Goal: Task Accomplishment & Management: Complete application form

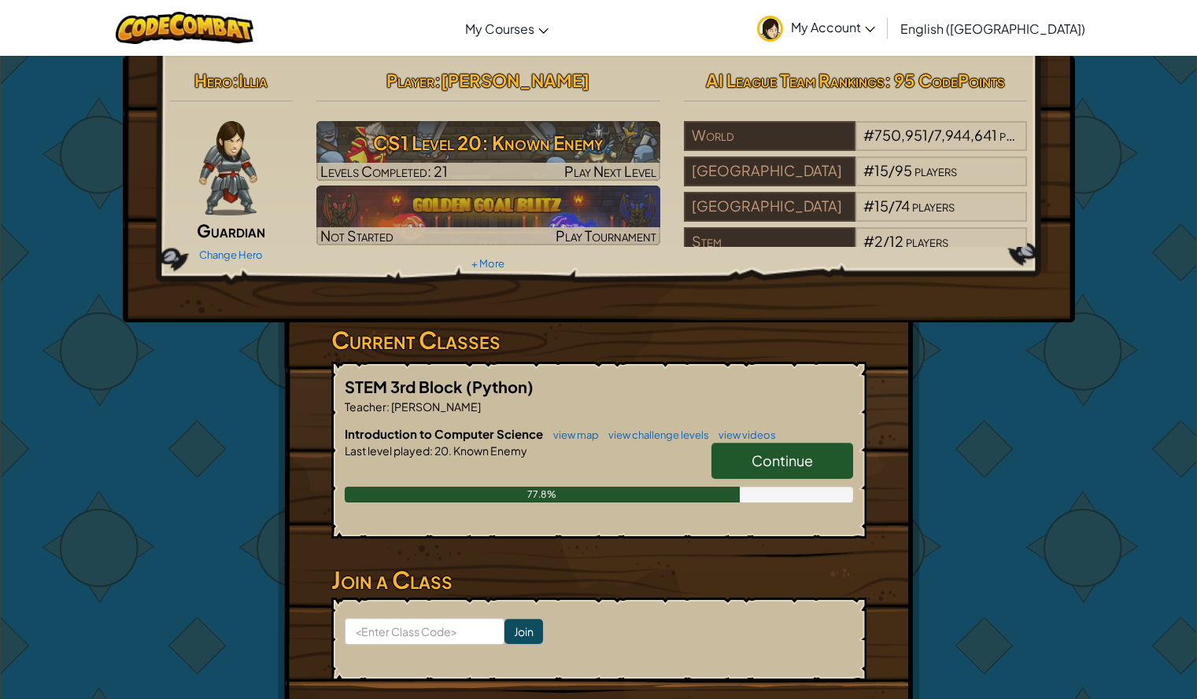
click at [774, 453] on span "Continue" at bounding box center [781, 461] width 61 height 18
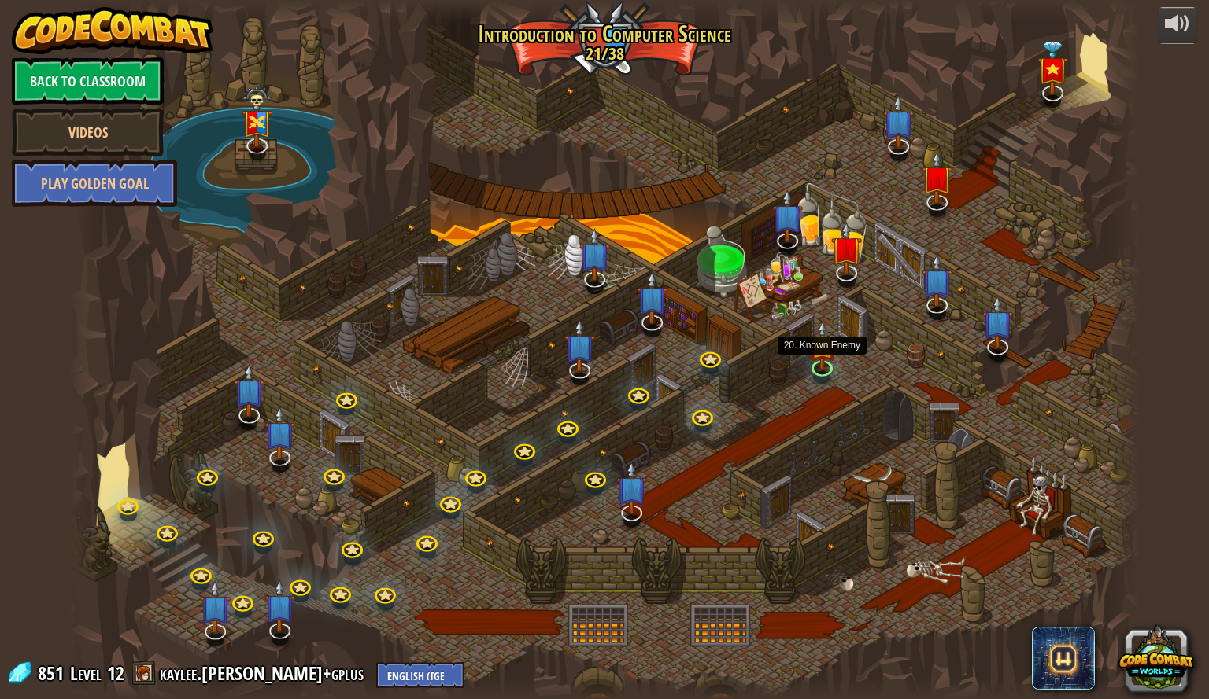
click at [824, 367] on img at bounding box center [821, 346] width 28 height 49
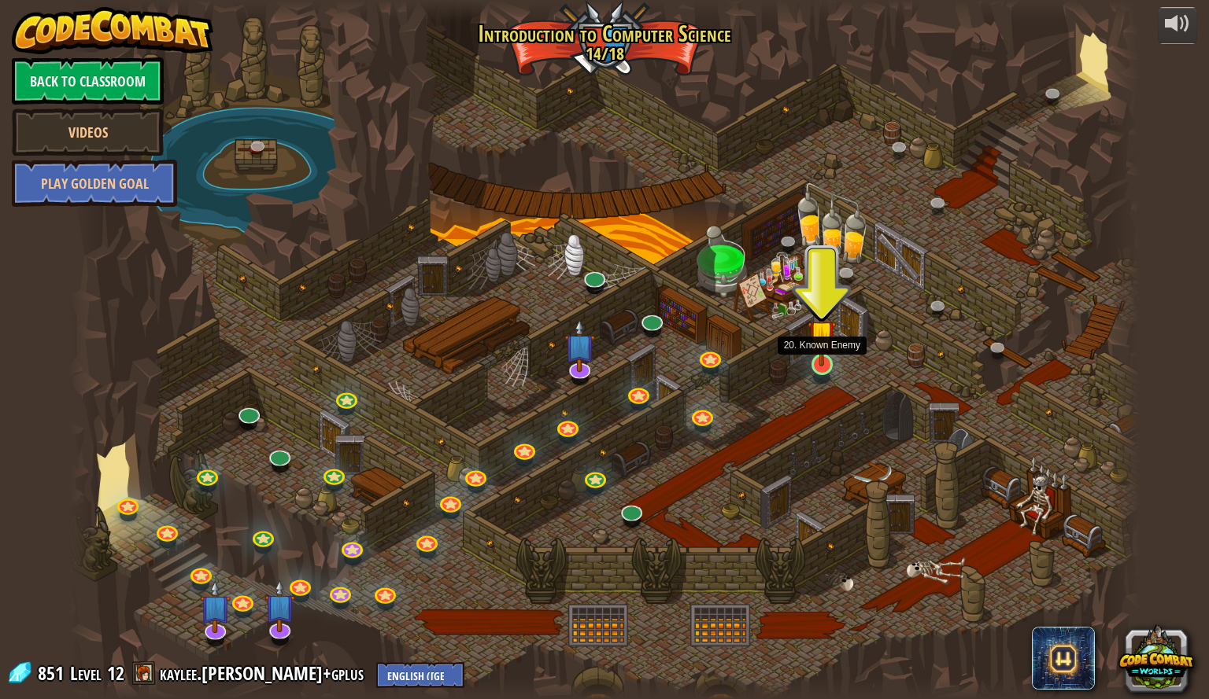
click at [817, 356] on img at bounding box center [821, 334] width 28 height 65
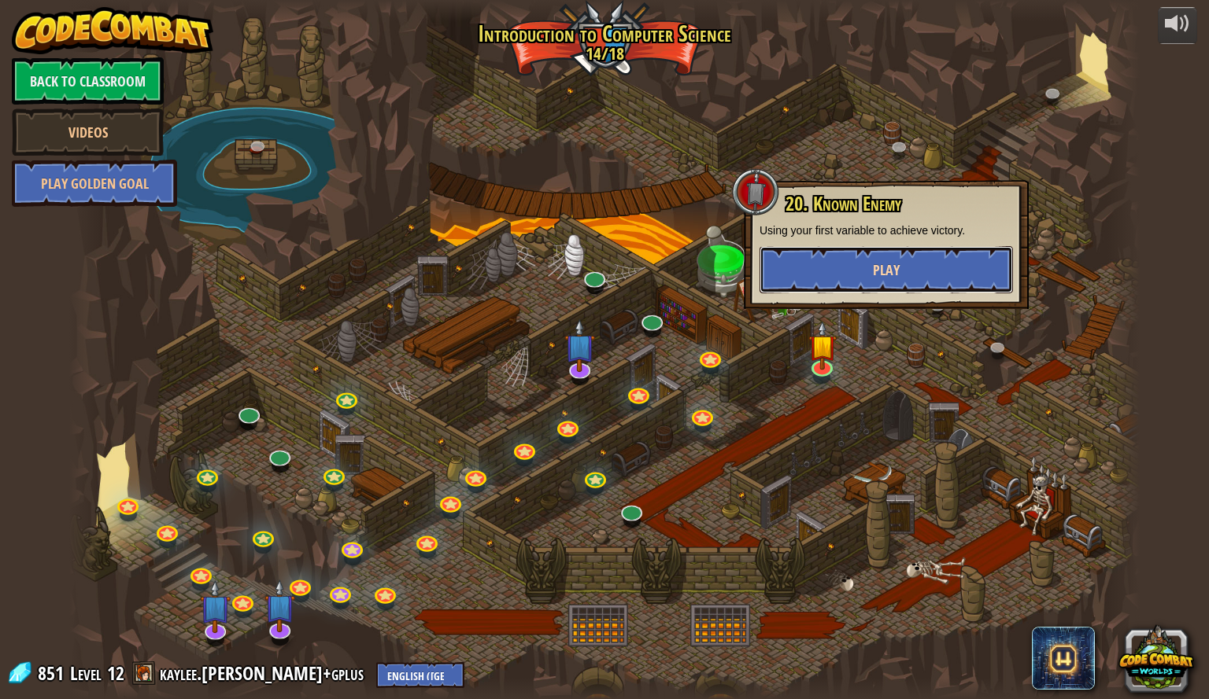
click at [858, 263] on button "Play" at bounding box center [885, 269] width 253 height 47
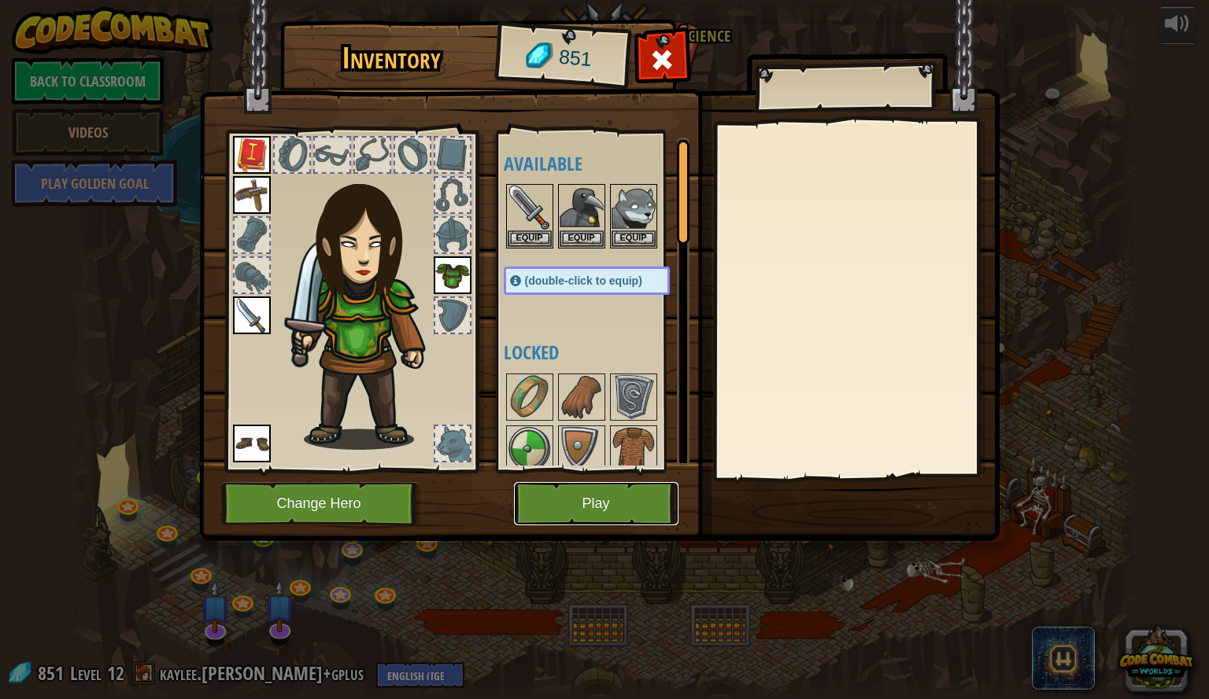
click at [639, 507] on button "Play" at bounding box center [596, 503] width 164 height 43
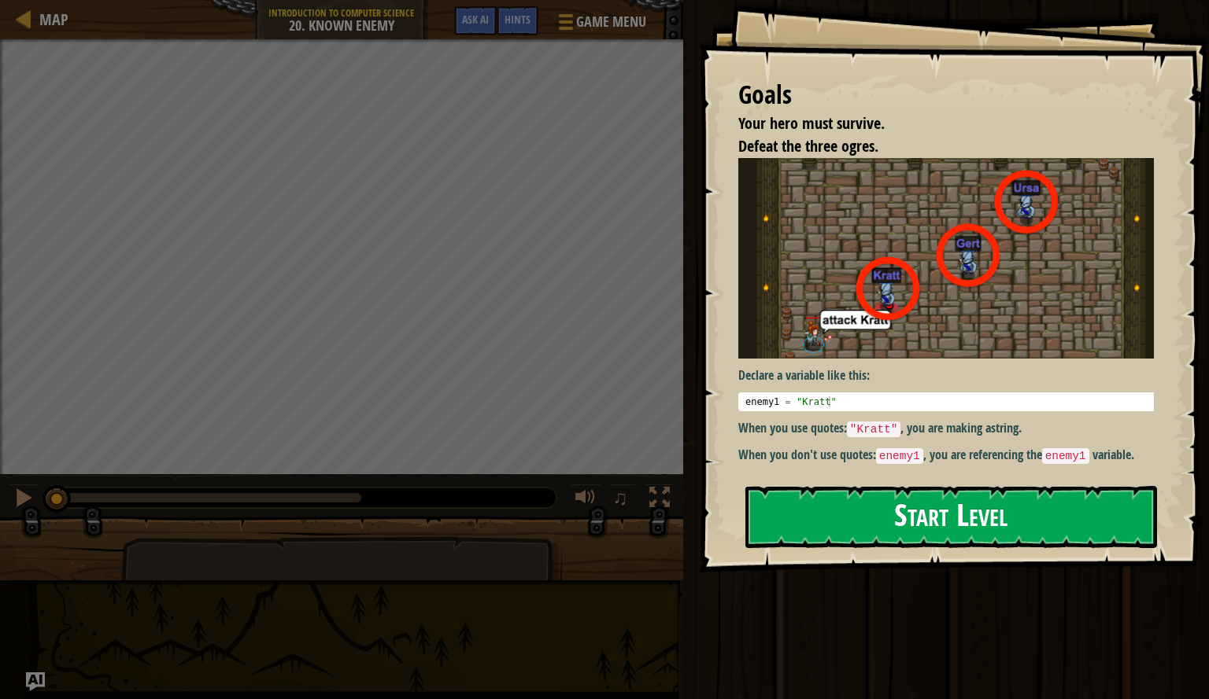
click at [865, 297] on img at bounding box center [951, 258] width 427 height 201
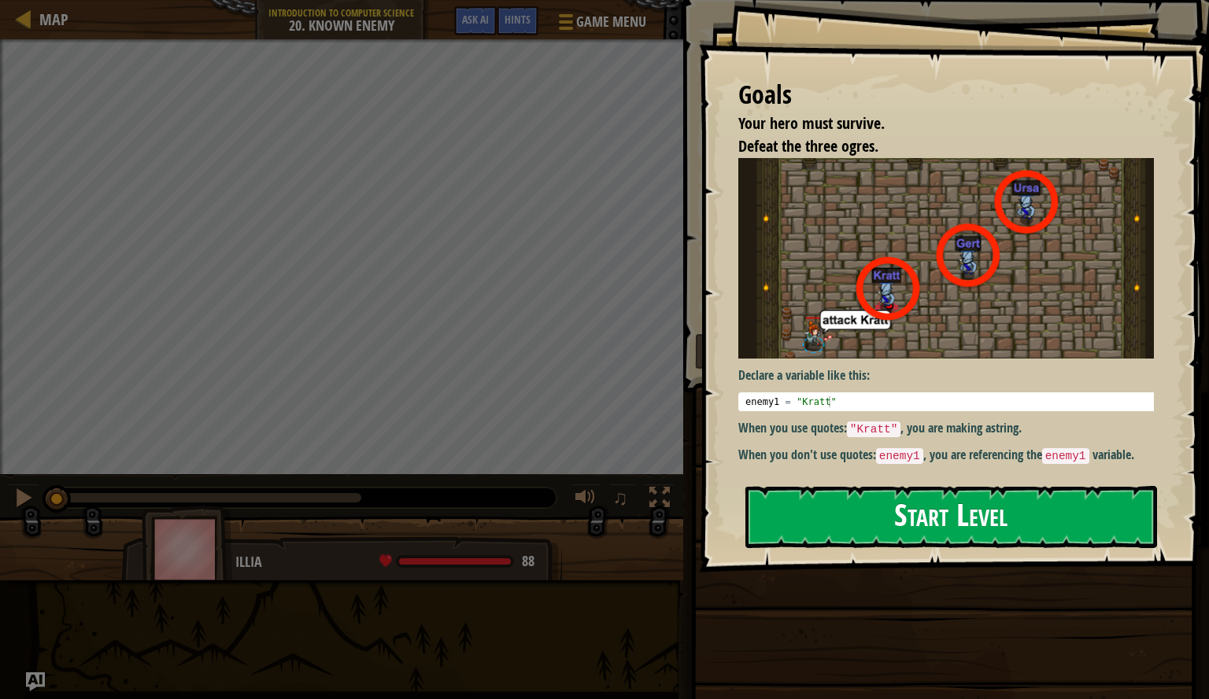
click at [829, 498] on button "Start Level" at bounding box center [951, 517] width 412 height 62
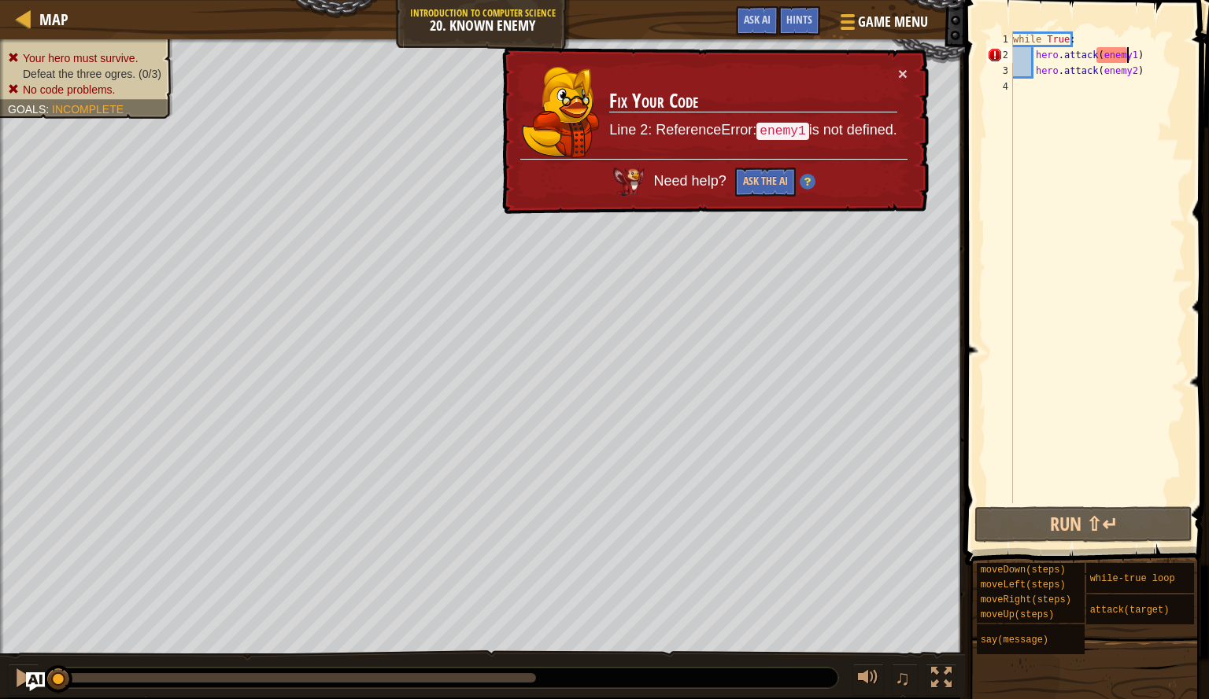
click at [1126, 54] on div "while True : hero . attack ( enemy1 ) hero . attack ( enemy2 )" at bounding box center [1096, 283] width 175 height 504
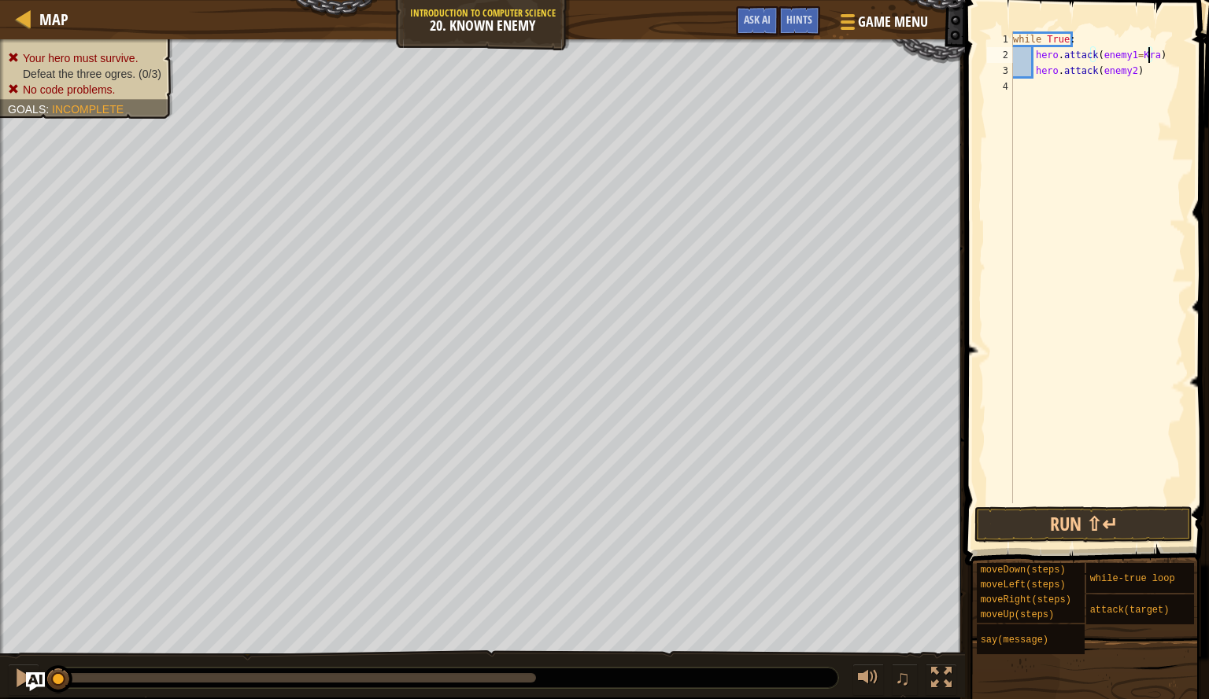
scroll to position [7, 12]
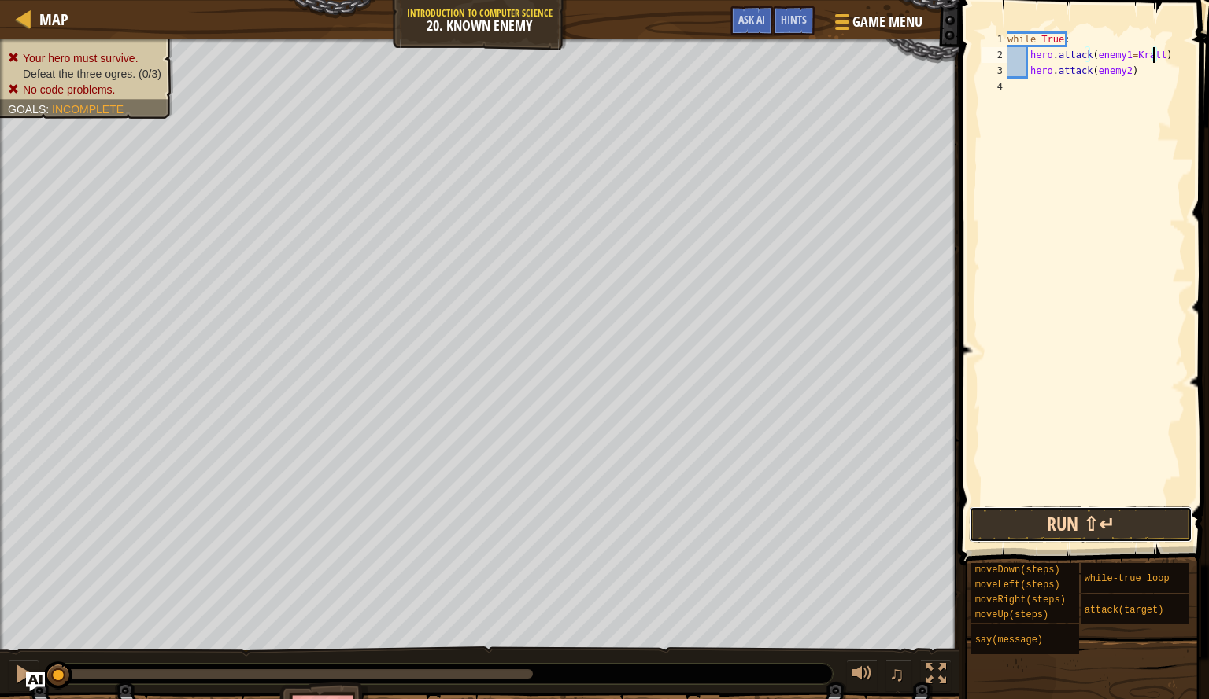
click at [1099, 526] on button "Run ⇧↵" at bounding box center [1080, 525] width 223 height 36
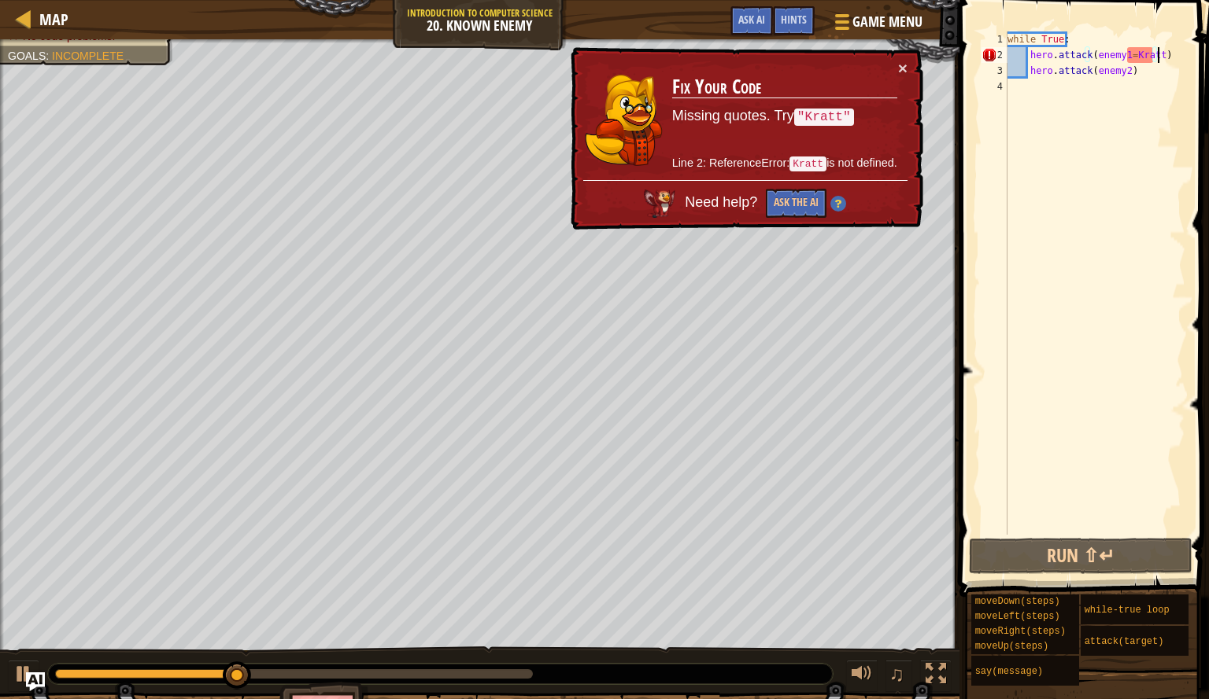
click at [1176, 50] on div "while True : hero . attack ( enemy1 = Kratt ) hero . attack ( enemy2 )" at bounding box center [1094, 298] width 181 height 535
click at [1156, 64] on div "while True : hero . attack ( enemy1 = Kratt ) hero . attack ( enemy2 )" at bounding box center [1094, 298] width 181 height 535
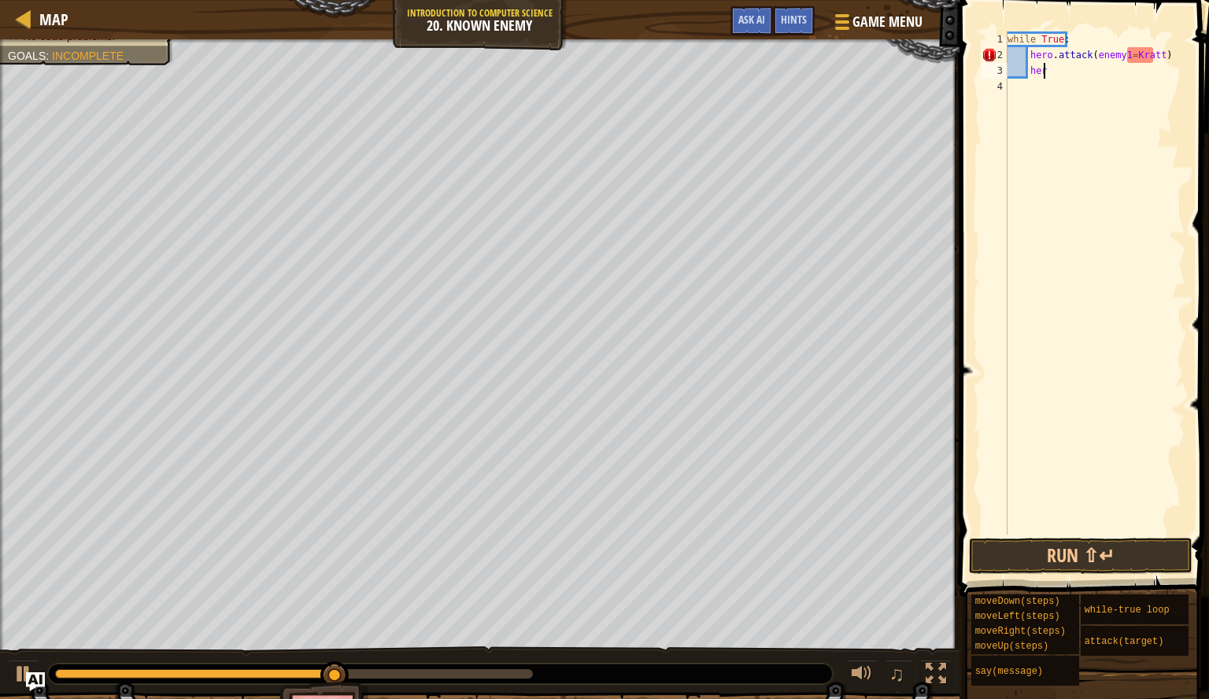
type textarea "h"
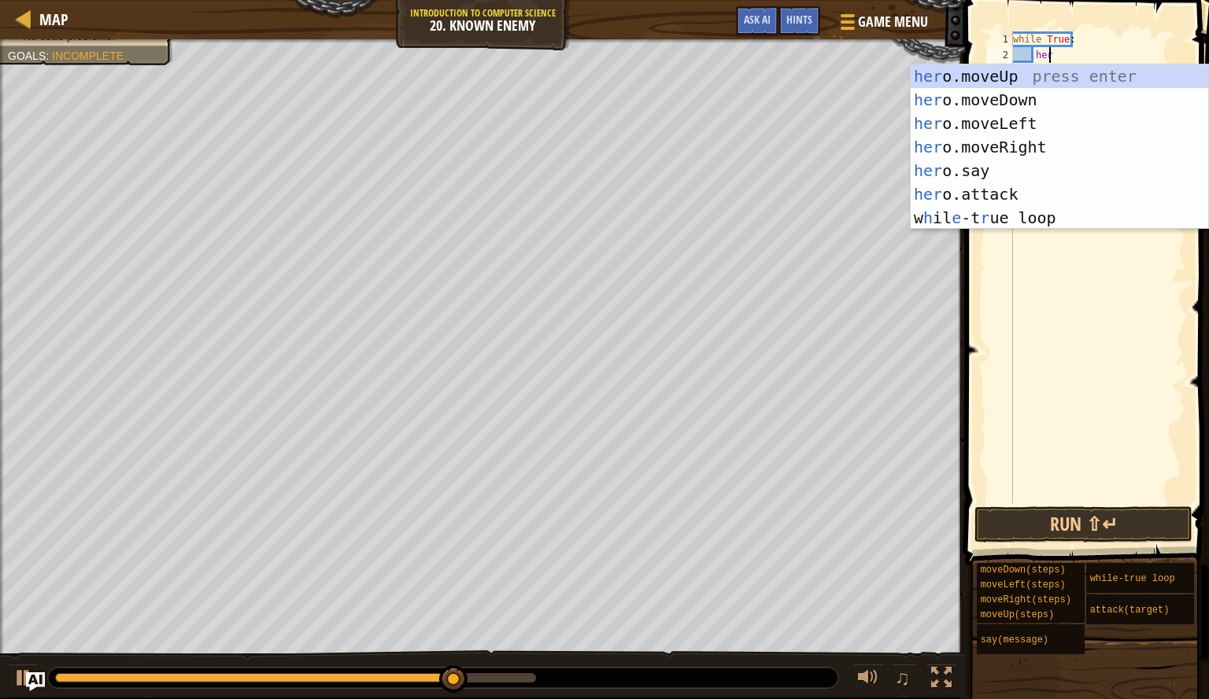
scroll to position [7, 2]
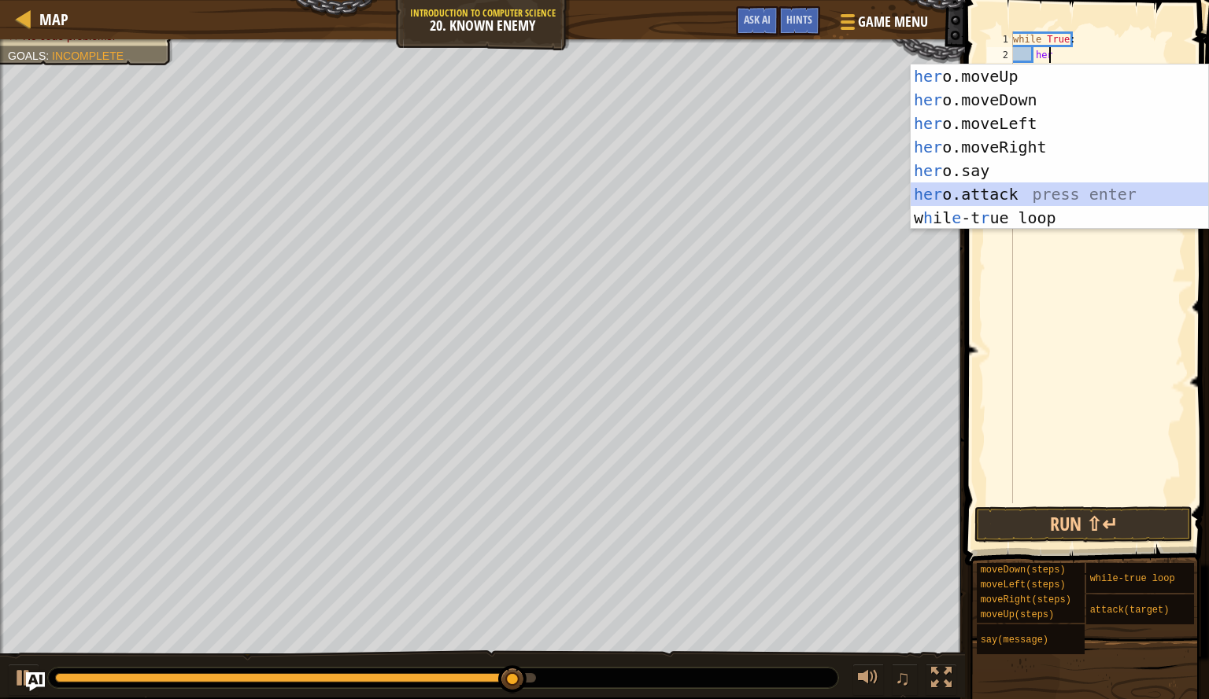
click at [1004, 201] on div "her o.moveUp press enter her o.moveDown press enter her o.moveLeft press enter …" at bounding box center [1058, 171] width 297 height 212
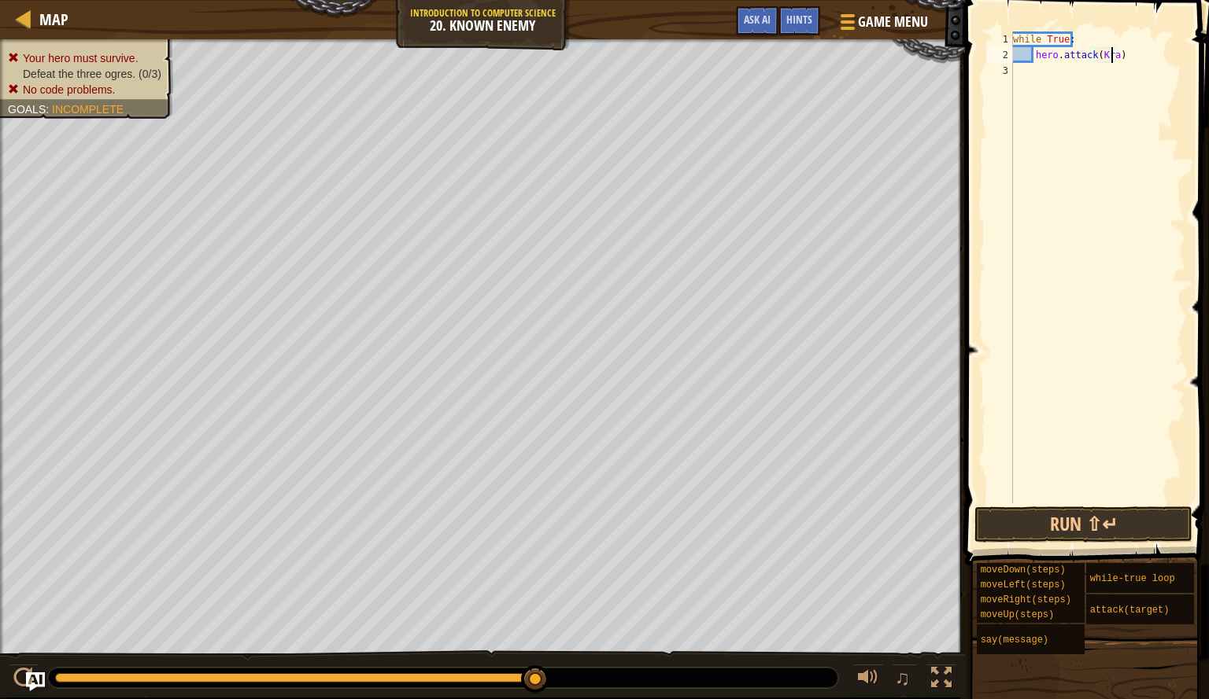
scroll to position [7, 9]
click at [1083, 519] on button "Run ⇧↵" at bounding box center [1083, 525] width 218 height 36
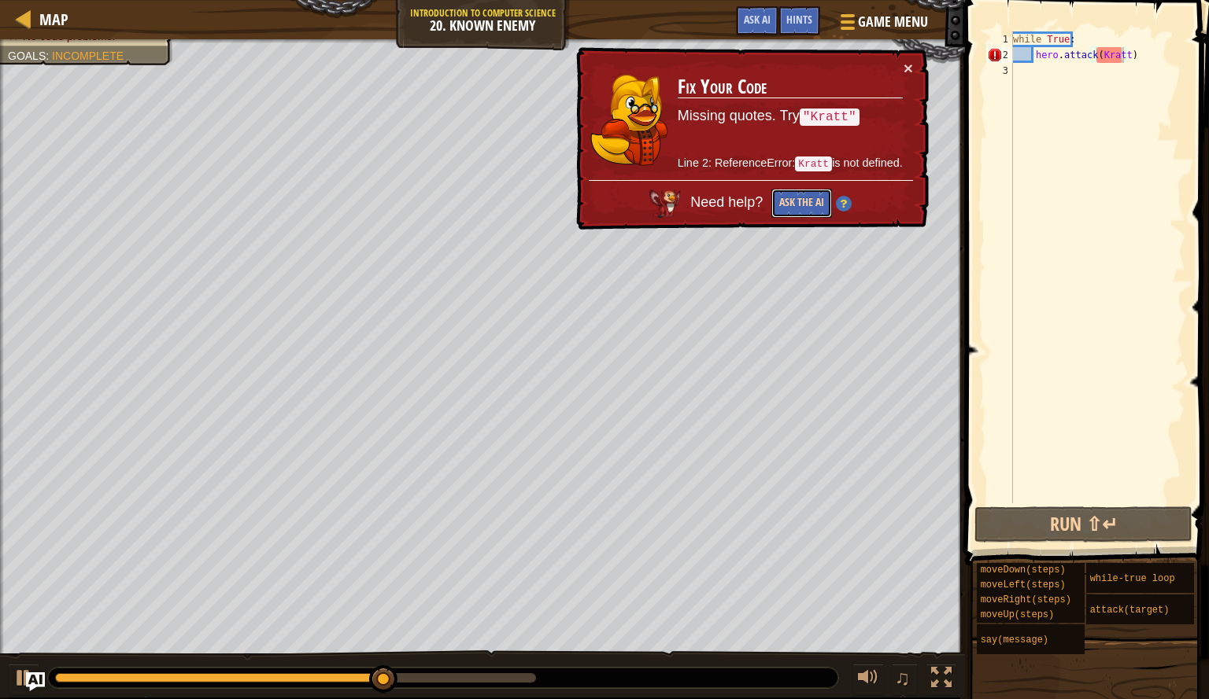
click at [814, 212] on button "Ask the AI" at bounding box center [802, 203] width 61 height 30
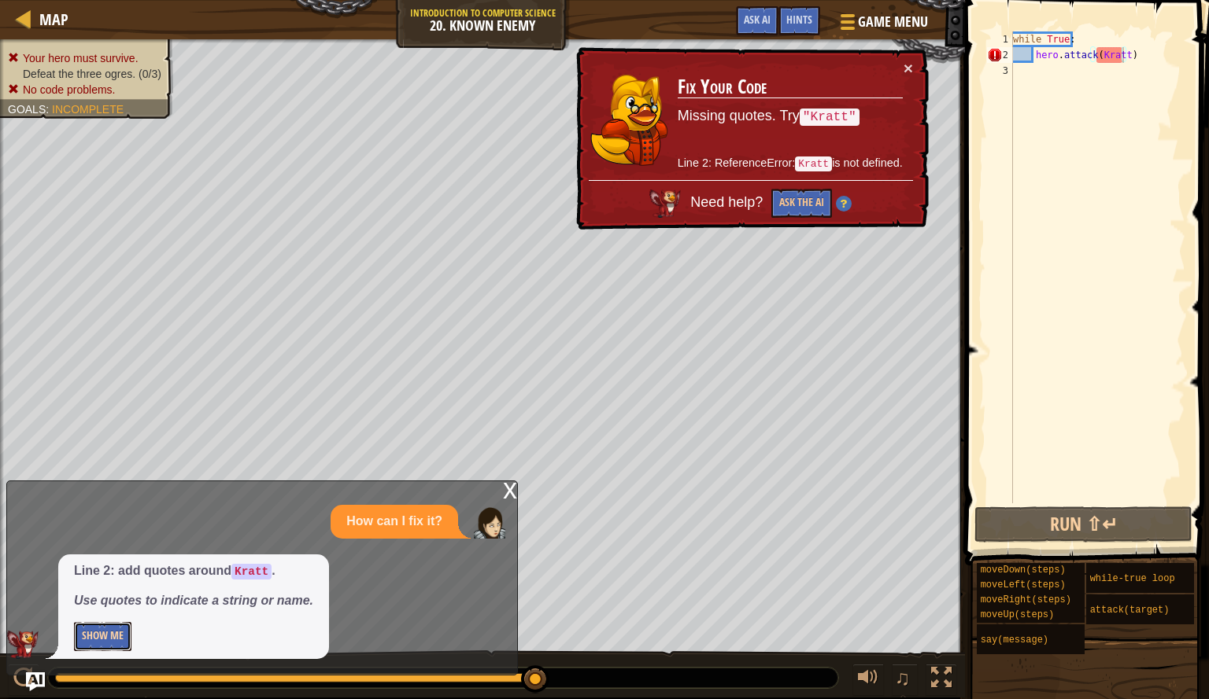
click at [123, 637] on button "Show Me" at bounding box center [102, 636] width 57 height 29
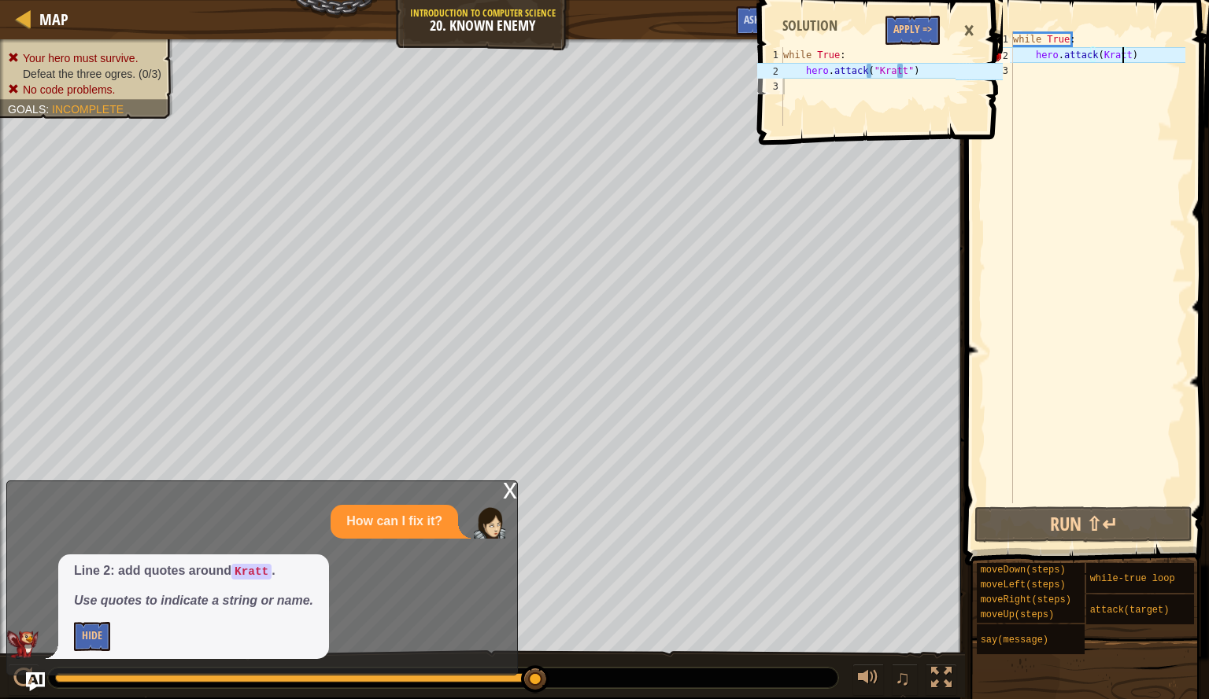
click at [1094, 57] on div "while True : hero . attack ( Kratt )" at bounding box center [1096, 283] width 175 height 504
click at [1125, 52] on div "while True : hero . attack ( "Kratt)" at bounding box center [1096, 283] width 175 height 504
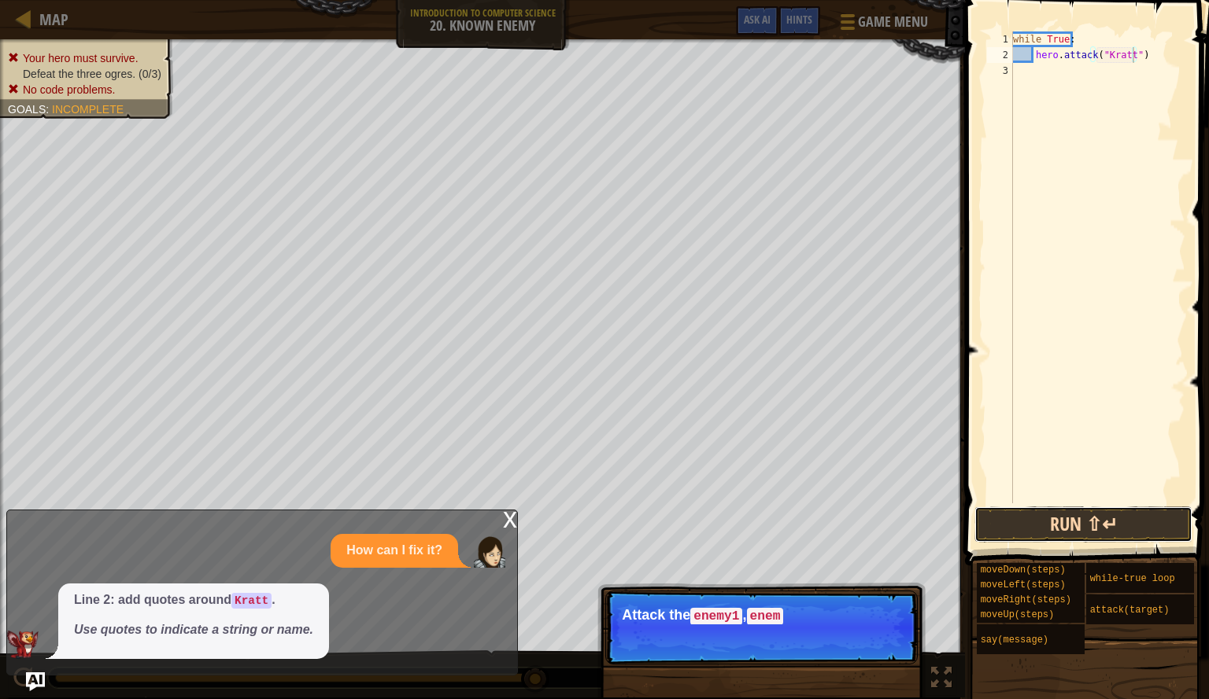
click at [1080, 517] on button "Run ⇧↵" at bounding box center [1083, 525] width 218 height 36
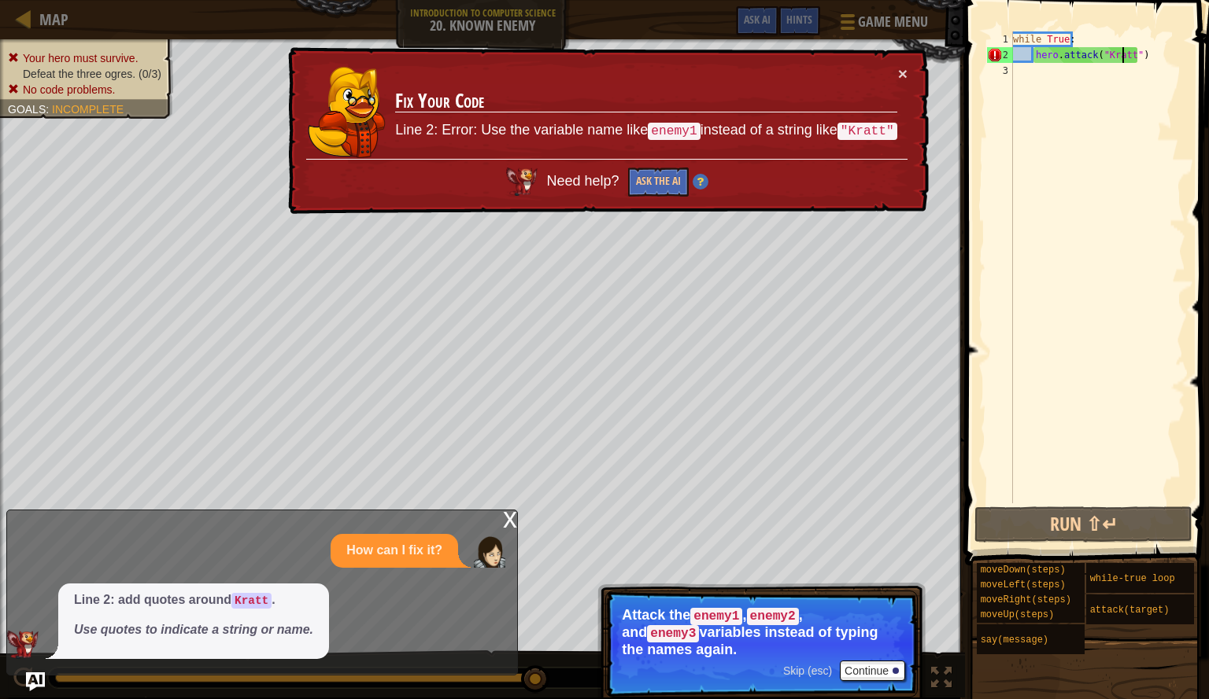
click at [1123, 54] on div "while True : hero . attack ( "Kratt" )" at bounding box center [1096, 283] width 175 height 504
click at [1124, 54] on div "while True : hero . attack ( "Kratt" )" at bounding box center [1096, 283] width 175 height 504
click at [1128, 54] on div "while True : hero . attack ( "Kratt" )" at bounding box center [1096, 283] width 175 height 504
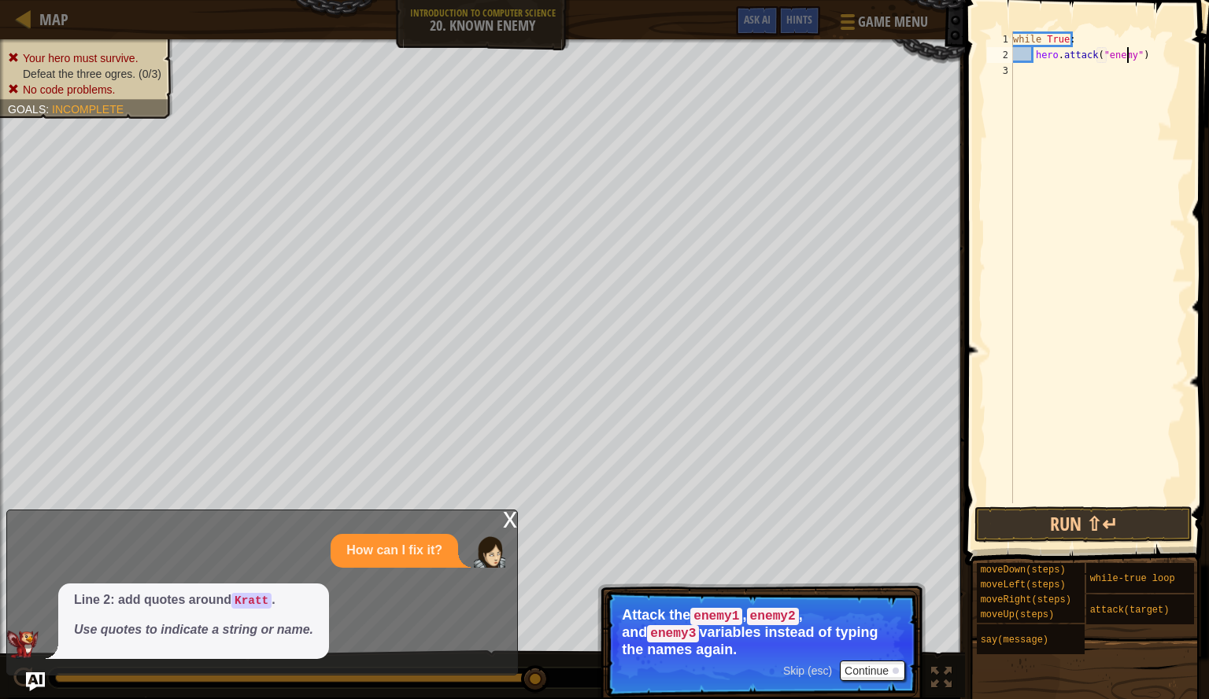
type textarea "hero.attack("enemy1")"
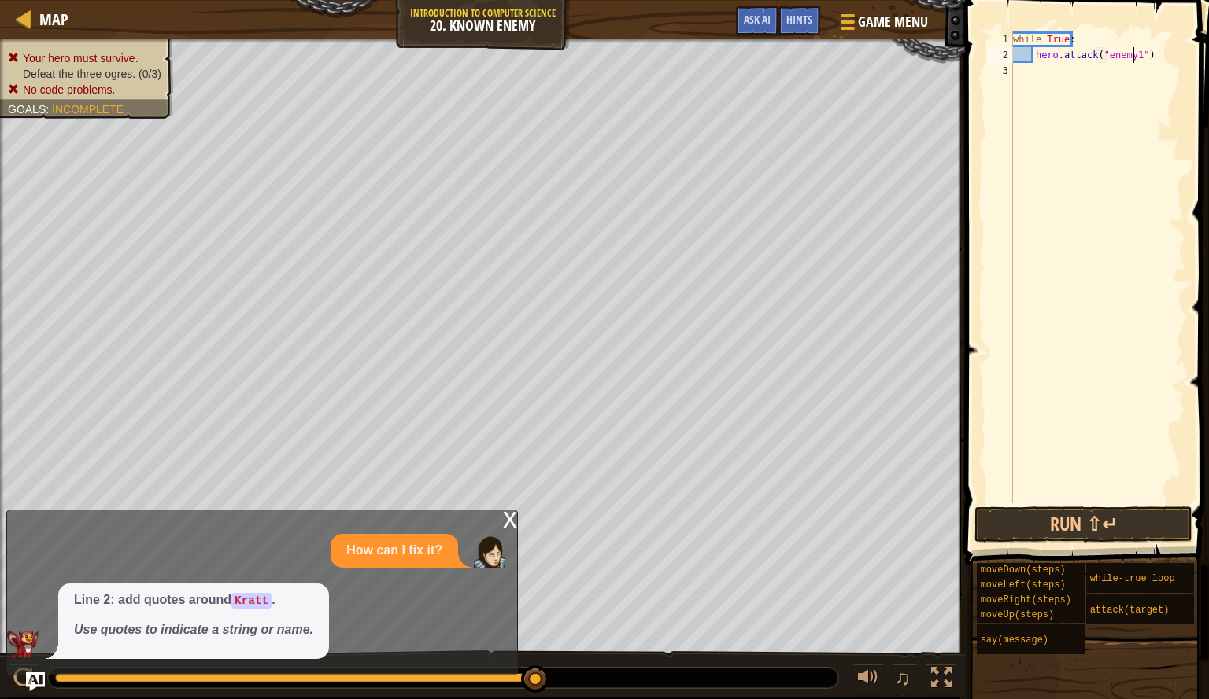
click at [1089, 503] on div "while True : hero . attack ( "enemy1" )" at bounding box center [1096, 283] width 175 height 504
click at [1094, 519] on button "Run ⇧↵" at bounding box center [1083, 525] width 218 height 36
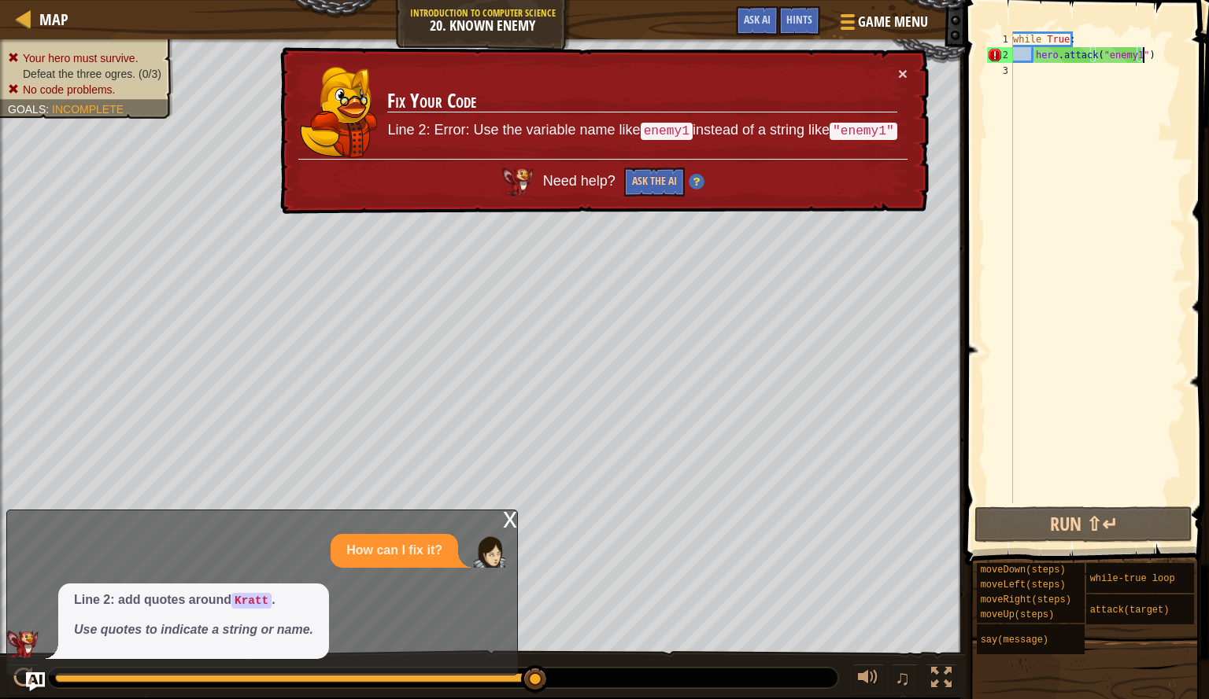
click at [1142, 56] on div "while True : hero . attack ( "enemy1" )" at bounding box center [1096, 283] width 175 height 504
click at [1113, 36] on div "while True : hero . attack ( "enemy1" )" at bounding box center [1096, 283] width 175 height 504
type textarea "while True:"
click at [1047, 16] on span at bounding box center [1088, 260] width 257 height 612
click at [1017, 35] on div "while True : hero . attack ( "enemy1" )" at bounding box center [1096, 283] width 175 height 504
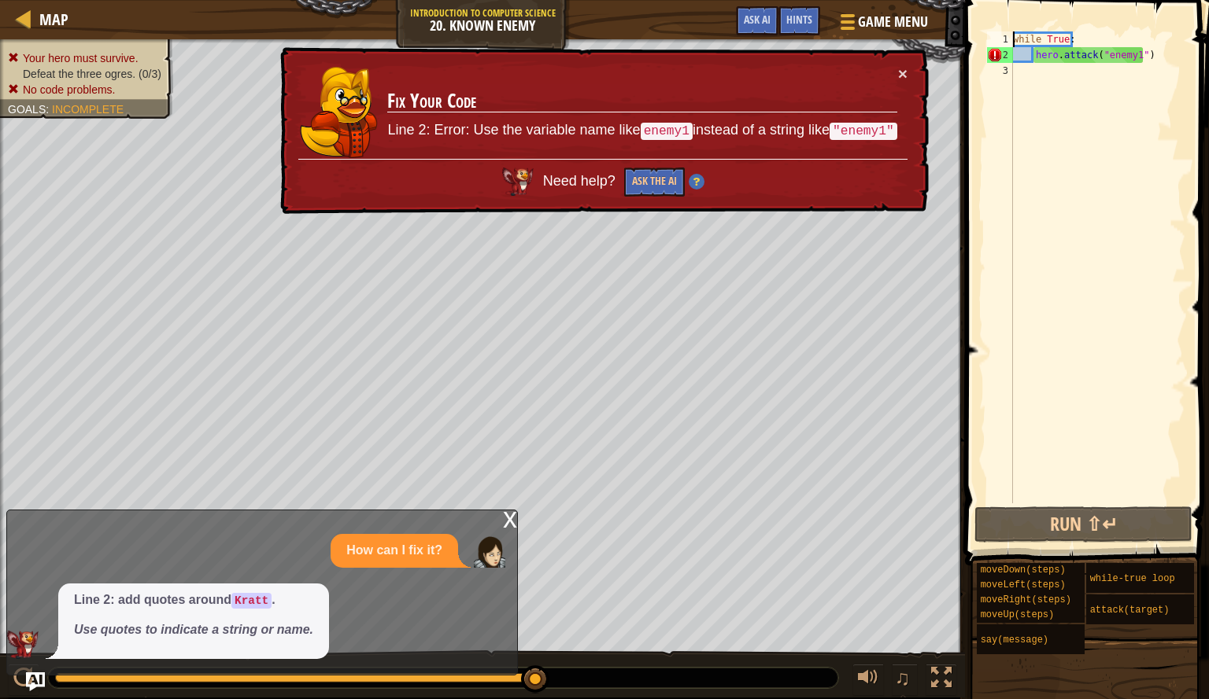
click at [1013, 35] on div "while True : hero . attack ( "enemy1" )" at bounding box center [1096, 283] width 175 height 504
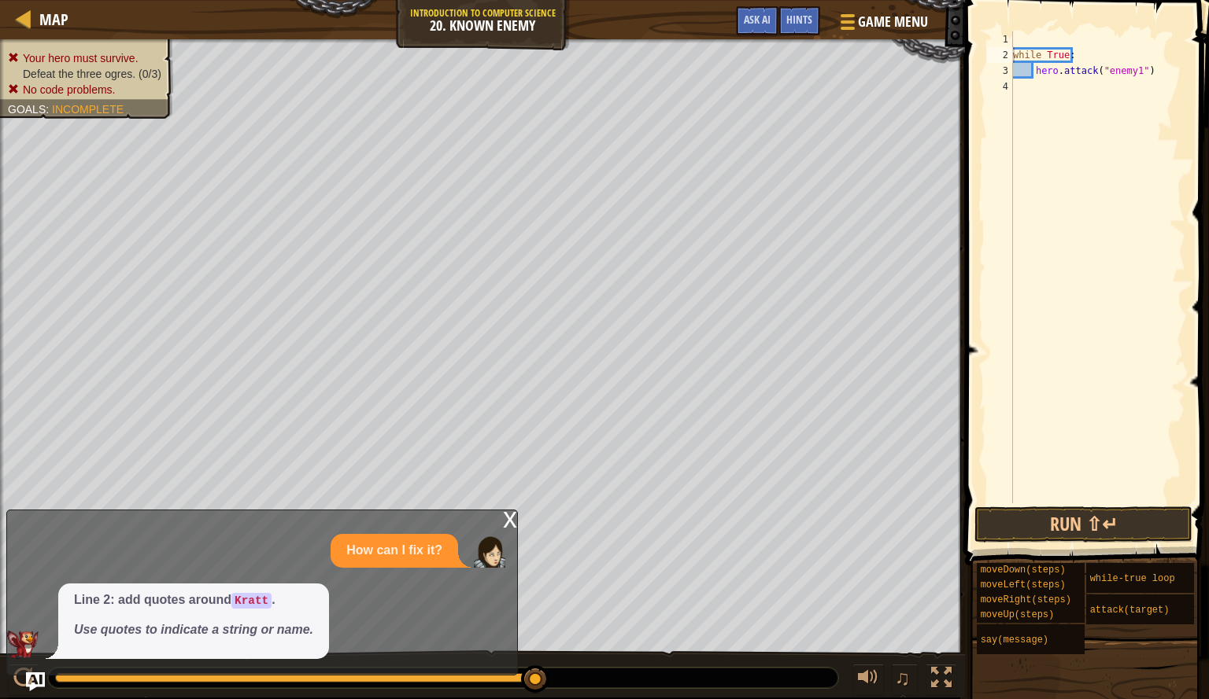
click at [1049, 31] on span at bounding box center [1088, 260] width 257 height 612
click at [1050, 30] on span at bounding box center [1088, 260] width 257 height 612
click at [1052, 35] on div "while True : hero . attack ( "enemy1" )" at bounding box center [1096, 283] width 175 height 504
click at [1094, 514] on button "Run ⇧↵" at bounding box center [1083, 525] width 218 height 36
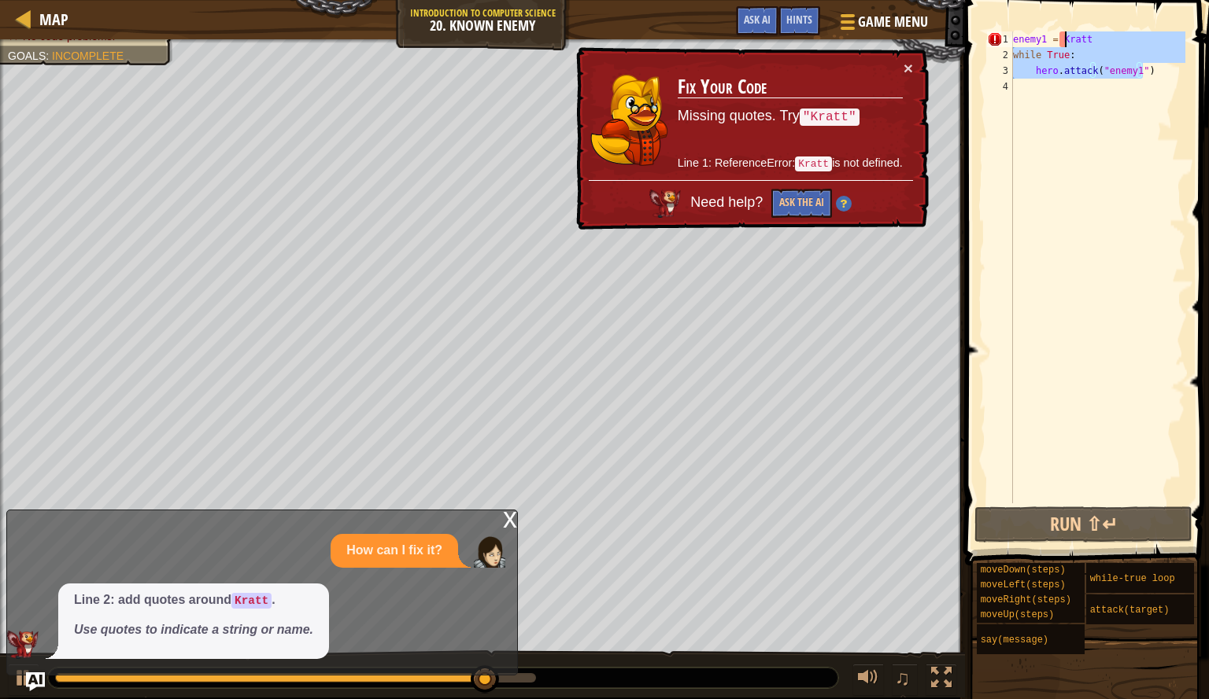
drag, startPoint x: 1161, startPoint y: 68, endPoint x: 965, endPoint y: -51, distance: 230.2
click at [965, 0] on html "Map Introduction to Computer Science 20. Known Enemy Game Menu Done Hints Ask A…" at bounding box center [604, 0] width 1209 height 0
type textarea "enemy1 = Kratt while True:"
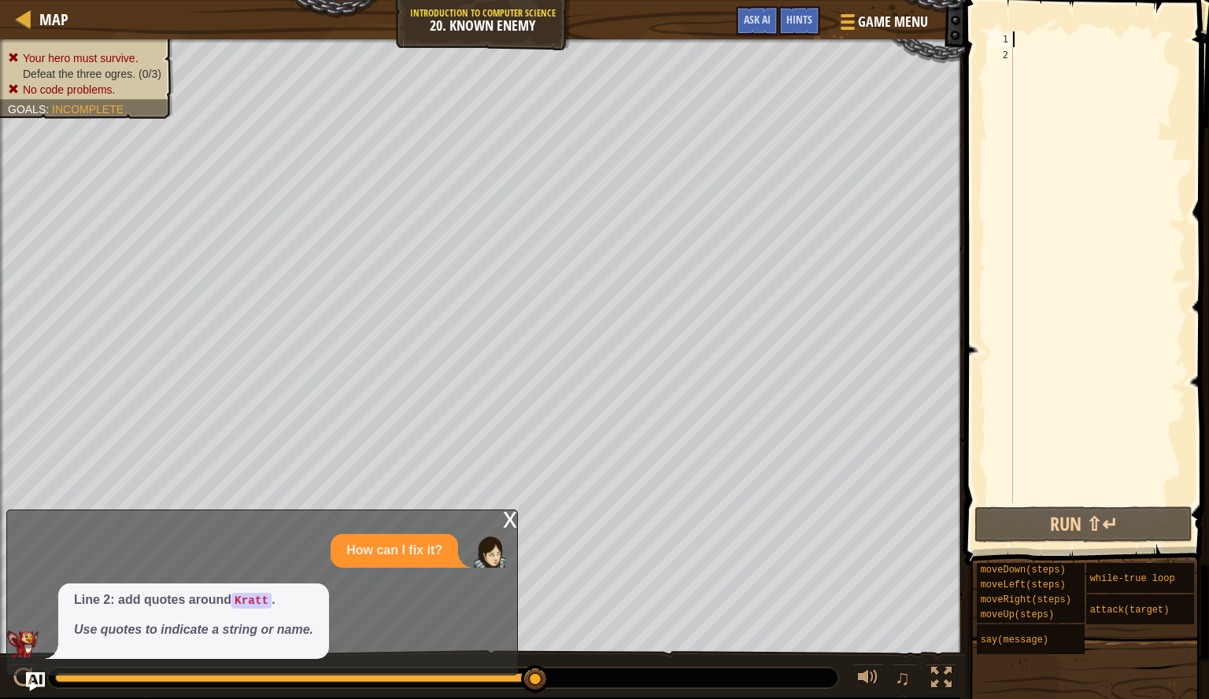
scroll to position [7, 0]
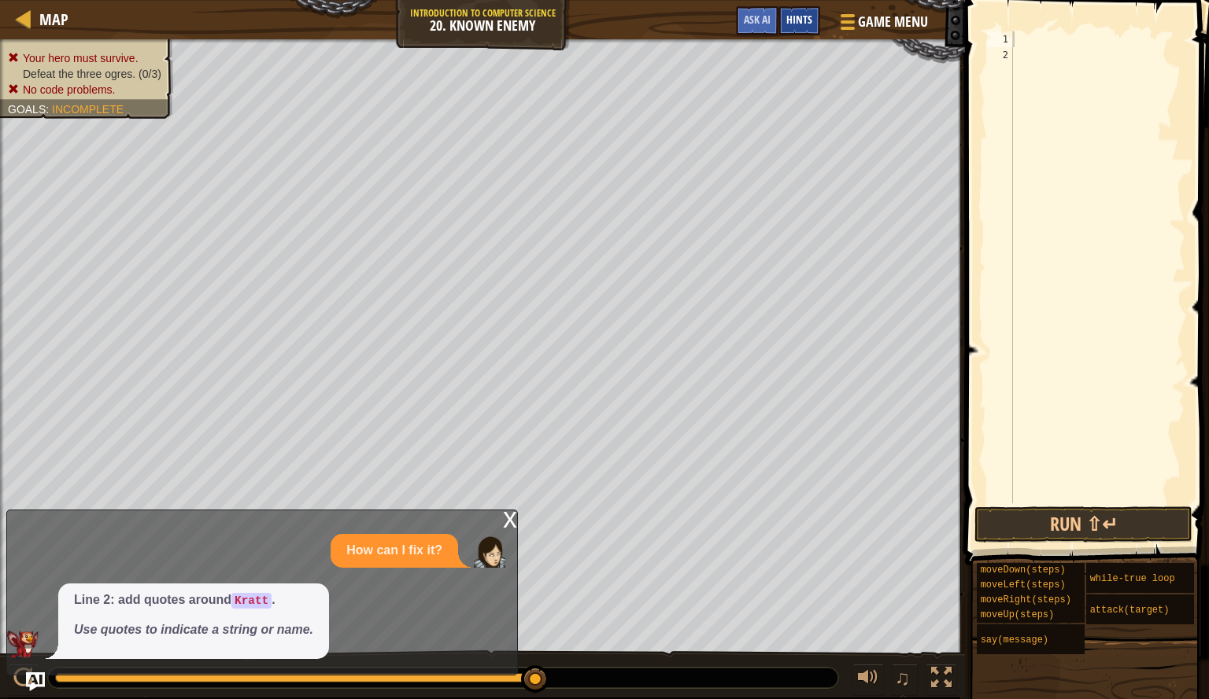
click at [792, 17] on span "Hints" at bounding box center [799, 19] width 26 height 15
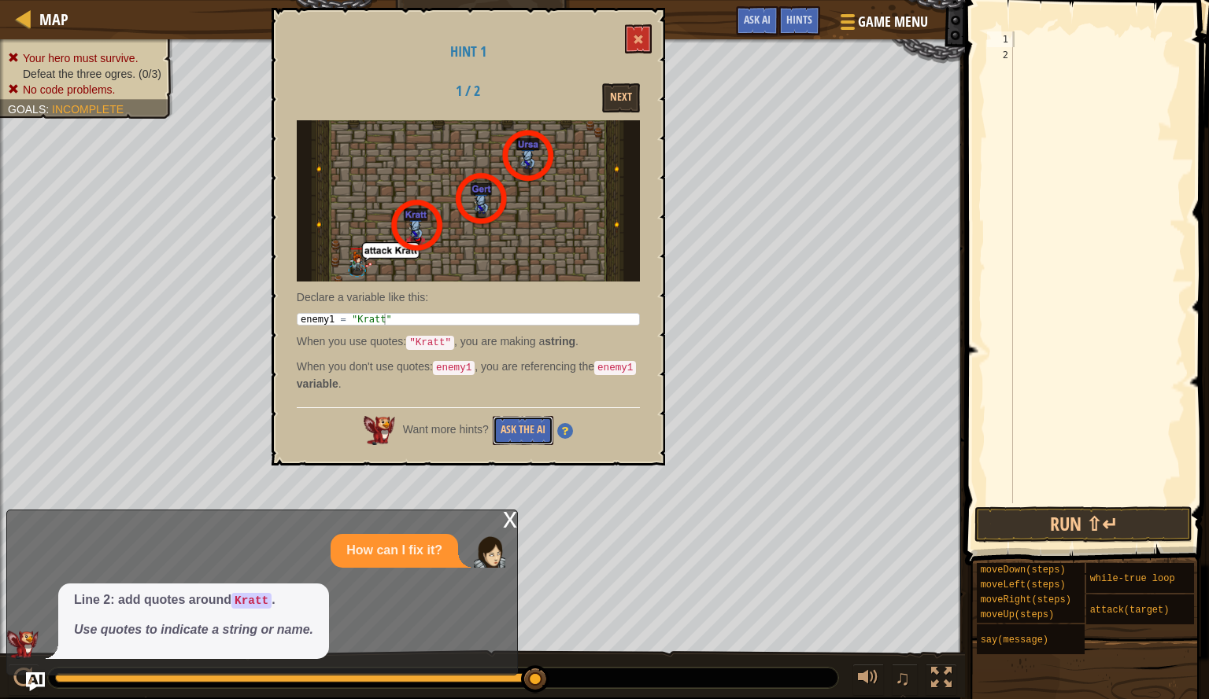
click at [672, 214] on div "Map Introduction to Computer Science 20. Known Enemy Game Menu Done Hints Ask A…" at bounding box center [604, 349] width 1209 height 699
click at [640, 33] on button at bounding box center [638, 38] width 27 height 29
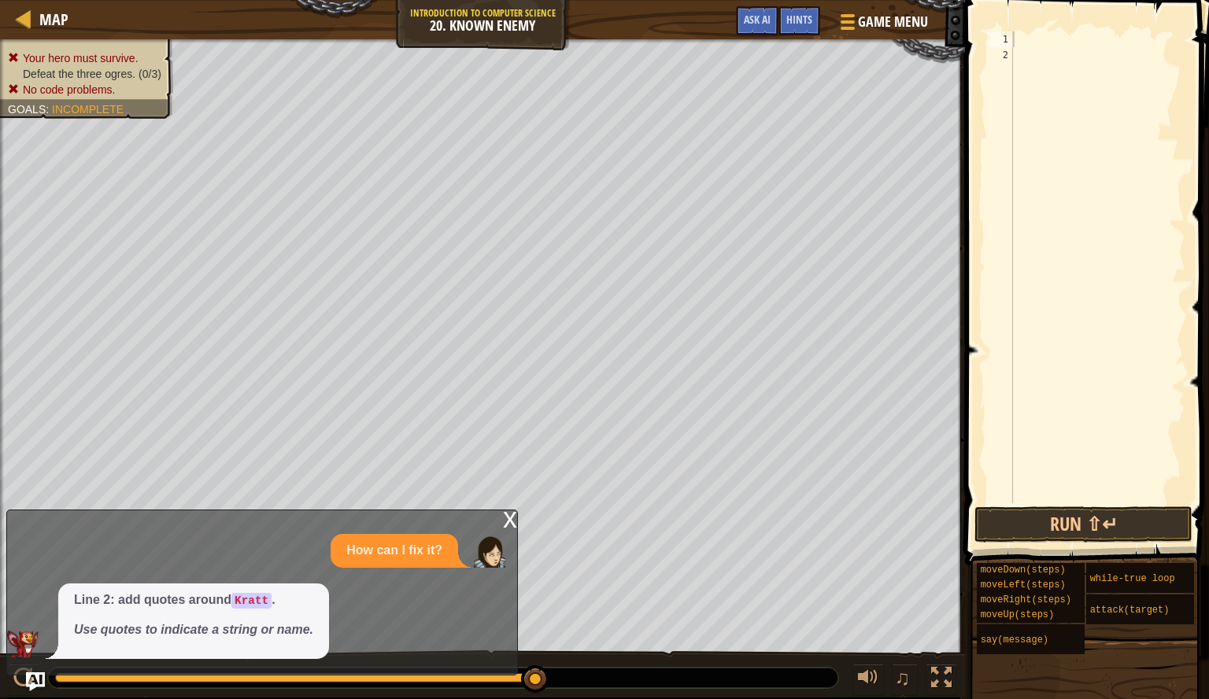
click at [1019, 72] on div at bounding box center [1096, 283] width 175 height 504
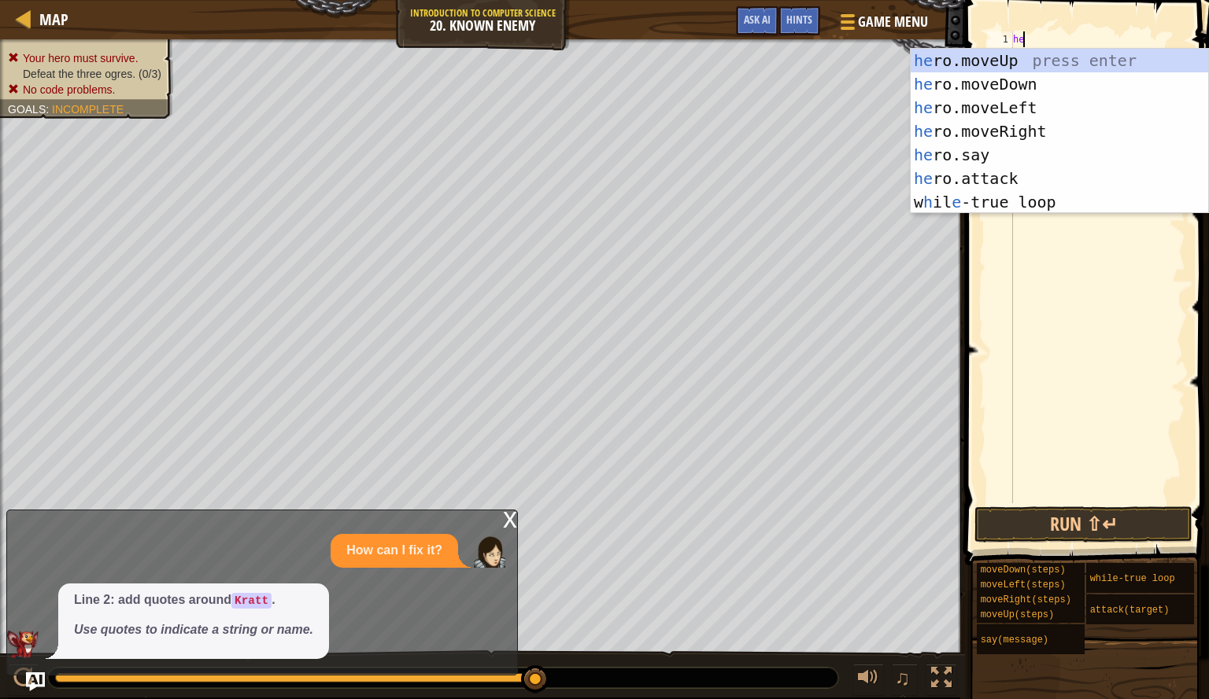
scroll to position [7, 1]
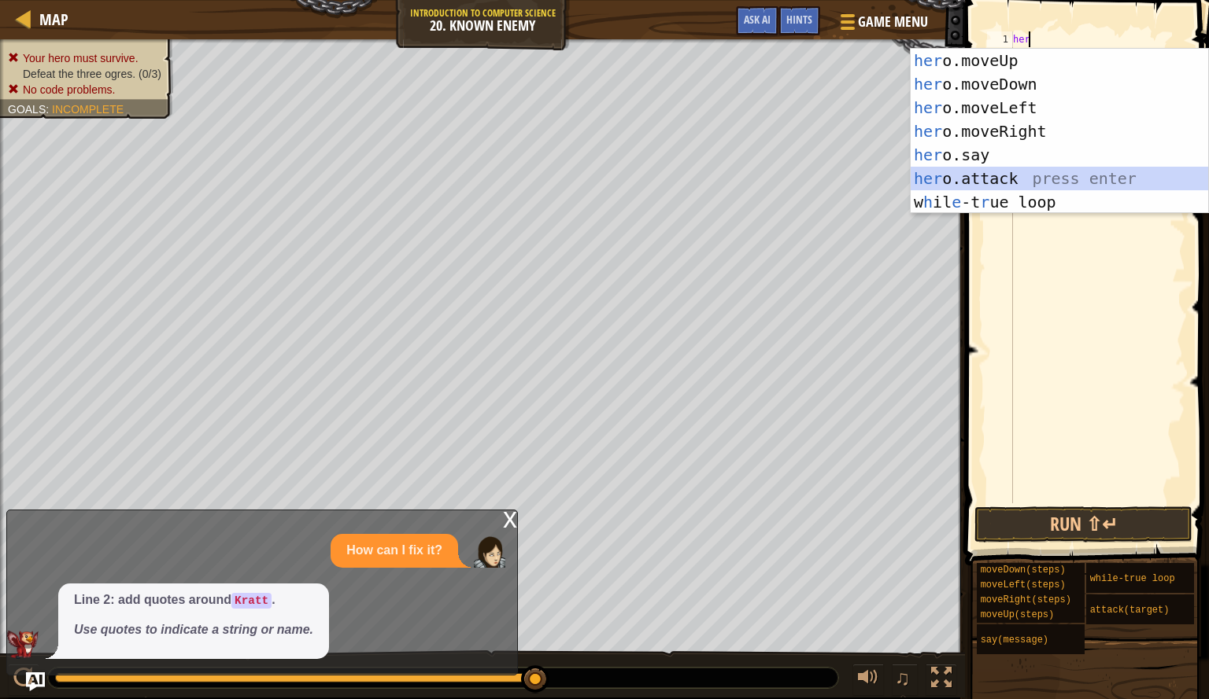
click at [1006, 179] on div "her o.moveUp press enter her o.moveDown press enter her o.moveLeft press enter …" at bounding box center [1058, 155] width 297 height 212
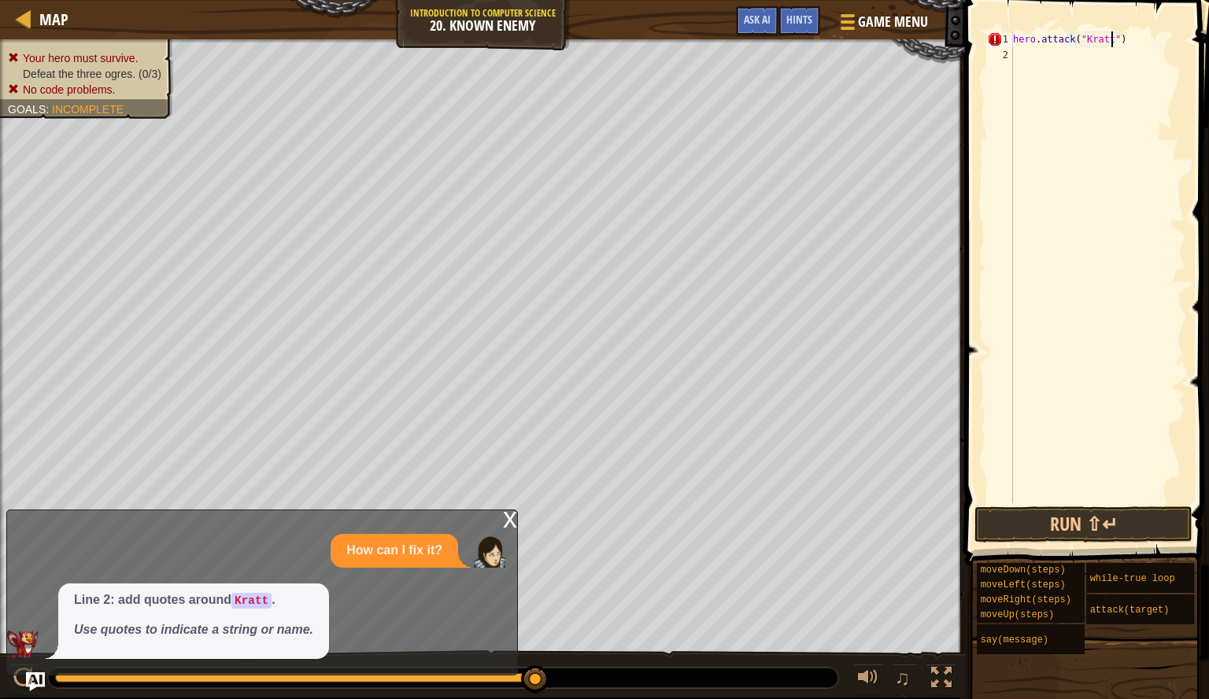
scroll to position [7, 8]
click at [1107, 526] on button "Run ⇧↵" at bounding box center [1083, 525] width 218 height 36
click at [1116, 519] on button "Run ⇧↵" at bounding box center [1083, 525] width 218 height 36
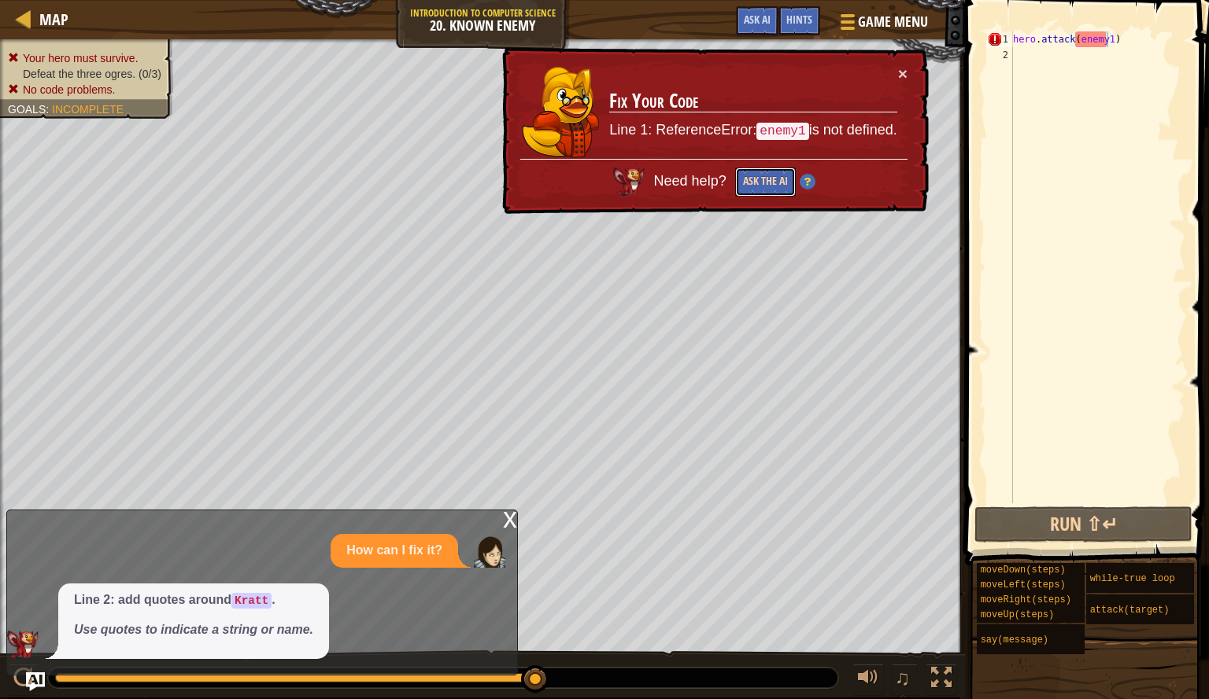
click at [748, 194] on button "Ask the AI" at bounding box center [765, 181] width 61 height 29
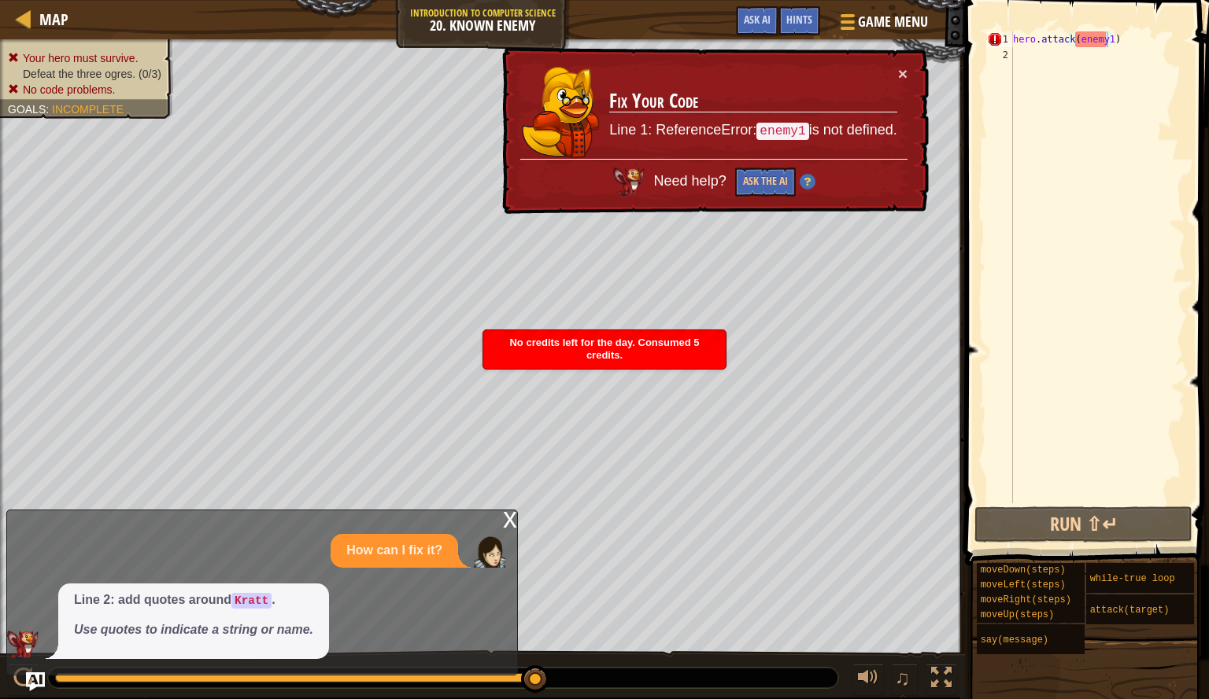
click at [799, 187] on img at bounding box center [807, 183] width 16 height 16
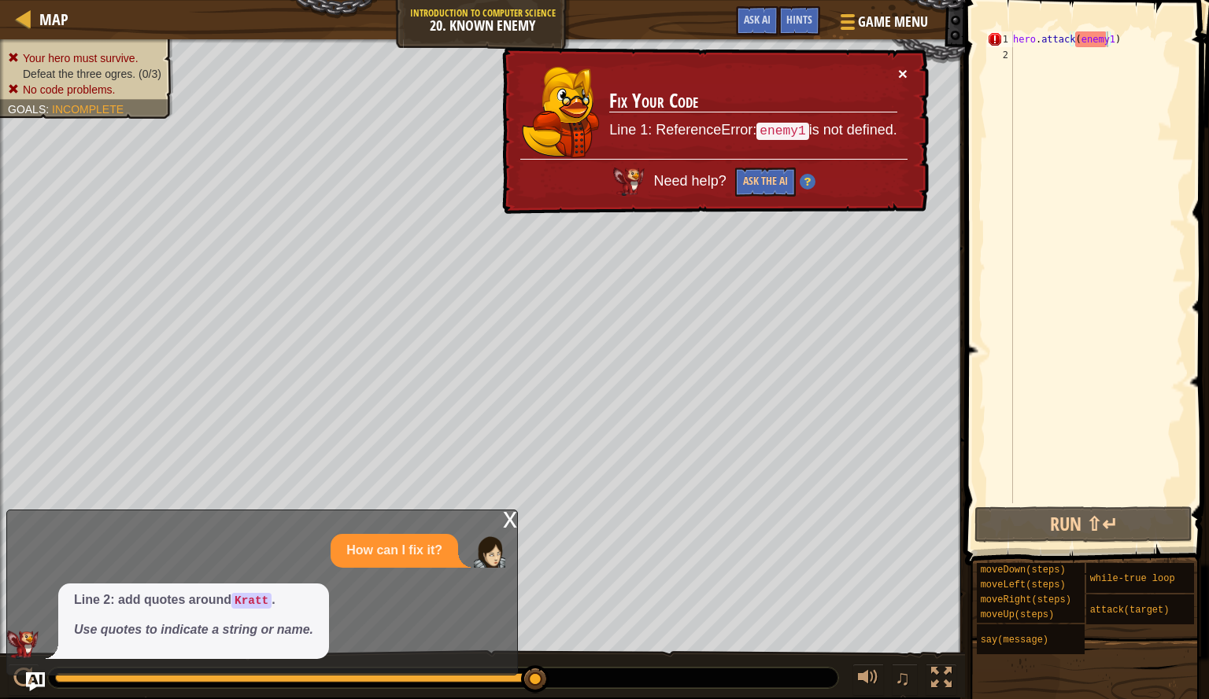
click at [904, 71] on button "×" at bounding box center [902, 75] width 9 height 17
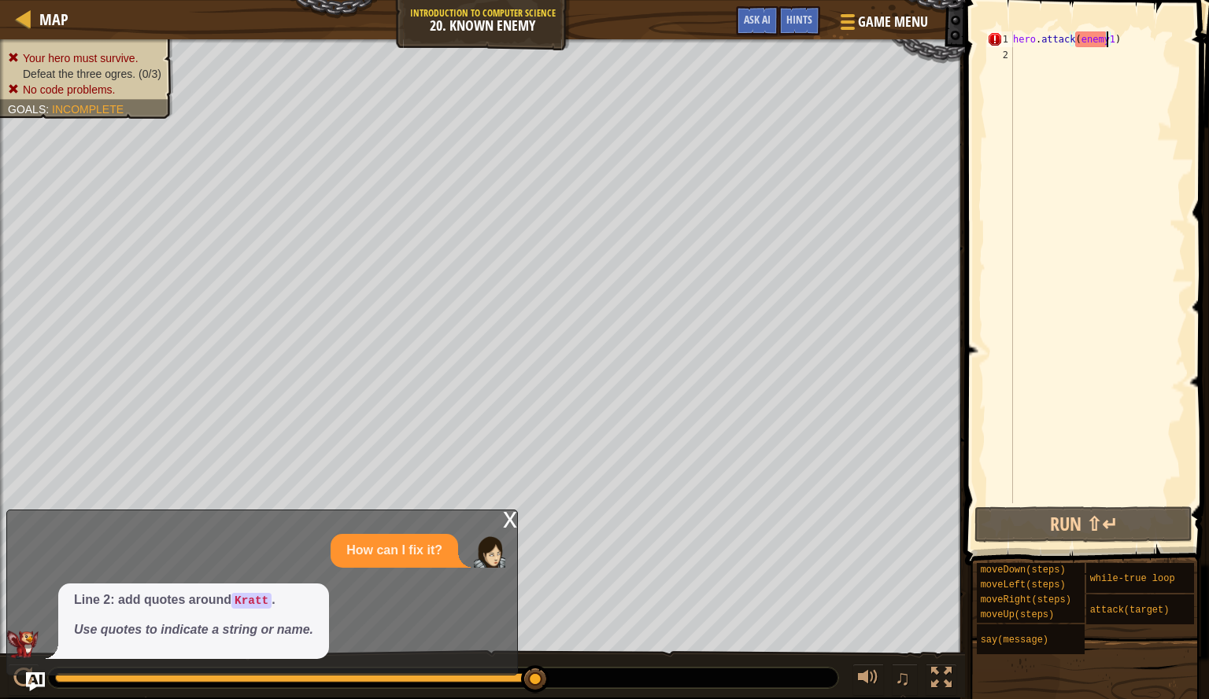
click at [1126, 39] on div "hero . attack ( enemy1 )" at bounding box center [1096, 283] width 175 height 504
drag, startPoint x: 1102, startPoint y: 57, endPoint x: 1028, endPoint y: 23, distance: 81.7
click at [1028, 23] on div "hero.attack(enemy1) 1 2 hero . attack ( enemy1 ) הההההההההההההההההההההההההההההה…" at bounding box center [1084, 314] width 249 height 612
type textarea "hero.attack(enemy1)"
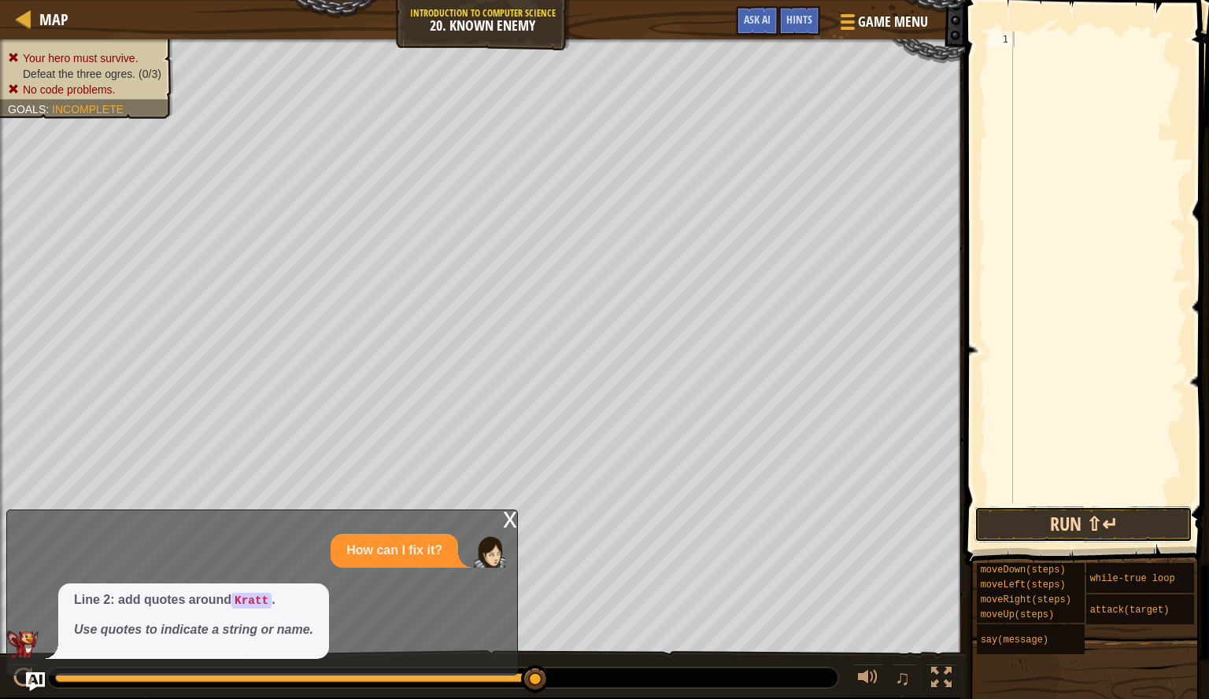
click at [1008, 522] on button "Run ⇧↵" at bounding box center [1083, 525] width 218 height 36
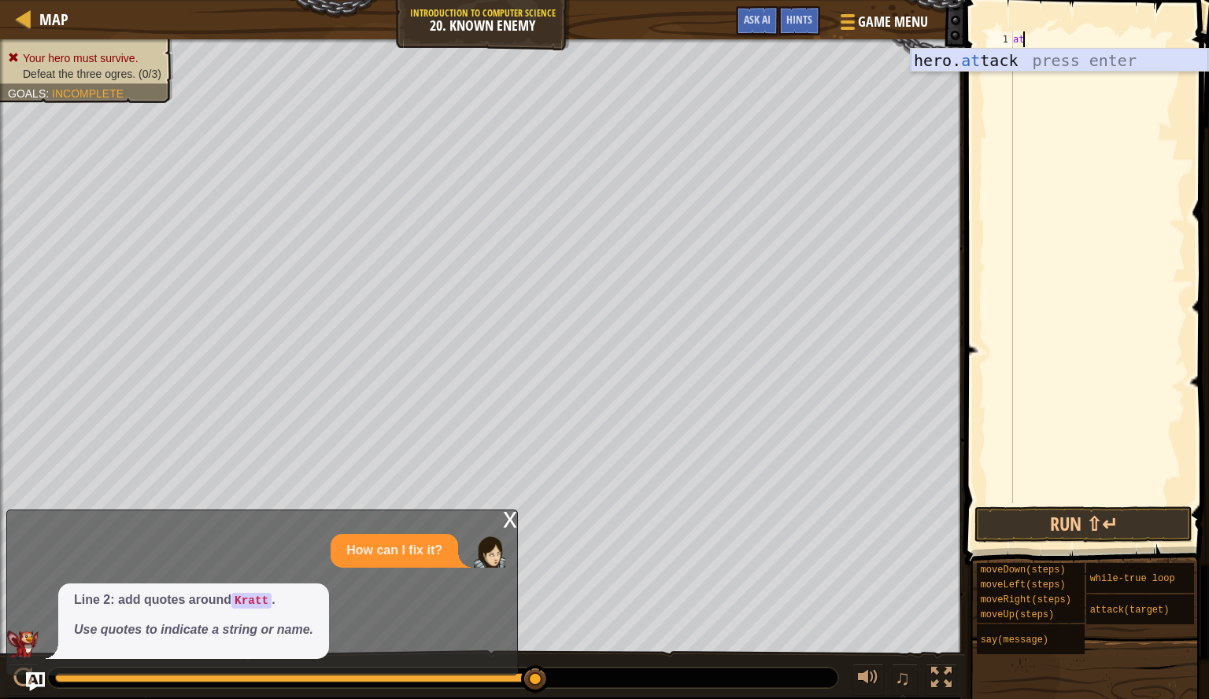
click at [1110, 50] on div "hero. at tack press enter" at bounding box center [1058, 84] width 297 height 71
type textarea "hero.attack(enemy)"
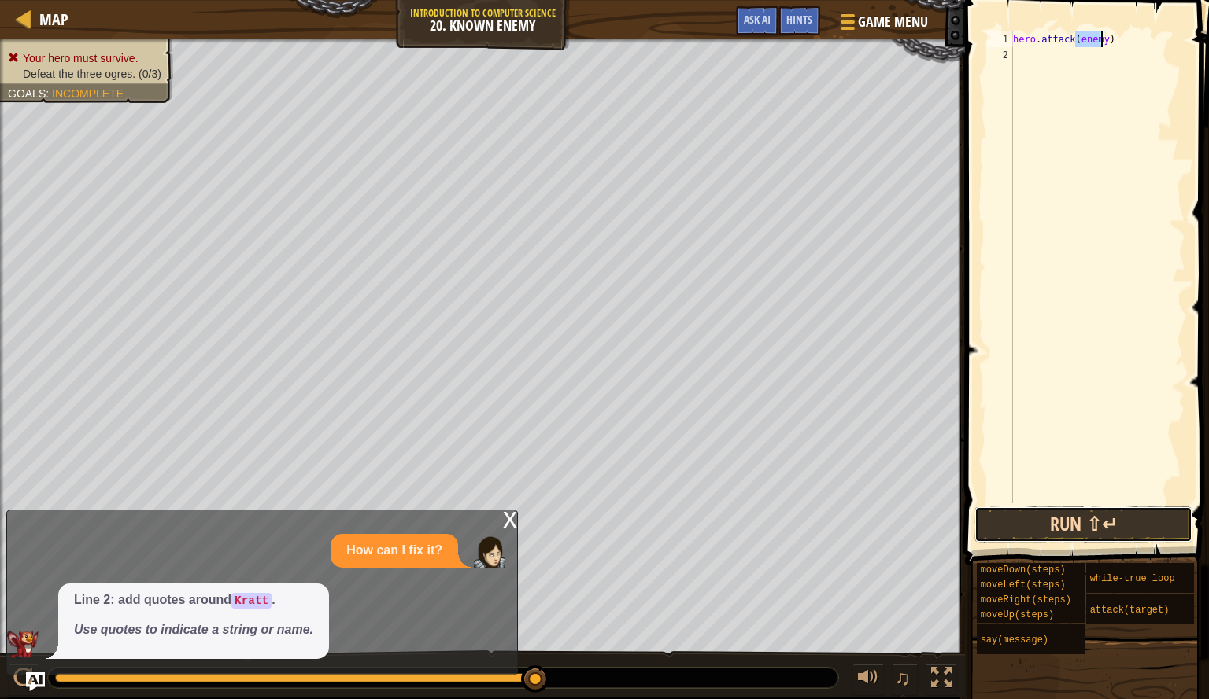
click at [1093, 509] on button "Run ⇧↵" at bounding box center [1083, 525] width 218 height 36
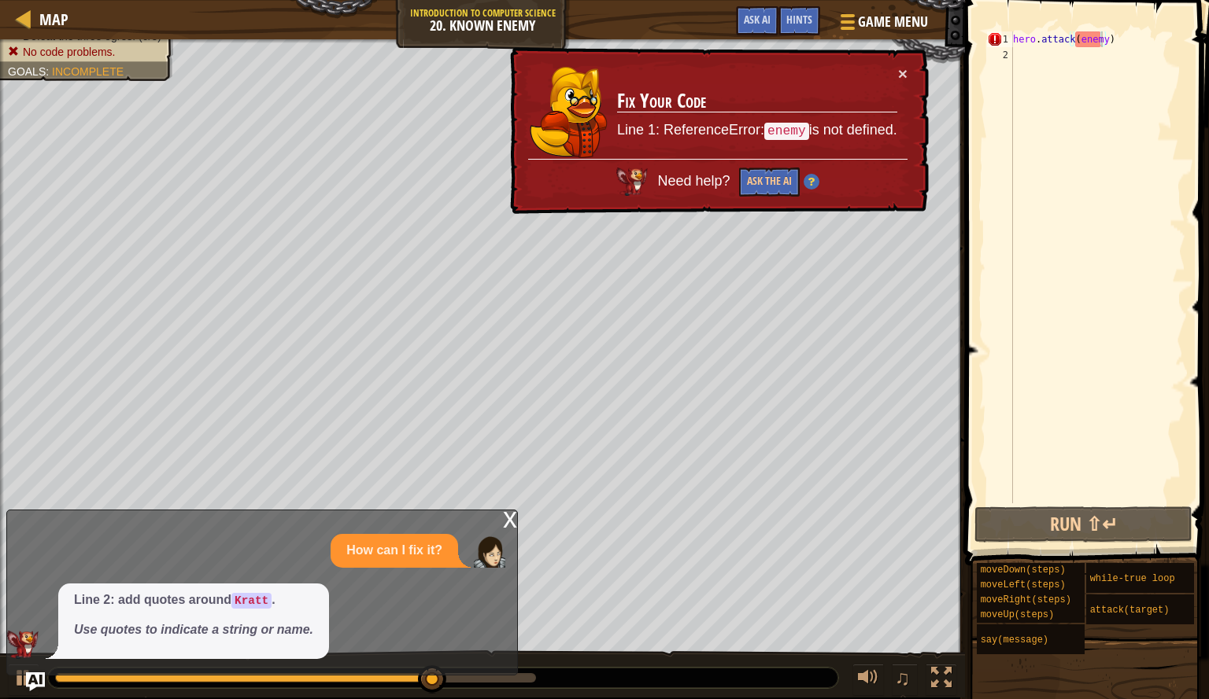
click at [1098, 29] on span at bounding box center [1088, 260] width 257 height 612
click at [1099, 41] on div "hero . attack ( enemy )" at bounding box center [1096, 283] width 175 height 504
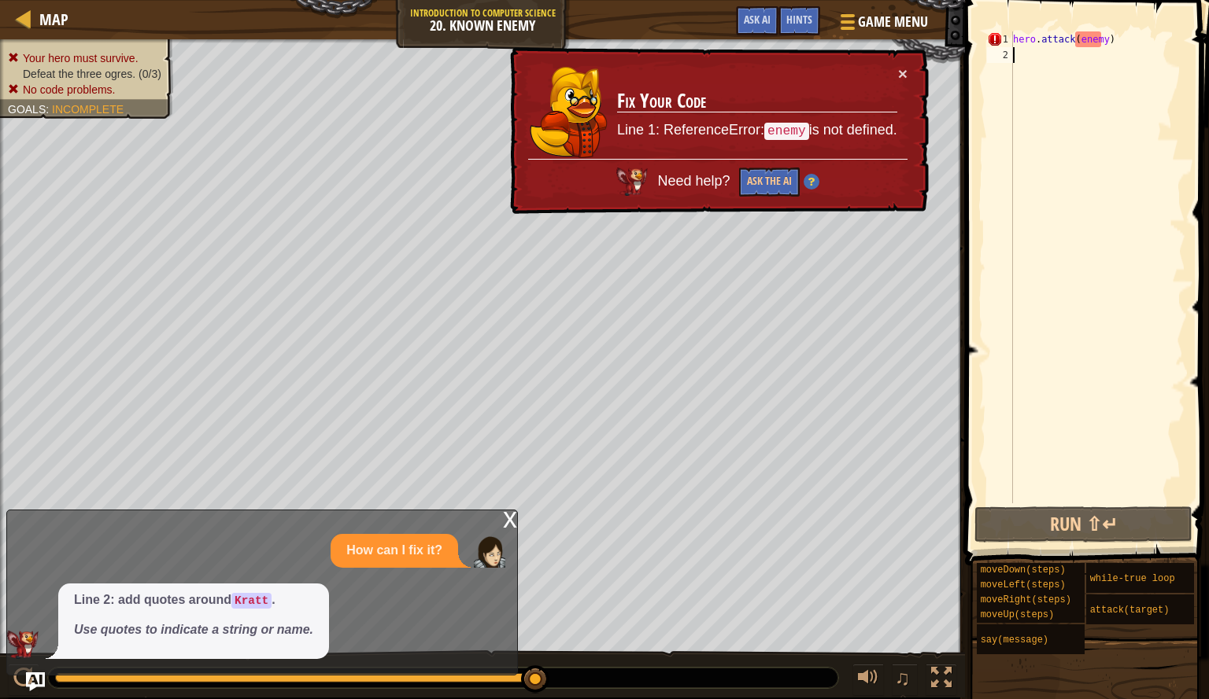
click at [1083, 50] on div "hero . attack ( enemy )" at bounding box center [1096, 283] width 175 height 504
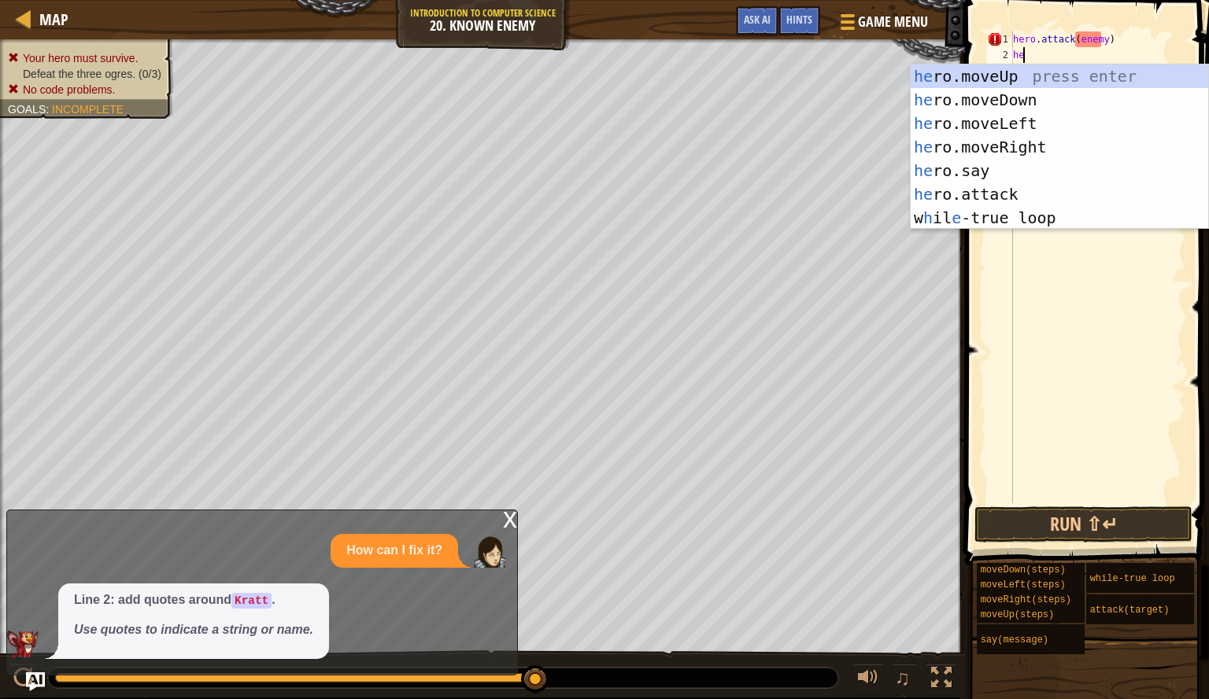
scroll to position [7, 1]
click at [1050, 196] on div "her o.moveUp press enter her o.moveDown press enter her o.moveLeft press enter …" at bounding box center [1058, 171] width 297 height 212
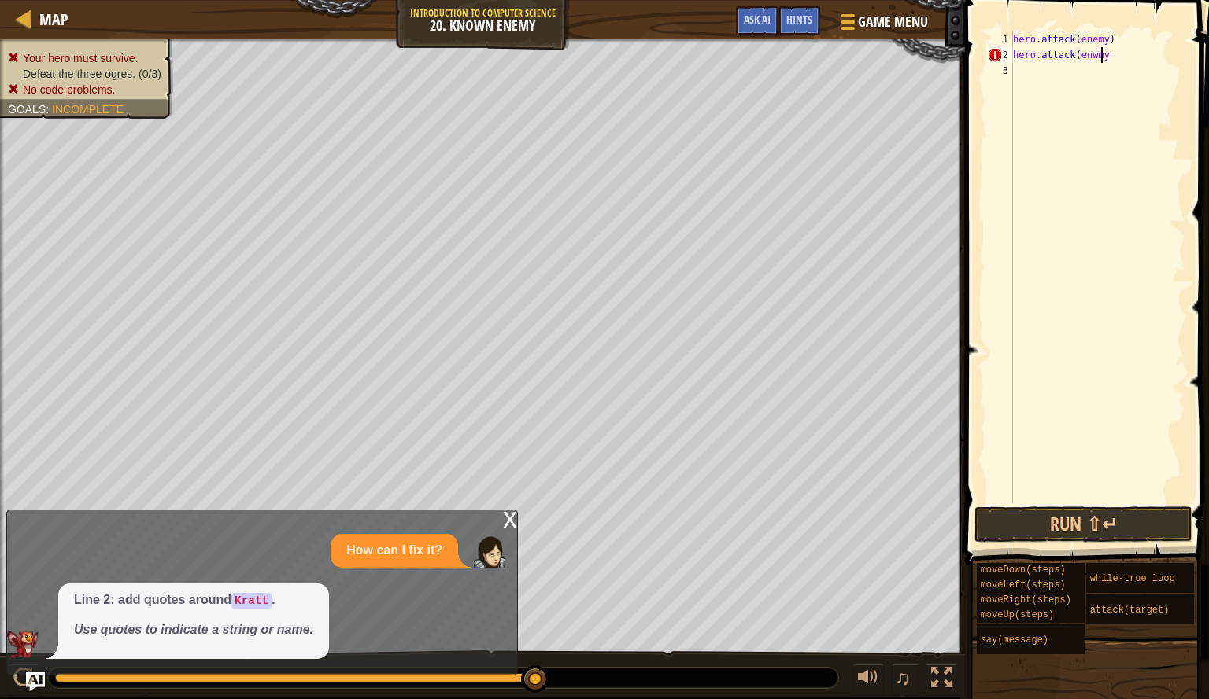
scroll to position [7, 7]
click at [1121, 520] on button "Run ⇧↵" at bounding box center [1083, 525] width 218 height 36
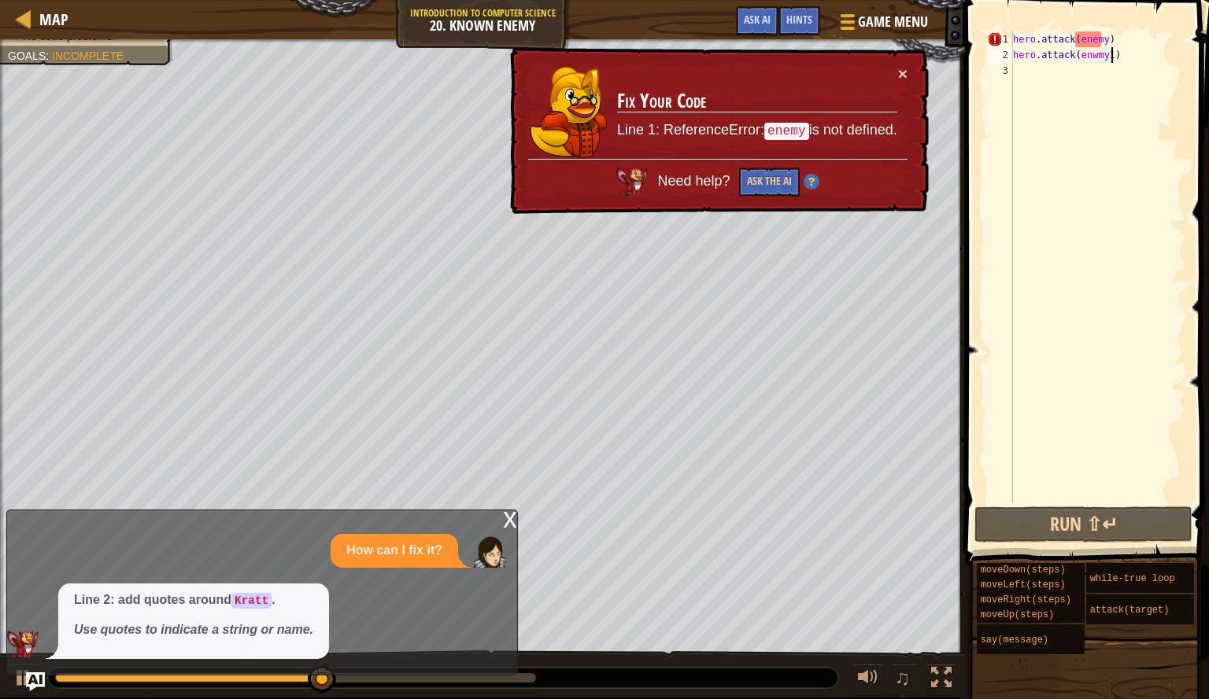
click at [1095, 61] on div "hero . attack ( enemy ) hero . attack ( enwmy1 )" at bounding box center [1096, 283] width 175 height 504
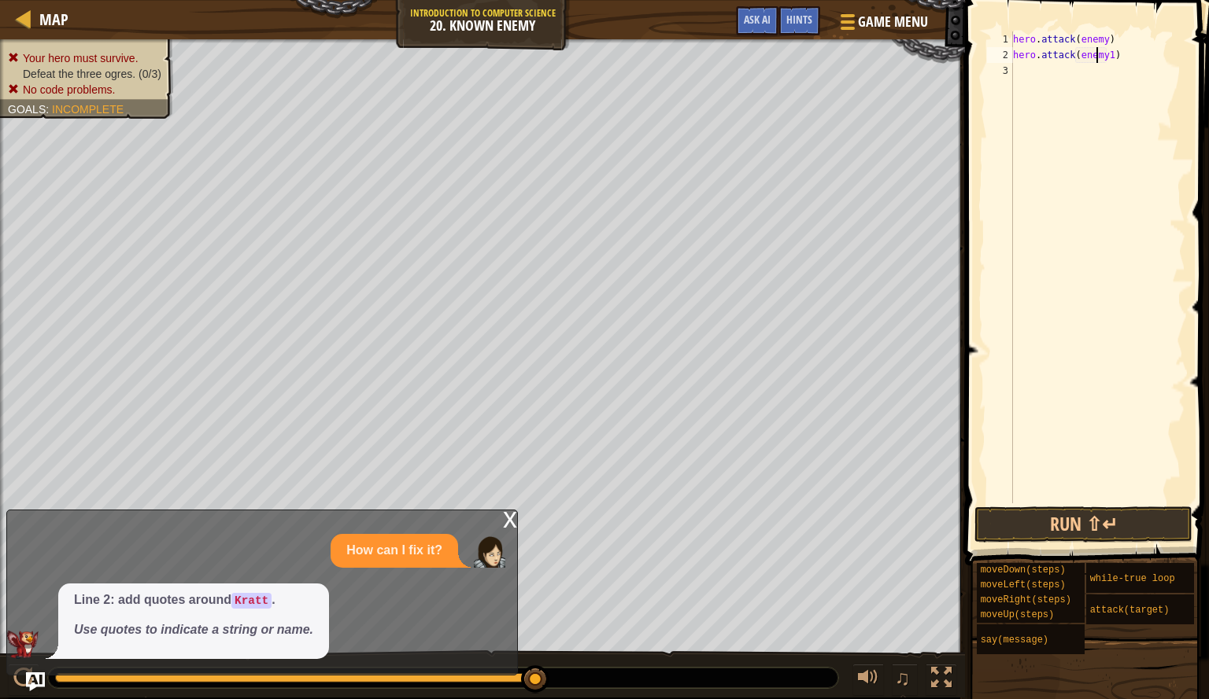
click at [1120, 42] on div "hero . attack ( enemy ) hero . attack ( enemy1 )" at bounding box center [1096, 283] width 175 height 504
click at [1017, 54] on div "hero . attack ( enemy ) hero . attack ( enemy1 )" at bounding box center [1096, 283] width 175 height 504
click at [1006, 55] on div "2" at bounding box center [1000, 55] width 26 height 16
click at [1125, 523] on button "Run ⇧↵" at bounding box center [1083, 525] width 218 height 36
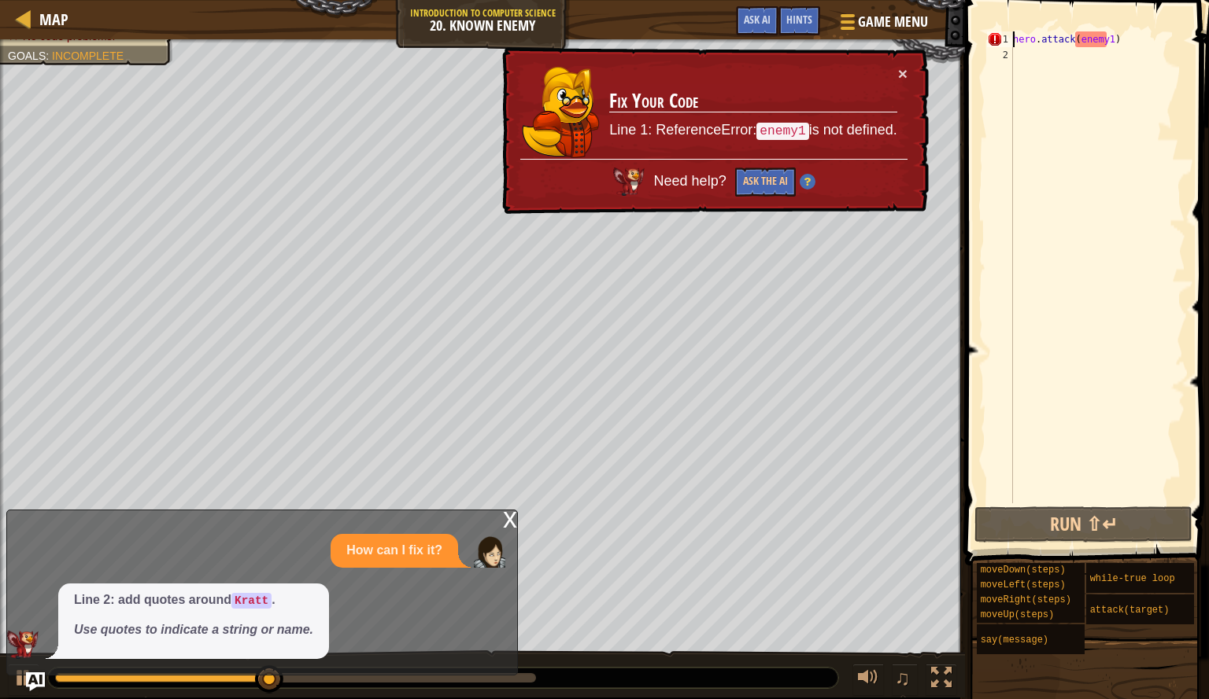
click at [1093, 45] on div "hero . attack ( enemy1 )" at bounding box center [1096, 283] width 175 height 504
click at [1168, 45] on div "hero . attack ( enemy1 )" at bounding box center [1096, 283] width 175 height 504
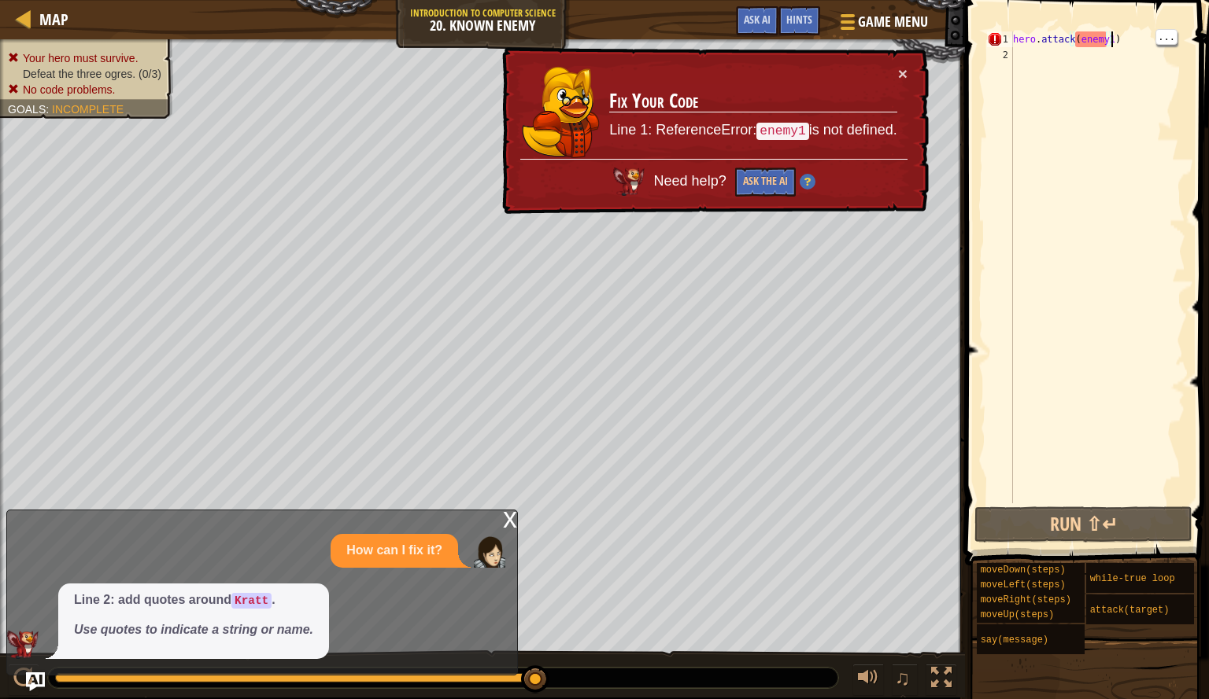
click at [1153, 45] on div "hero . attack ( enemy1 )" at bounding box center [1096, 283] width 175 height 504
click at [1161, 42] on span "..." at bounding box center [1166, 37] width 20 height 14
click at [1150, 44] on span "..." at bounding box center [1139, 51] width 20 height 14
click at [1169, 45] on div "hero . attack ( enemy1 )" at bounding box center [1096, 283] width 175 height 504
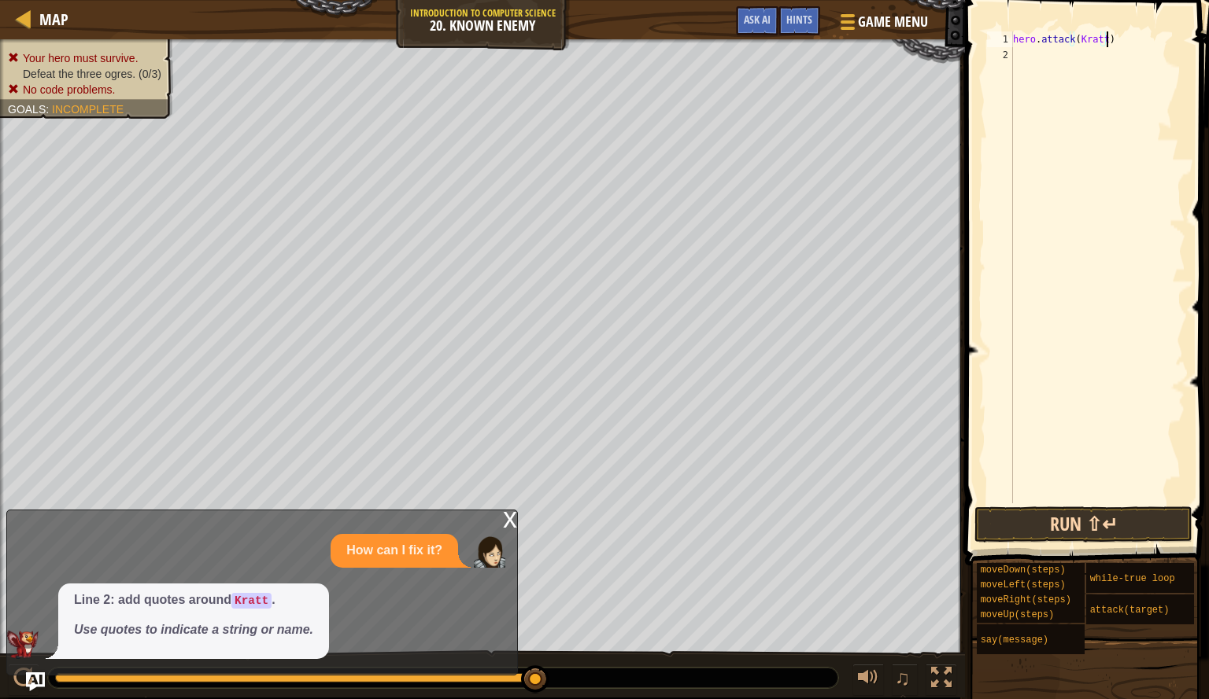
type textarea "hero.attack([GEOGRAPHIC_DATA])"
click at [1083, 517] on button "Run ⇧↵" at bounding box center [1083, 525] width 218 height 36
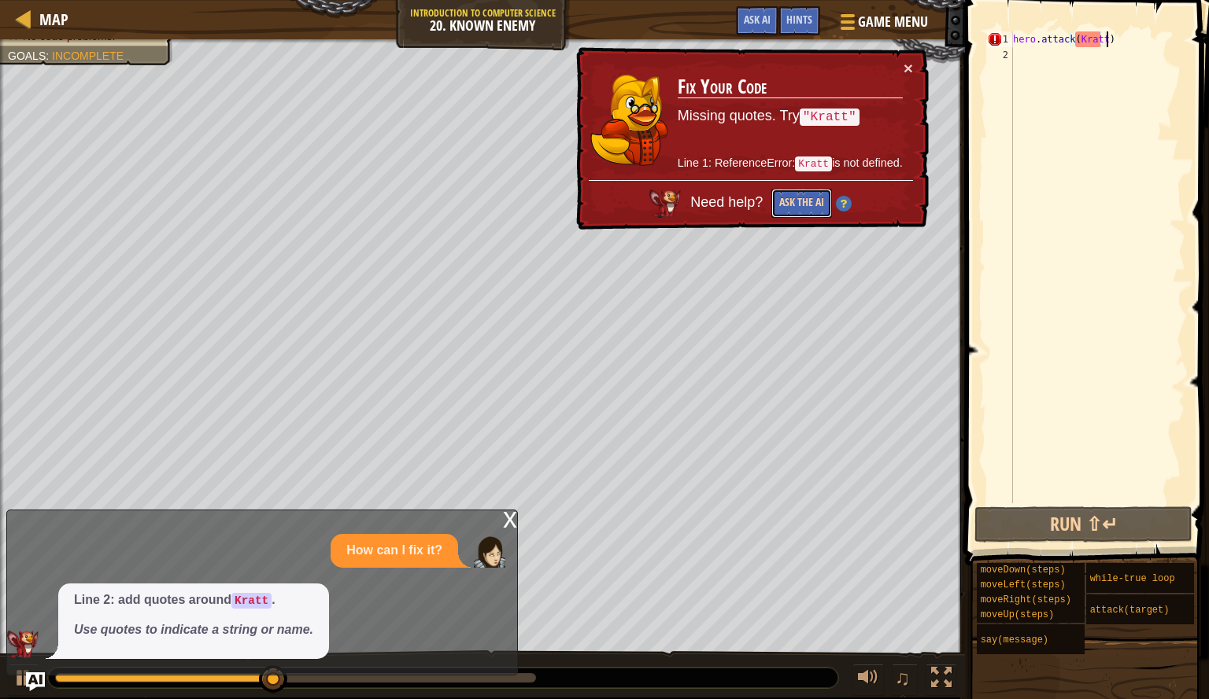
click at [802, 206] on button "Ask the AI" at bounding box center [800, 205] width 61 height 30
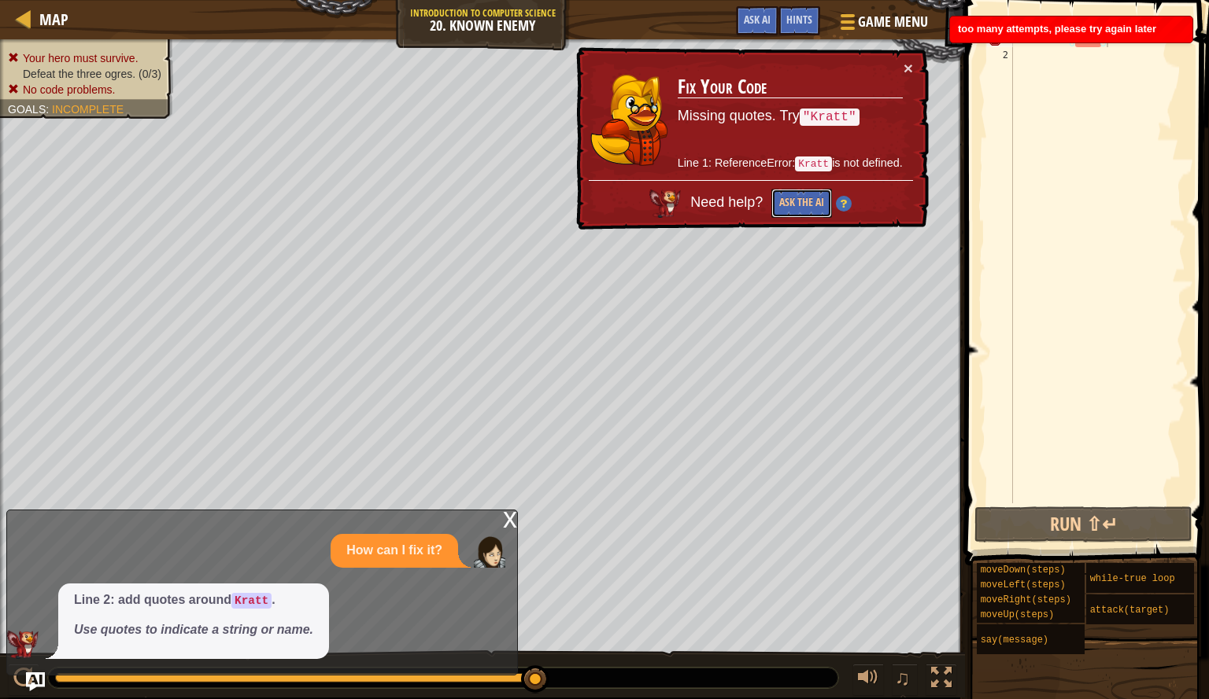
click at [567, 122] on div "Map Introduction to Computer Science 20. Known Enemy Game Menu Done Hints Ask A…" at bounding box center [604, 349] width 1209 height 699
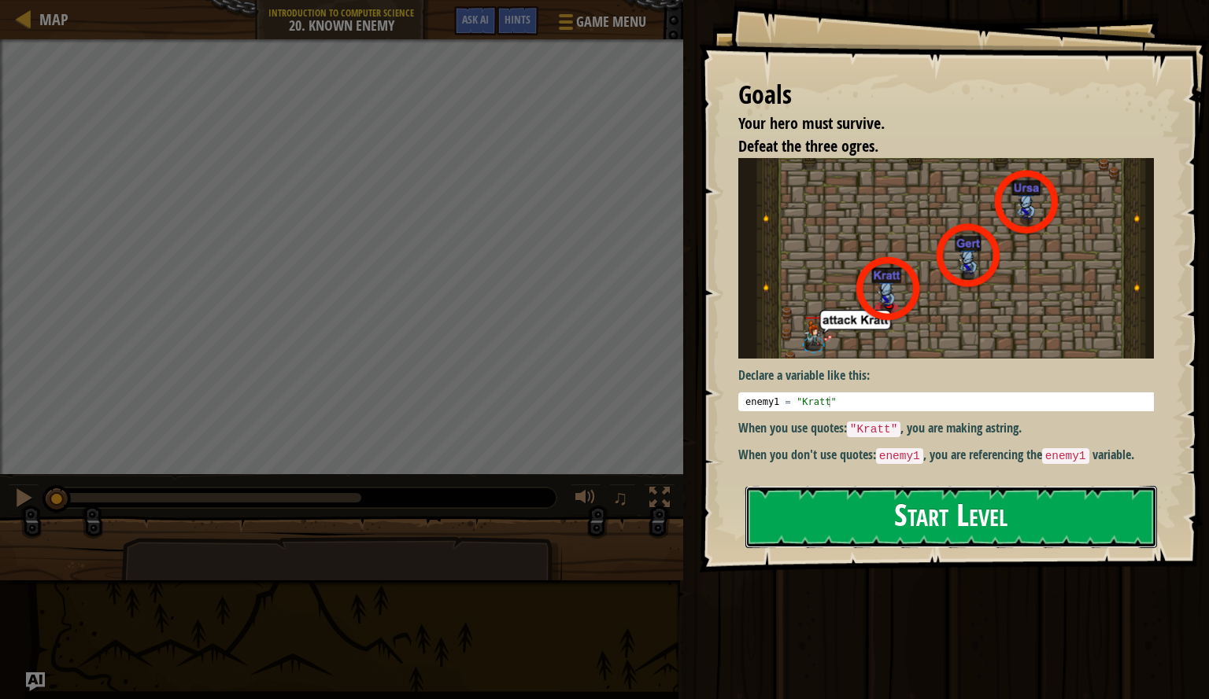
click at [842, 488] on button "Start Level" at bounding box center [951, 517] width 412 height 62
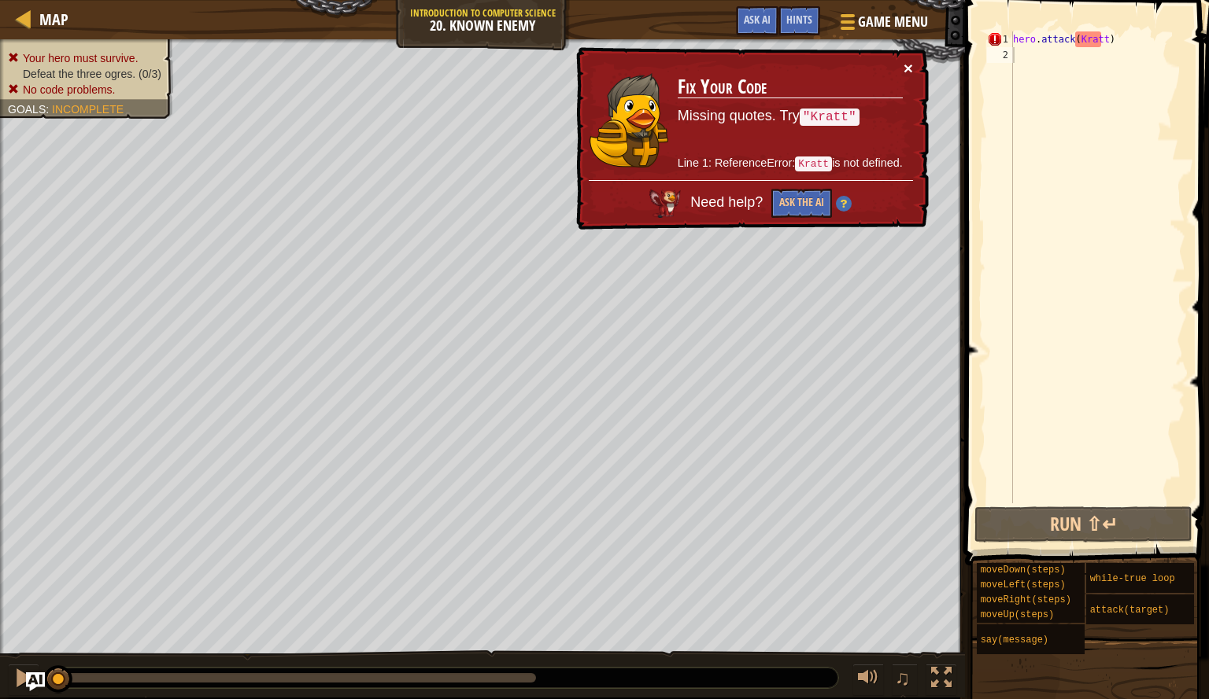
drag, startPoint x: 908, startPoint y: 64, endPoint x: 1121, endPoint y: 193, distance: 249.2
click at [1121, 193] on div "Map Introduction to Computer Science 20. Known Enemy Game Menu Done Hints Ask A…" at bounding box center [604, 349] width 1209 height 699
click at [1123, 41] on div "hero . attack ( [GEOGRAPHIC_DATA] )" at bounding box center [1096, 283] width 175 height 504
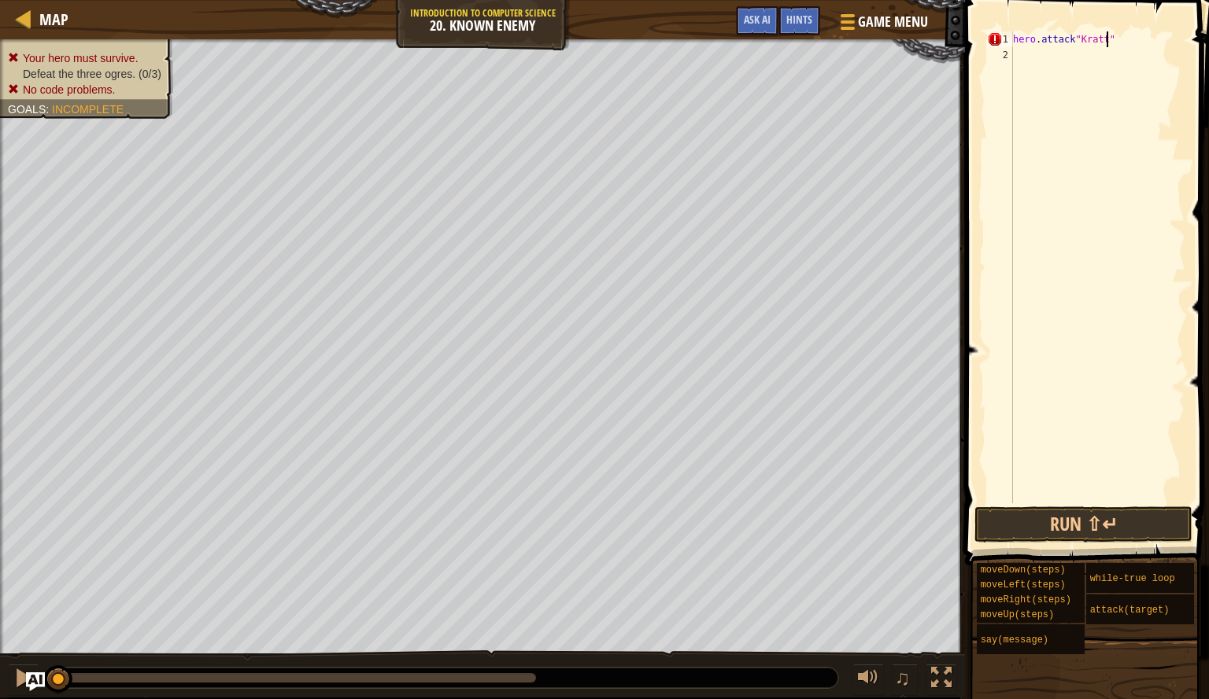
scroll to position [7, 7]
click at [1114, 533] on button "Run ⇧↵" at bounding box center [1083, 525] width 218 height 36
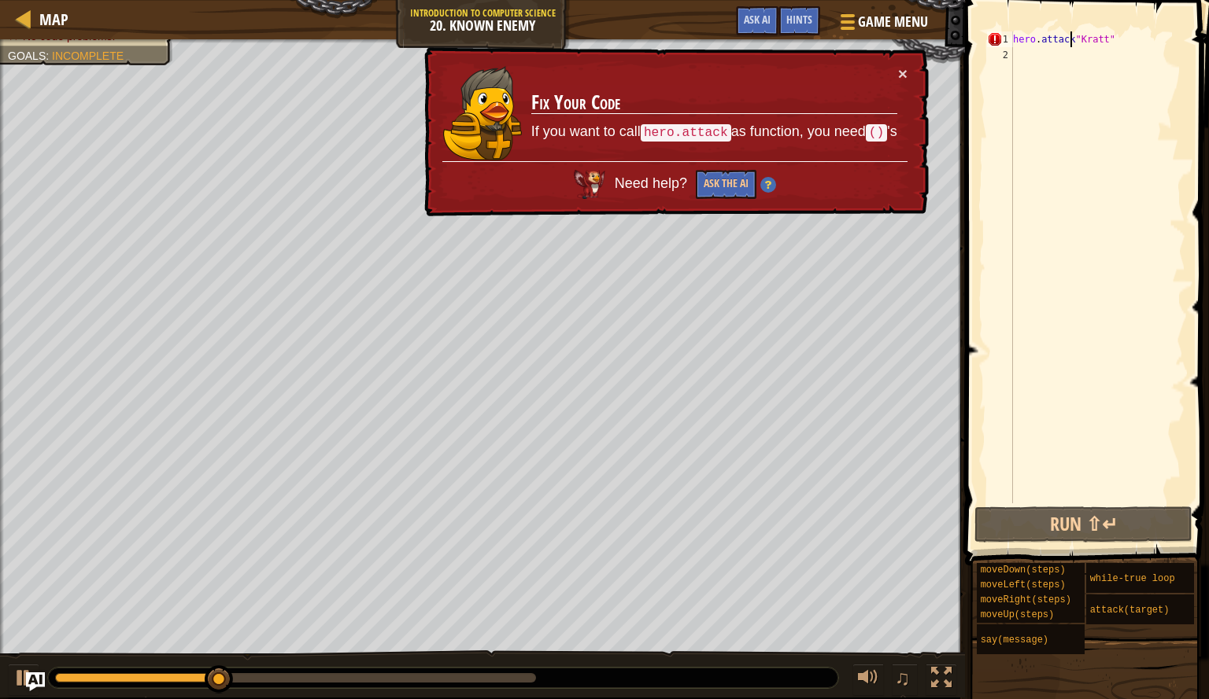
click at [1070, 35] on div "hero . attack "[PERSON_NAME]"" at bounding box center [1096, 283] width 175 height 504
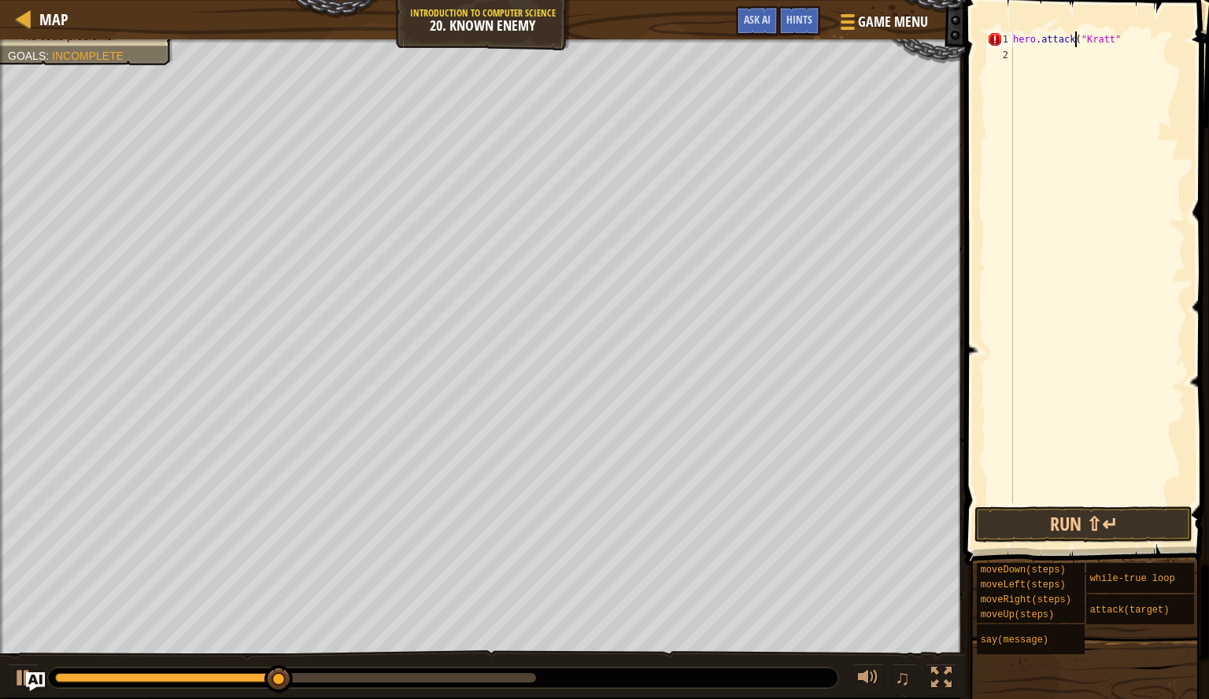
scroll to position [7, 6]
click at [1151, 45] on div "hero . attack ( "[PERSON_NAME]"" at bounding box center [1096, 283] width 175 height 504
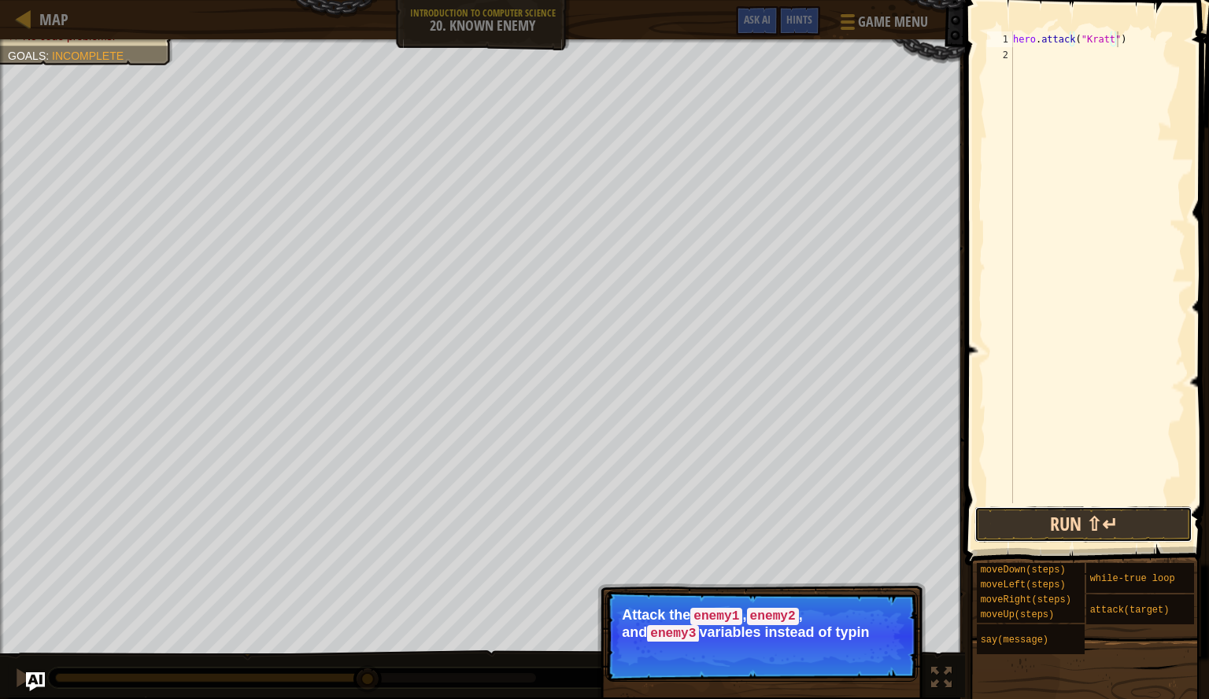
click at [1129, 524] on button "Run ⇧↵" at bounding box center [1083, 525] width 218 height 36
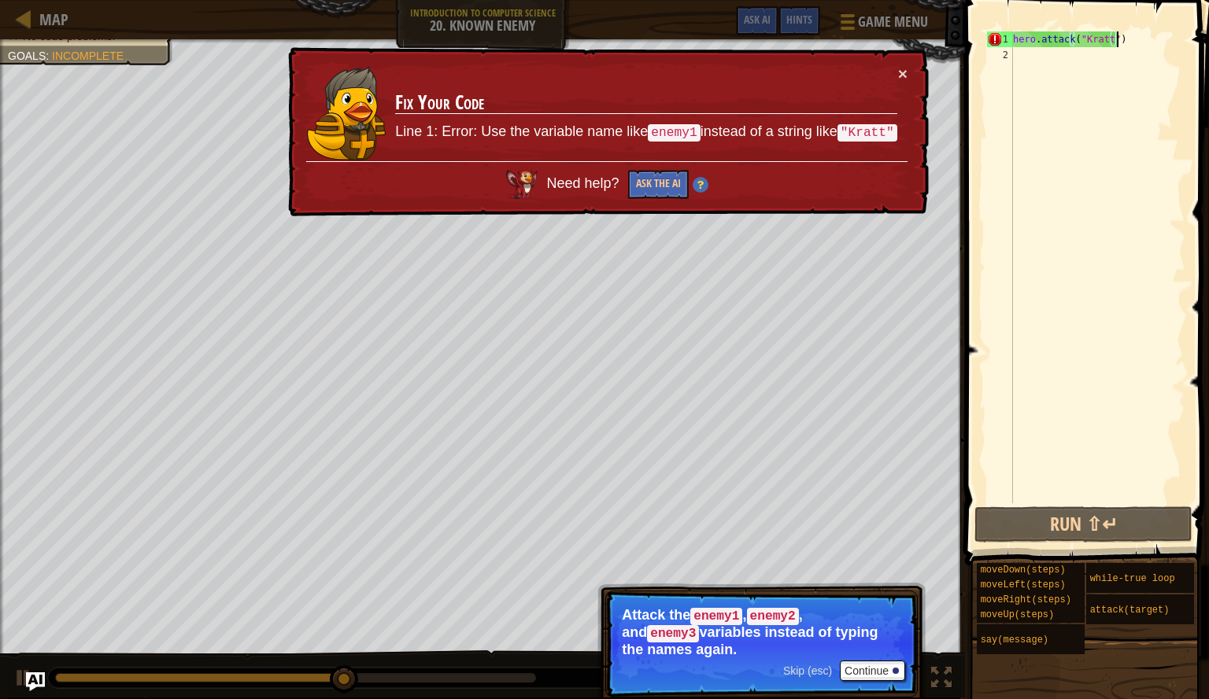
click at [1108, 38] on div "hero . attack ( "[PERSON_NAME]" )" at bounding box center [1096, 283] width 175 height 504
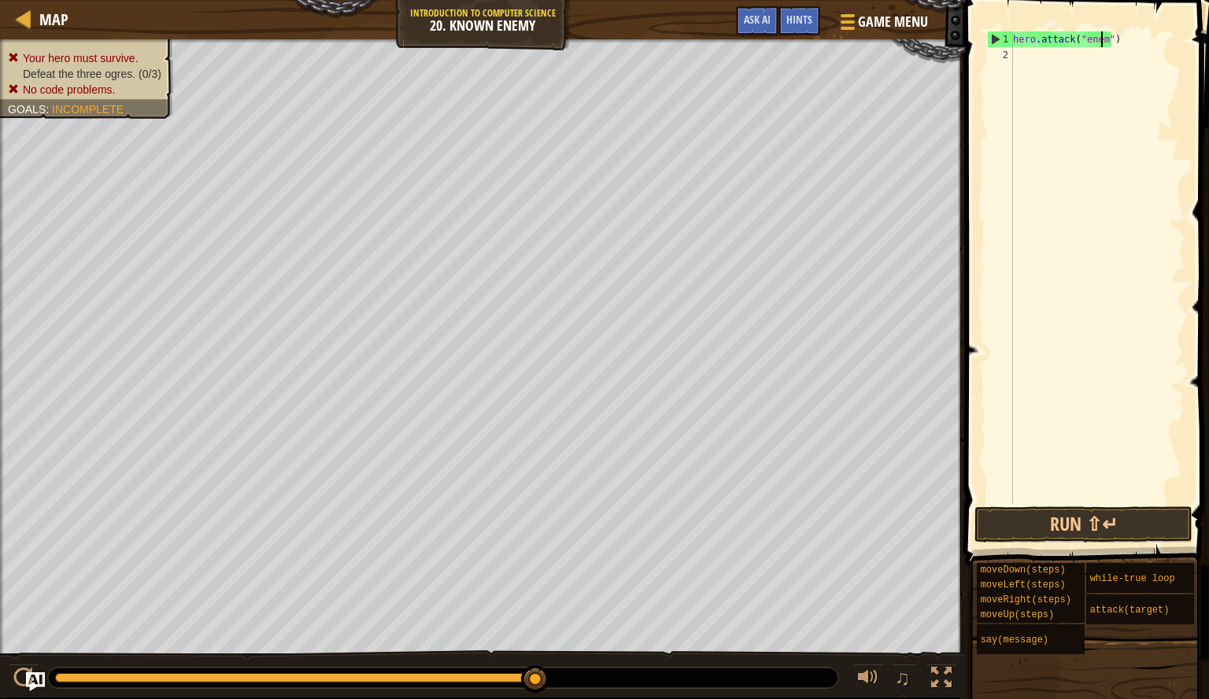
scroll to position [7, 9]
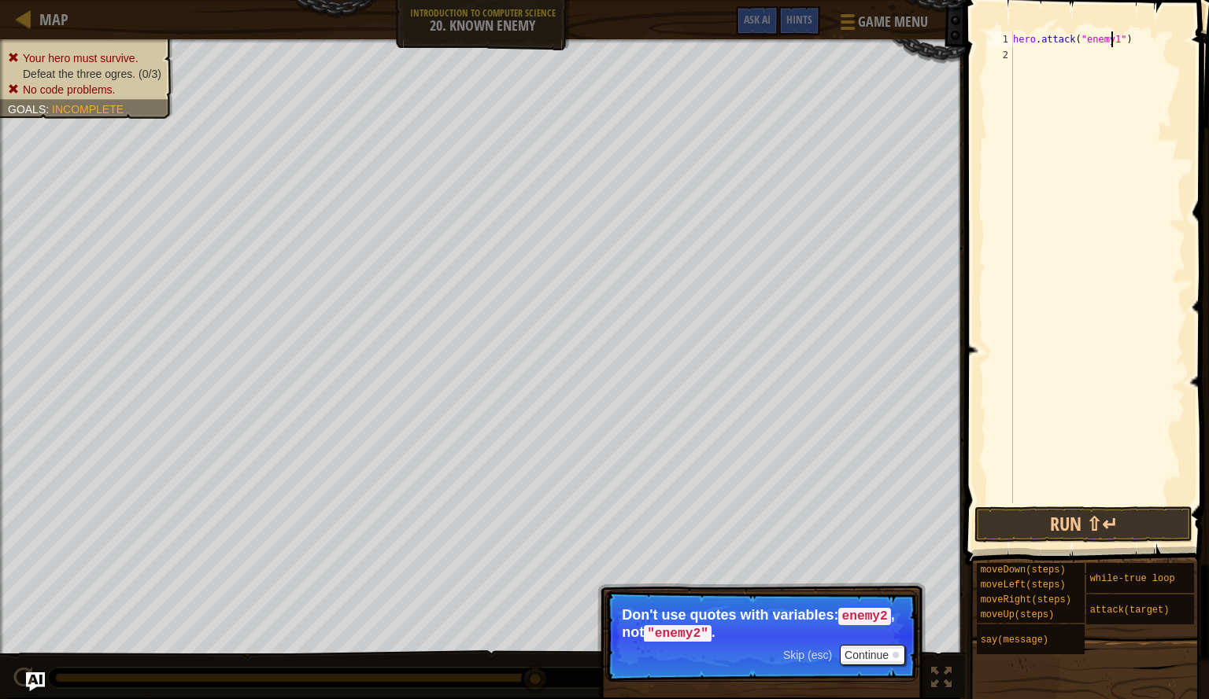
click at [1115, 39] on div "hero . attack ( "enemy1" )" at bounding box center [1096, 283] width 175 height 504
click at [1080, 36] on div "hero . attack ( "enemy1)" at bounding box center [1096, 283] width 175 height 504
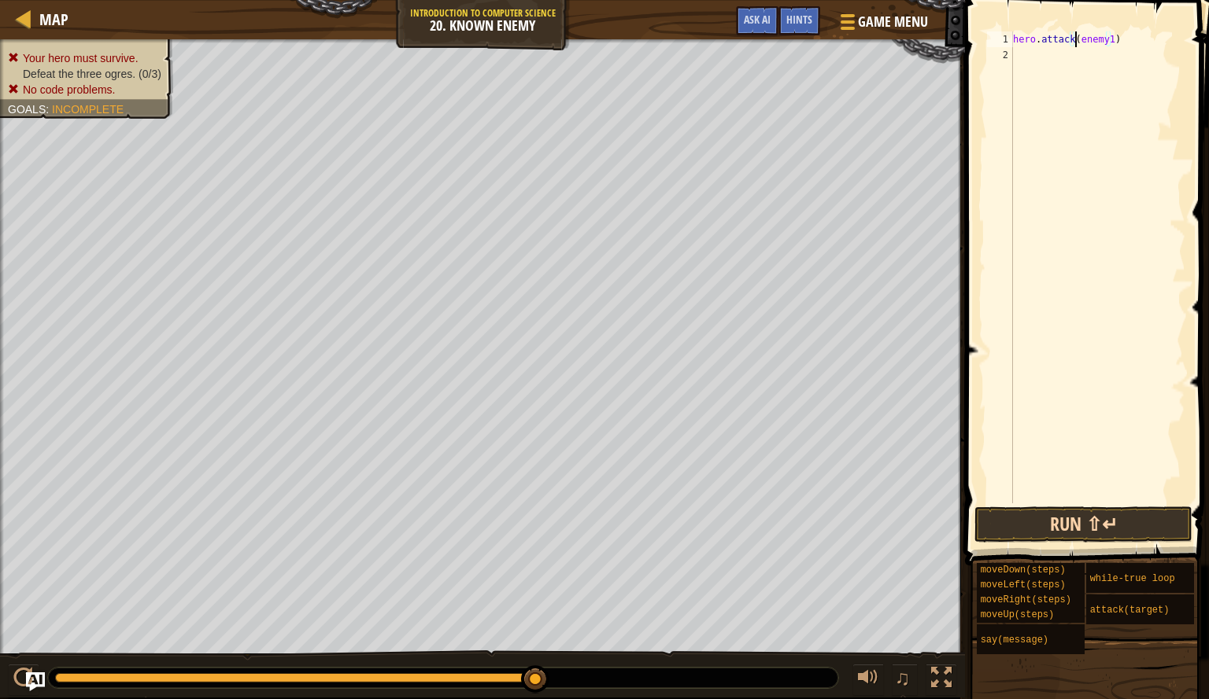
type textarea "hero.attack(enemy1)"
click at [1134, 529] on button "Run ⇧↵" at bounding box center [1083, 525] width 218 height 36
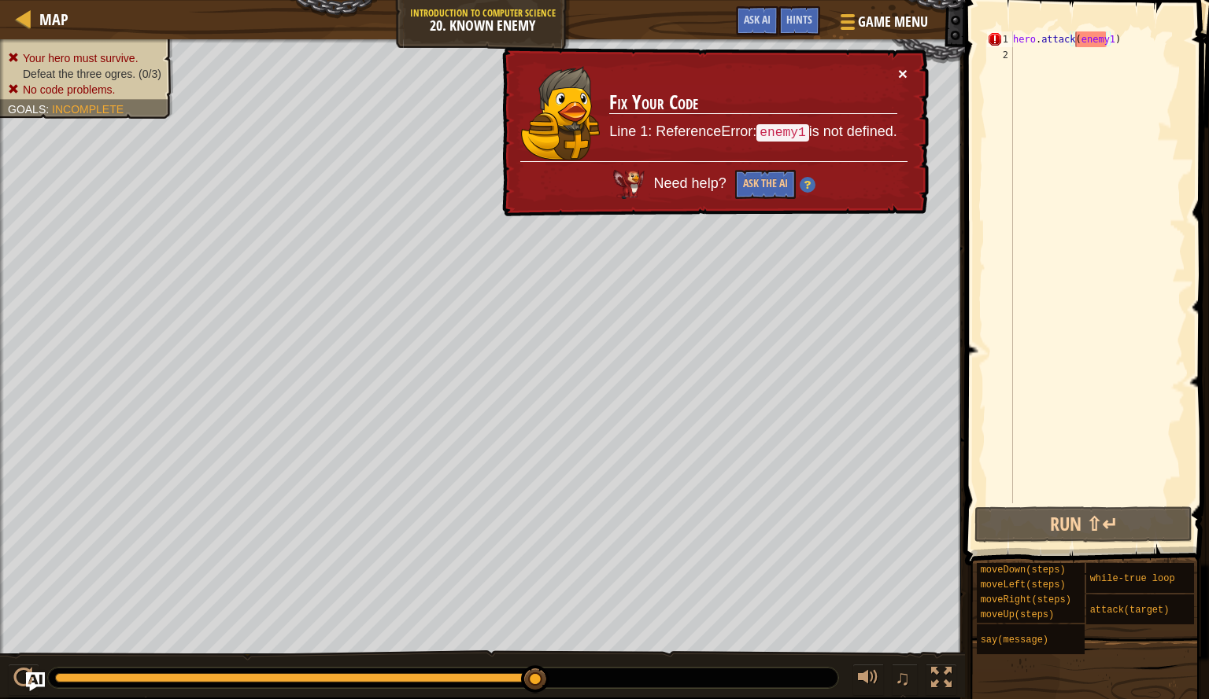
click at [899, 70] on button "×" at bounding box center [902, 73] width 9 height 17
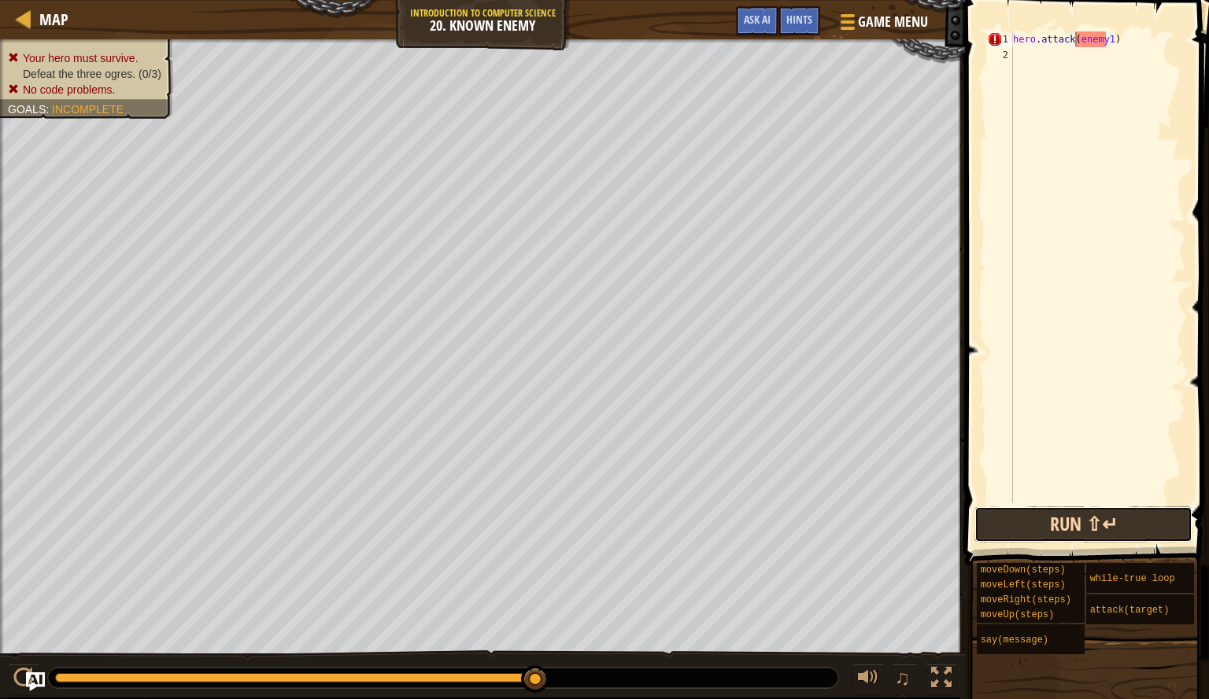
click at [1052, 520] on button "Run ⇧↵" at bounding box center [1083, 525] width 218 height 36
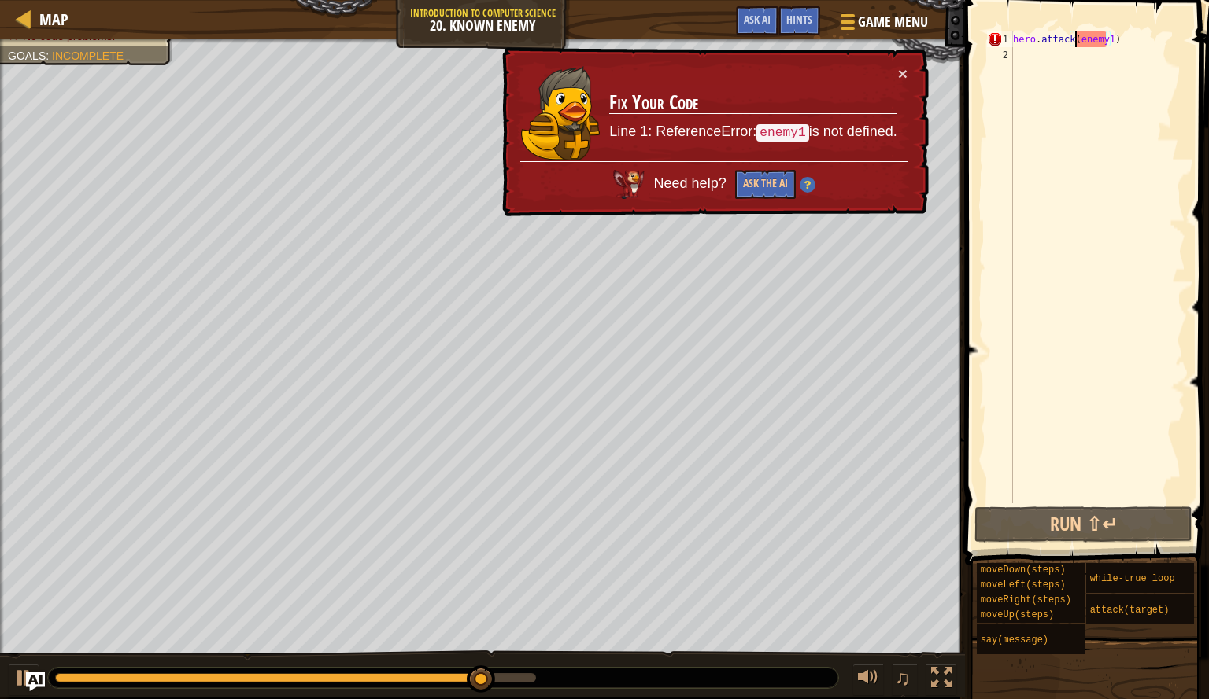
click at [1106, 42] on div "hero . attack ( enemy1 )" at bounding box center [1096, 283] width 175 height 504
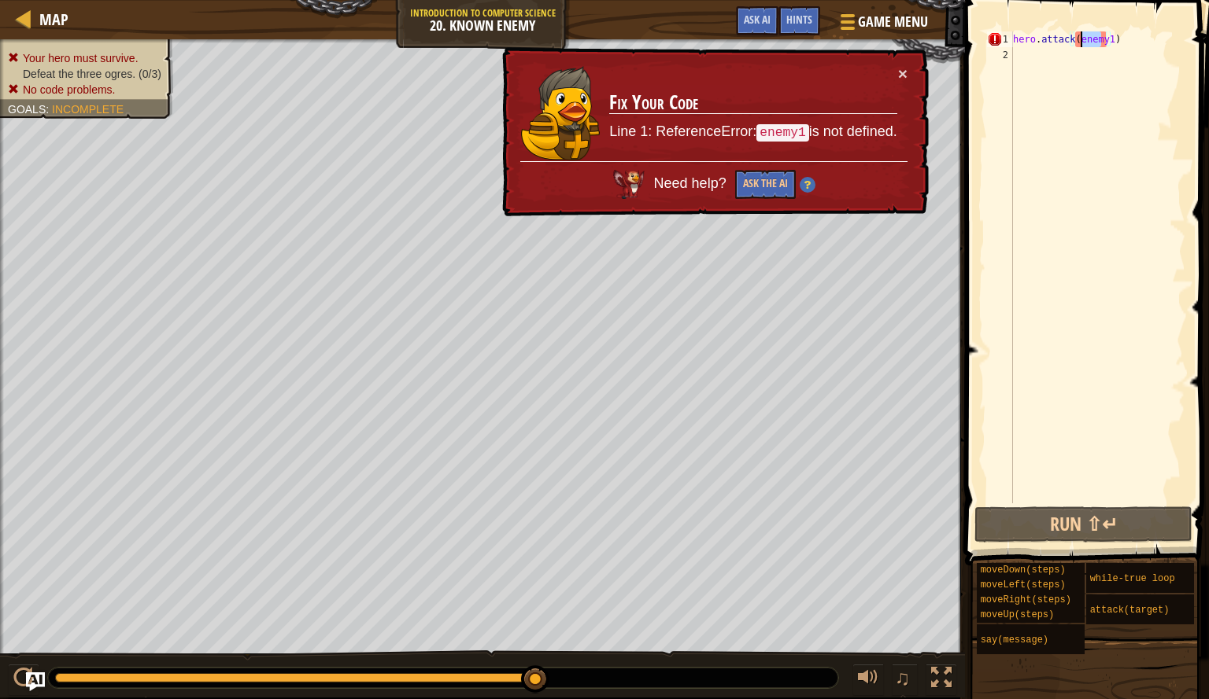
drag, startPoint x: 1101, startPoint y: 40, endPoint x: 1091, endPoint y: 43, distance: 10.7
click at [1091, 43] on div "hero . attack ( enemy1 )" at bounding box center [1096, 283] width 175 height 504
click at [1139, 71] on div "hero . attack ( enemy1 )" at bounding box center [1096, 283] width 175 height 504
drag, startPoint x: 1116, startPoint y: 43, endPoint x: 1076, endPoint y: 35, distance: 40.9
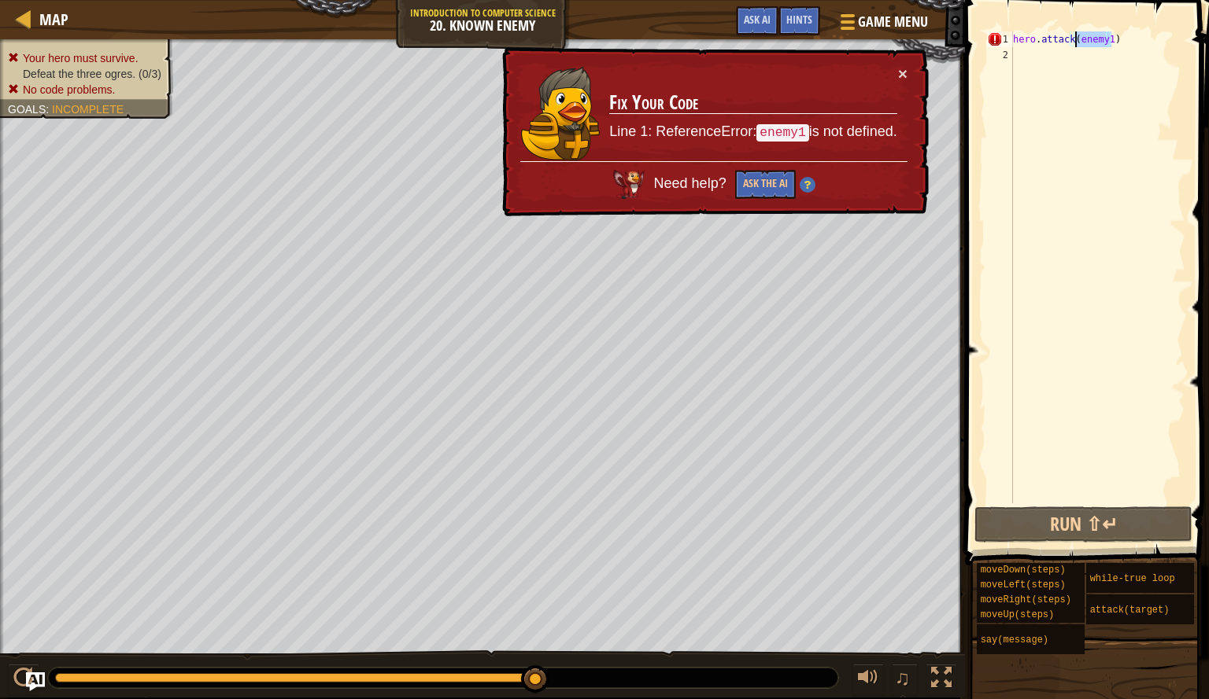
click at [1076, 35] on div "hero . attack ( enemy1 )" at bounding box center [1096, 283] width 175 height 504
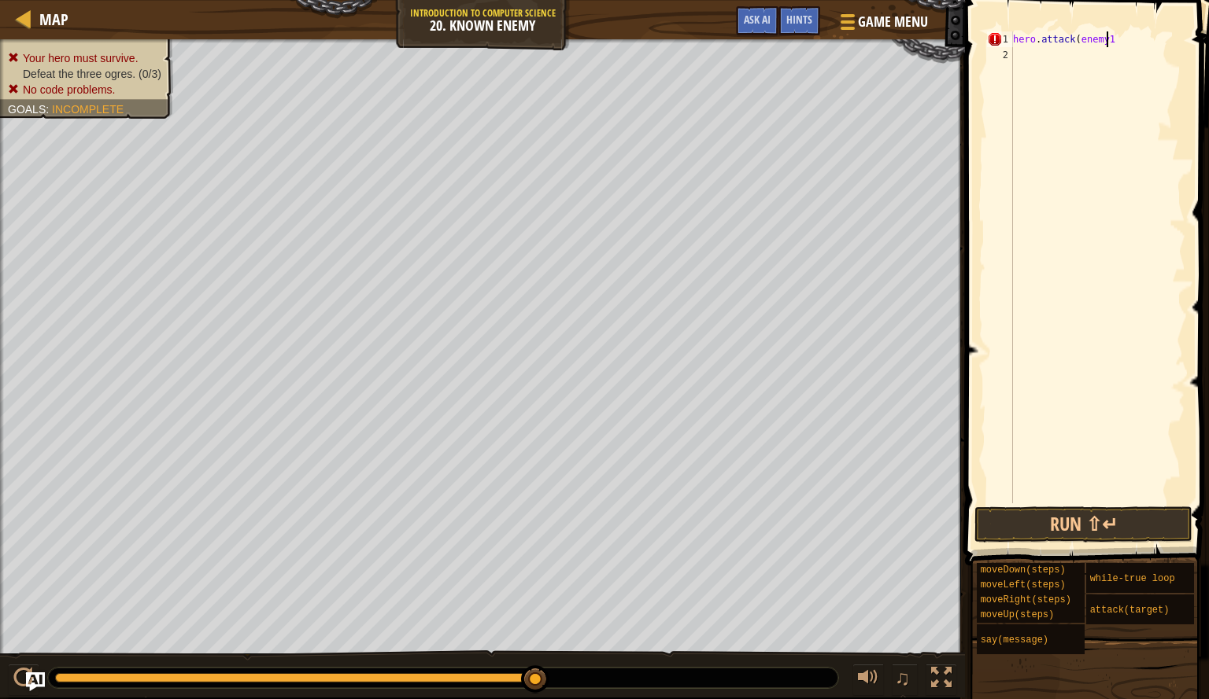
scroll to position [7, 7]
type textarea "hero.attack(enemy1)"
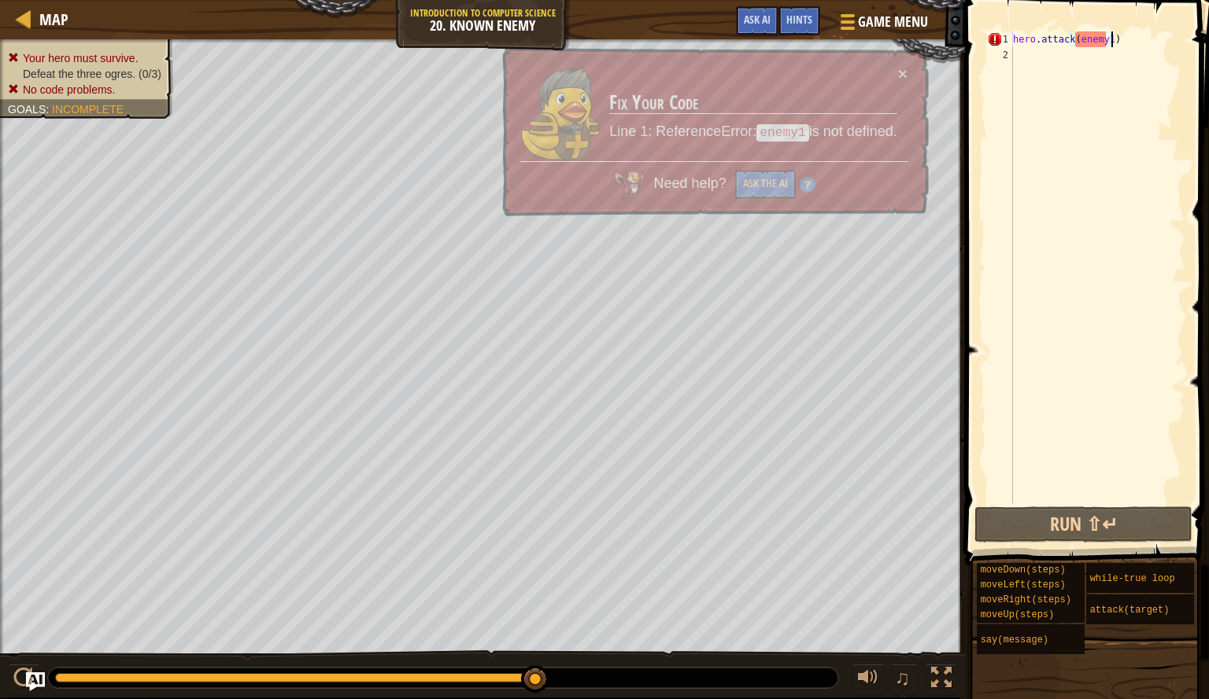
scroll to position [7, 0]
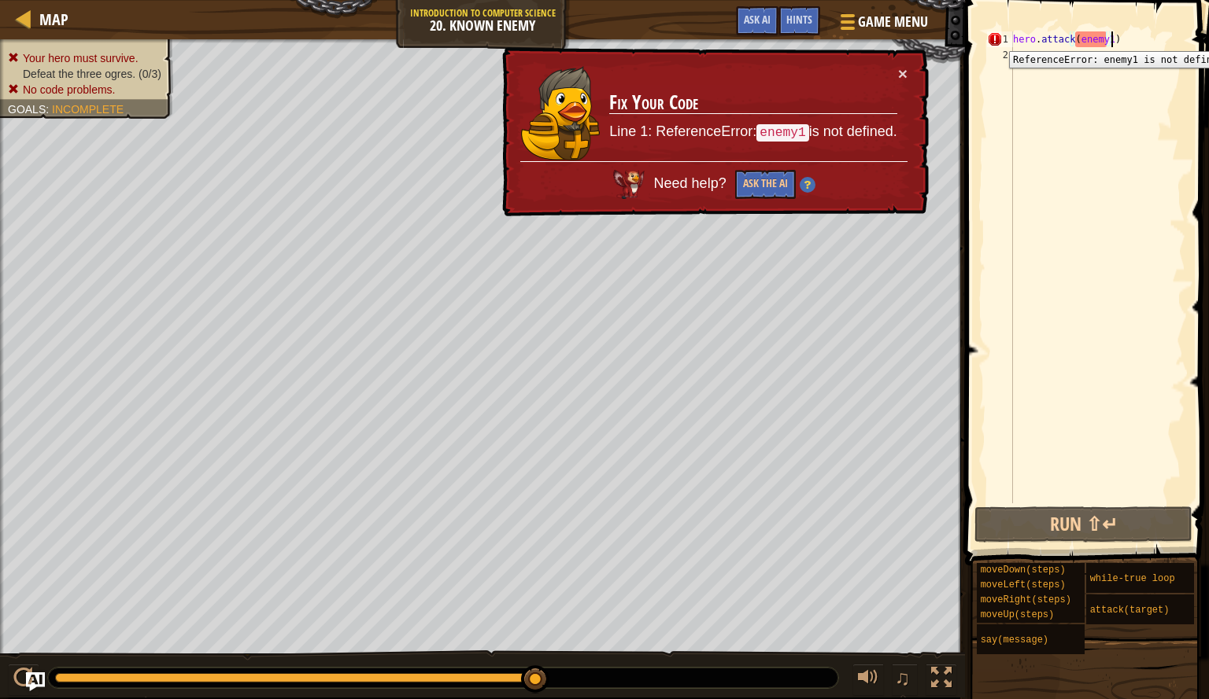
click at [1012, 39] on div "1" at bounding box center [1000, 39] width 26 height 16
type textarea "hero.attack(enemy1)"
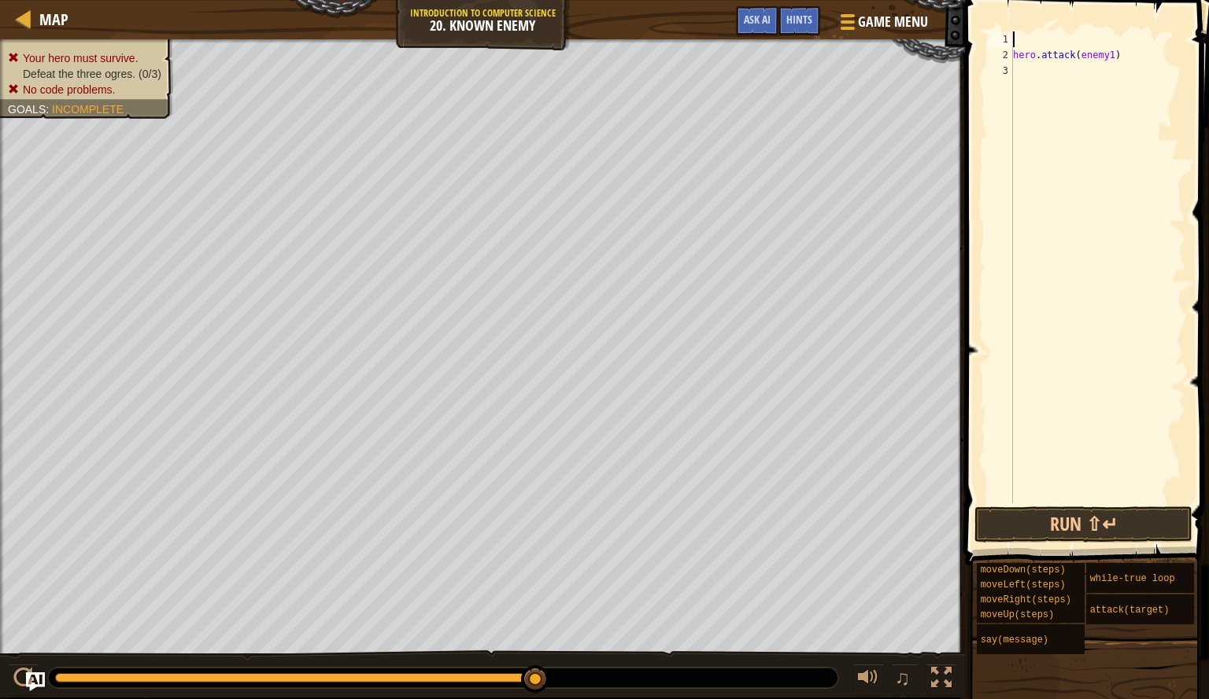
click at [1048, 39] on div "hero . attack ( enemy1 )" at bounding box center [1096, 283] width 175 height 504
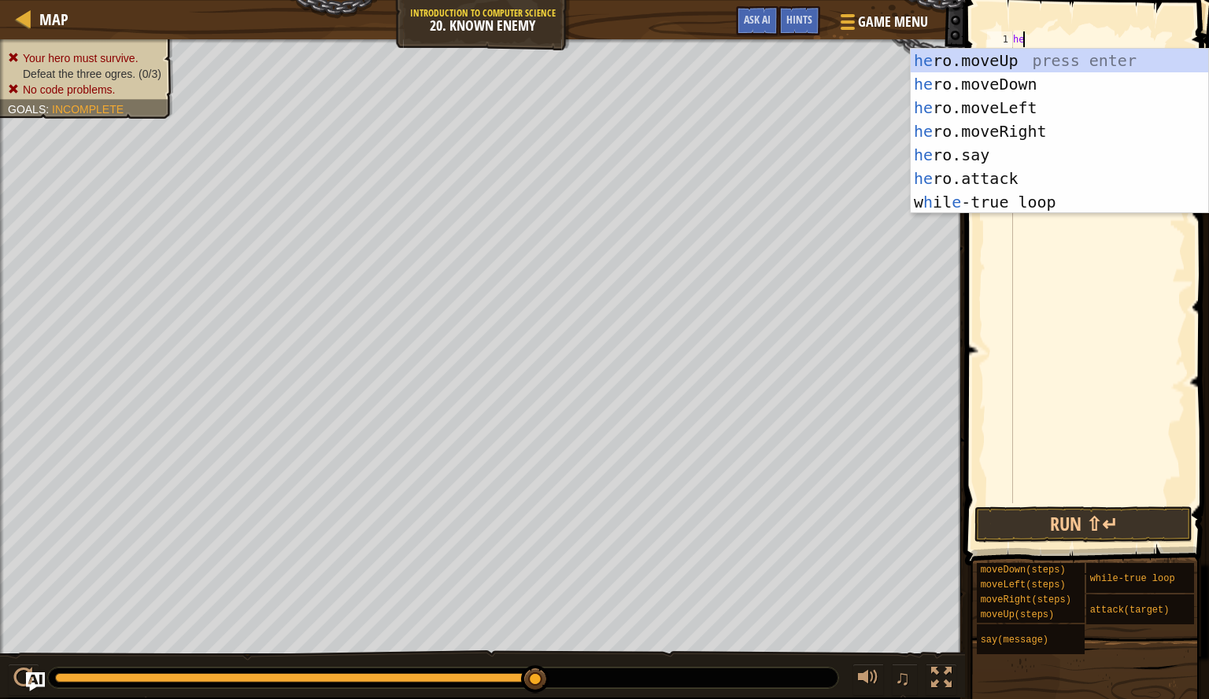
scroll to position [7, 1]
click at [1037, 183] on div "hero .moveUp press enter hero .moveDown press enter hero .moveLeft press enter …" at bounding box center [1058, 155] width 297 height 212
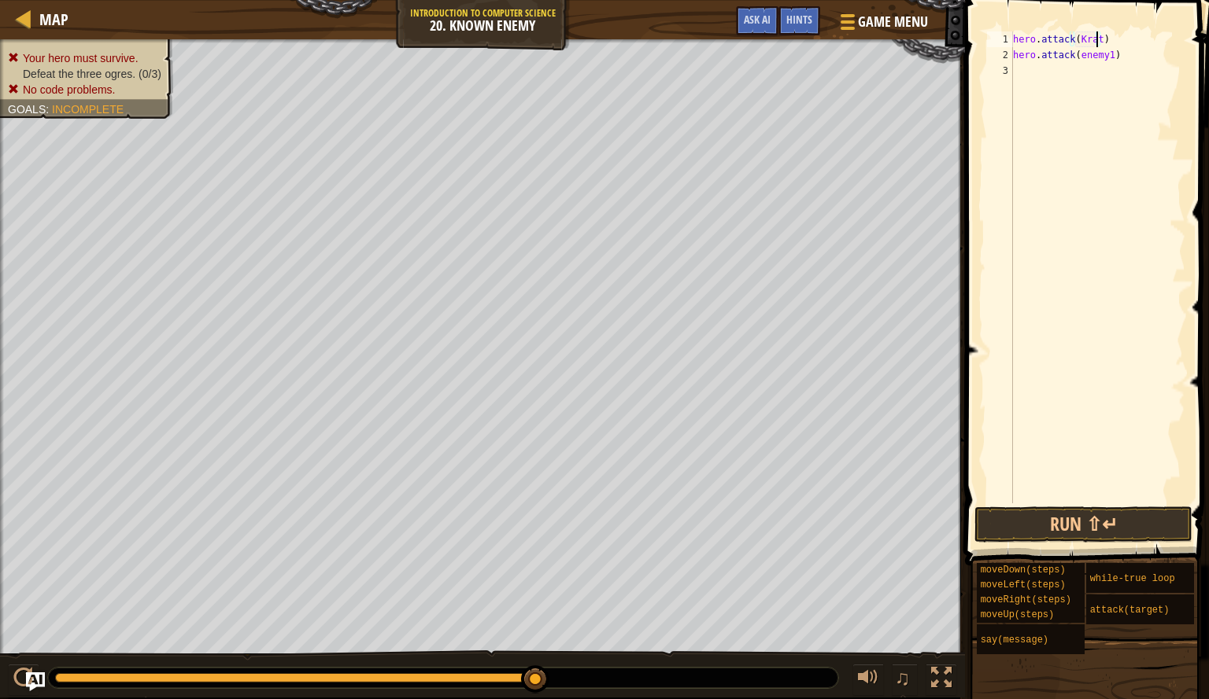
scroll to position [7, 7]
type textarea "hero.attack([GEOGRAPHIC_DATA])"
click at [1046, 517] on button "Run ⇧↵" at bounding box center [1083, 525] width 218 height 36
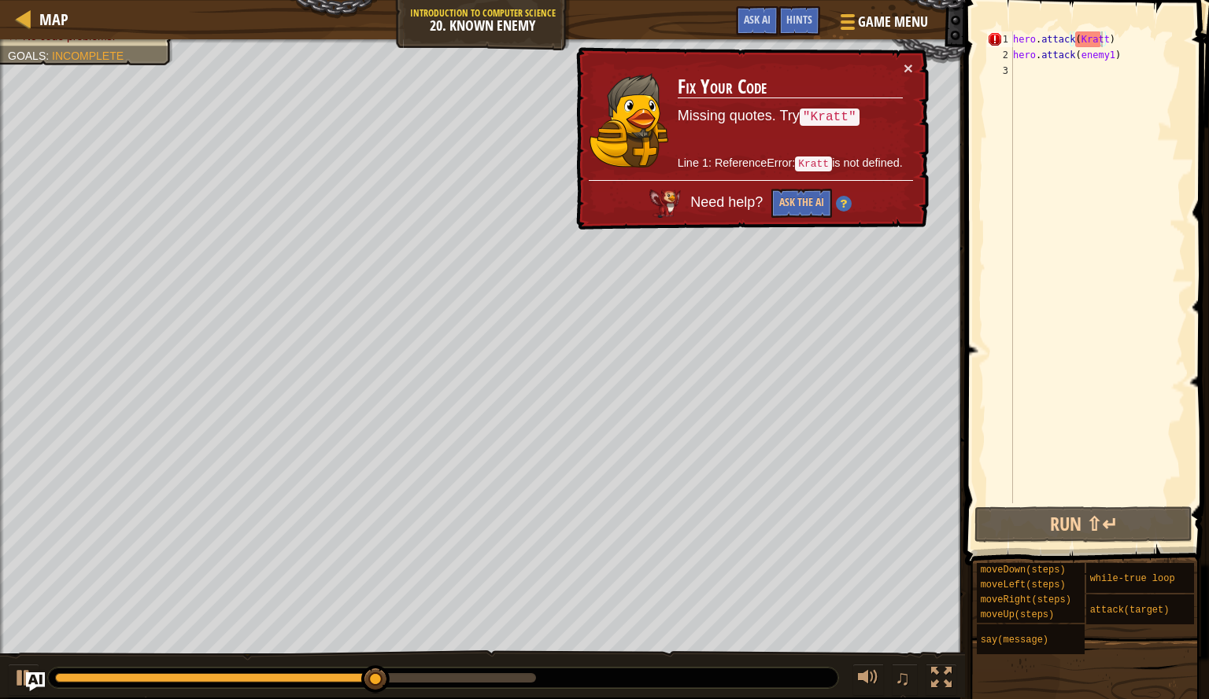
click at [844, 204] on img at bounding box center [844, 204] width 16 height 16
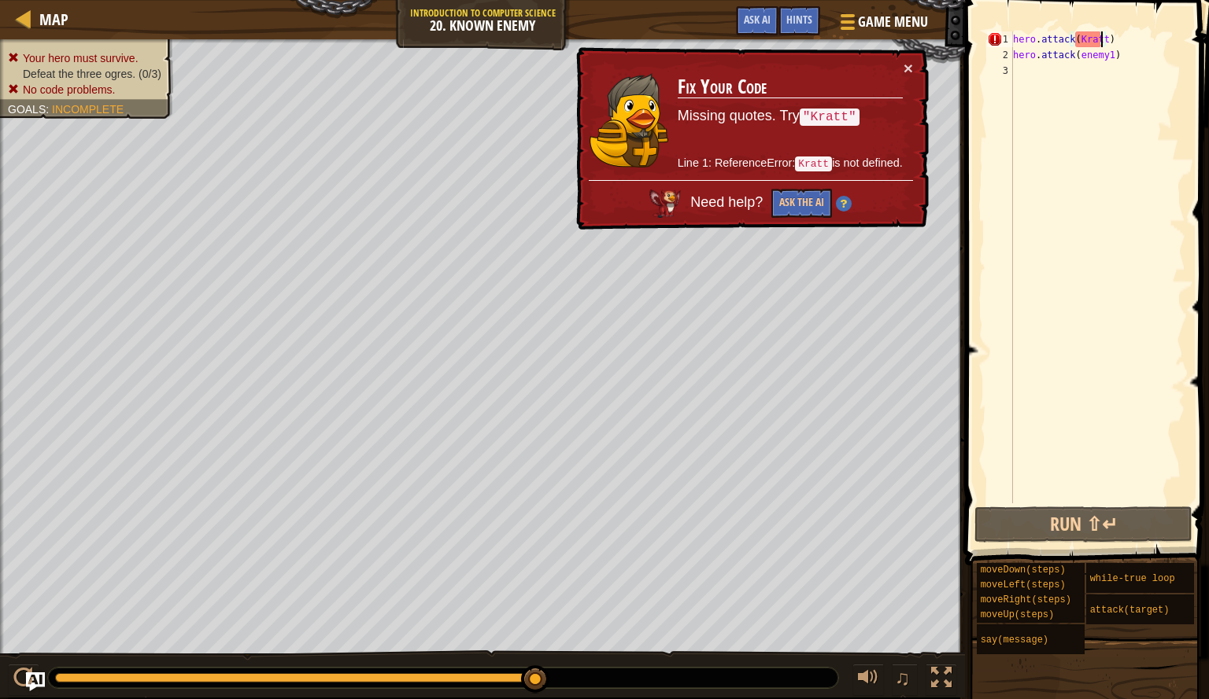
click at [1046, 96] on div "hero . attack ( [GEOGRAPHIC_DATA] ) hero . attack ( enemy1 )" at bounding box center [1096, 283] width 175 height 504
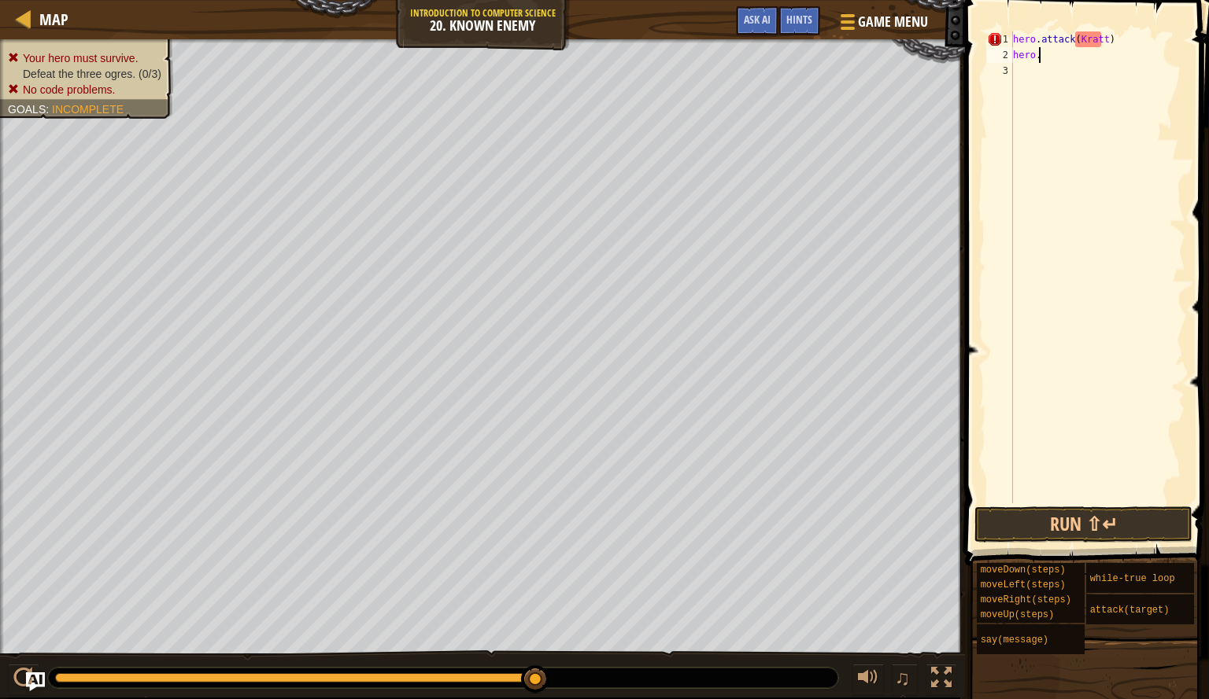
type textarea "h"
click at [1064, 61] on div at bounding box center [1096, 283] width 175 height 504
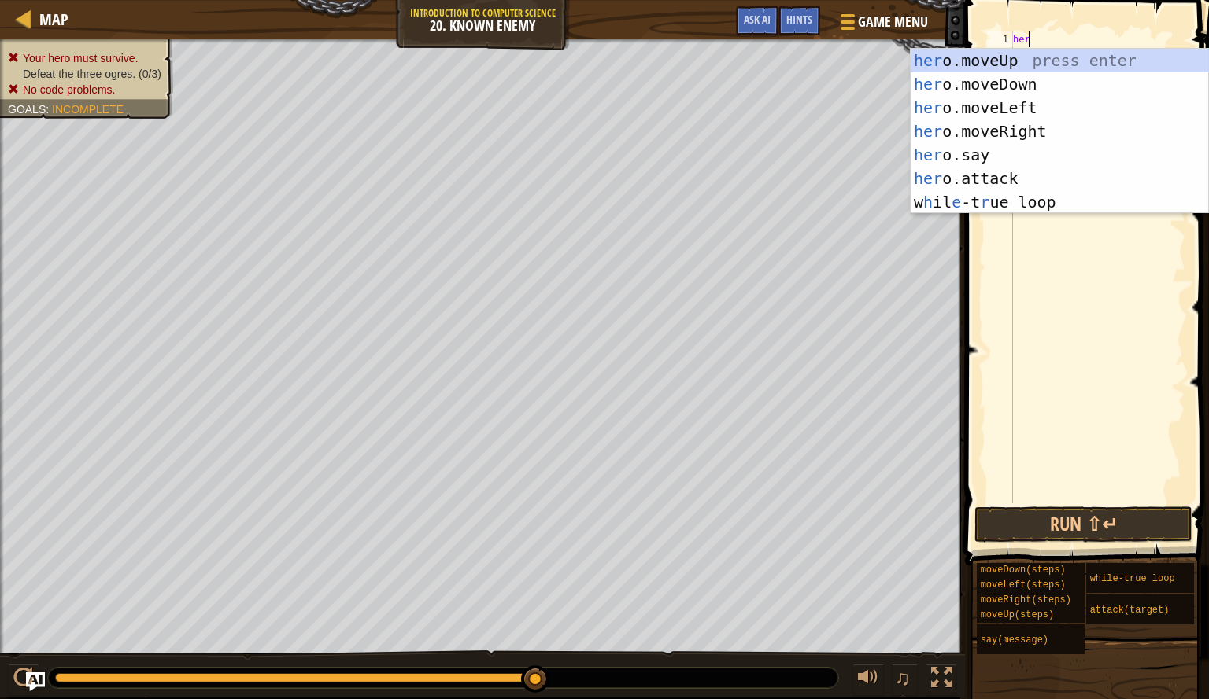
scroll to position [7, 1]
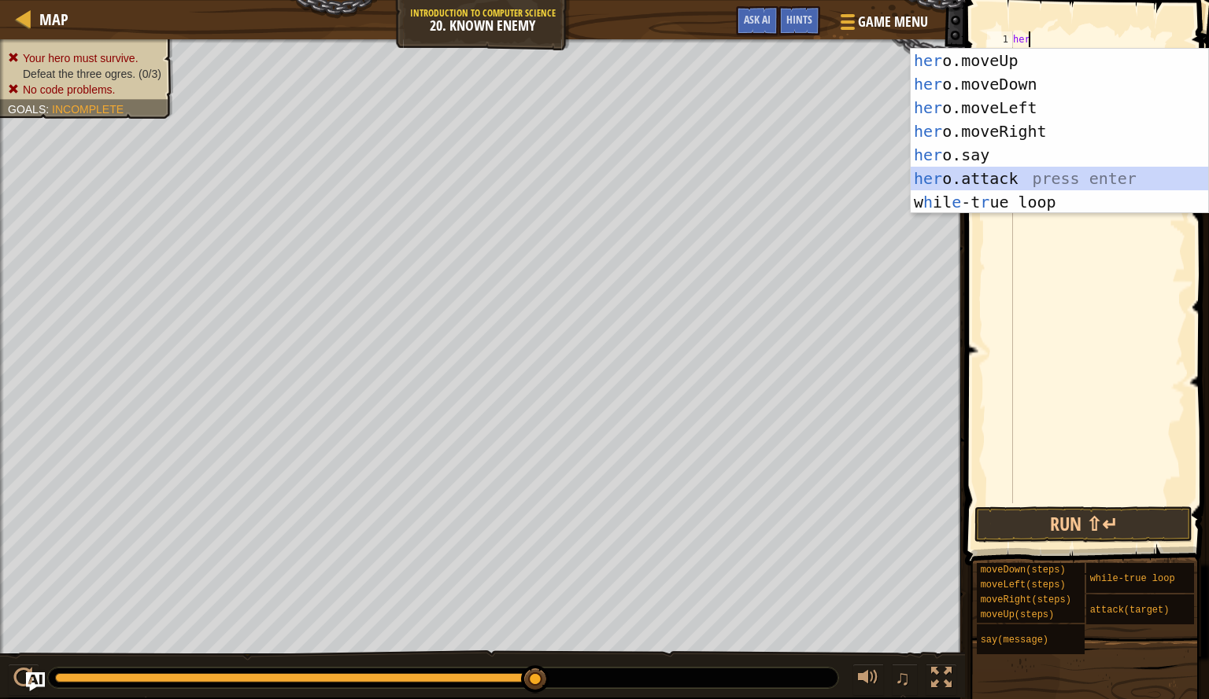
click at [943, 172] on div "her o.moveUp press enter her o.moveDown press enter her o.moveLeft press enter …" at bounding box center [1058, 155] width 297 height 212
type textarea "hero.attack(enemy)"
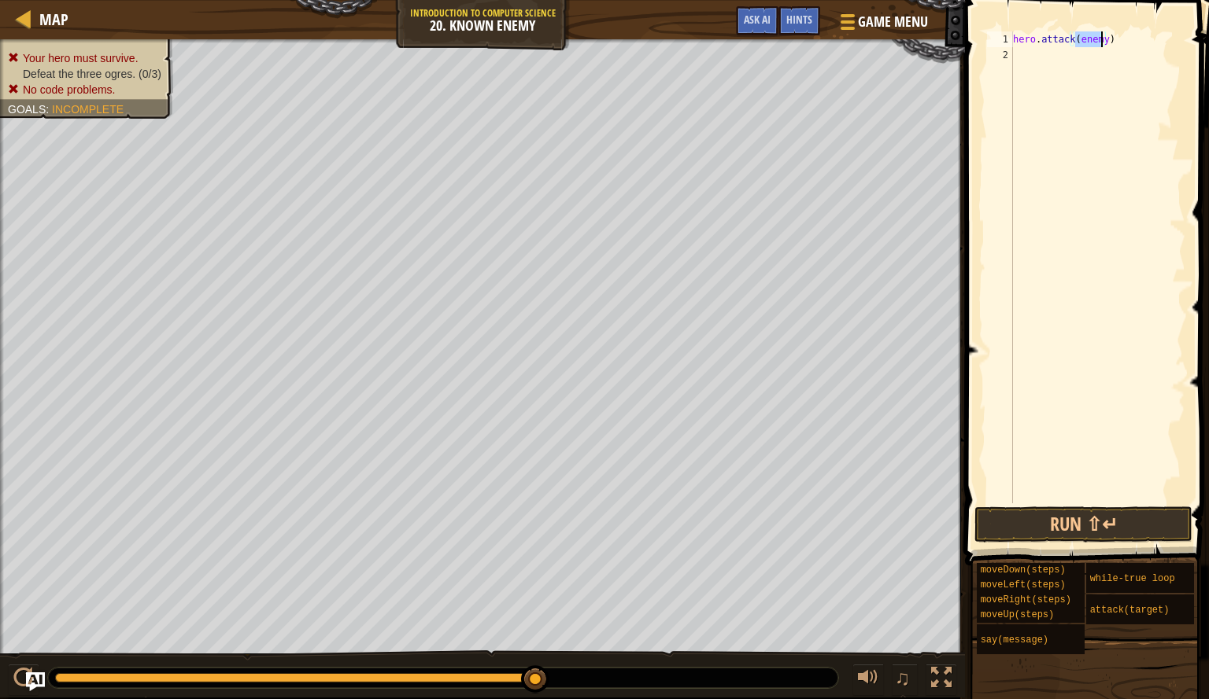
click at [1033, 55] on div "hero . attack ( enemy )" at bounding box center [1096, 283] width 175 height 504
click at [1012, 42] on div "1" at bounding box center [1000, 39] width 26 height 16
type textarea "hero.attack(enemy)"
click at [1014, 41] on div "hero . attack ( enemy )" at bounding box center [1096, 283] width 175 height 504
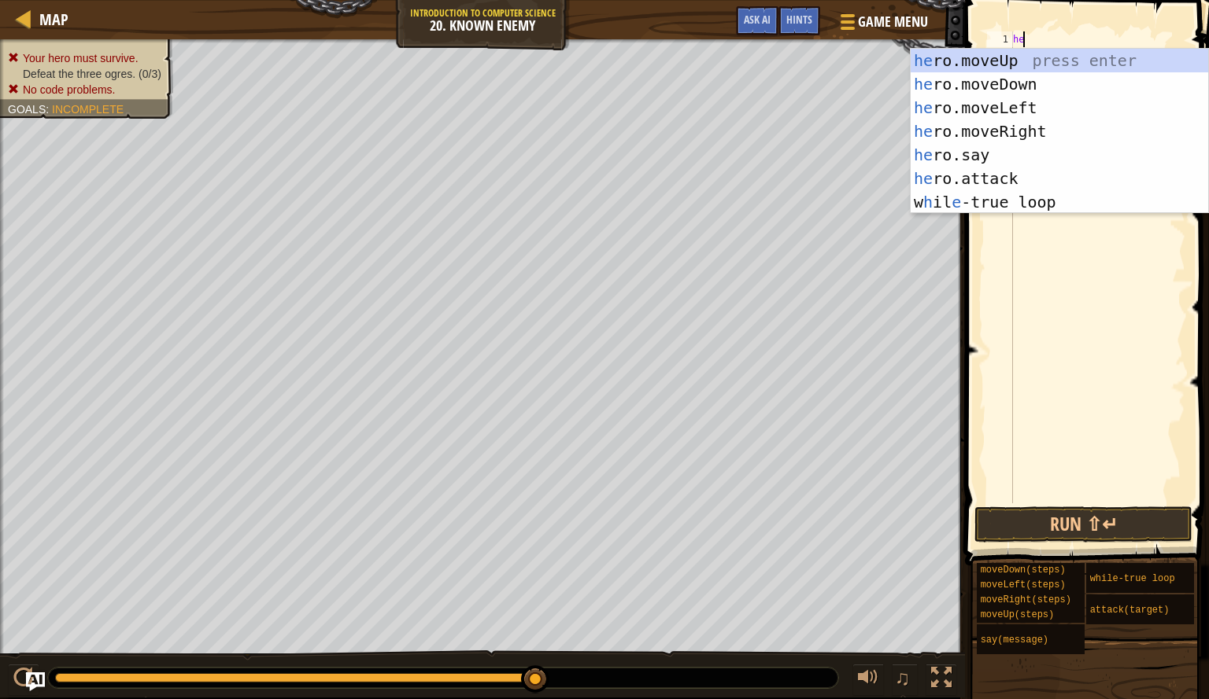
scroll to position [7, 1]
click at [965, 145] on div "her o.moveUp press enter her o.moveDown press enter her o.moveLeft press enter …" at bounding box center [1058, 155] width 297 height 212
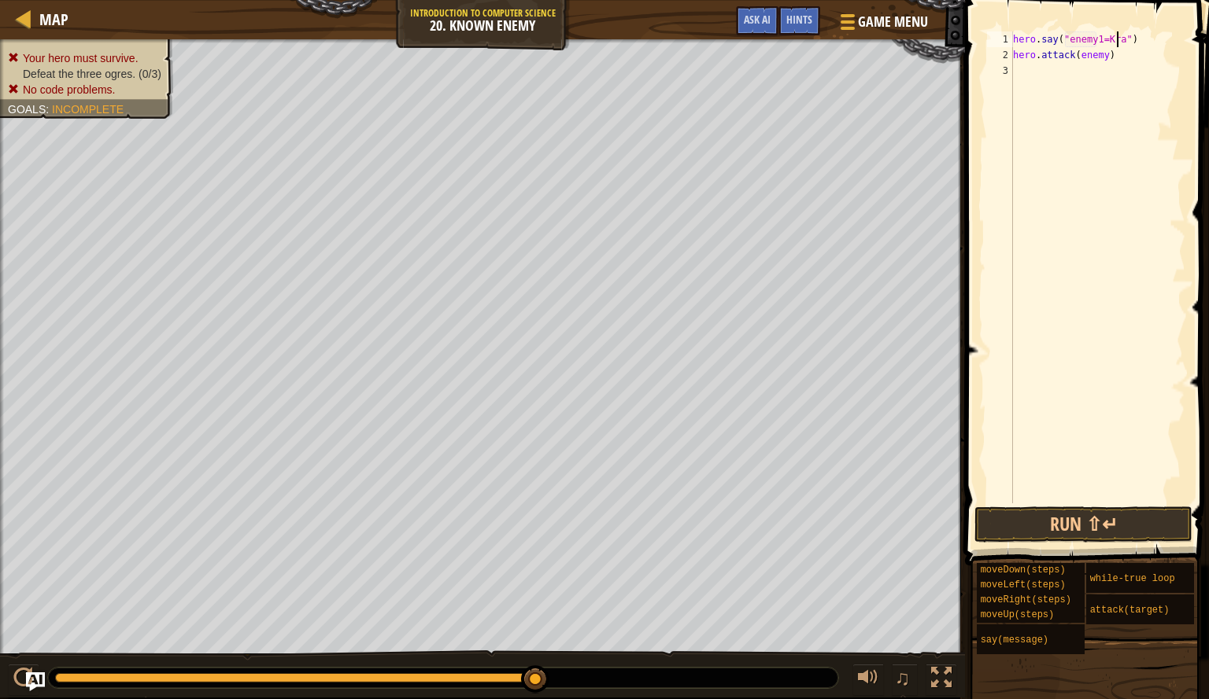
scroll to position [7, 9]
click at [1113, 524] on button "Run ⇧↵" at bounding box center [1083, 525] width 218 height 36
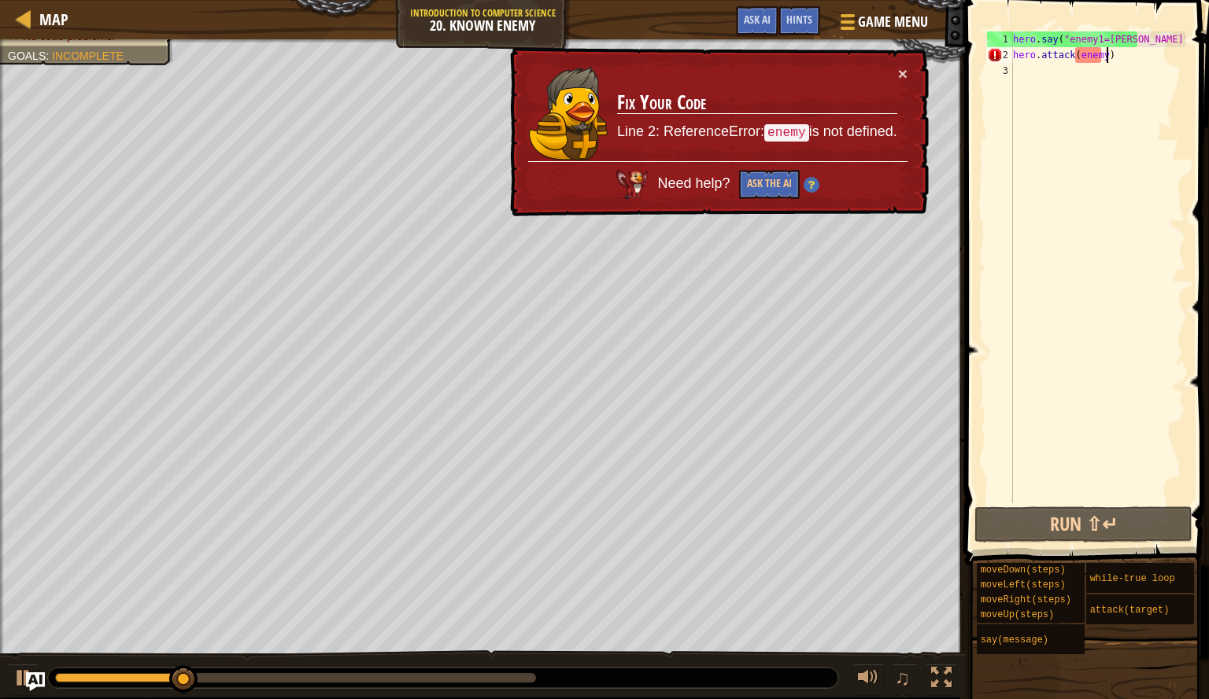
click at [1113, 59] on div "hero . say ( "enemy1=[PERSON_NAME]" ) hero . attack ( enemy )" at bounding box center [1096, 283] width 175 height 504
click at [1097, 55] on div "hero . say ( "enemy1=[PERSON_NAME]" ) hero . attack ( enemy )" at bounding box center [1096, 283] width 175 height 504
click at [1098, 54] on div "hero . say ( "enemy1=[PERSON_NAME]" ) hero . attack ( enemy )" at bounding box center [1096, 283] width 175 height 504
click at [1103, 57] on div "hero . say ( "enemy1=[PERSON_NAME]" ) hero . attack ( enemy )" at bounding box center [1096, 283] width 175 height 504
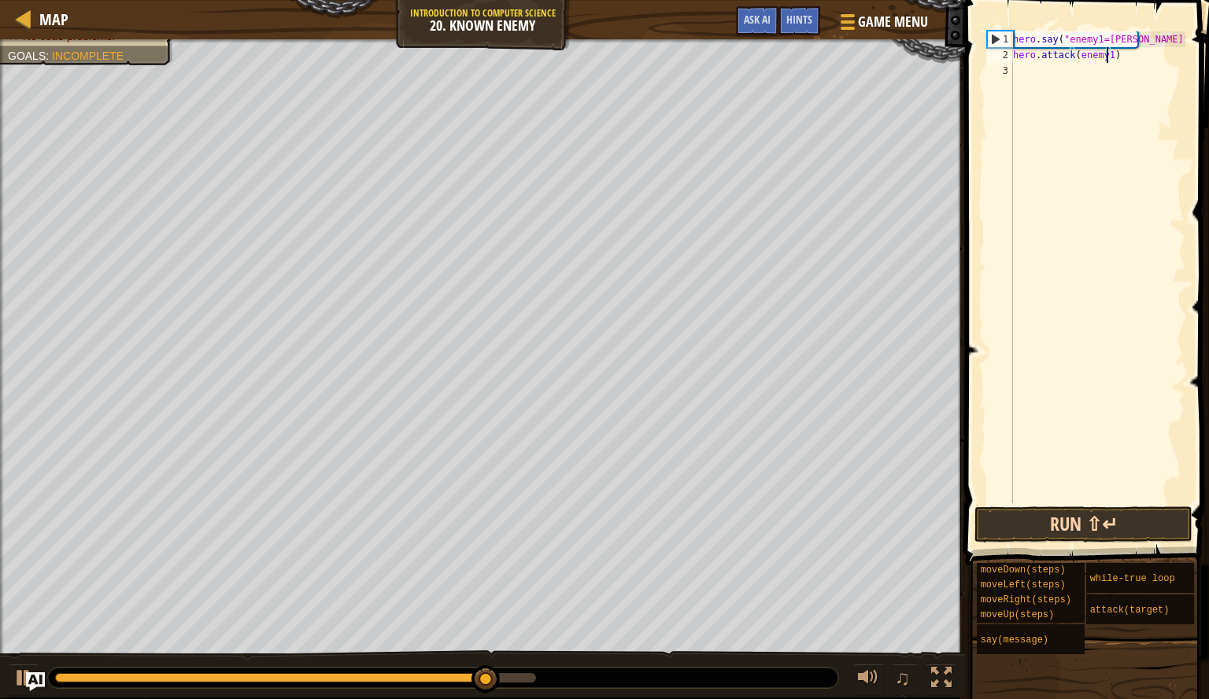
type textarea "hero.attack(enemy1)"
click at [1145, 532] on button "Run ⇧↵" at bounding box center [1083, 525] width 218 height 36
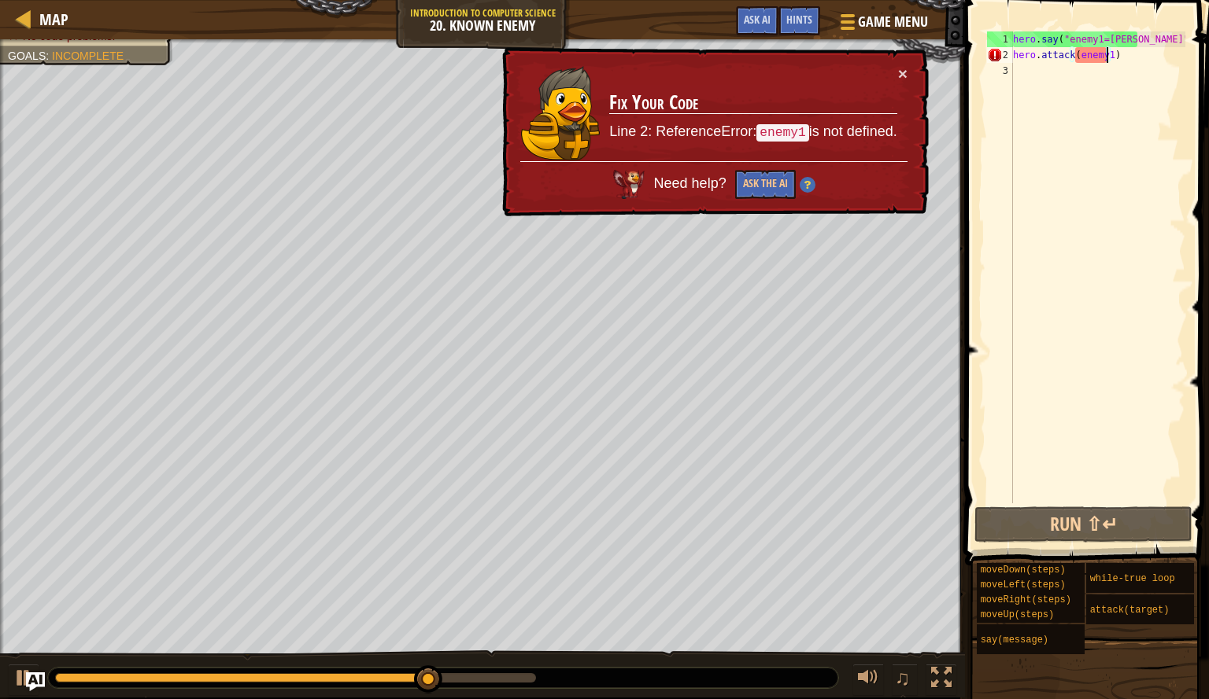
click at [1164, 227] on div "hero . say ( "enemy1=[PERSON_NAME]" ) hero . attack ( enemy1 )" at bounding box center [1096, 283] width 175 height 504
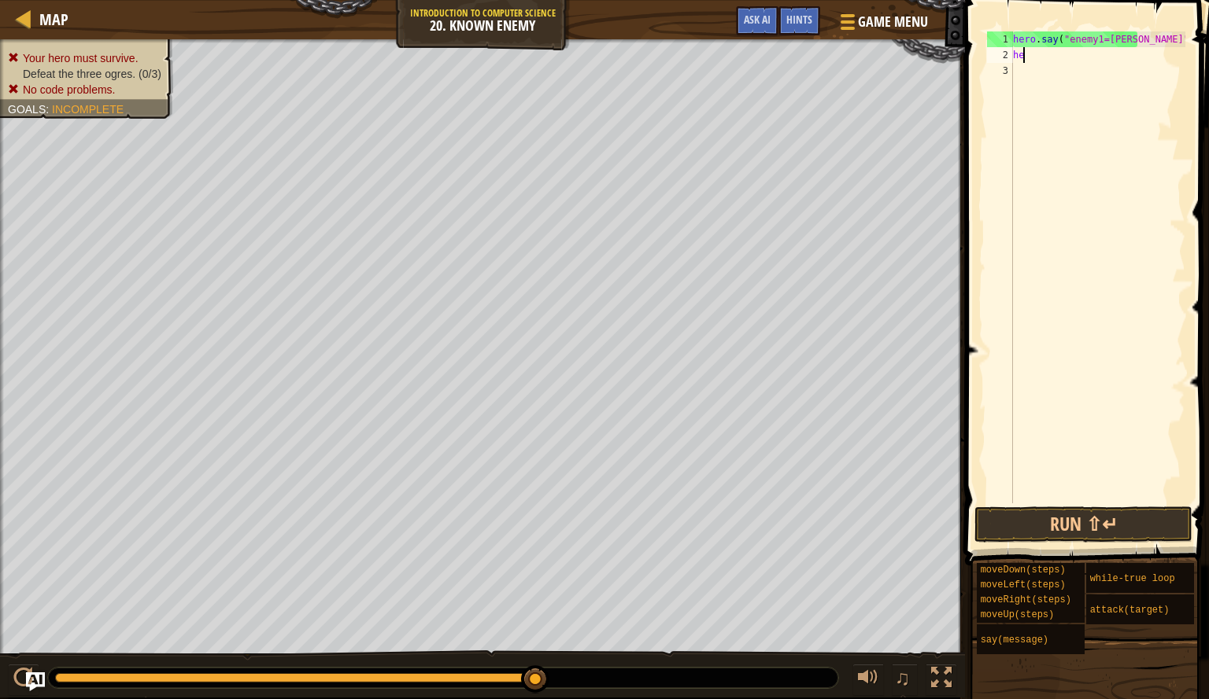
type textarea "h"
click at [1065, 48] on div at bounding box center [1096, 283] width 175 height 504
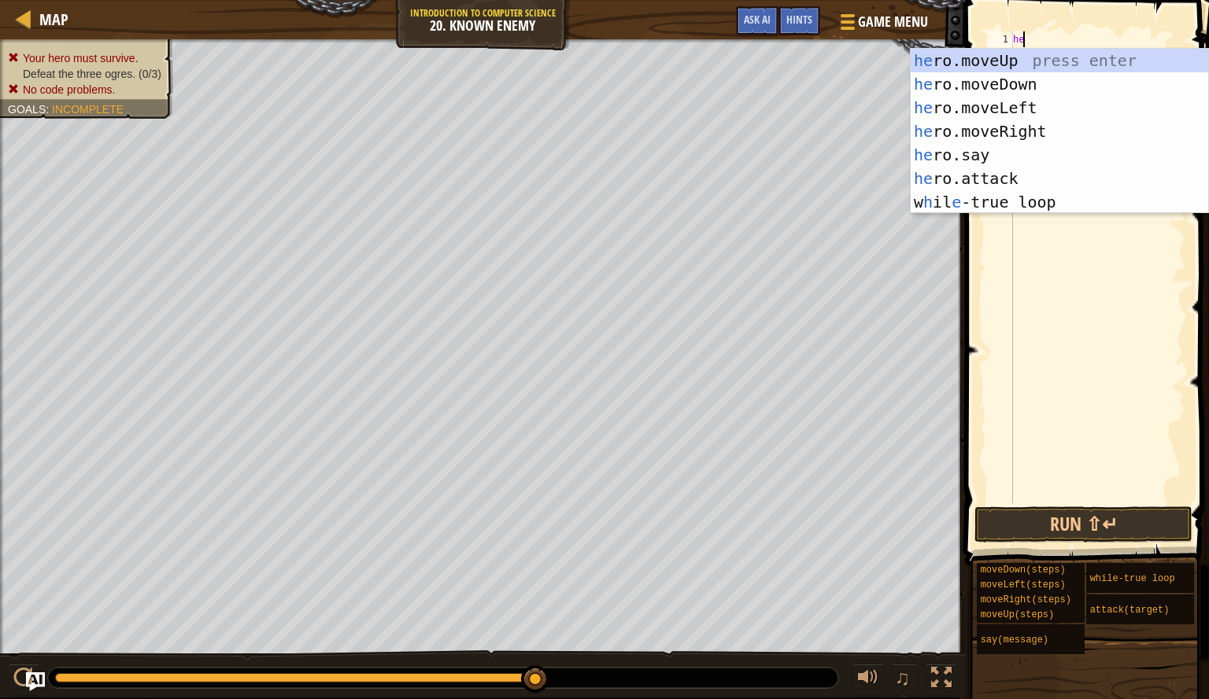
scroll to position [7, 1]
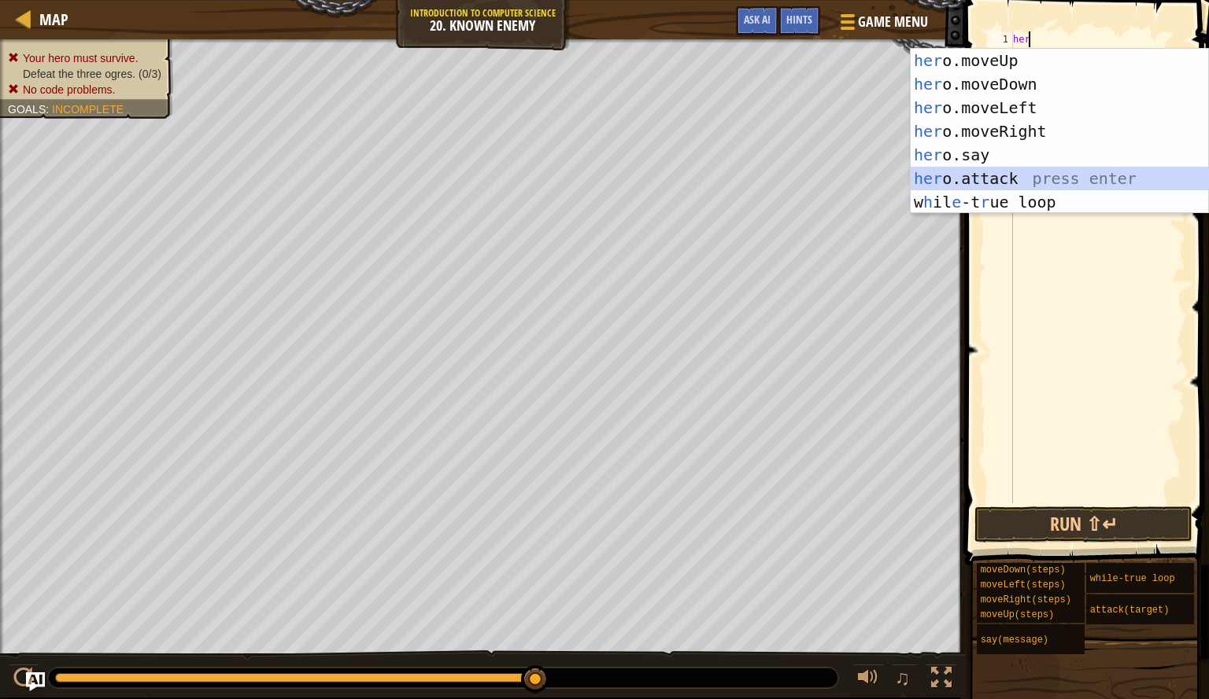
click at [1031, 182] on div "her o.moveUp press enter her o.moveDown press enter her o.moveLeft press enter …" at bounding box center [1058, 155] width 297 height 212
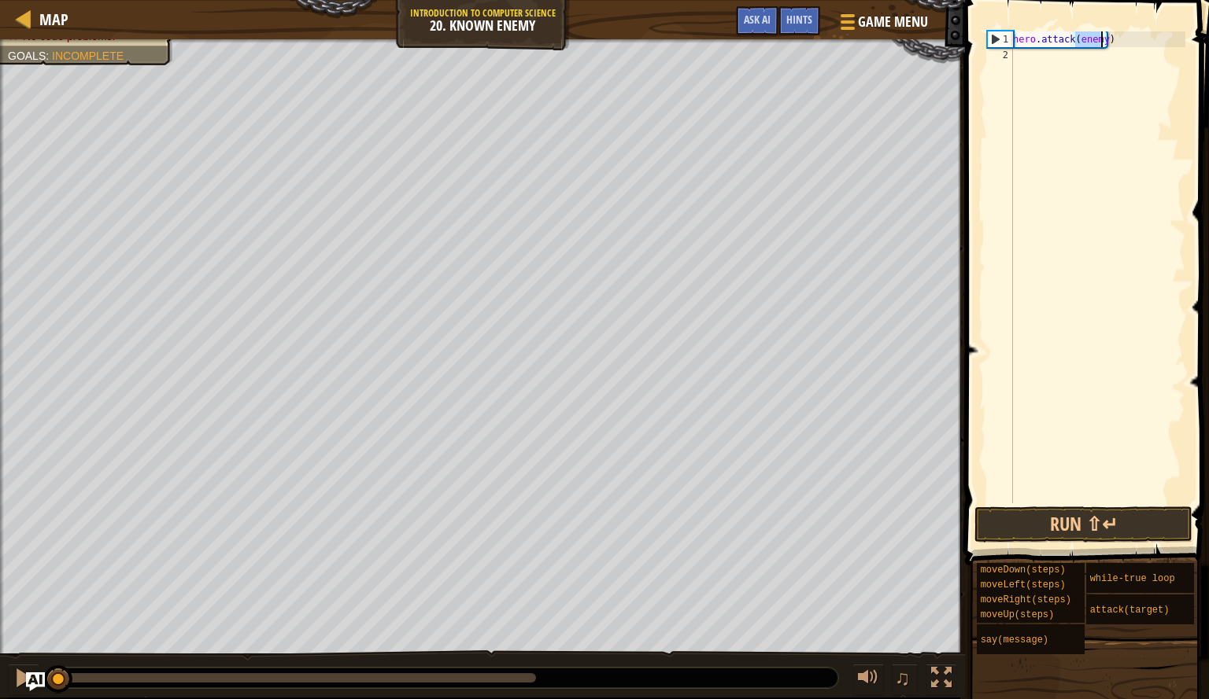
drag, startPoint x: 533, startPoint y: 685, endPoint x: 0, endPoint y: 599, distance: 539.5
click at [0, 599] on div "Your hero must survive. Defeat the three ogres. (0/3) No code problems. Goals :…" at bounding box center [604, 368] width 1209 height 659
click at [1124, 515] on button "Run ⇧↵" at bounding box center [1083, 525] width 218 height 36
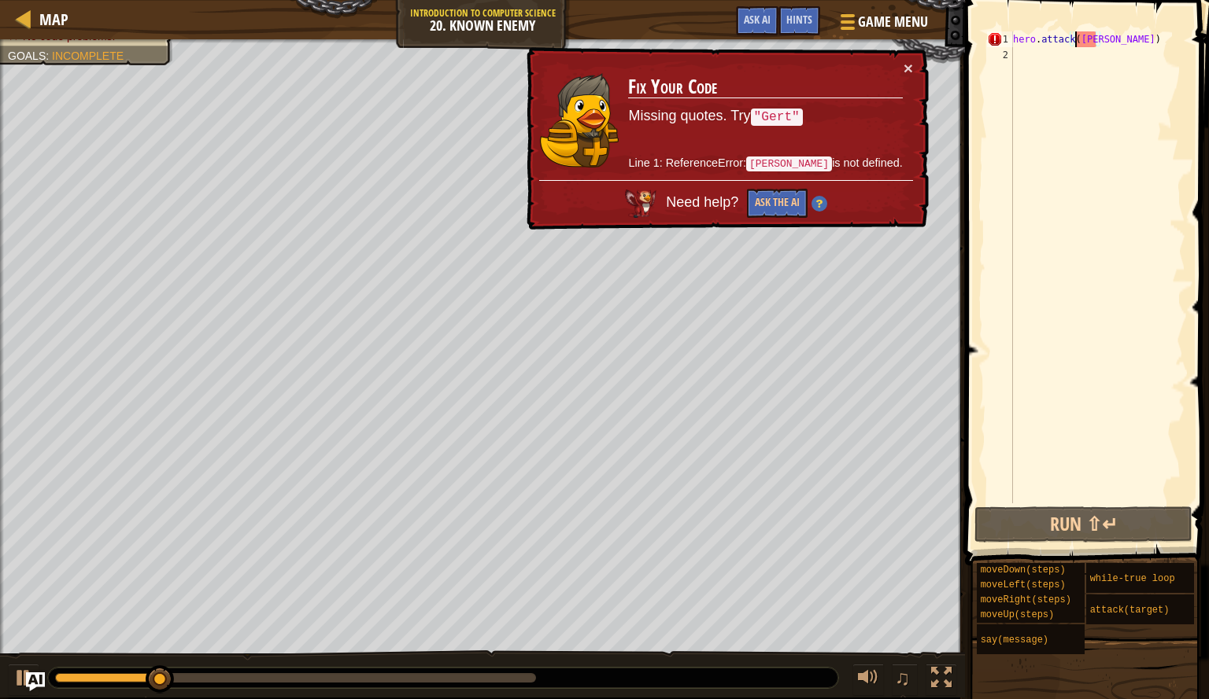
click at [1073, 35] on div "hero . attack ( [PERSON_NAME] )" at bounding box center [1096, 283] width 175 height 504
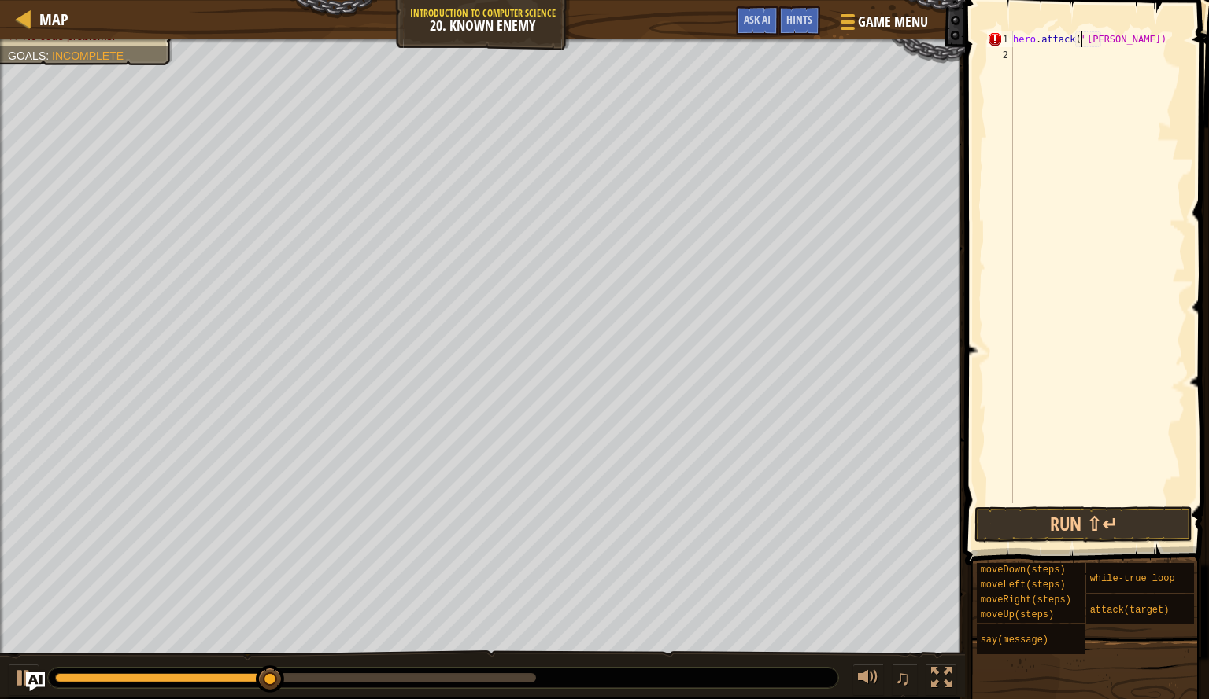
click at [1099, 41] on div "hero . attack ( "[PERSON_NAME])" at bounding box center [1096, 283] width 175 height 504
click at [1142, 545] on span at bounding box center [1088, 260] width 257 height 612
click at [1146, 537] on button "Run ⇧↵" at bounding box center [1083, 525] width 218 height 36
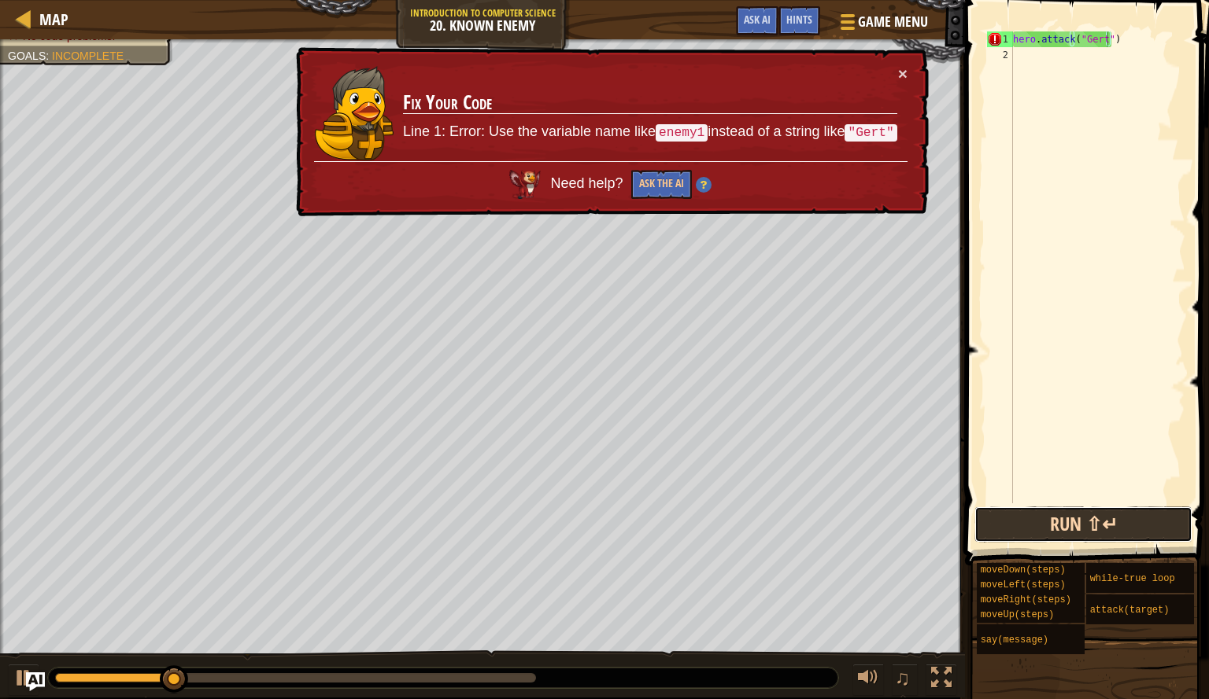
click at [1145, 526] on button "Run ⇧↵" at bounding box center [1083, 525] width 218 height 36
click at [1144, 526] on button "Run ⇧↵" at bounding box center [1083, 525] width 218 height 36
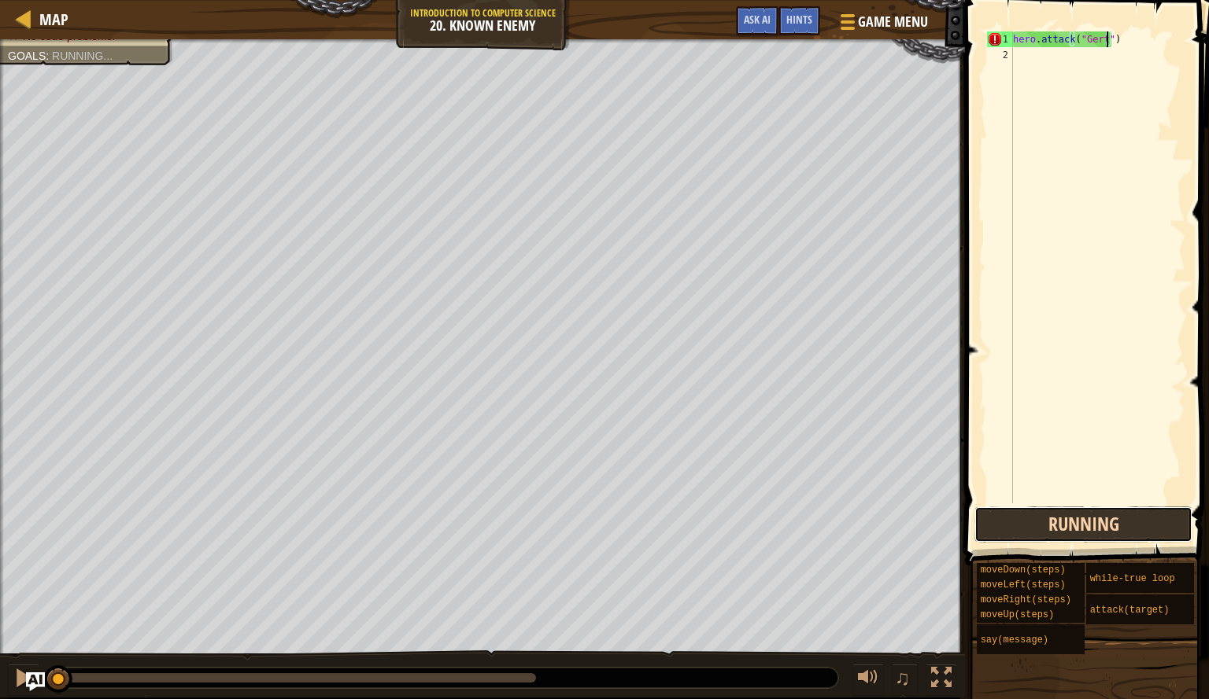
click at [1144, 526] on button "Running" at bounding box center [1083, 525] width 218 height 36
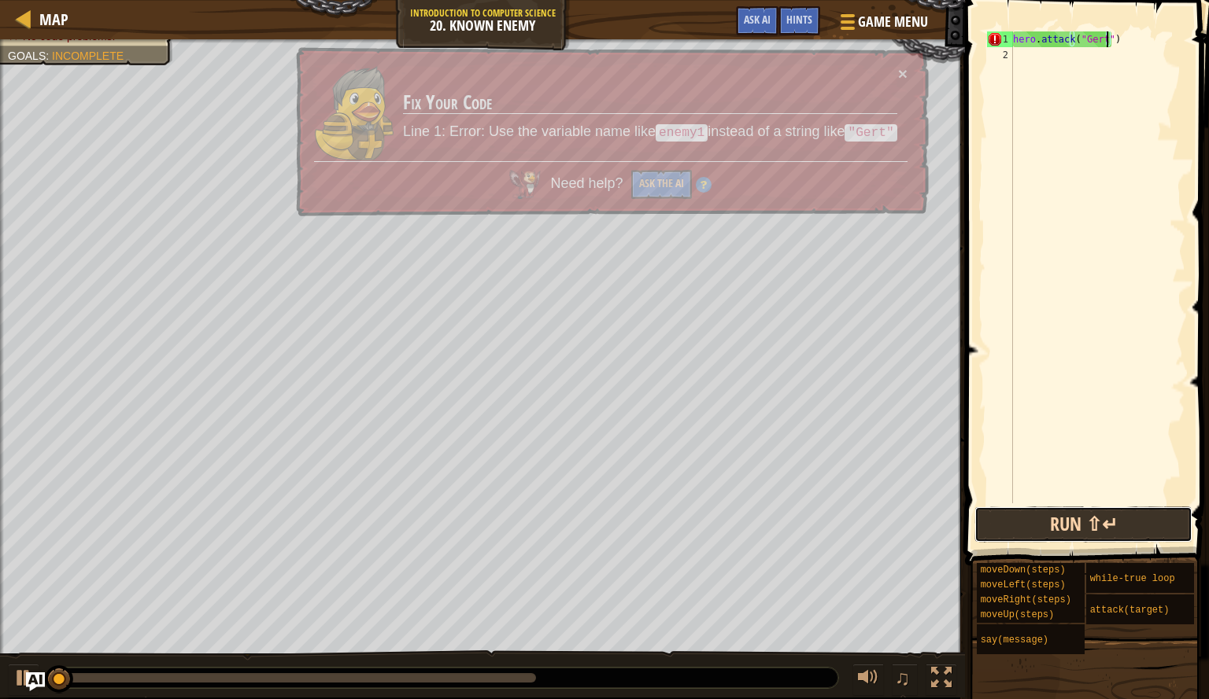
click at [1144, 526] on button "Run ⇧↵" at bounding box center [1083, 525] width 218 height 36
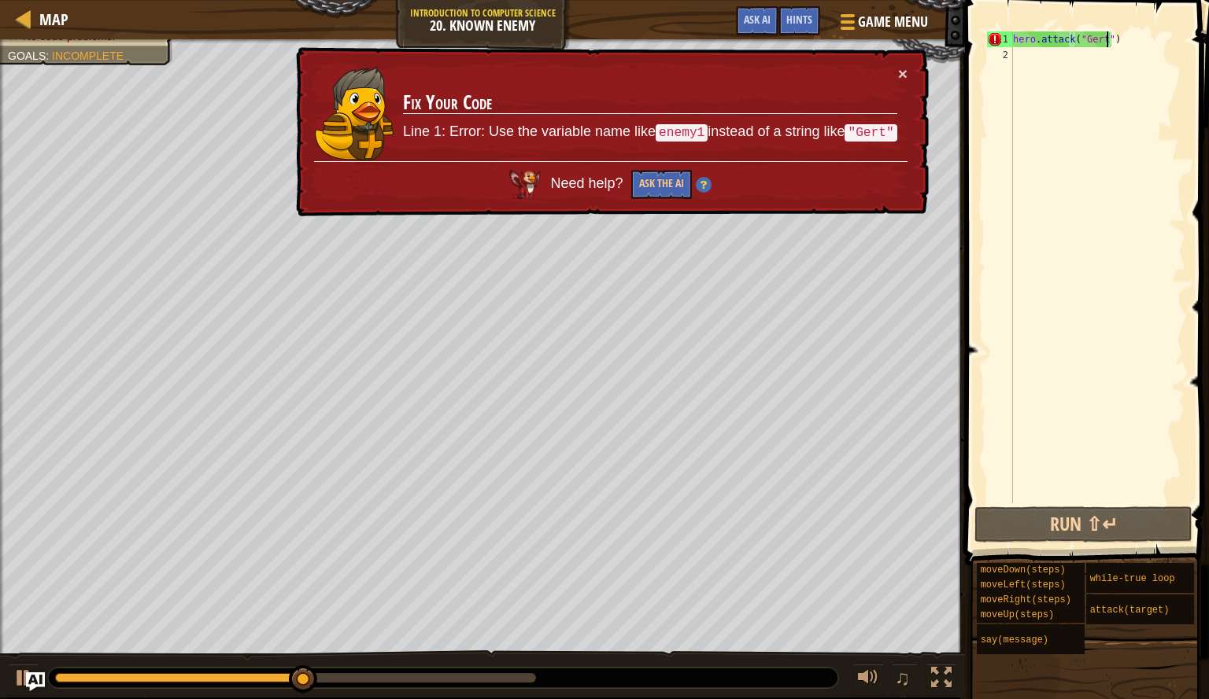
click at [1148, 44] on div "hero . attack ( "Gert" )" at bounding box center [1096, 283] width 175 height 504
click at [1074, 39] on div "hero . attack ( "Gert" )" at bounding box center [1096, 283] width 175 height 504
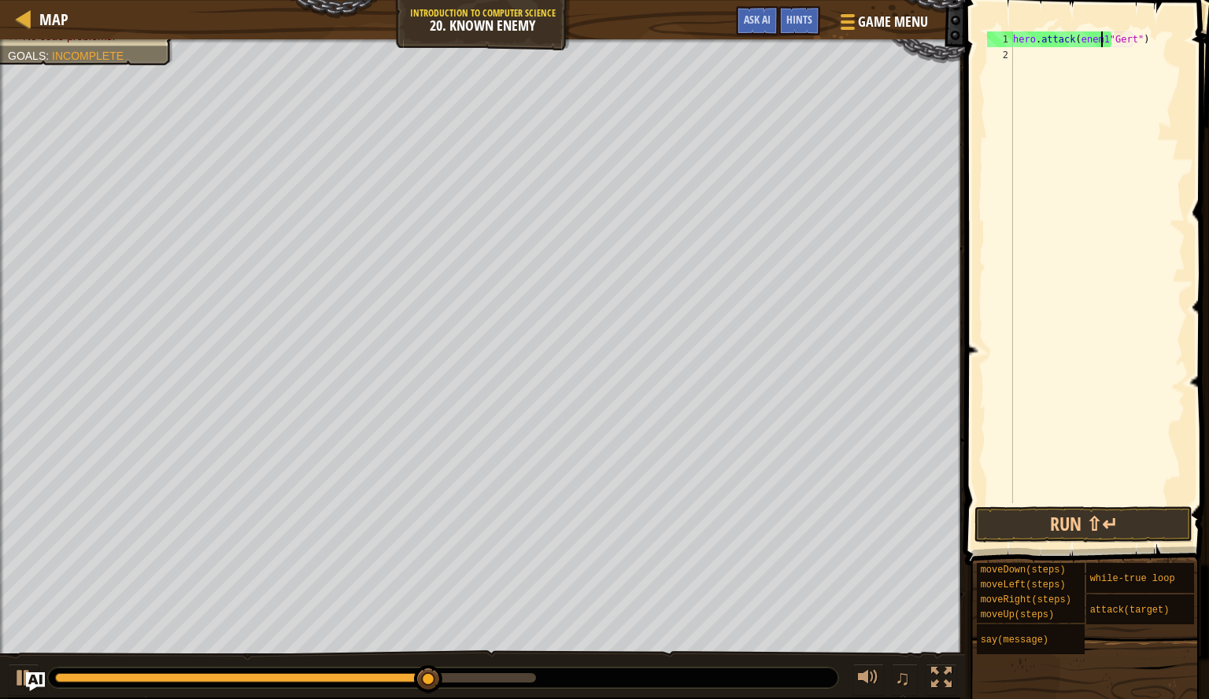
scroll to position [7, 8]
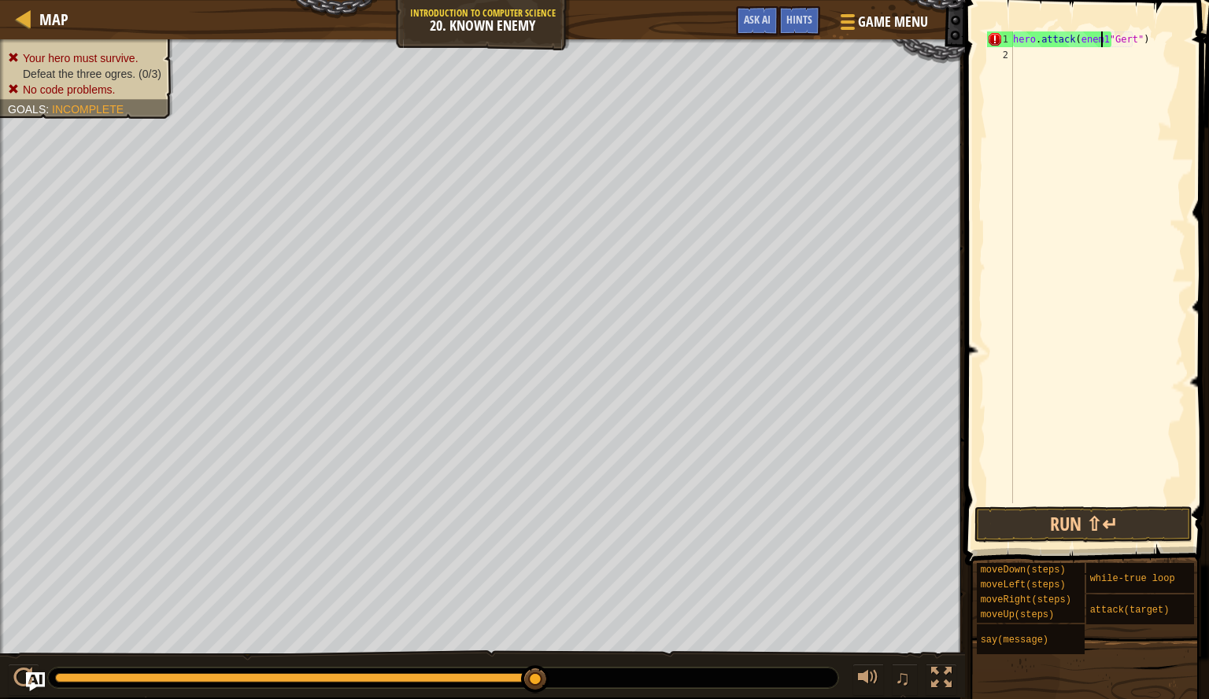
click at [1094, 39] on div "hero . attack ( enem1 "Gert" )" at bounding box center [1096, 283] width 175 height 504
click at [1110, 523] on button "Run ⇧↵" at bounding box center [1083, 525] width 218 height 36
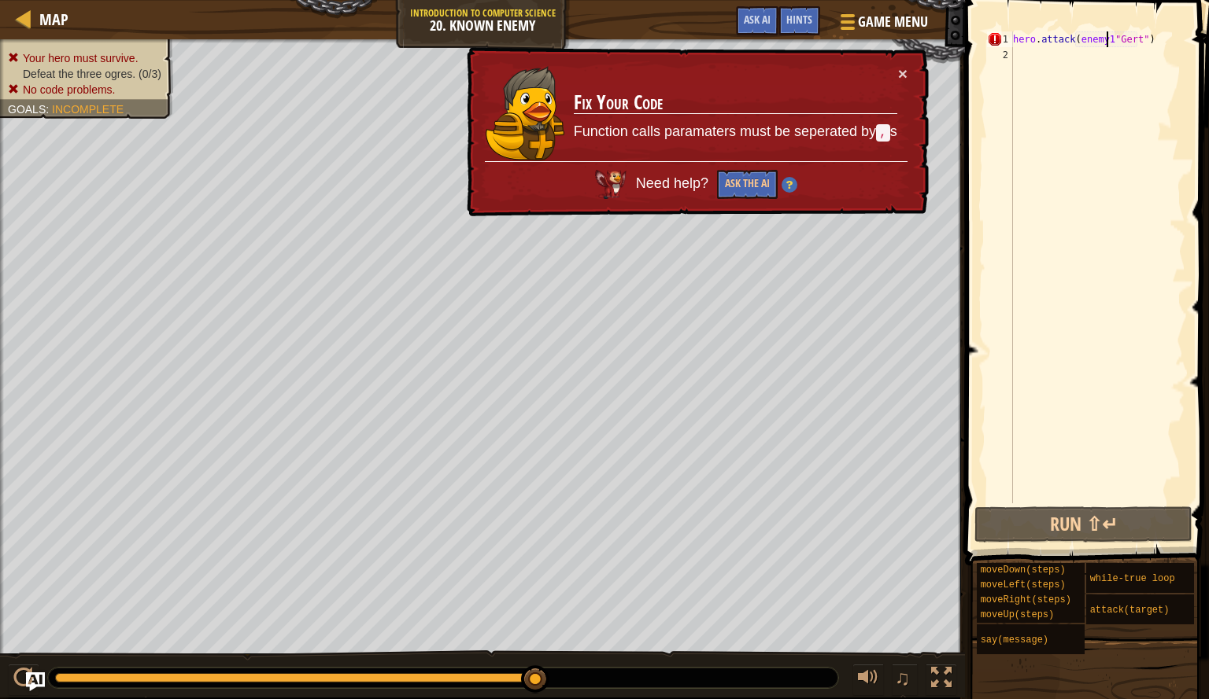
click at [1105, 38] on div "hero . attack ( enemy1 "Gert" )" at bounding box center [1096, 283] width 175 height 504
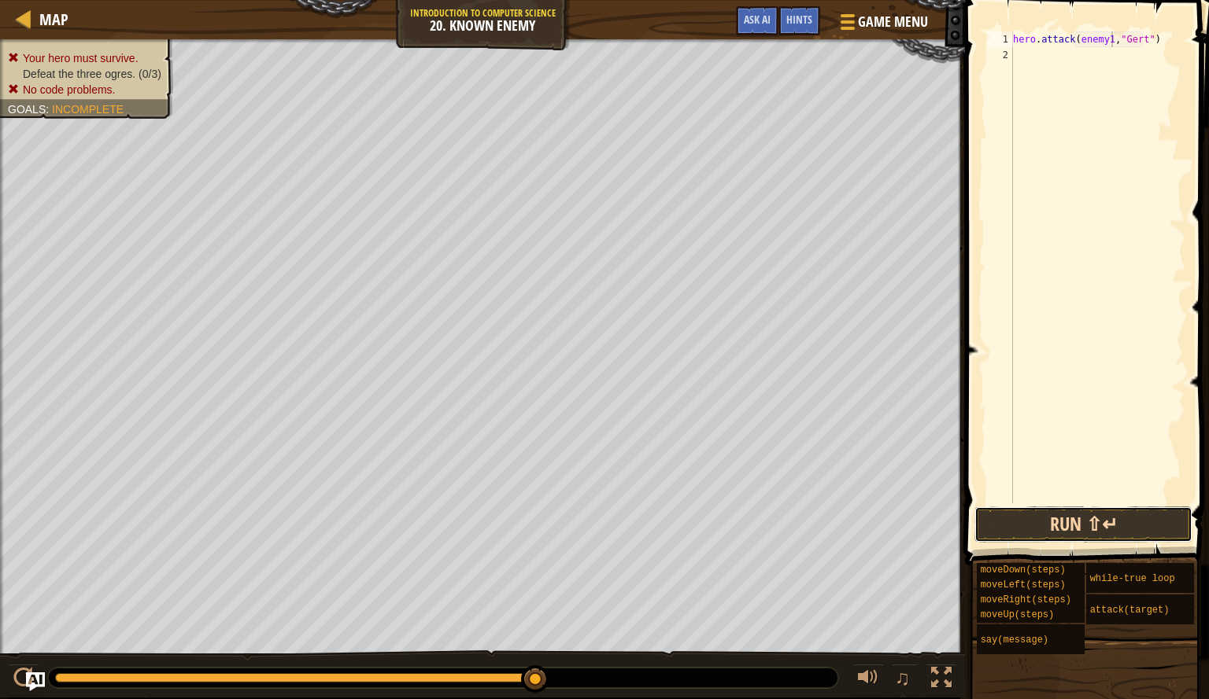
click at [1146, 531] on button "Run ⇧↵" at bounding box center [1083, 525] width 218 height 36
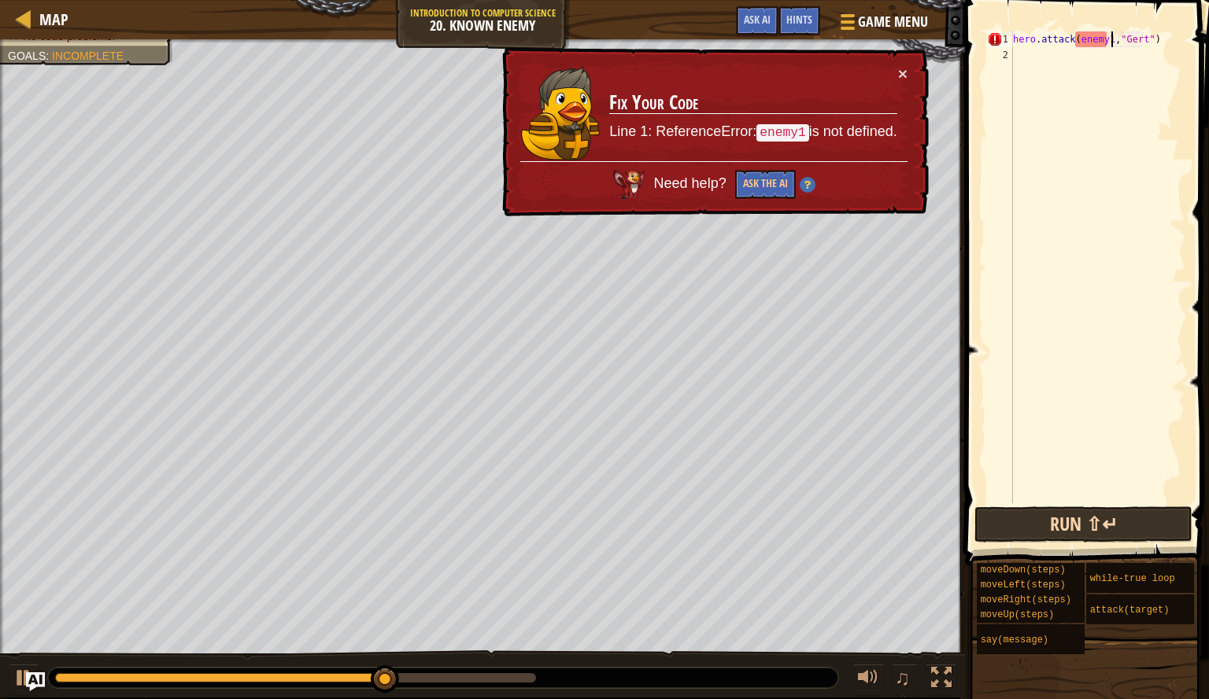
type textarea "hero.attack(enemy1, "Gert")"
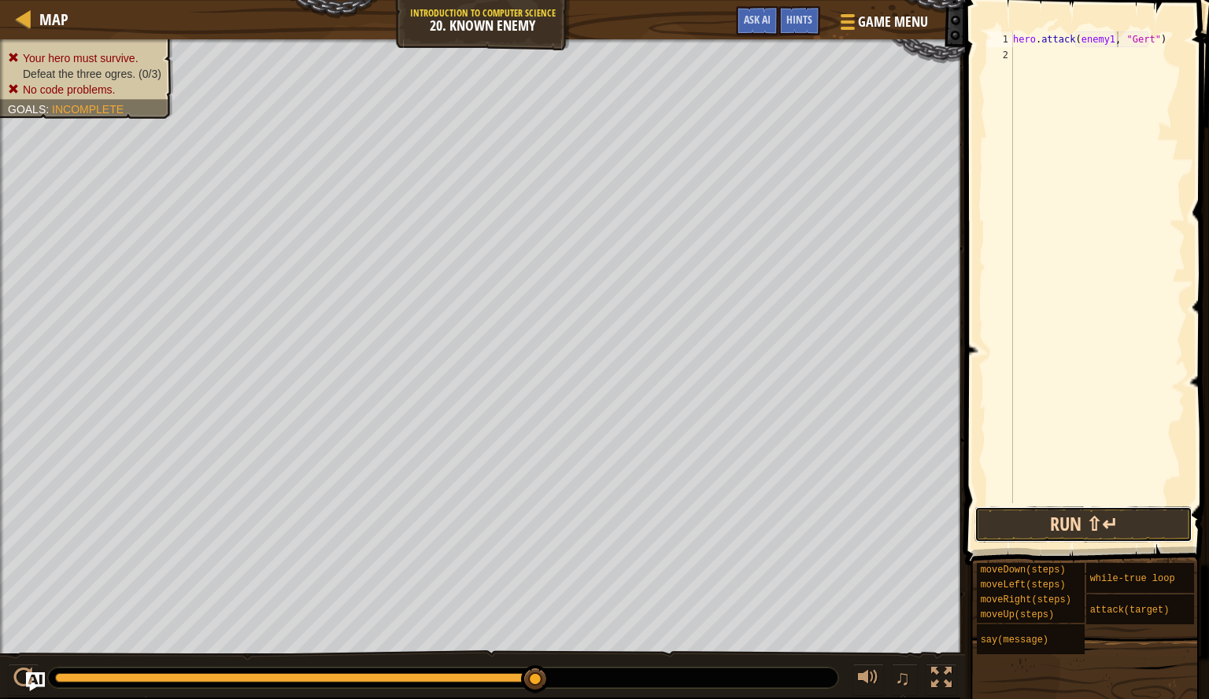
click at [1133, 526] on button "Run ⇧↵" at bounding box center [1083, 525] width 218 height 36
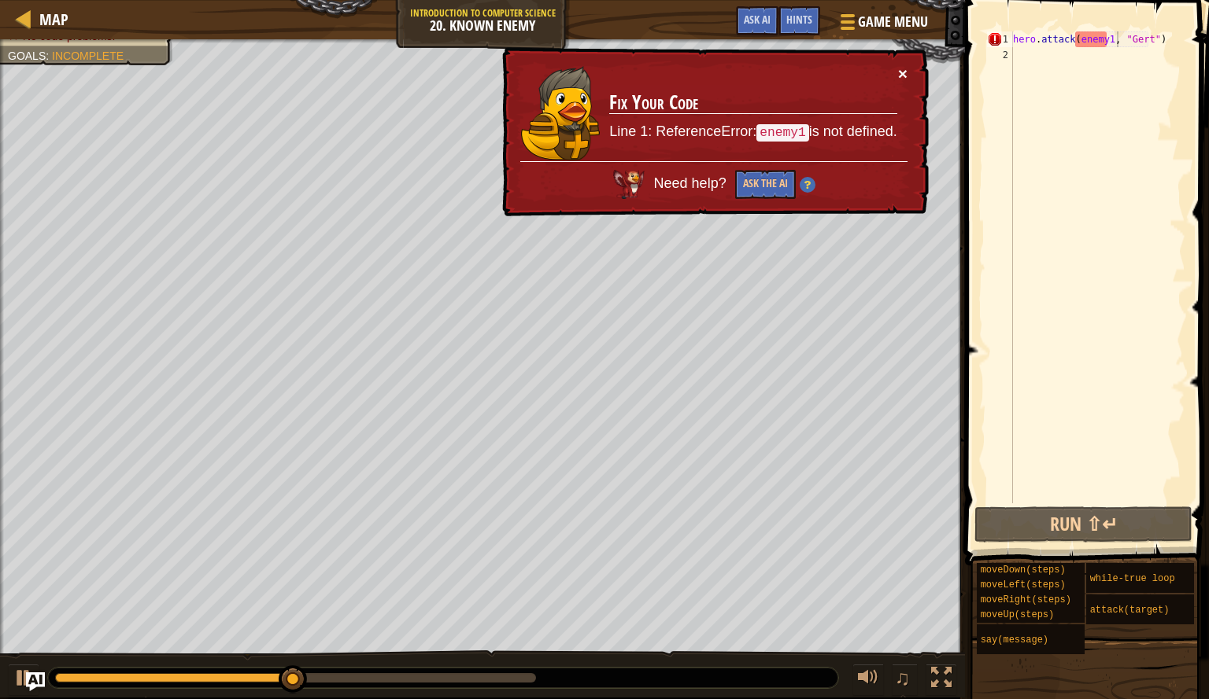
click at [906, 72] on button "×" at bounding box center [902, 74] width 9 height 17
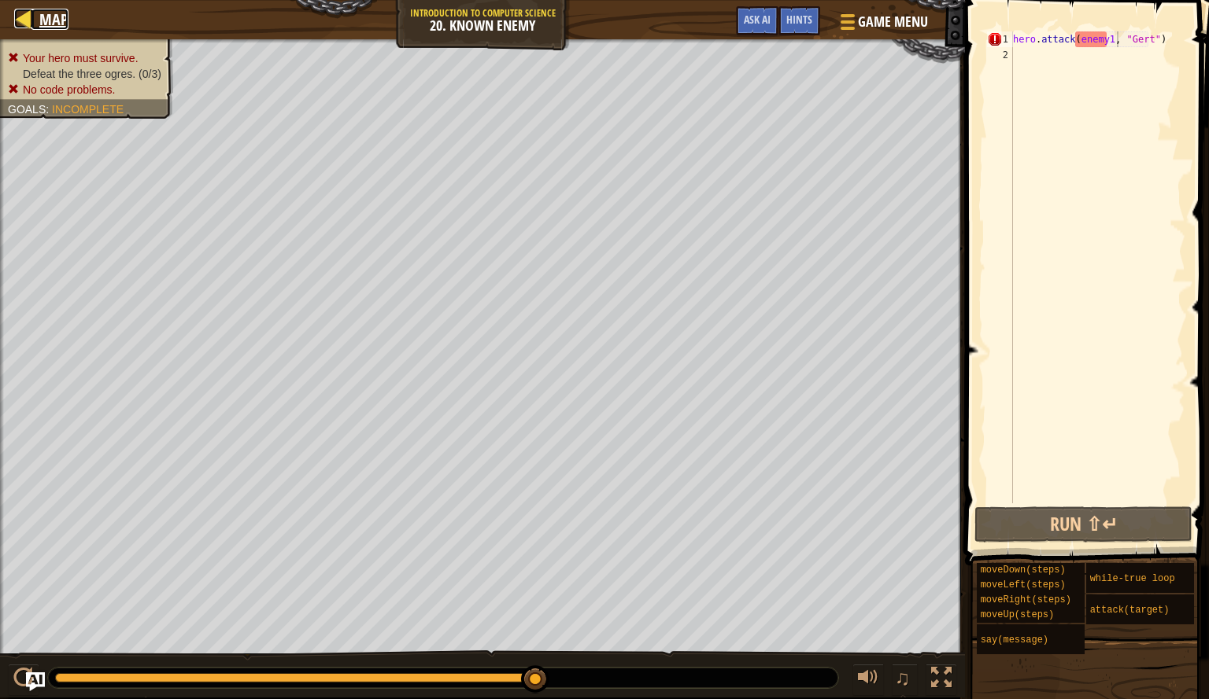
click at [26, 19] on div at bounding box center [24, 19] width 20 height 20
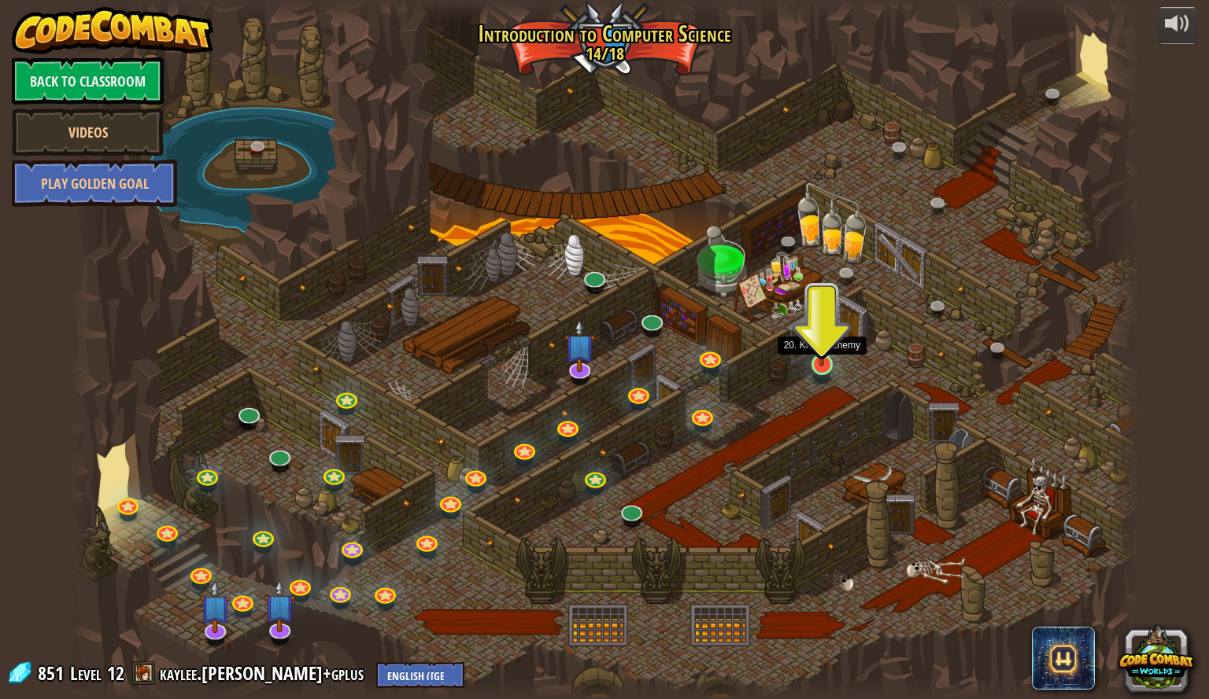
click at [818, 354] on img at bounding box center [821, 334] width 28 height 65
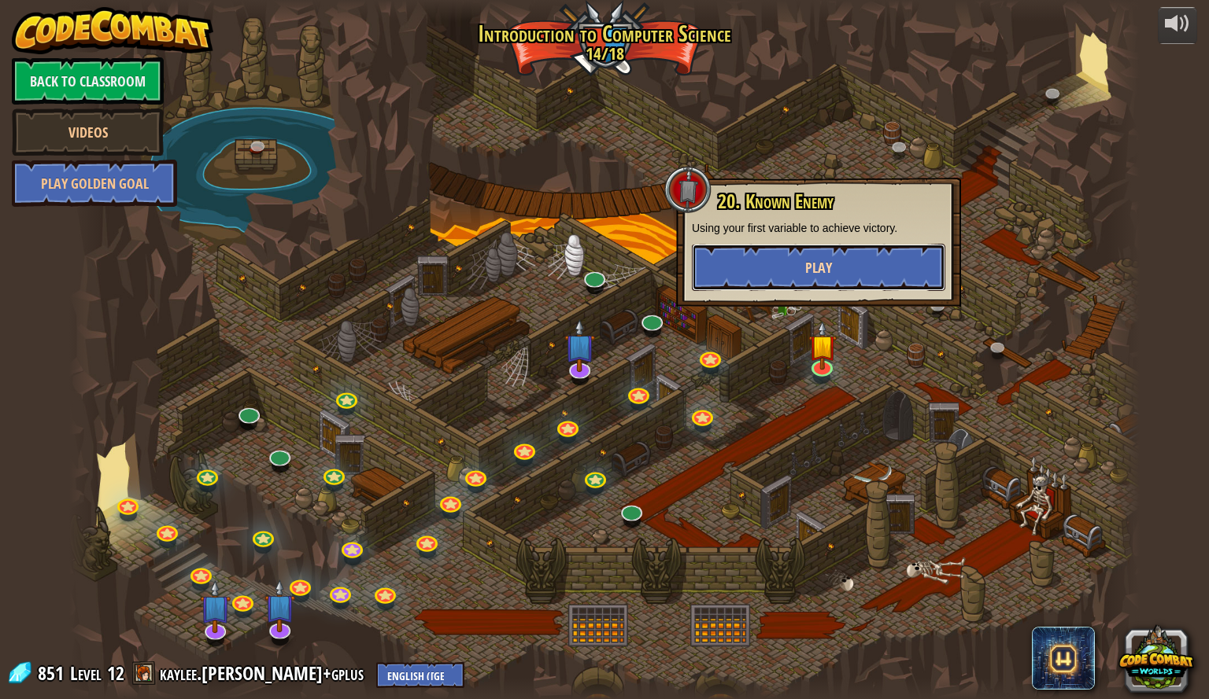
click at [823, 256] on button "Play" at bounding box center [818, 267] width 253 height 47
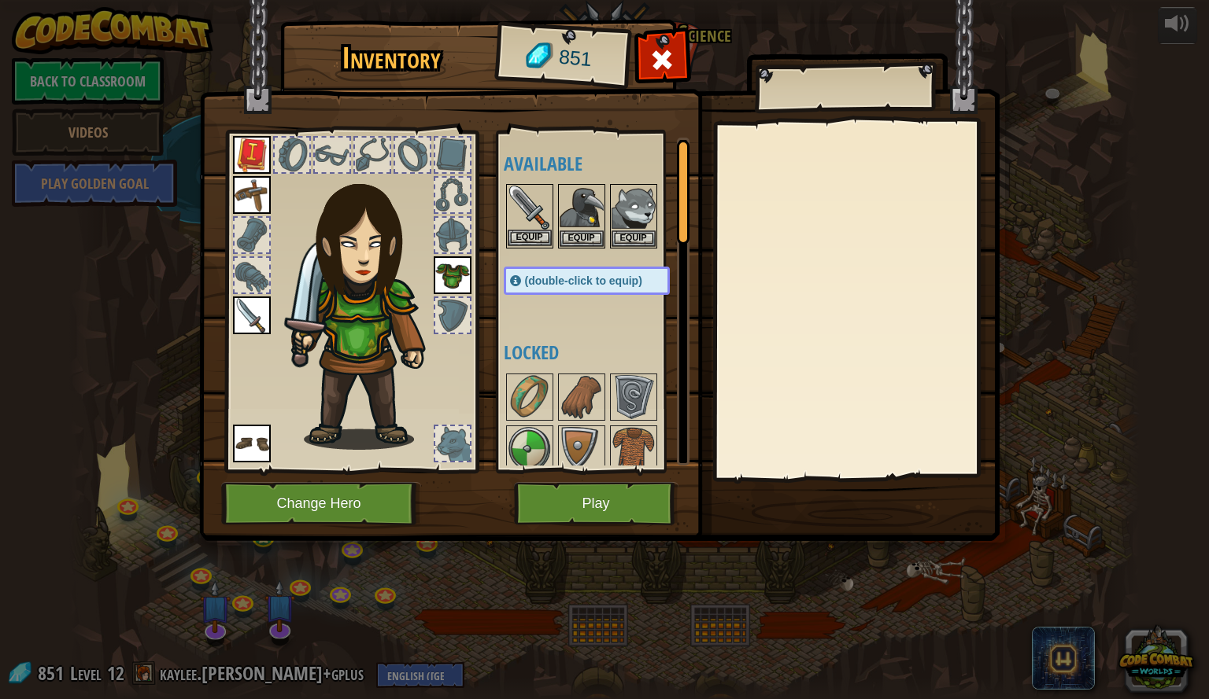
click at [534, 227] on img at bounding box center [529, 208] width 44 height 44
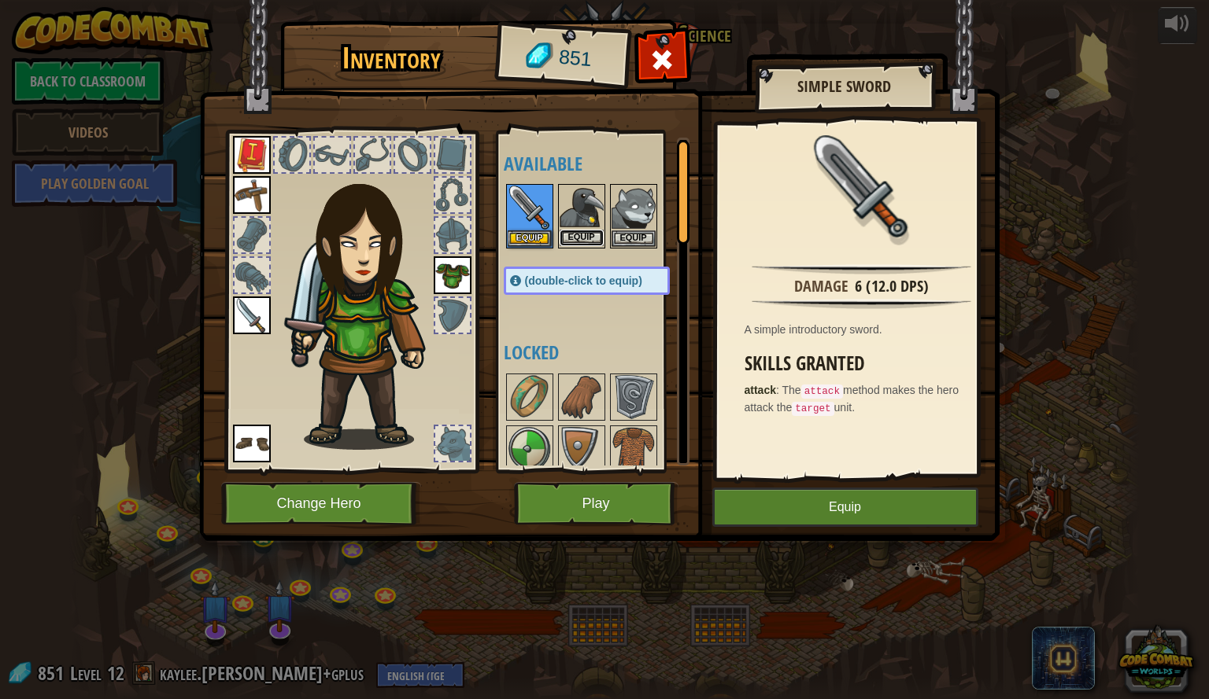
click at [590, 239] on button "Equip" at bounding box center [581, 238] width 44 height 17
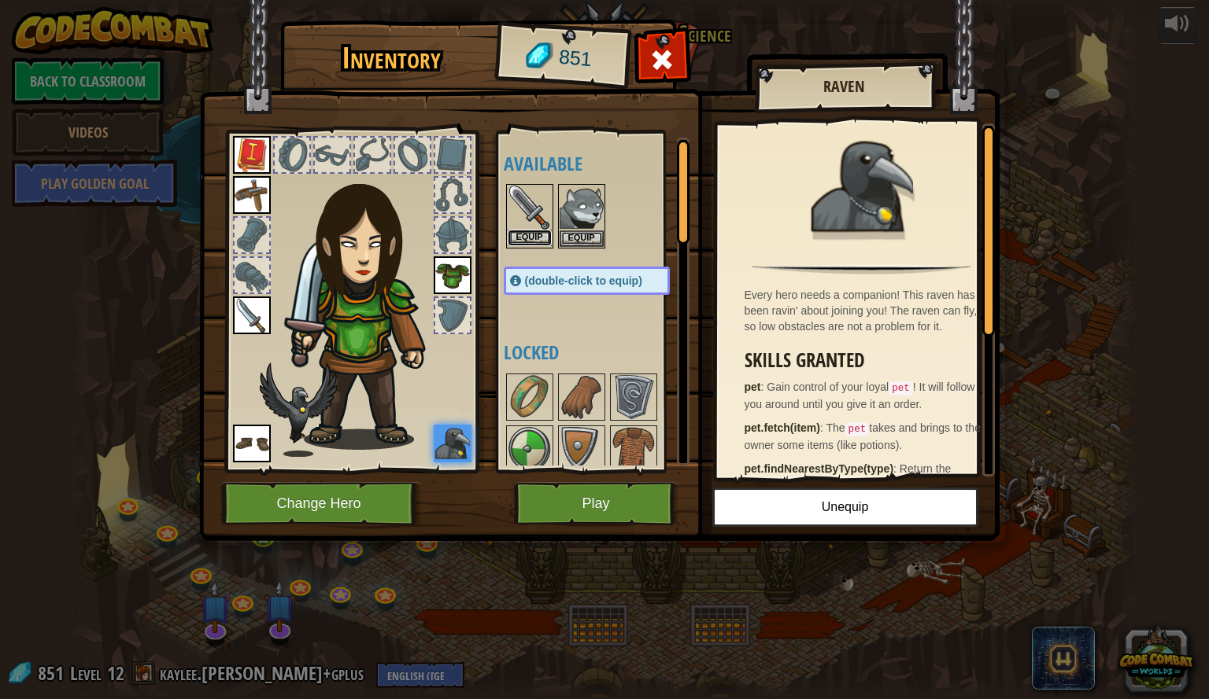
click at [524, 238] on button "Equip" at bounding box center [529, 238] width 44 height 17
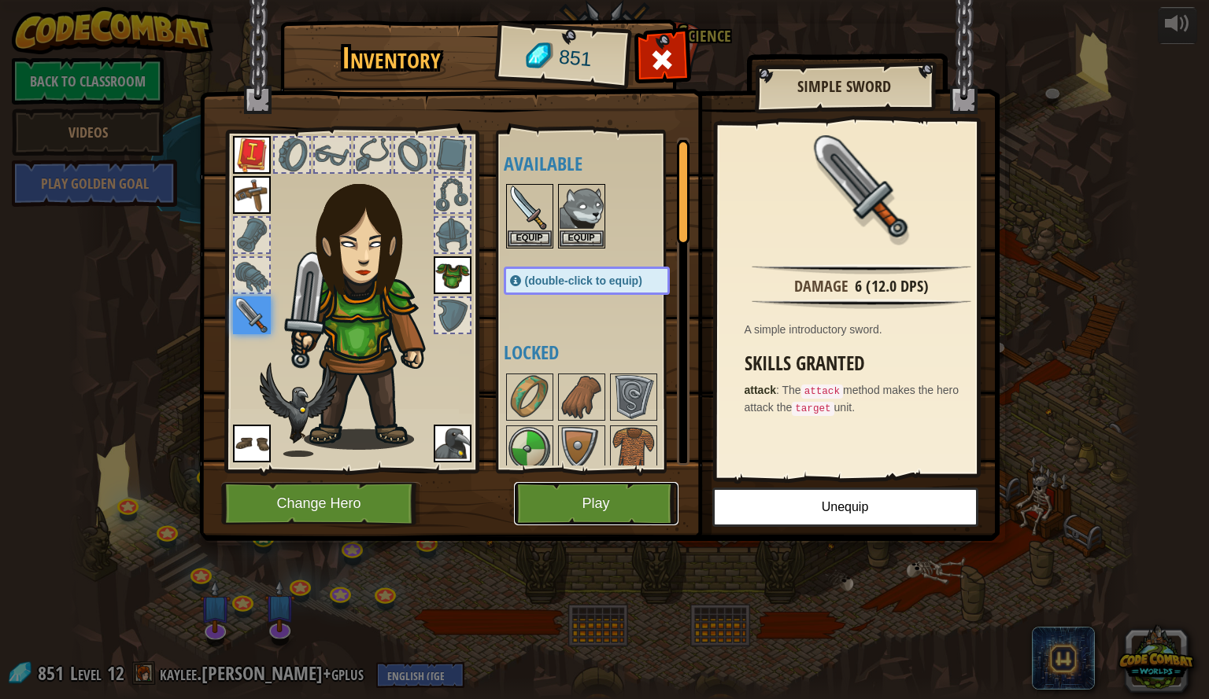
click at [631, 515] on button "Play" at bounding box center [596, 503] width 164 height 43
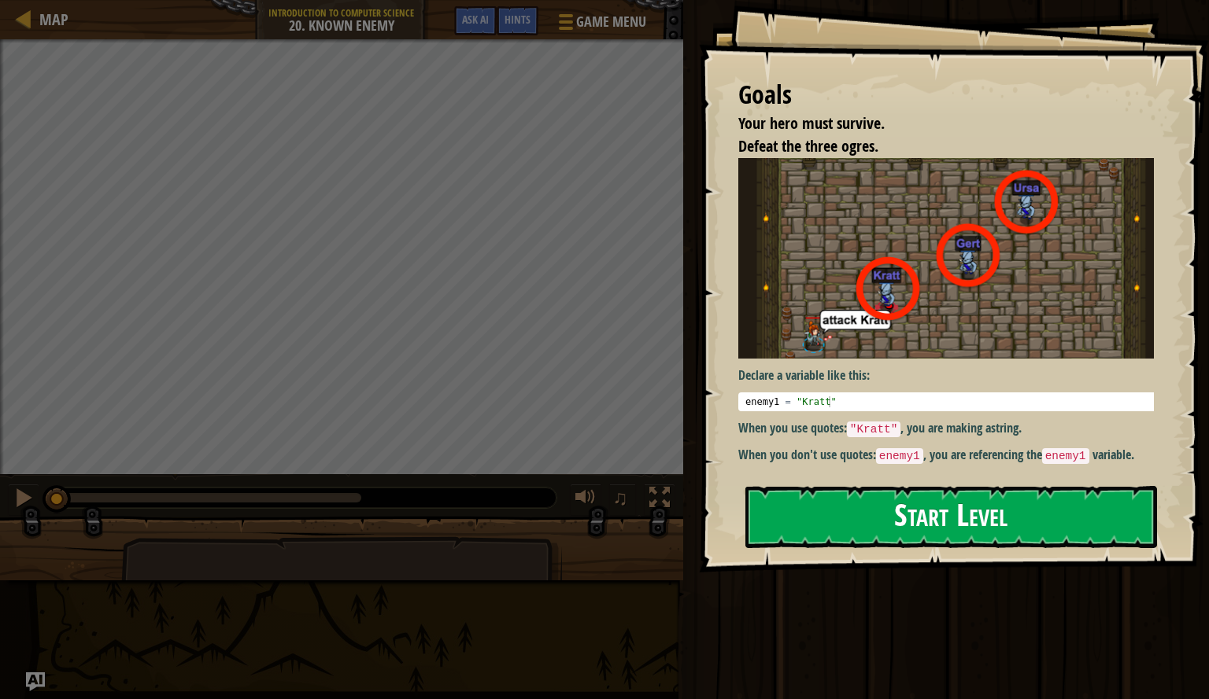
click at [860, 506] on button "Start Level" at bounding box center [951, 517] width 412 height 62
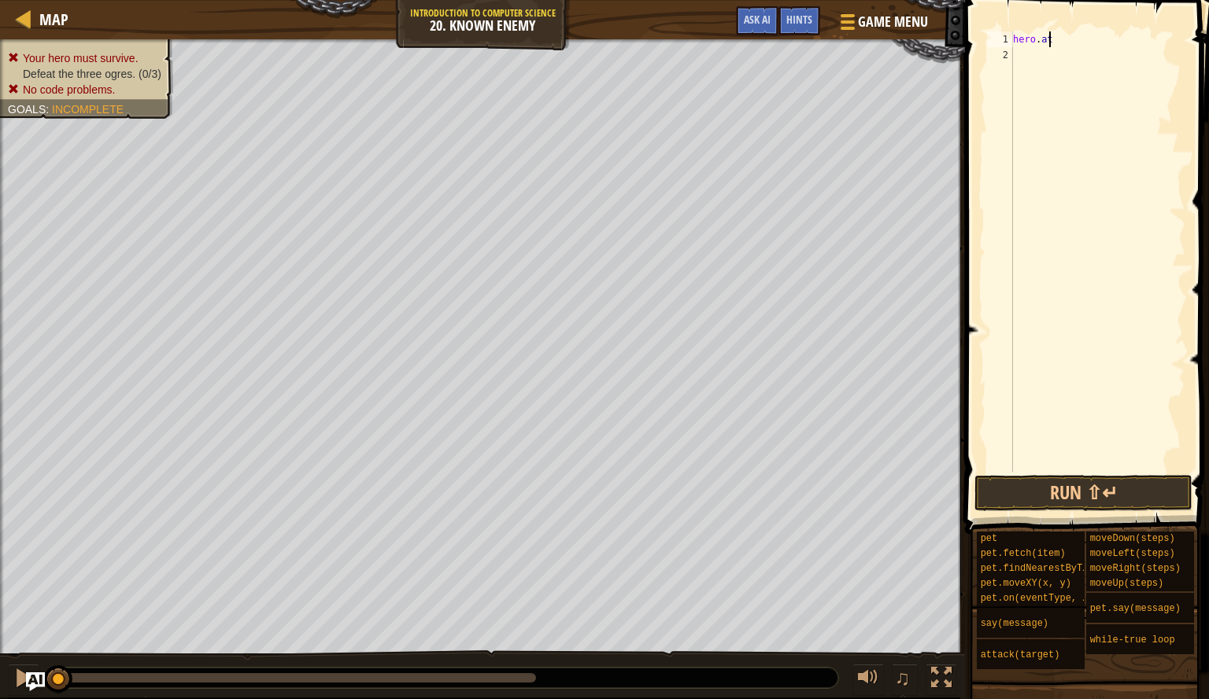
type textarea "h"
type textarea "enemy1 = [PERSON_NAME]"
click at [1025, 57] on div "enemy1 = [PERSON_NAME]" at bounding box center [1096, 267] width 175 height 472
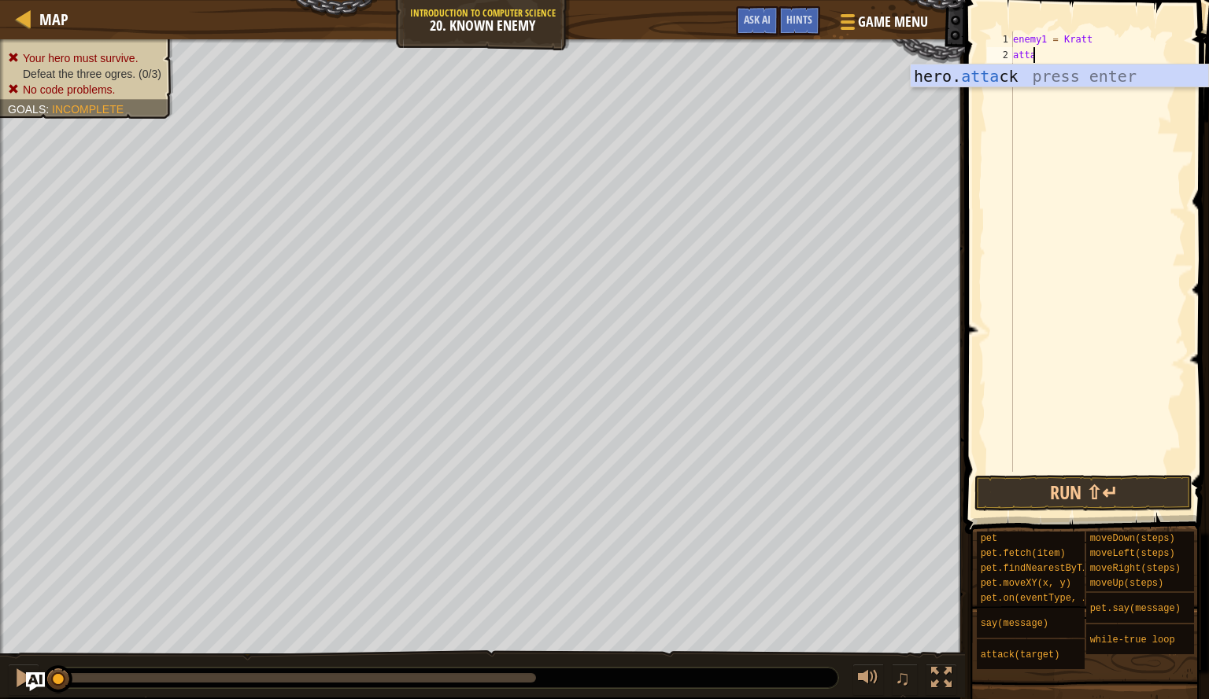
scroll to position [7, 1]
click at [1076, 68] on div "hero. [PERSON_NAME] press enter" at bounding box center [1058, 100] width 297 height 71
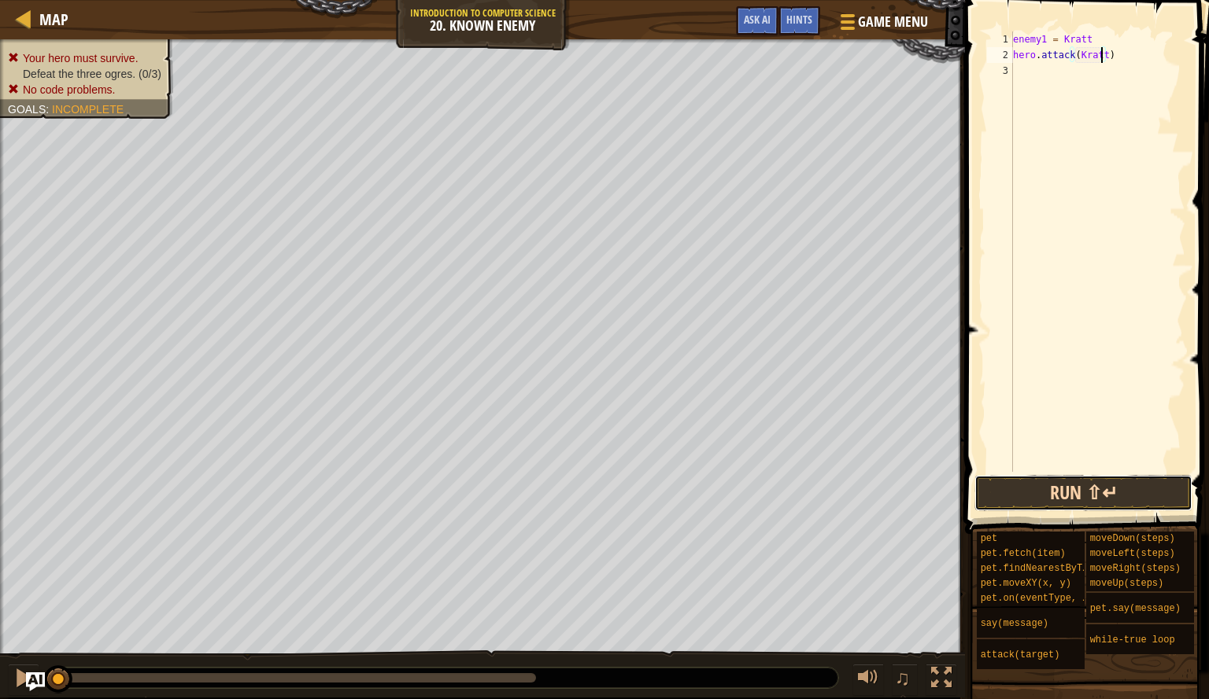
click at [1113, 475] on button "Run ⇧↵" at bounding box center [1083, 493] width 218 height 36
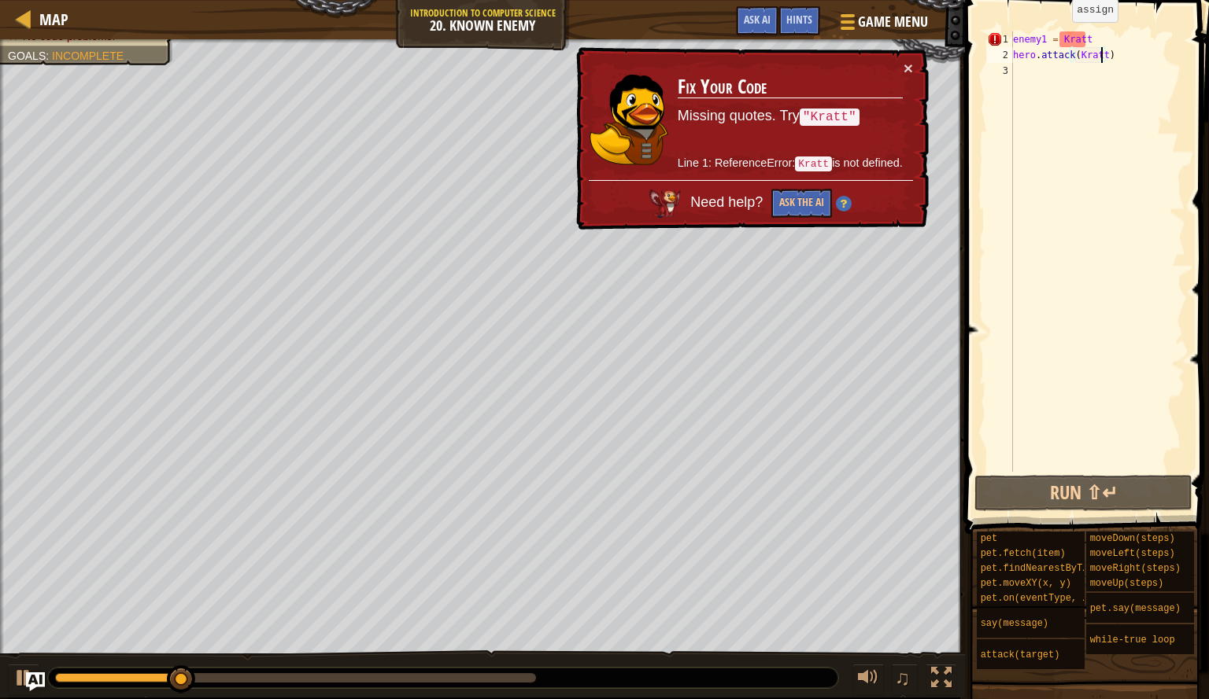
click at [1058, 38] on div "enemy1 = [PERSON_NAME] hero . attack ( [GEOGRAPHIC_DATA] )" at bounding box center [1096, 267] width 175 height 472
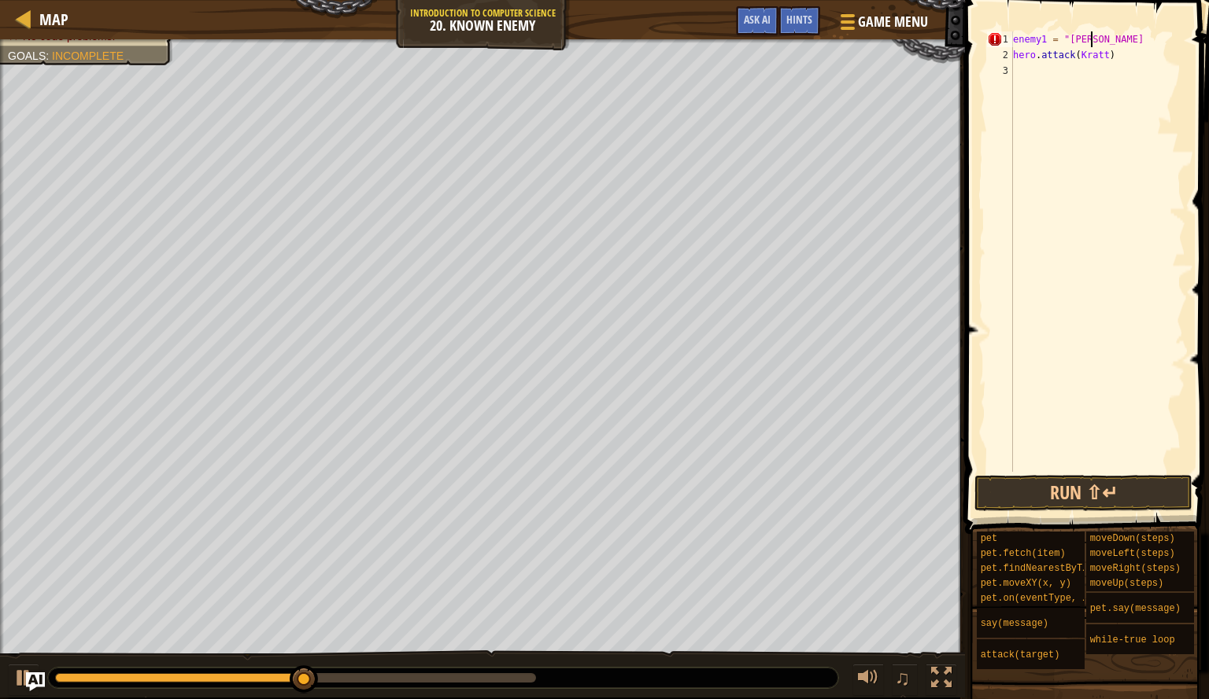
click at [1131, 39] on div "enemy1 = "[PERSON_NAME] hero . attack ( [GEOGRAPHIC_DATA] )" at bounding box center [1096, 267] width 175 height 472
click at [1105, 496] on button "Run ⇧↵" at bounding box center [1083, 493] width 218 height 36
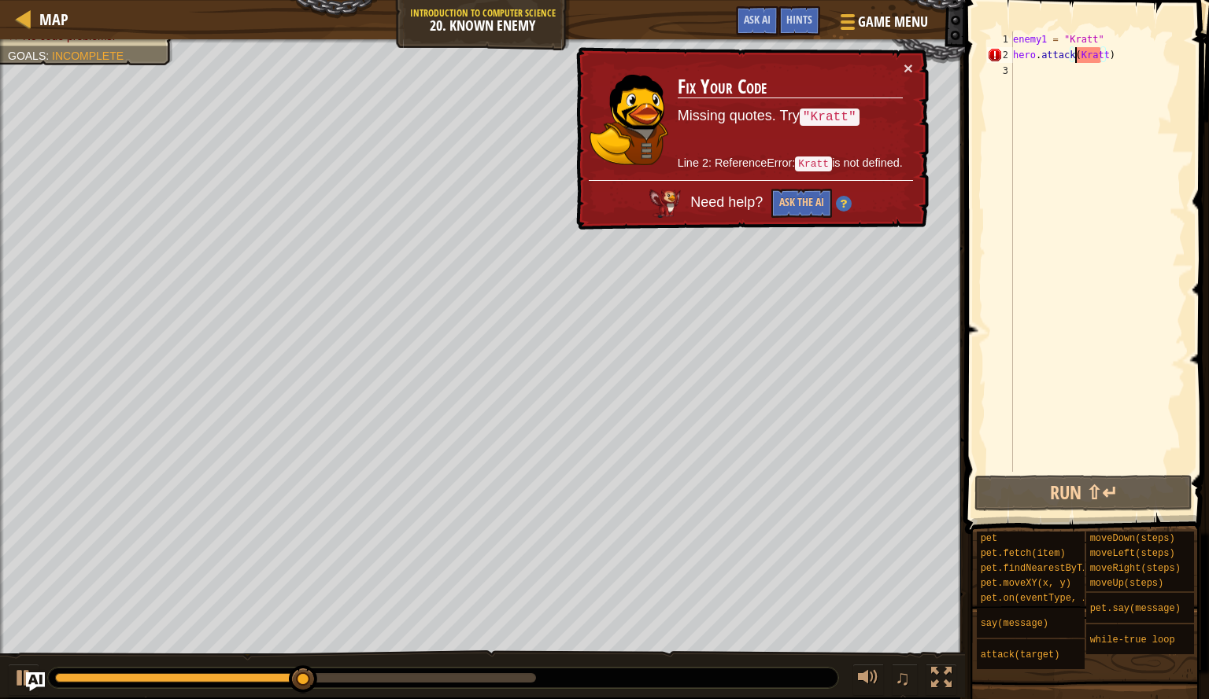
click at [1074, 54] on div "enemy1 = "[PERSON_NAME]" hero . attack ( [GEOGRAPHIC_DATA] )" at bounding box center [1096, 267] width 175 height 472
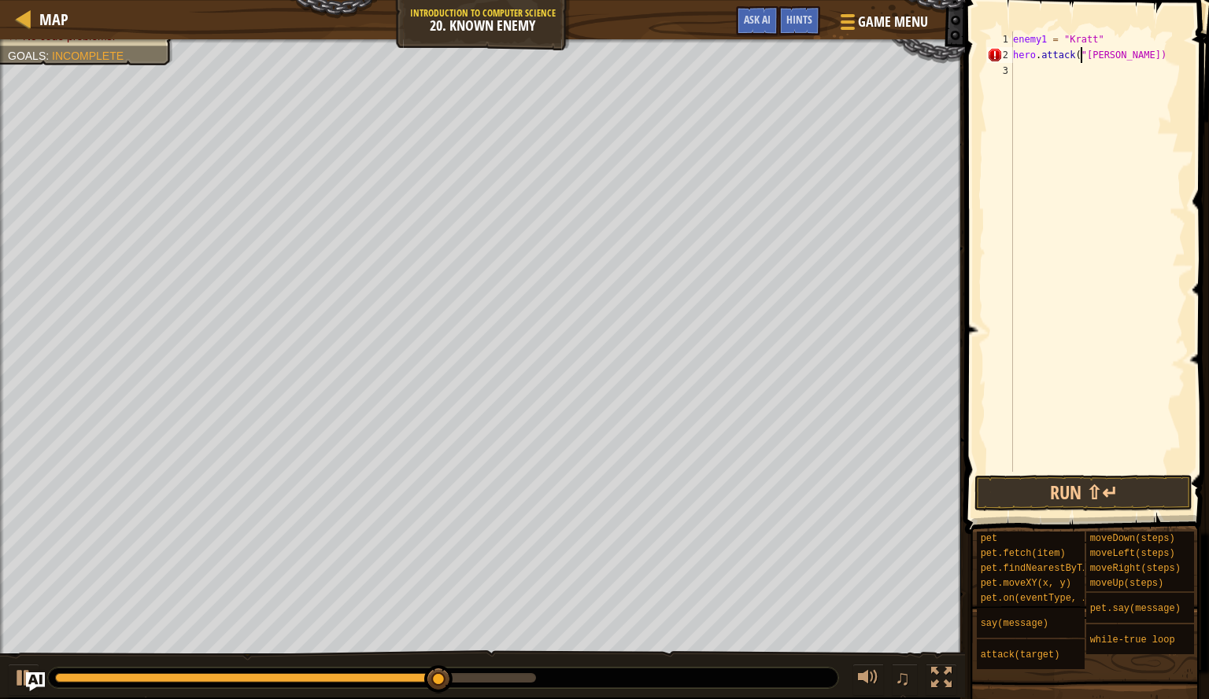
click at [1103, 50] on div "enemy1 = "[PERSON_NAME]" hero . attack ( "[GEOGRAPHIC_DATA])" at bounding box center [1096, 267] width 175 height 472
click at [1106, 56] on div "enemy1 = "[PERSON_NAME]" hero . attack ( "[GEOGRAPHIC_DATA])" at bounding box center [1096, 267] width 175 height 472
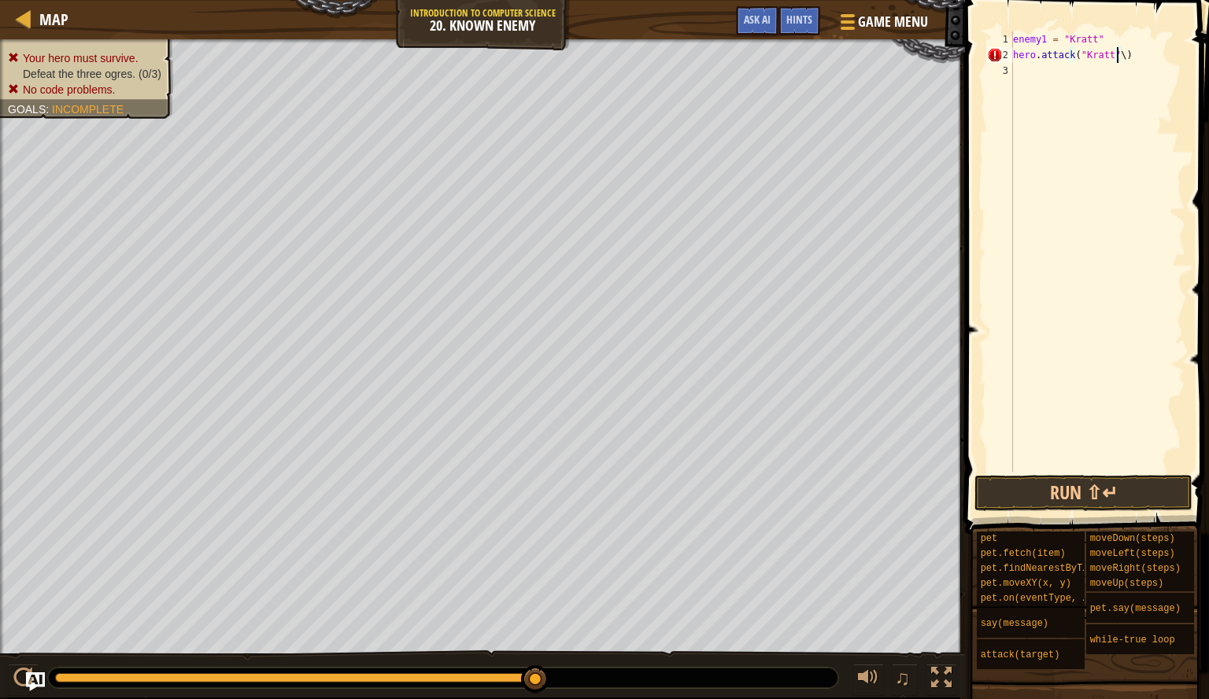
scroll to position [7, 8]
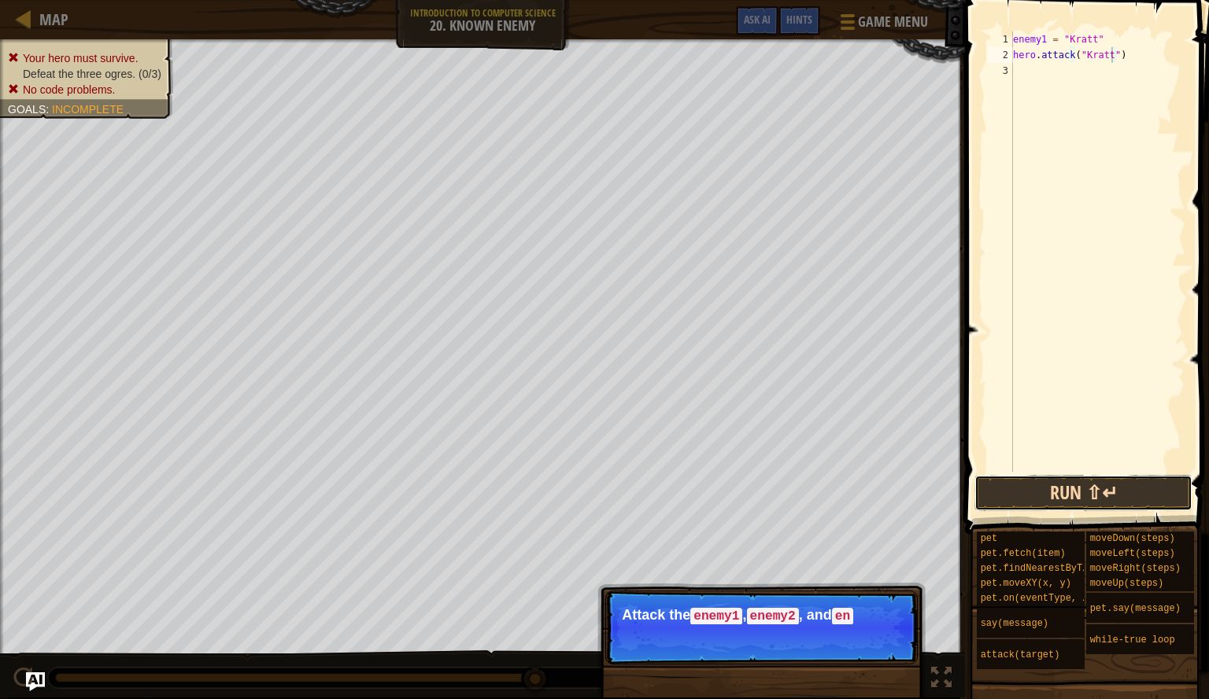
click at [1145, 507] on button "Run ⇧↵" at bounding box center [1083, 493] width 218 height 36
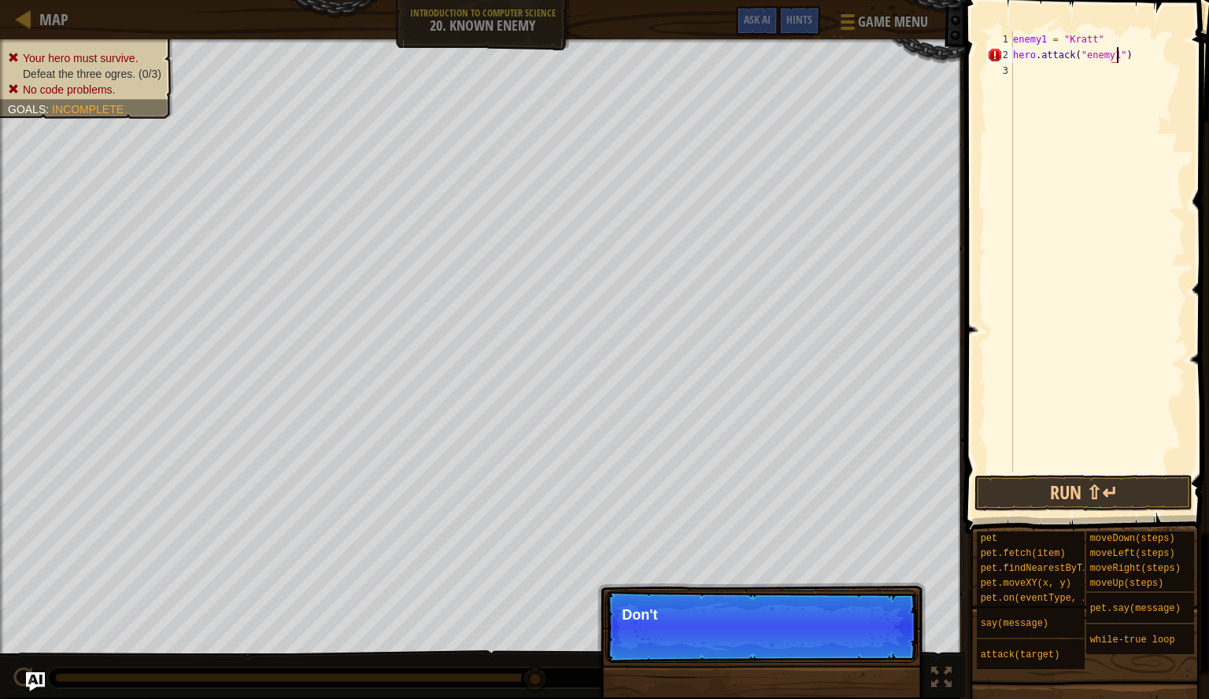
scroll to position [7, 9]
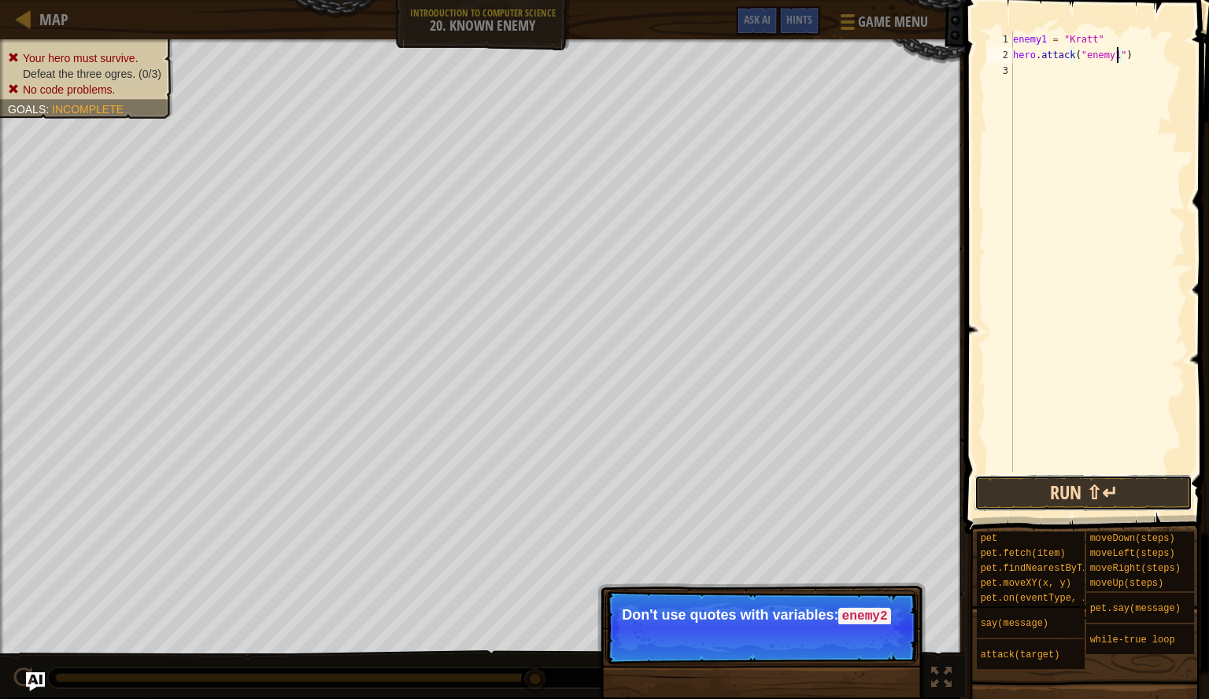
click at [1113, 493] on button "Run ⇧↵" at bounding box center [1083, 493] width 218 height 36
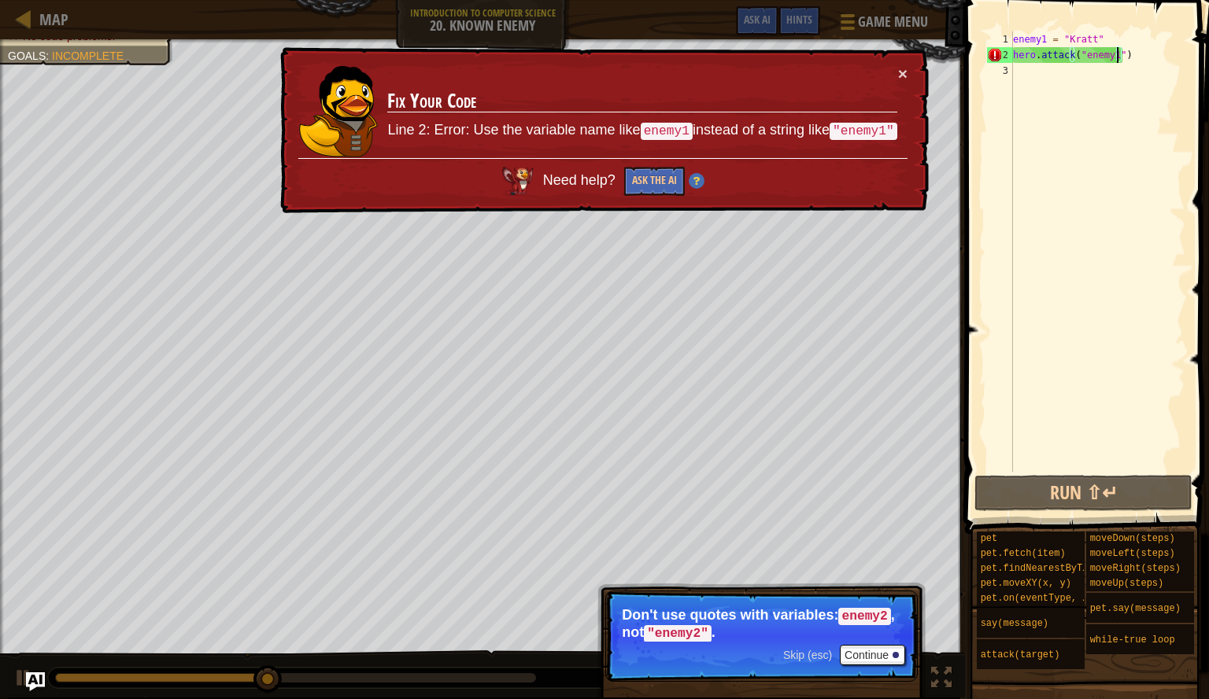
click at [1078, 54] on div "enemy1 = "[PERSON_NAME]" hero . attack ( "enemy1" )" at bounding box center [1096, 267] width 175 height 472
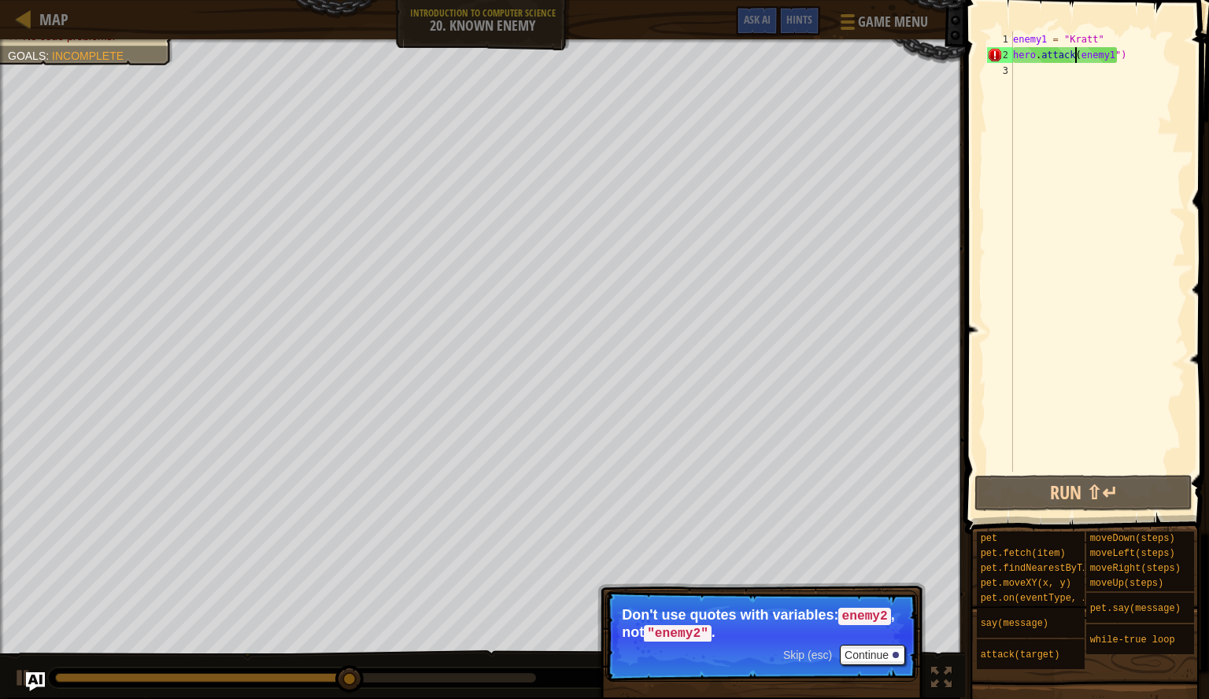
scroll to position [7, 8]
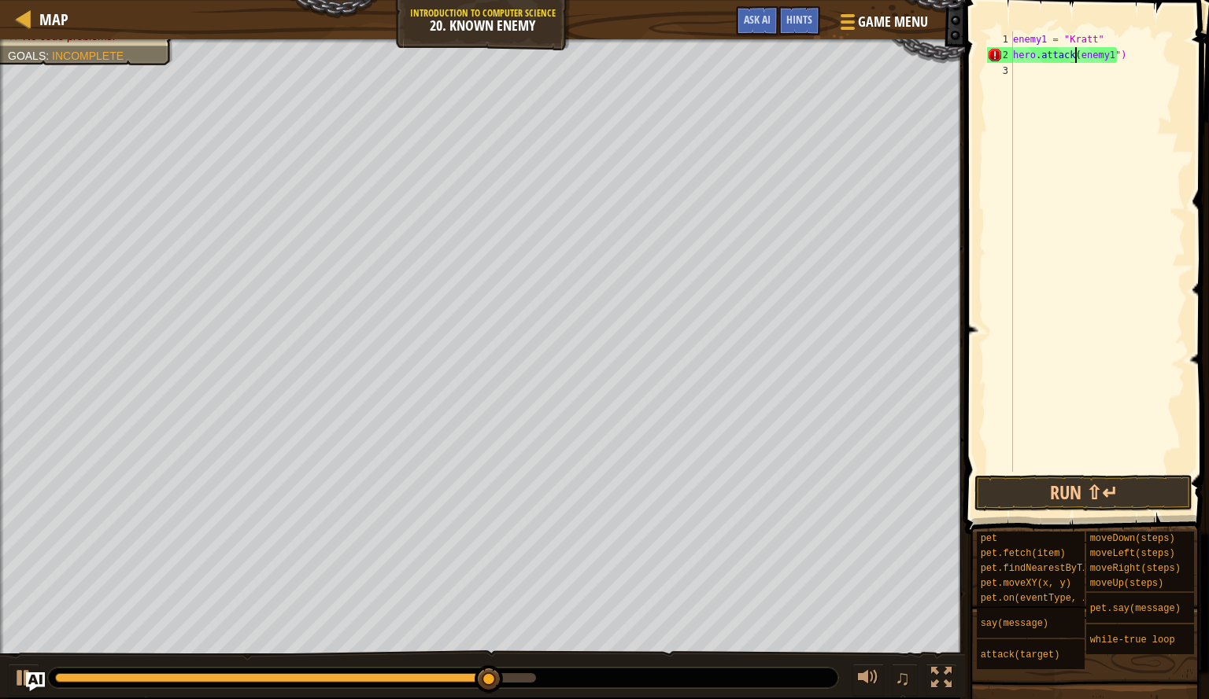
click at [1112, 50] on div "enemy1 = "[PERSON_NAME]" hero . attack ( enemy1 ")" at bounding box center [1096, 267] width 175 height 472
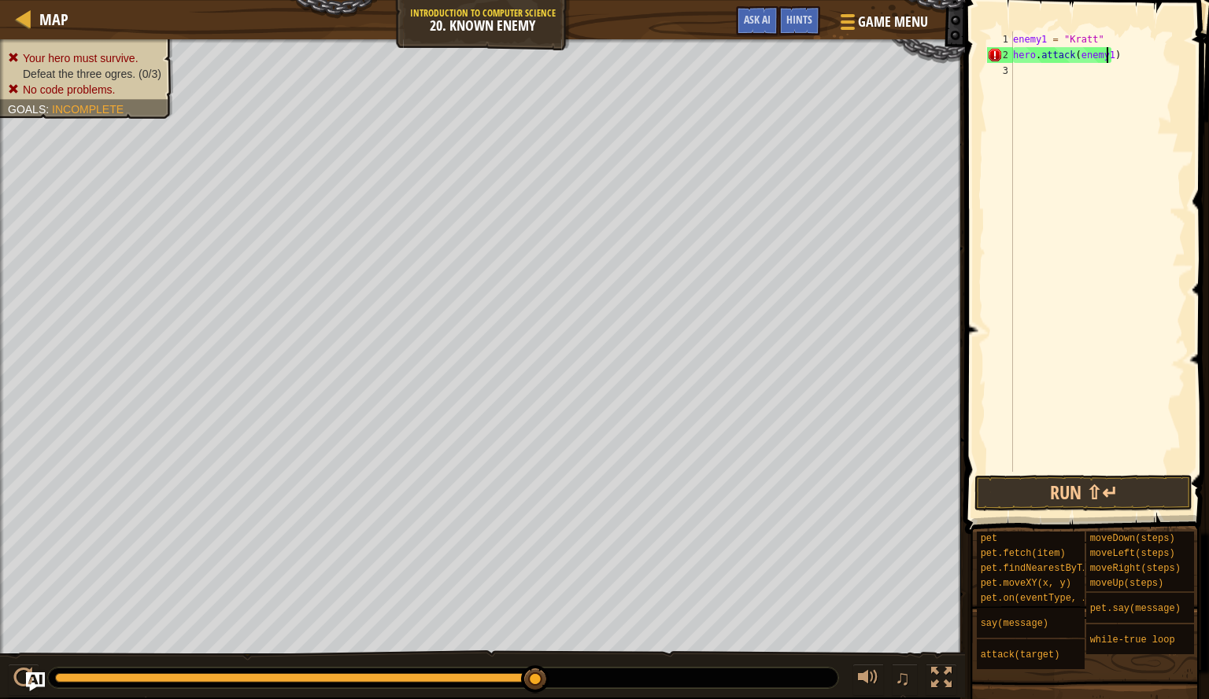
scroll to position [7, 7]
click at [1120, 490] on button "Run ⇧↵" at bounding box center [1083, 493] width 218 height 36
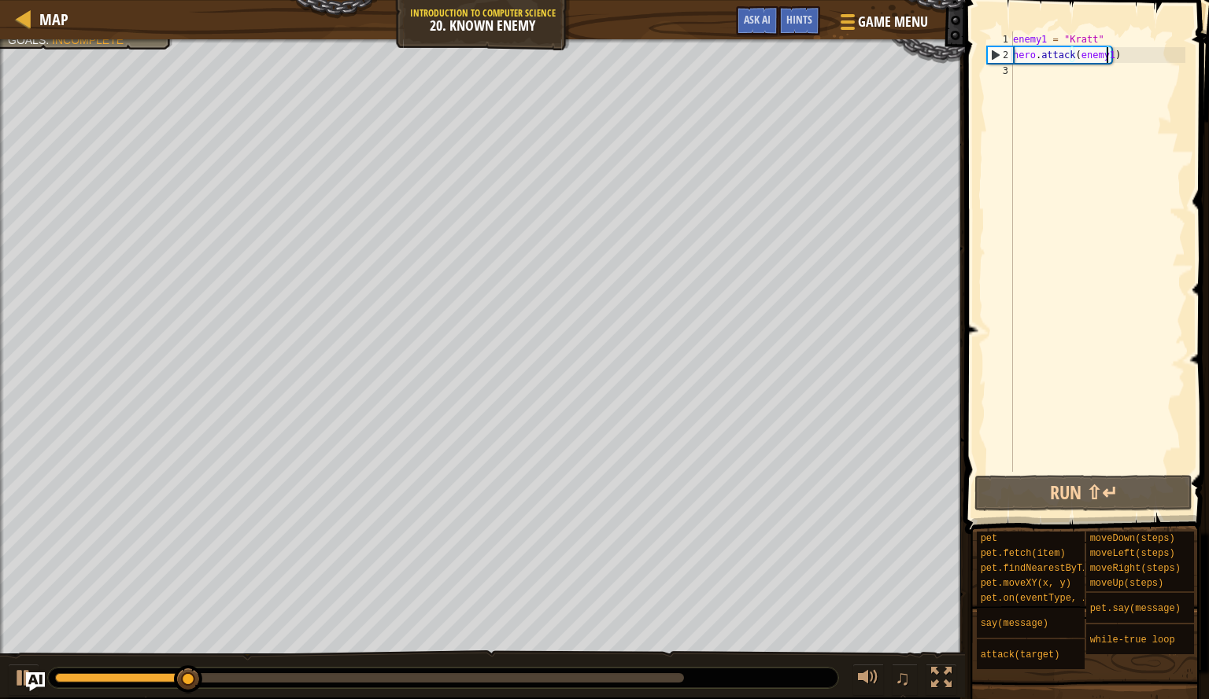
click at [1109, 34] on div "enemy1 = "[PERSON_NAME]" hero . attack ( enemy1 )" at bounding box center [1096, 267] width 175 height 472
type textarea "enemy1 = "[PERSON_NAME]""
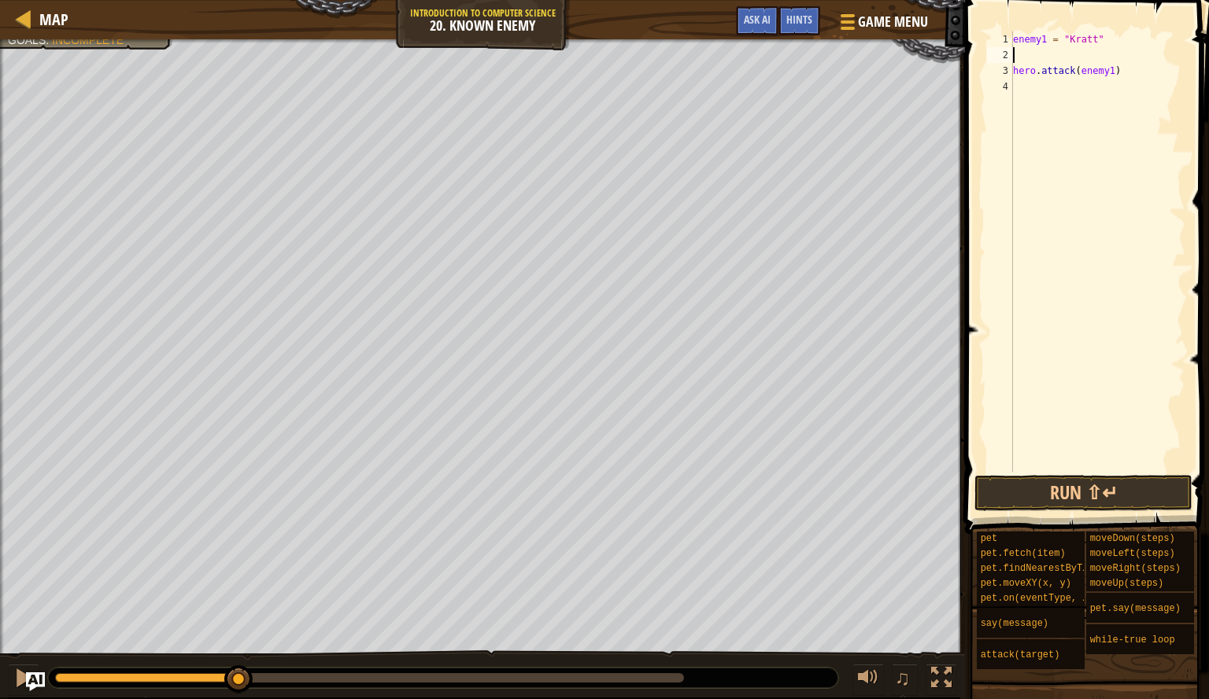
type textarea "he"
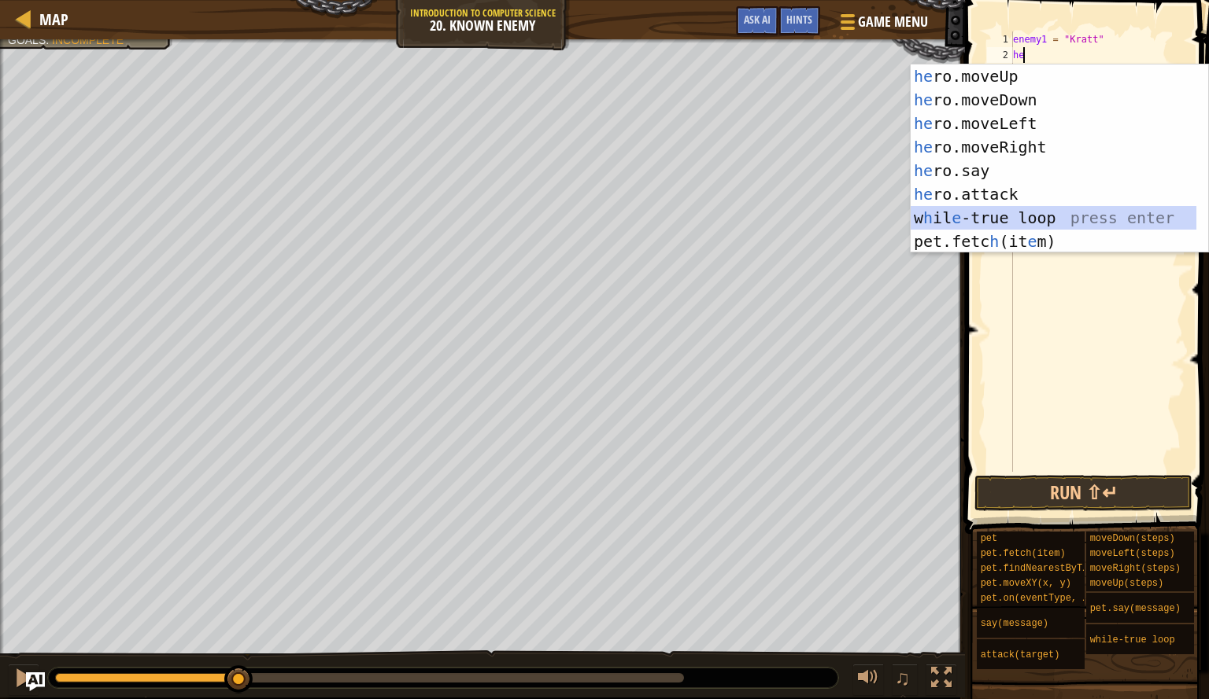
click at [1050, 206] on div "he ro.moveUp press enter he ro.moveDown press enter he ro.moveLeft press enter …" at bounding box center [1053, 183] width 286 height 236
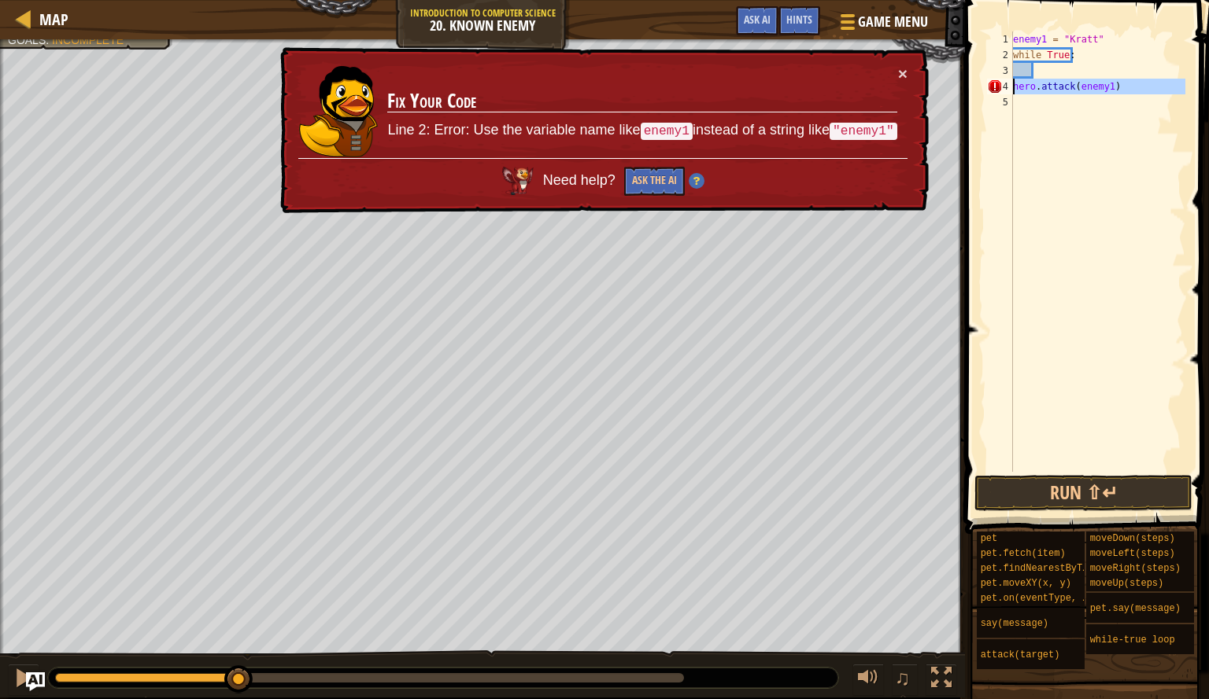
click at [1011, 87] on div "4" at bounding box center [1000, 87] width 26 height 16
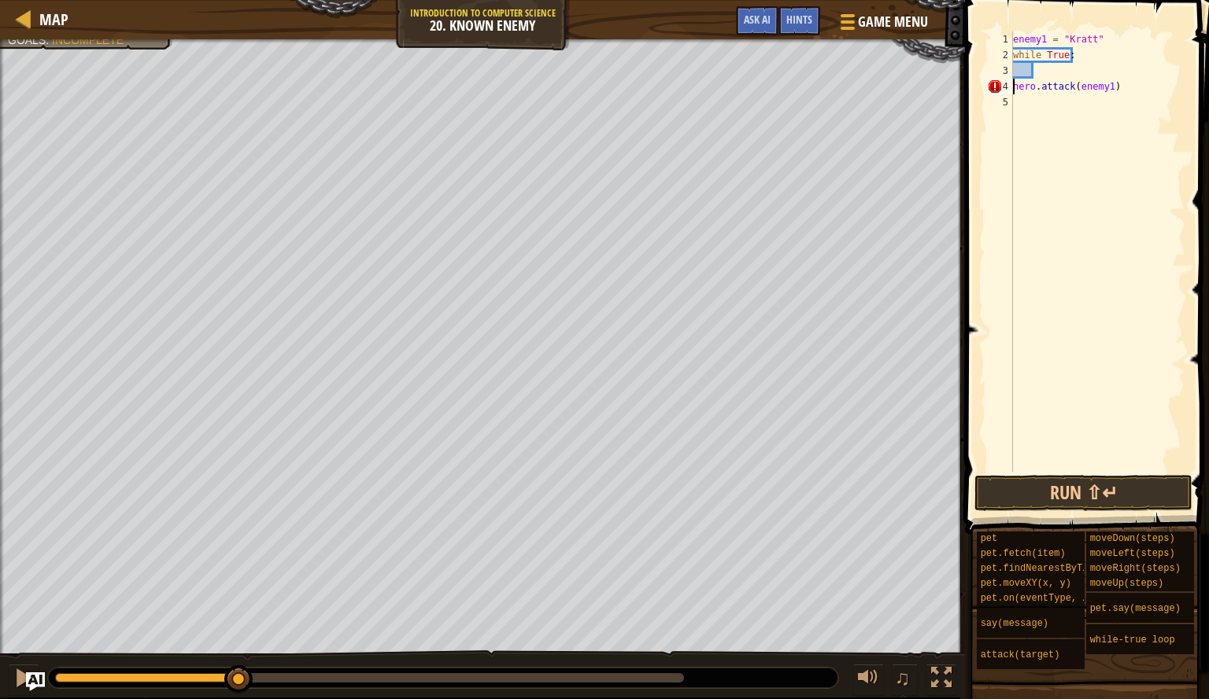
scroll to position [7, 1]
type textarea "hero.attack(enemy1)"
click at [1084, 480] on button "Run ⇧↵" at bounding box center [1083, 493] width 218 height 36
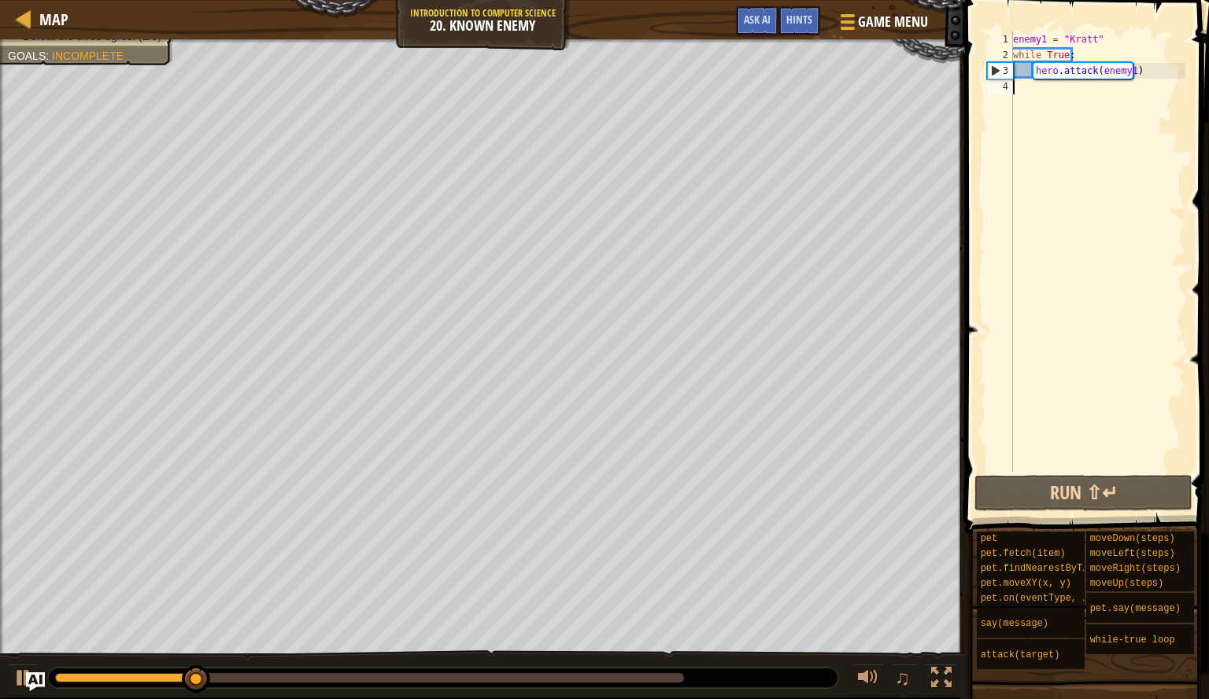
click at [1032, 82] on div "enemy1 = "[PERSON_NAME]" while True : hero . attack ( enemy1 )" at bounding box center [1096, 267] width 175 height 472
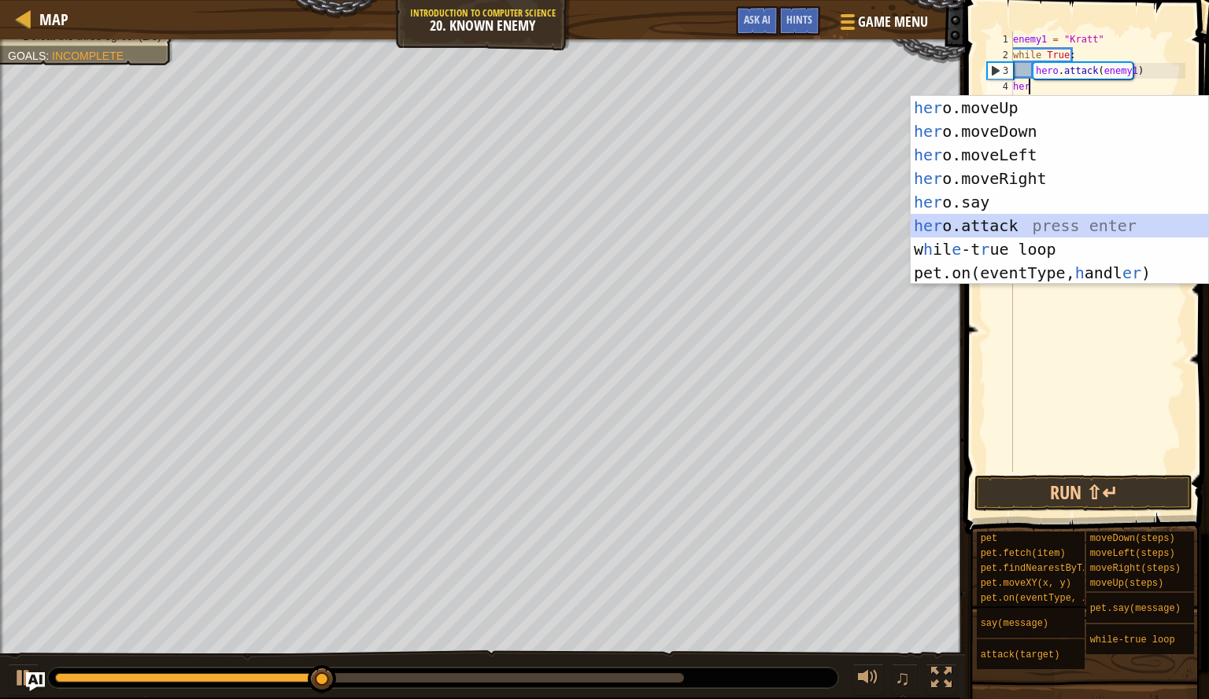
click at [1031, 223] on div "her o.moveUp press enter her o.moveDown press enter her o.moveLeft press enter …" at bounding box center [1058, 214] width 297 height 236
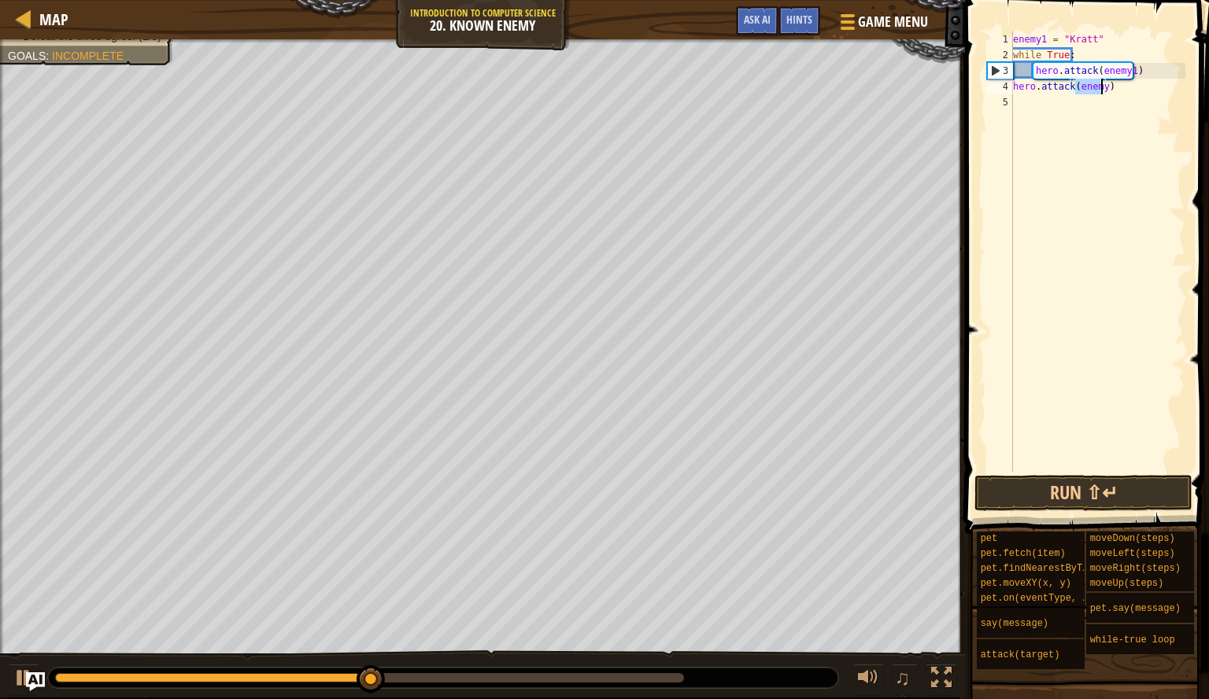
click at [1146, 68] on div "enemy1 = "[PERSON_NAME]" while True : hero . attack ( enemy1 ) hero . attack ( …" at bounding box center [1096, 267] width 175 height 472
type textarea "hero.attack(enemy1)"
type textarea "e"
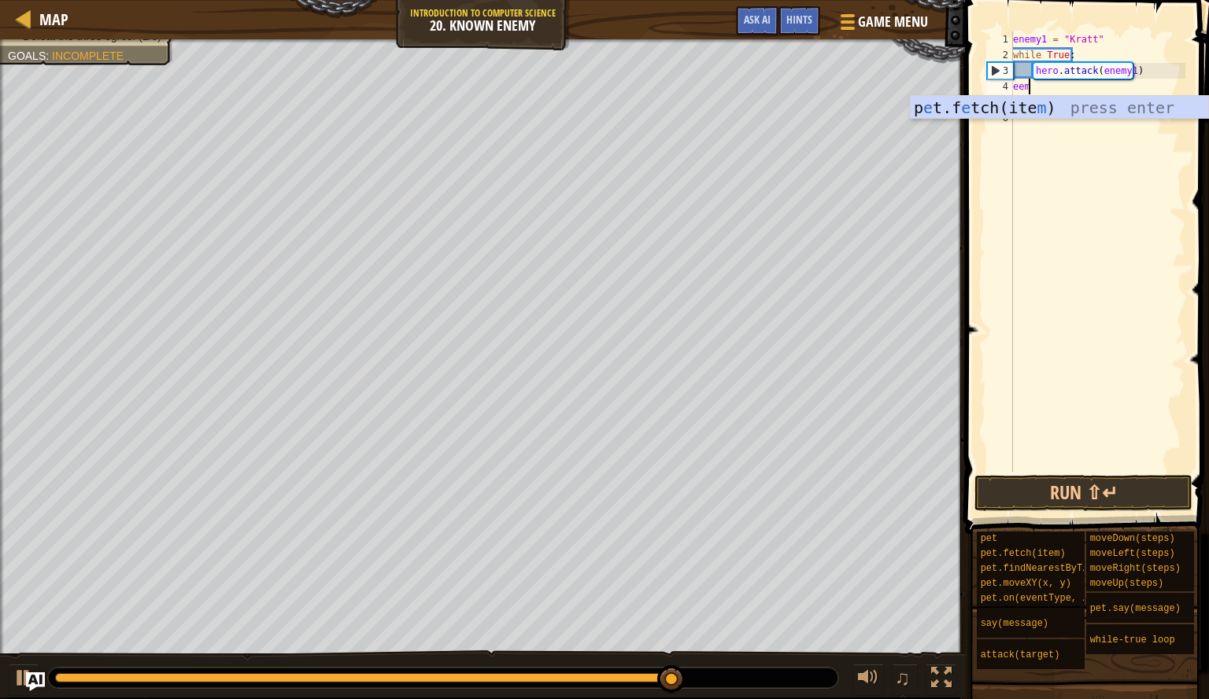
scroll to position [7, 0]
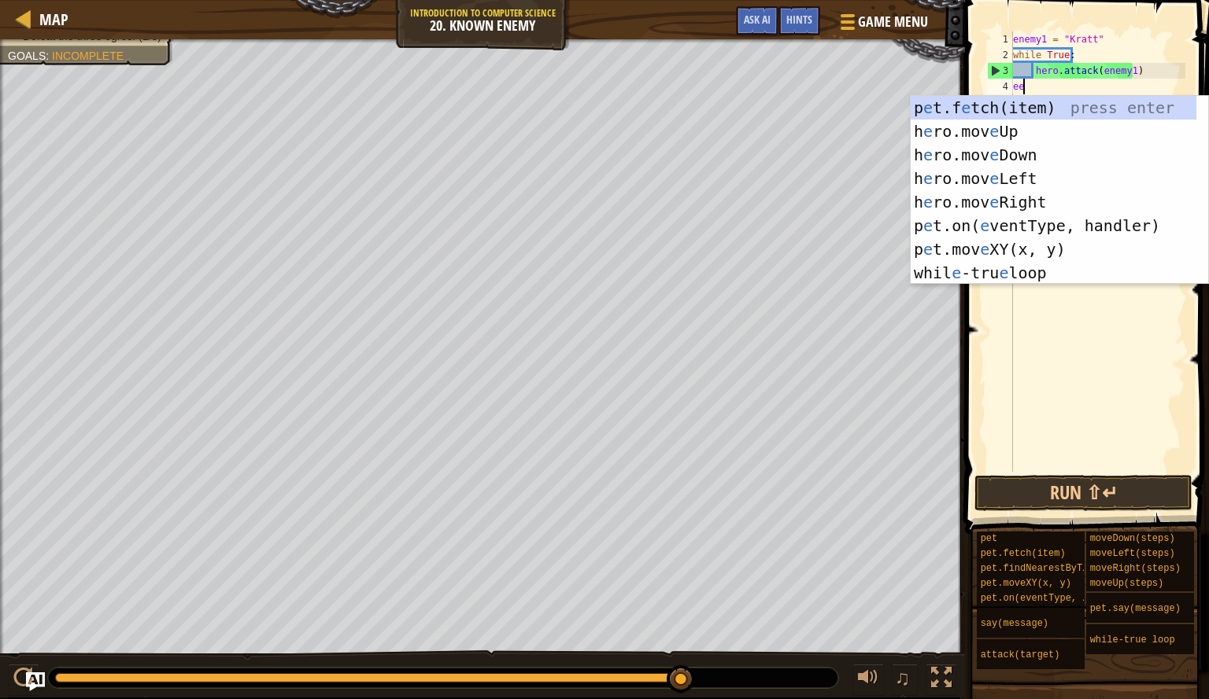
type textarea "e"
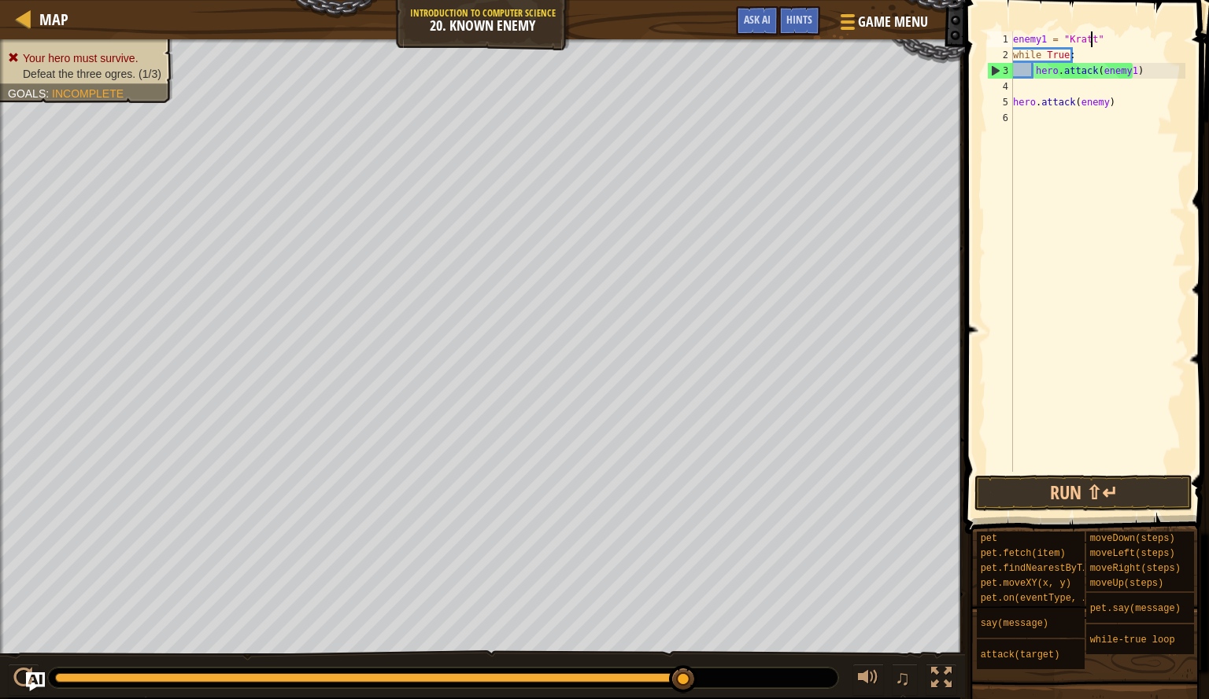
click at [1089, 38] on div "enemy1 = "[PERSON_NAME]" while True : hero . attack ( enemy1 ) hero . attack ( …" at bounding box center [1096, 267] width 175 height 472
type textarea "enemy1 = "[PERSON_NAME]""
click at [1104, 39] on div "enemy1 = "[PERSON_NAME]" while True : hero . attack ( enemy1 ) hero . attack ( …" at bounding box center [1096, 267] width 175 height 472
type textarea "enemy2 = "[PERSON_NAME]""
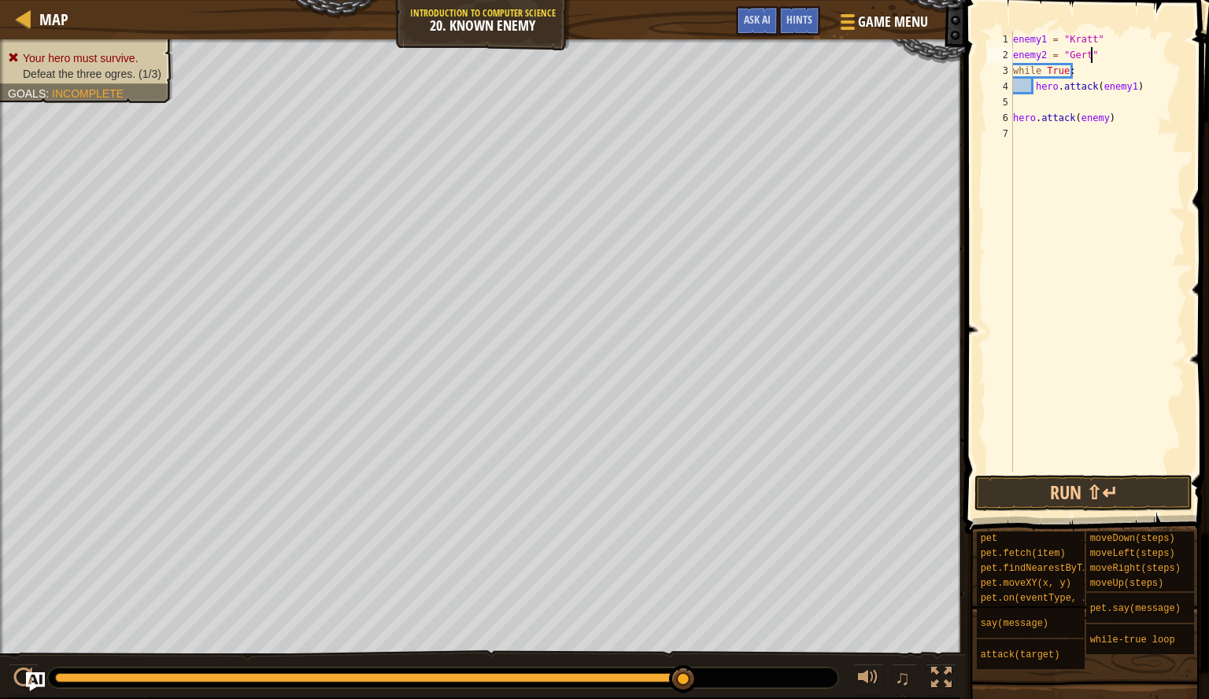
scroll to position [7, 0]
type textarea "E"
type textarea "enemy3 = "Ursa""
click at [1063, 123] on div "enemy1 = "[PERSON_NAME]" enemy2 = "[PERSON_NAME]" enemy3 = "Ursa" while True : …" at bounding box center [1096, 267] width 175 height 472
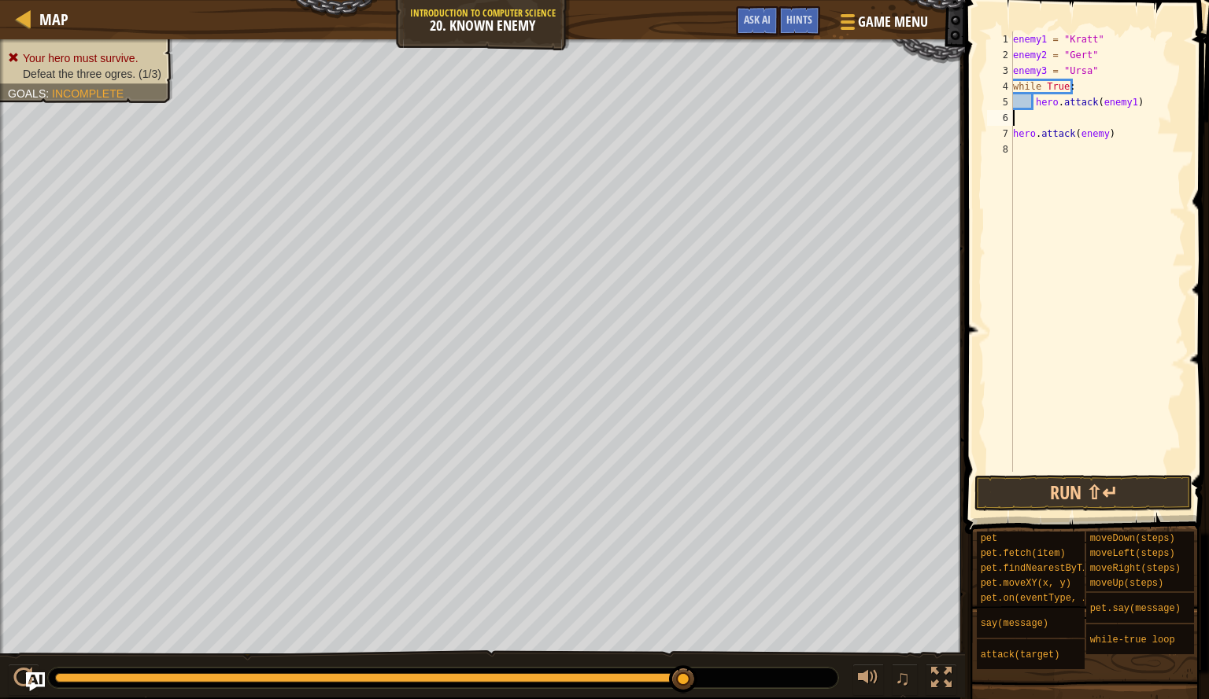
scroll to position [7, 0]
click at [1014, 131] on div "enemy1 = "[PERSON_NAME]" enemy2 = "[PERSON_NAME]" enemy3 = "Ursa" while True : …" at bounding box center [1096, 267] width 175 height 472
type textarea "hero.attack(enemy)"
click at [1026, 130] on div "enemy1 = "[PERSON_NAME]" enemy2 = "[PERSON_NAME]" enemy3 = "Ursa" while True : …" at bounding box center [1096, 267] width 175 height 472
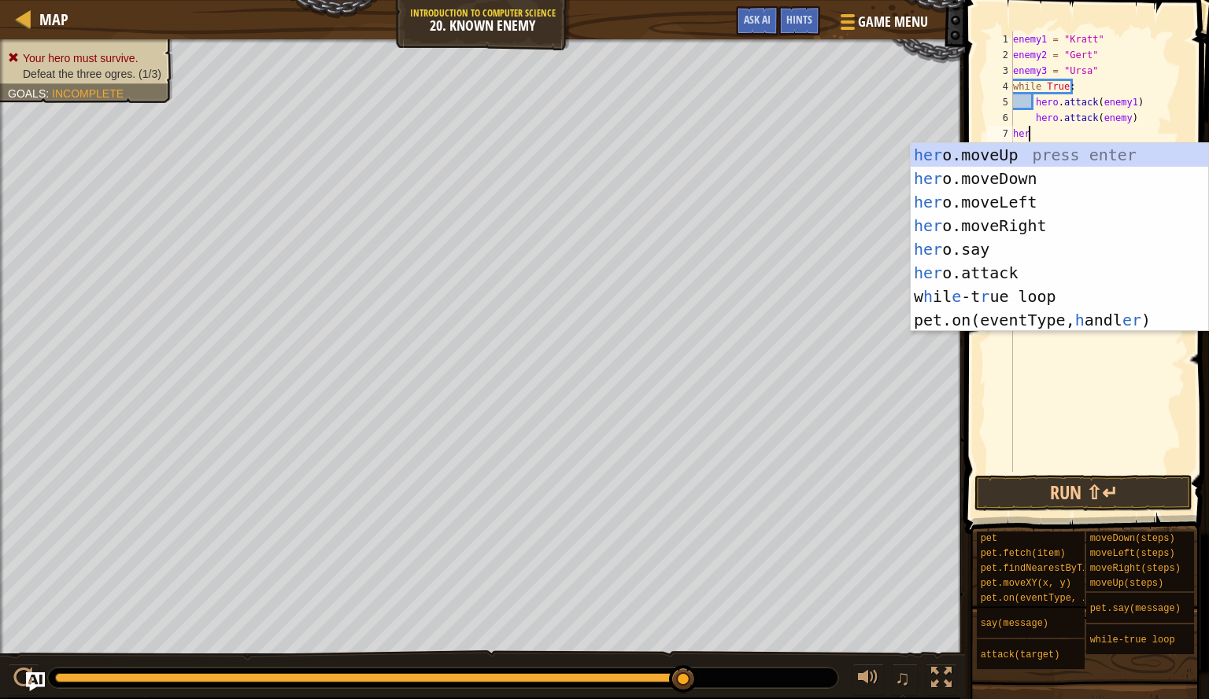
scroll to position [7, 1]
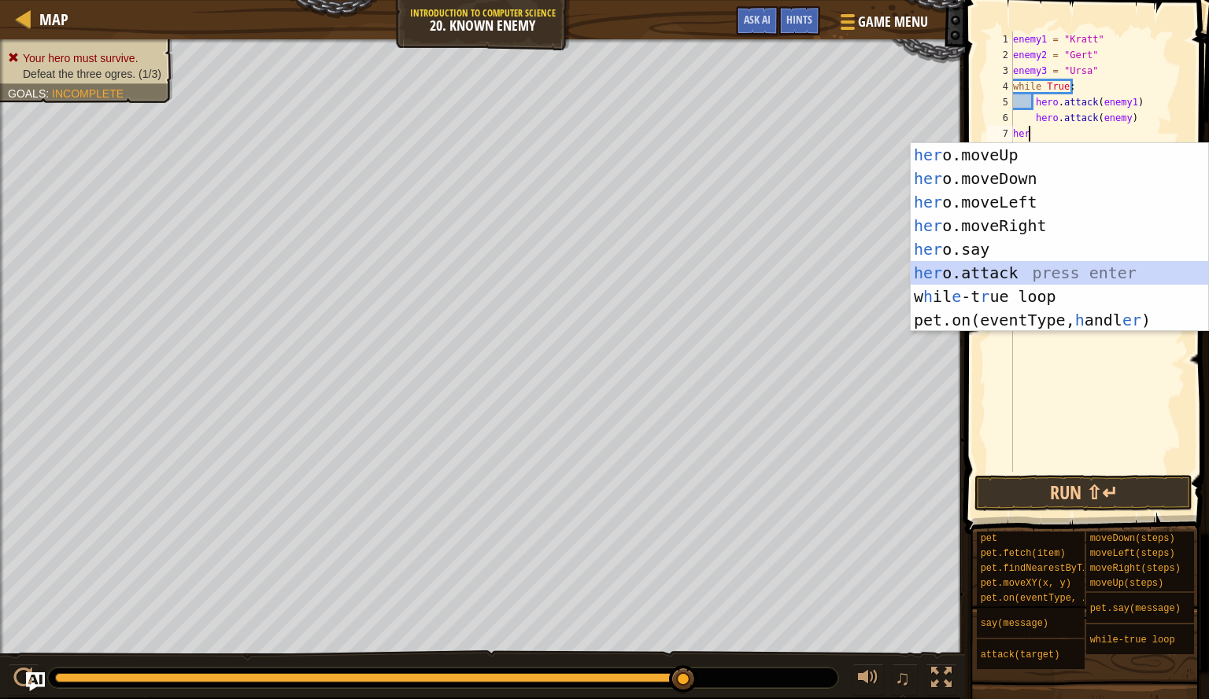
click at [1026, 272] on div "her o.moveUp press enter her o.moveDown press enter her o.moveLeft press enter …" at bounding box center [1058, 261] width 297 height 236
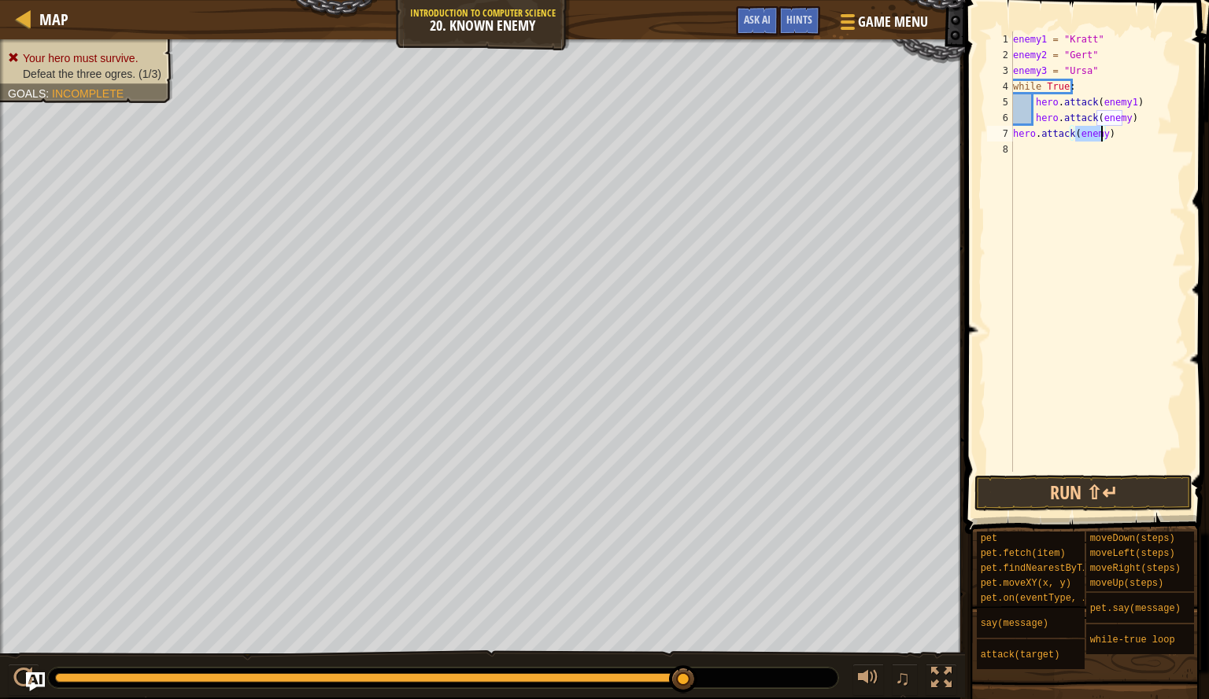
click at [1097, 131] on div "enemy1 = "[PERSON_NAME]" enemy2 = "[PERSON_NAME]" enemy3 = "Ursa" while True : …" at bounding box center [1096, 251] width 175 height 441
click at [1101, 134] on div "enemy1 = "[PERSON_NAME]" enemy2 = "[PERSON_NAME]" enemy3 = "Ursa" while True : …" at bounding box center [1096, 267] width 175 height 472
click at [1013, 136] on div "enemy1 = "[PERSON_NAME]" enemy2 = "[PERSON_NAME]" enemy3 = "Ursa" while True : …" at bounding box center [1096, 267] width 175 height 472
click at [1118, 117] on div "enemy1 = "[PERSON_NAME]" enemy2 = "[PERSON_NAME]" enemy3 = "Ursa" while True : …" at bounding box center [1096, 267] width 175 height 472
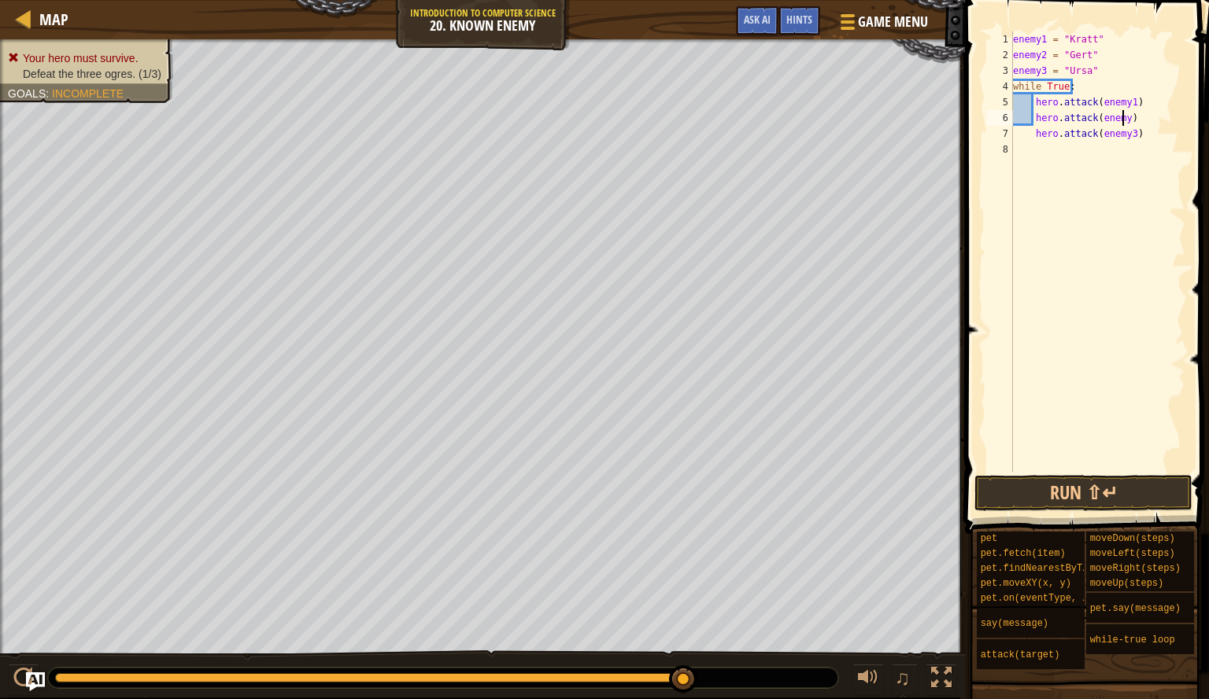
click at [1120, 117] on div "enemy1 = "[PERSON_NAME]" enemy2 = "[PERSON_NAME]" enemy3 = "Ursa" while True : …" at bounding box center [1096, 267] width 175 height 472
type textarea "hero.attack(enemy2)"
click at [1069, 490] on button "Run ⇧↵" at bounding box center [1083, 493] width 218 height 36
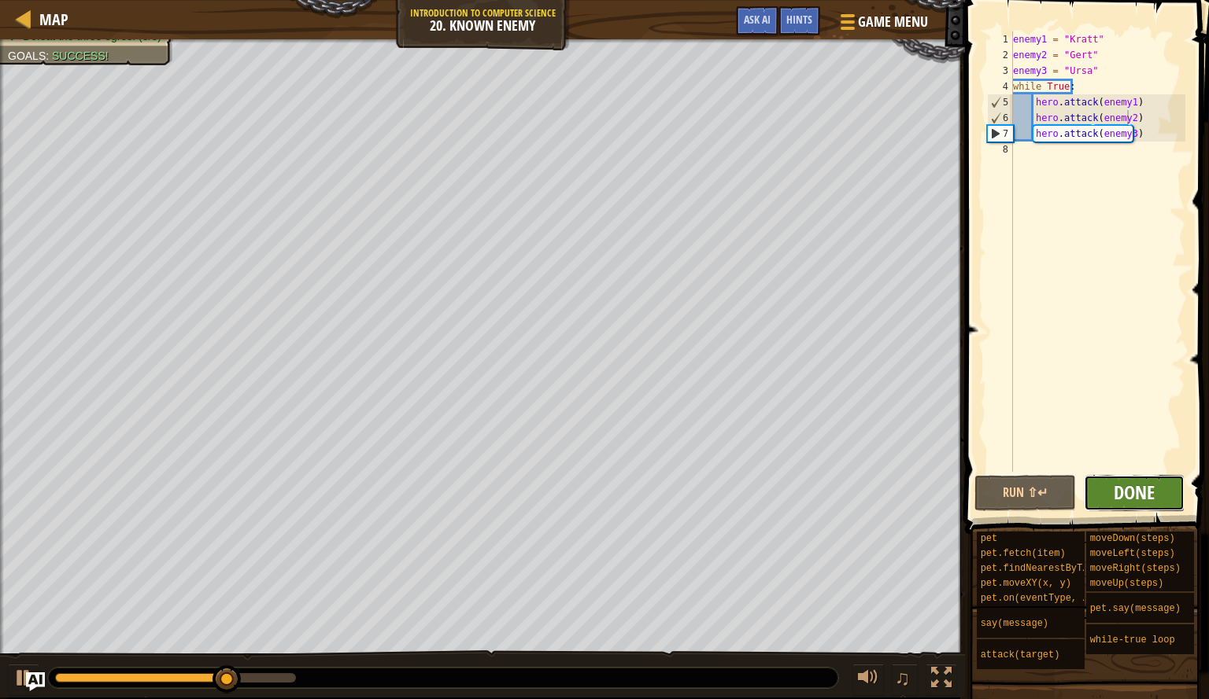
click at [1135, 499] on span "Done" at bounding box center [1133, 492] width 41 height 25
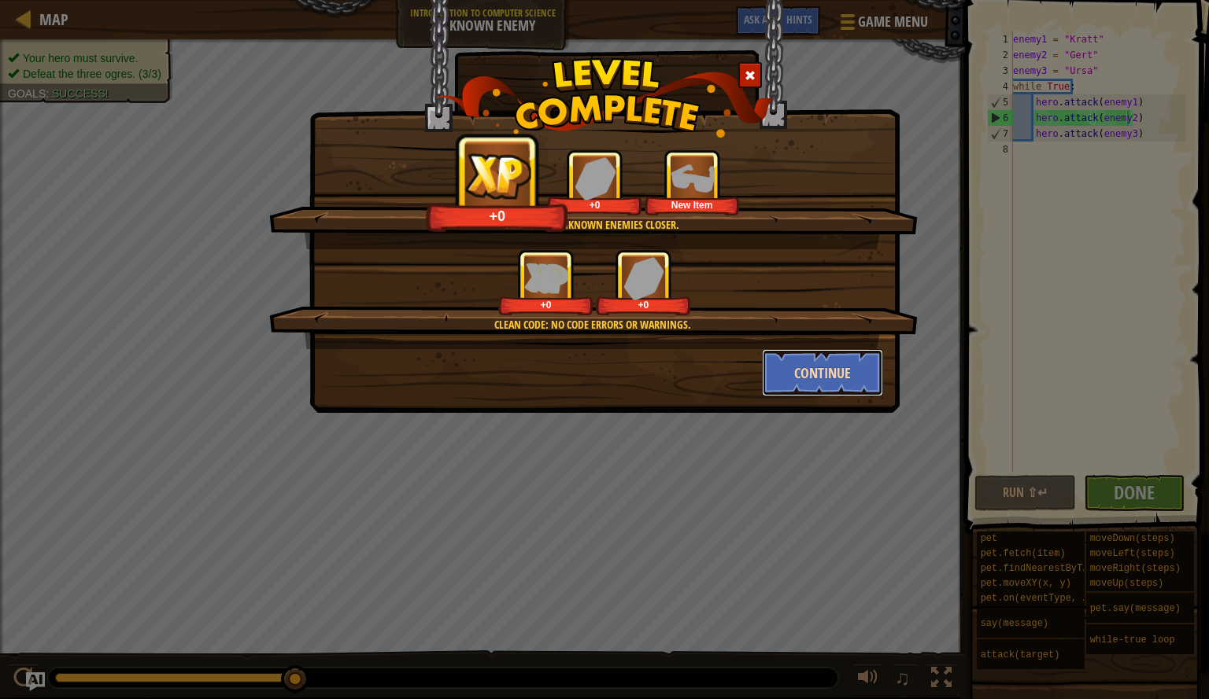
click at [851, 366] on button "Continue" at bounding box center [823, 372] width 122 height 47
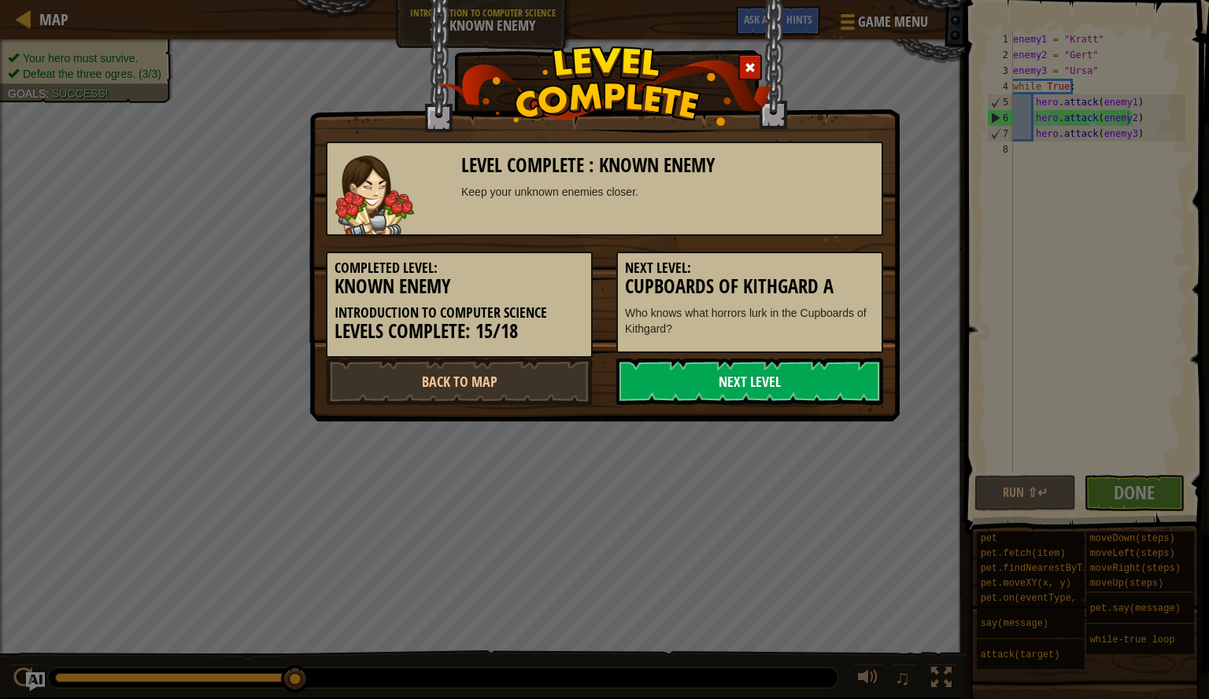
click at [849, 367] on link "Next Level" at bounding box center [749, 381] width 267 height 47
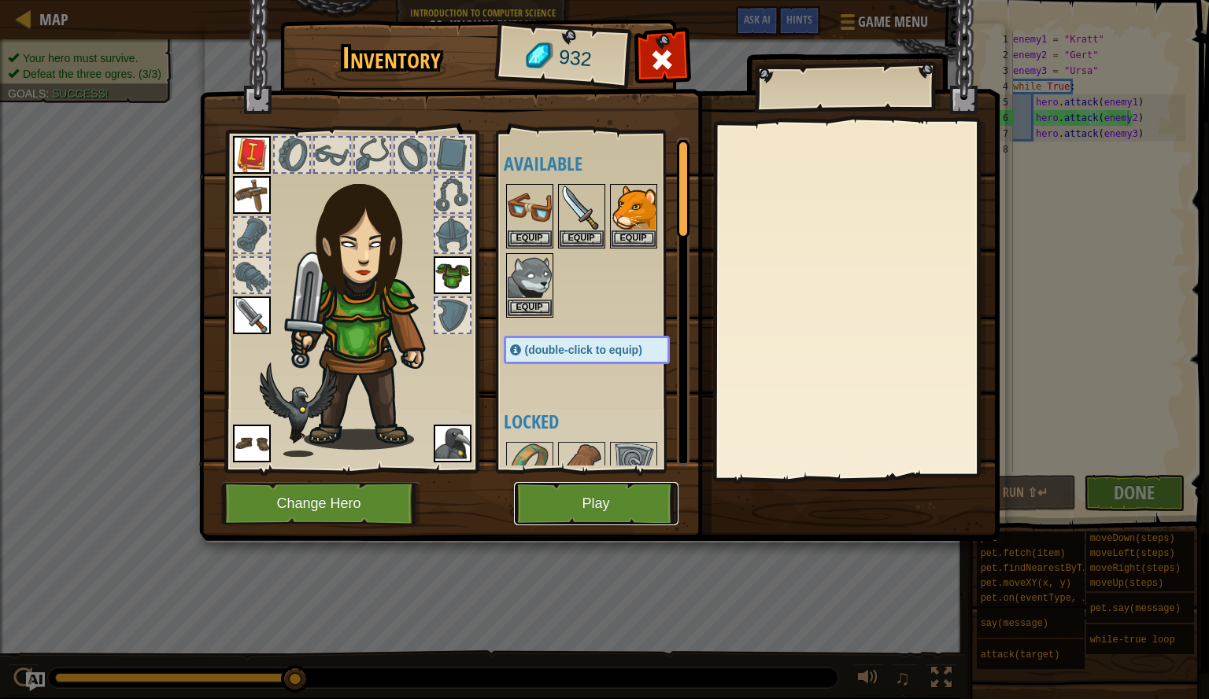
click at [632, 493] on button "Play" at bounding box center [596, 503] width 164 height 43
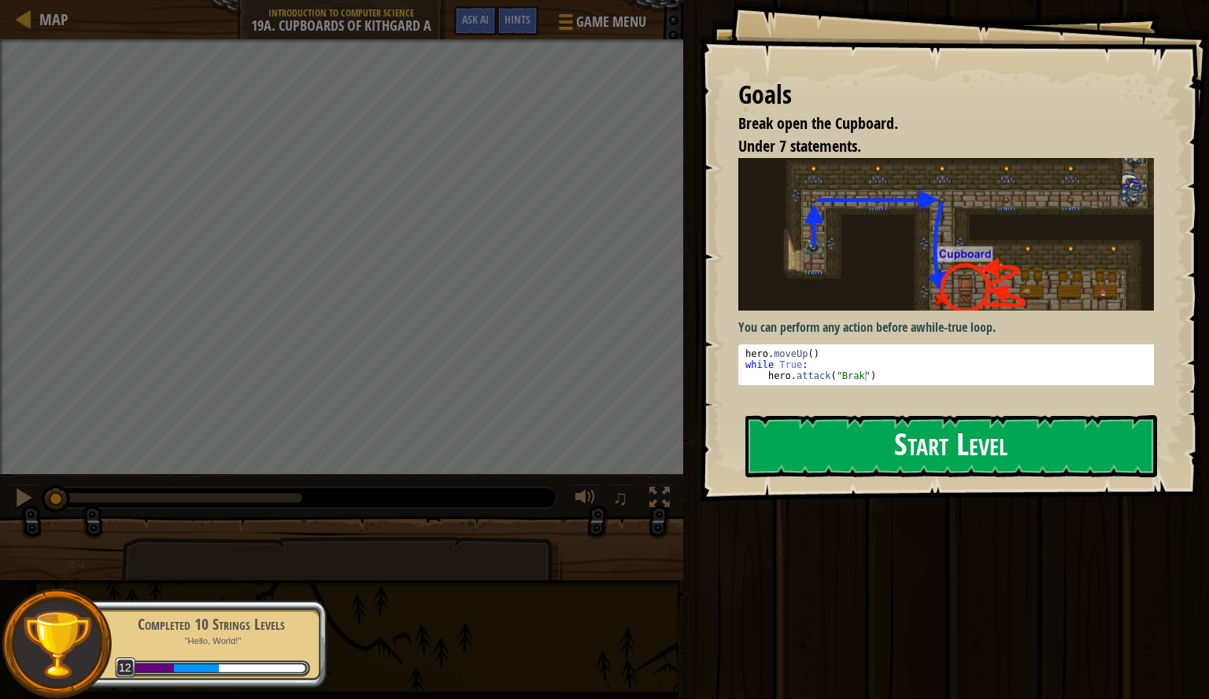
click at [895, 429] on button "Start Level" at bounding box center [951, 446] width 412 height 62
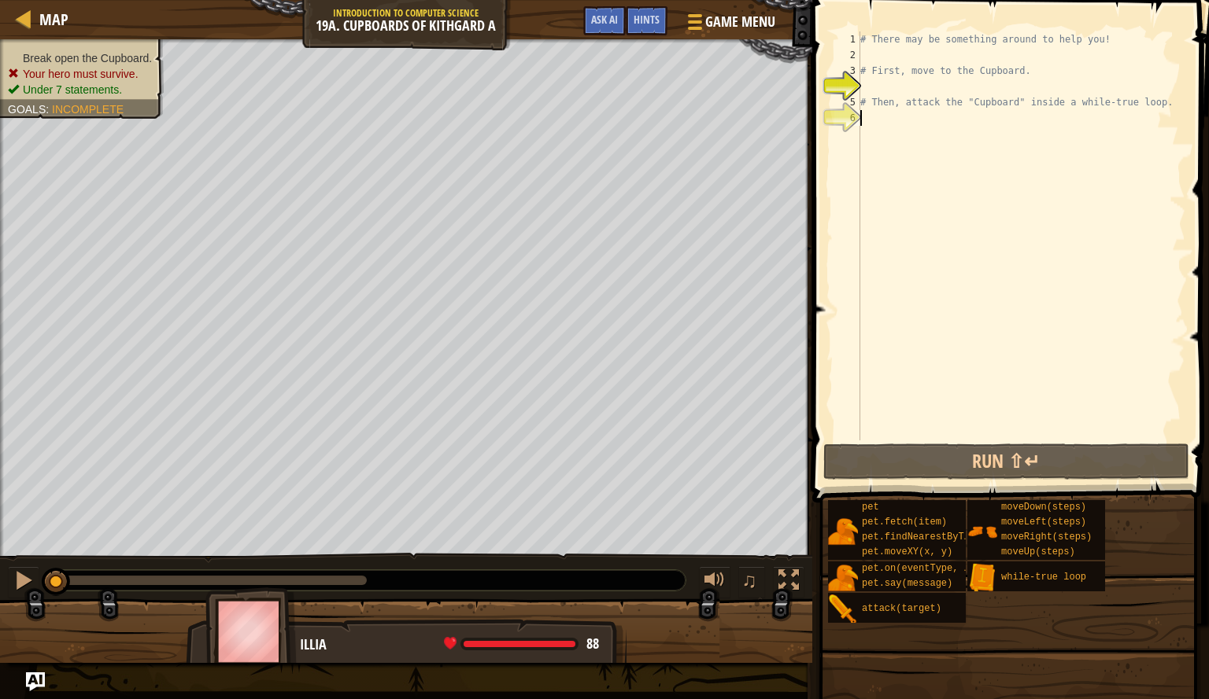
click at [877, 131] on div "# There may be something around to help you! # First, move to the Cupboard. # T…" at bounding box center [1021, 251] width 328 height 441
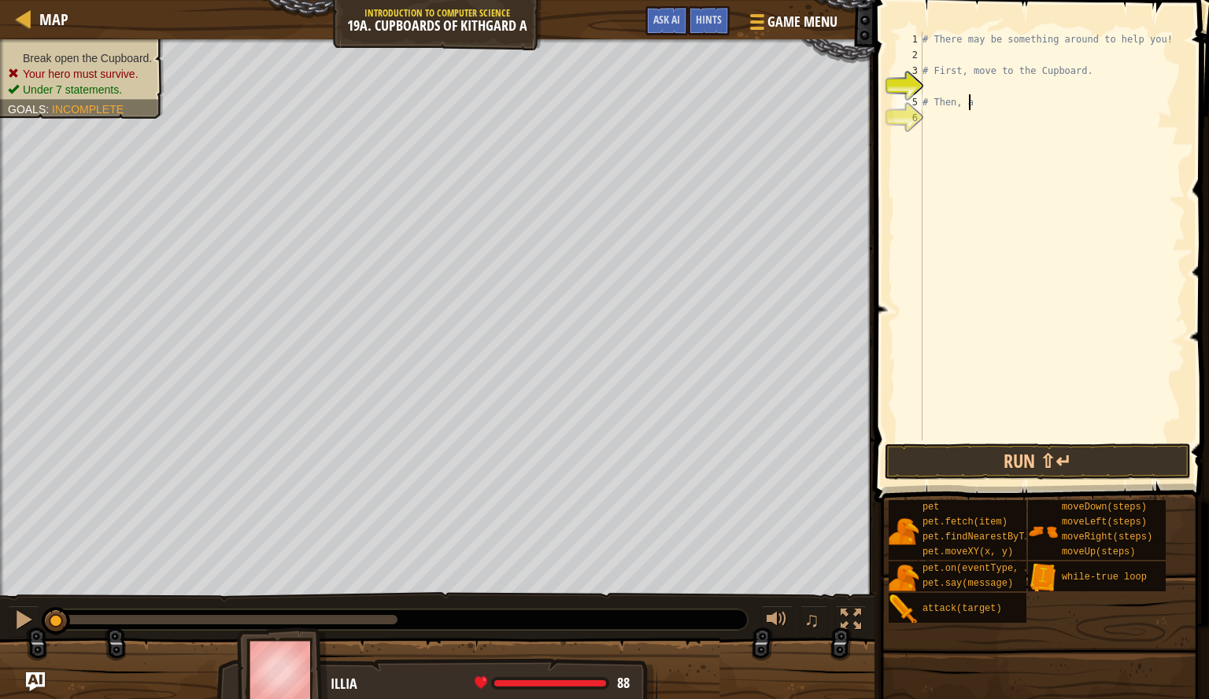
scroll to position [7, 1]
type textarea "#"
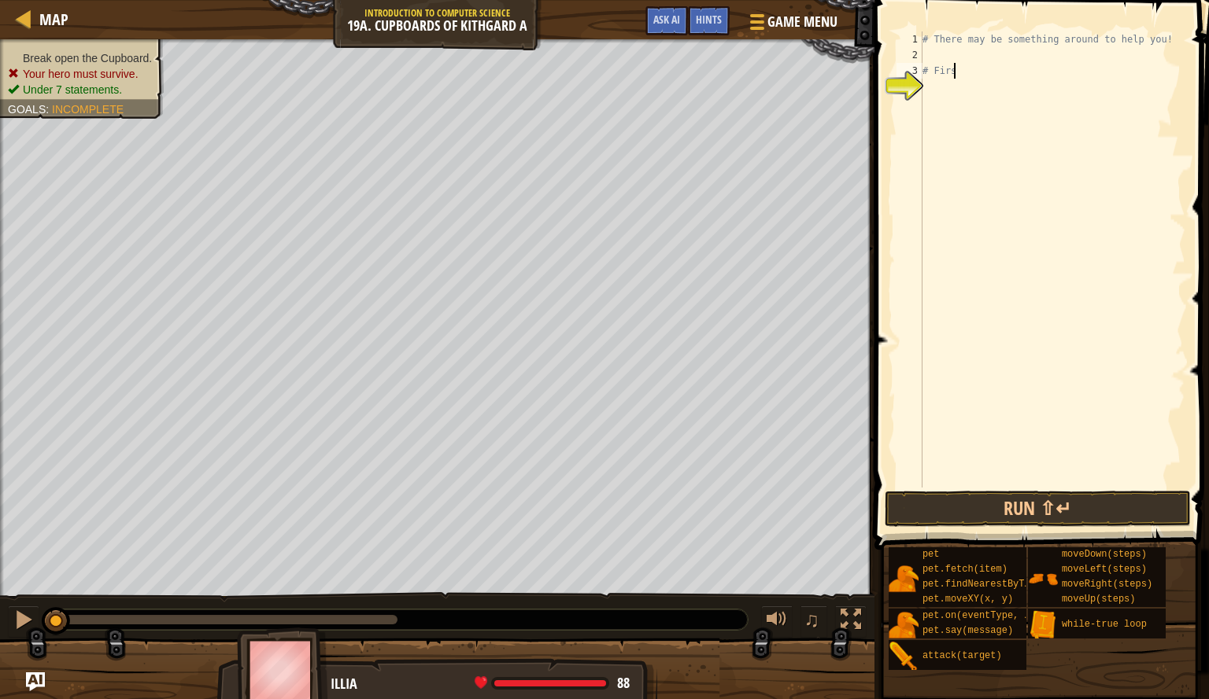
type textarea "#"
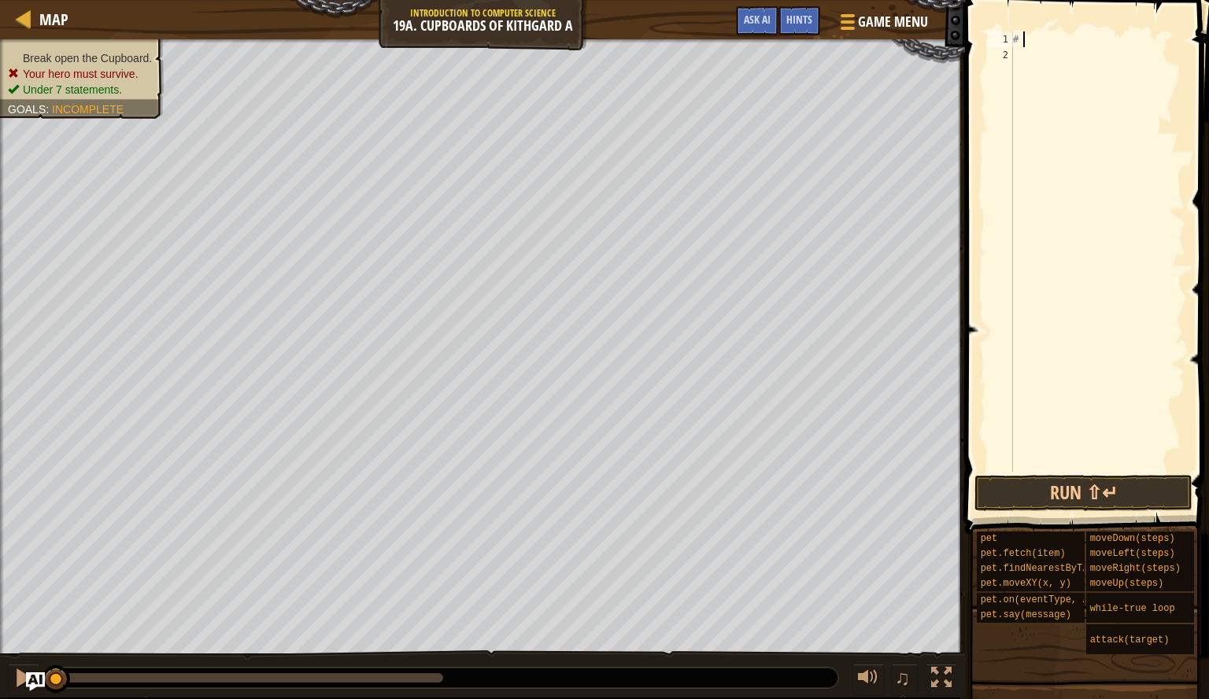
type textarea "#"
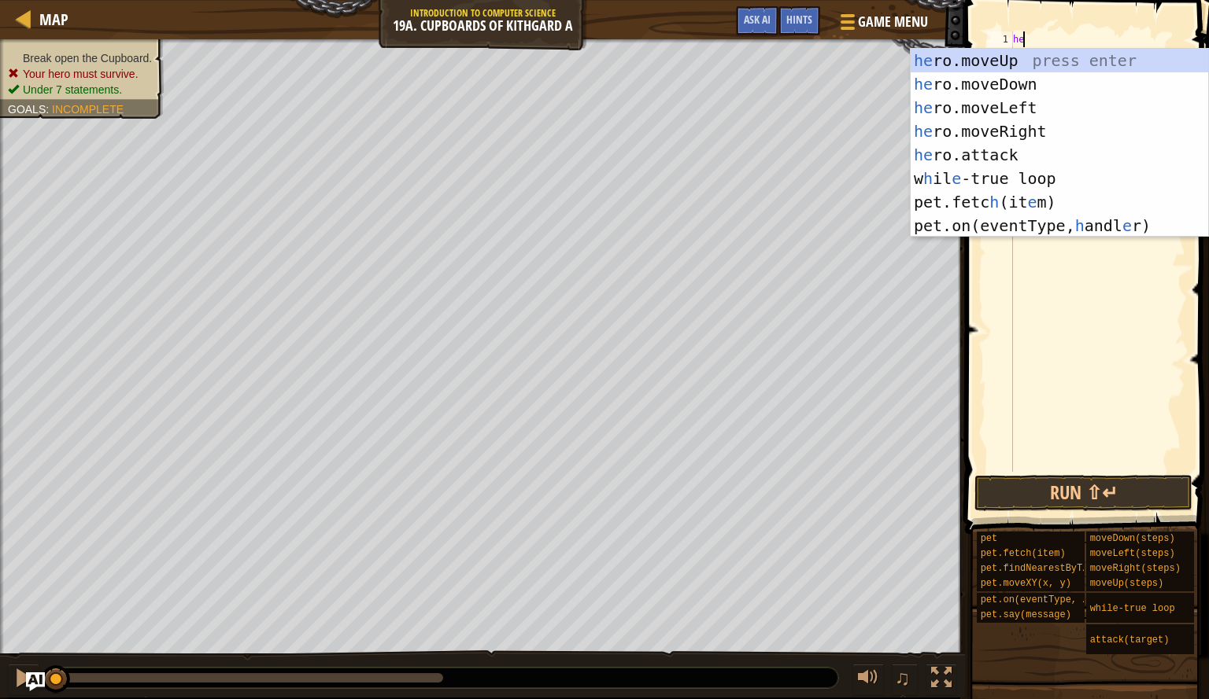
type textarea "her"
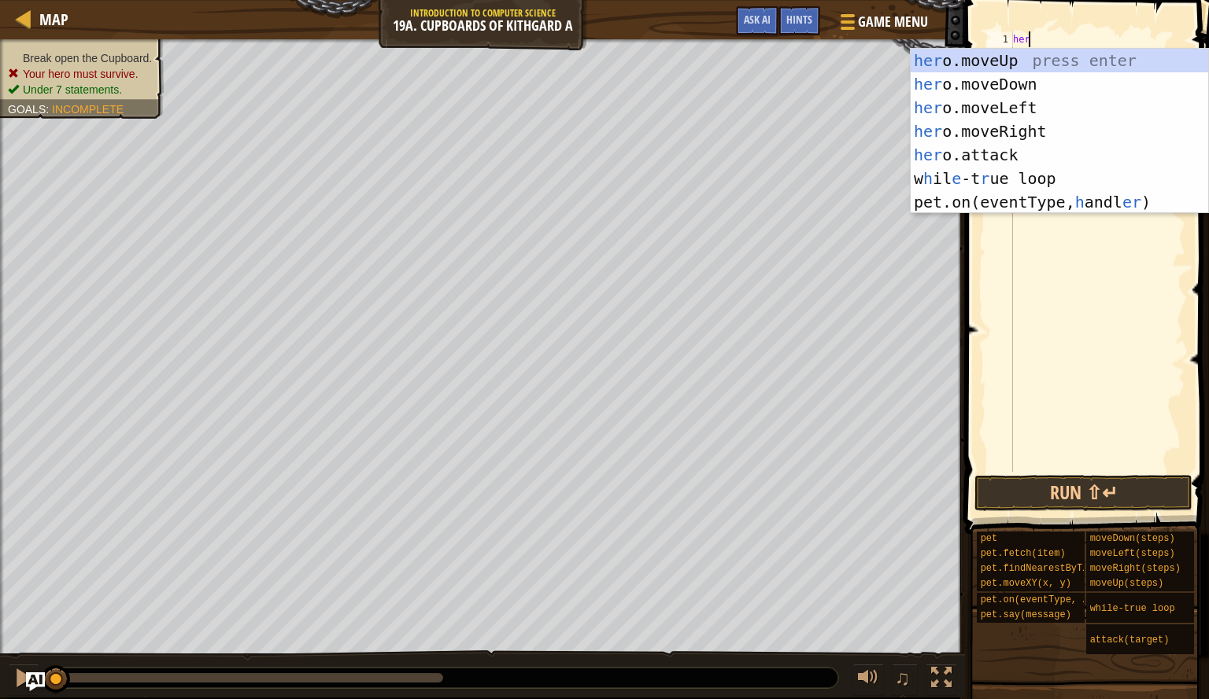
scroll to position [7, 1]
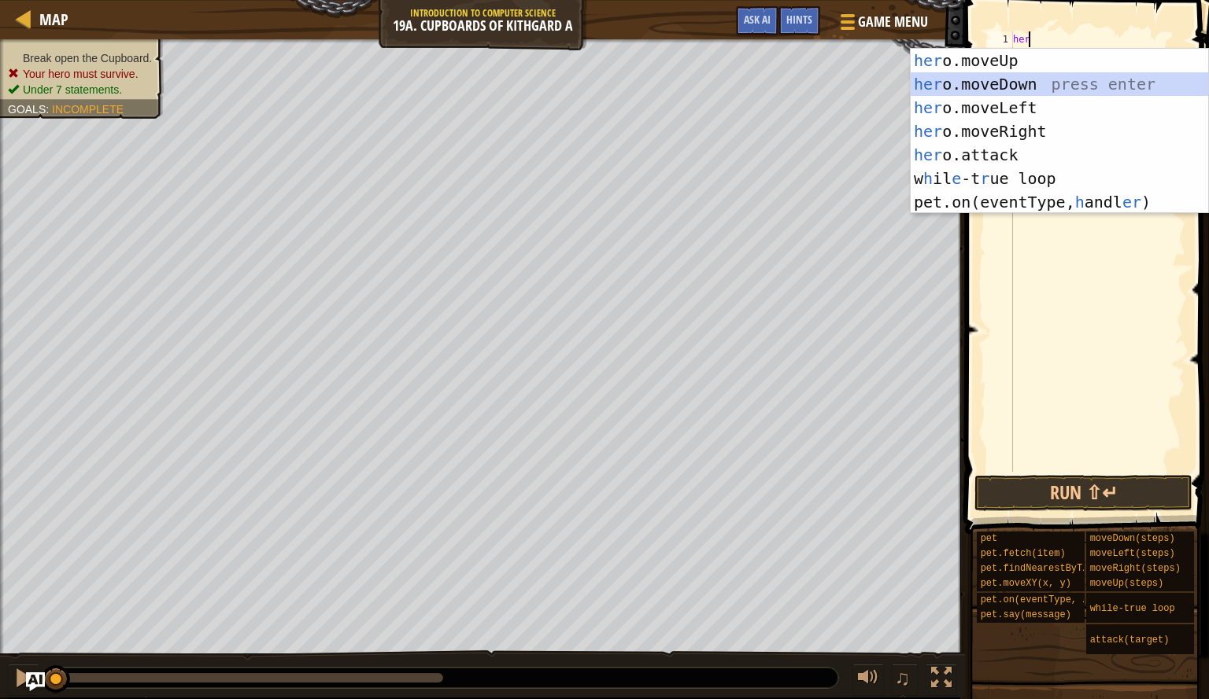
click at [1006, 93] on div "her o.moveUp press enter her o.moveDown press enter her o.moveLeft press enter …" at bounding box center [1058, 155] width 297 height 212
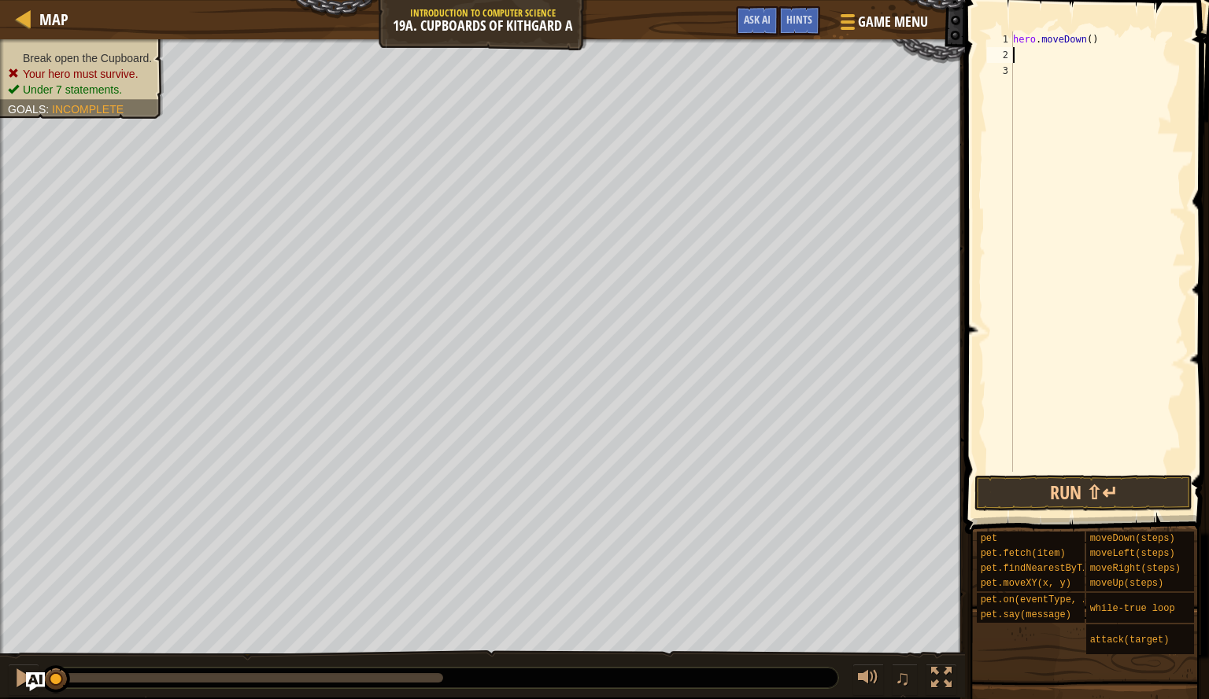
scroll to position [7, 0]
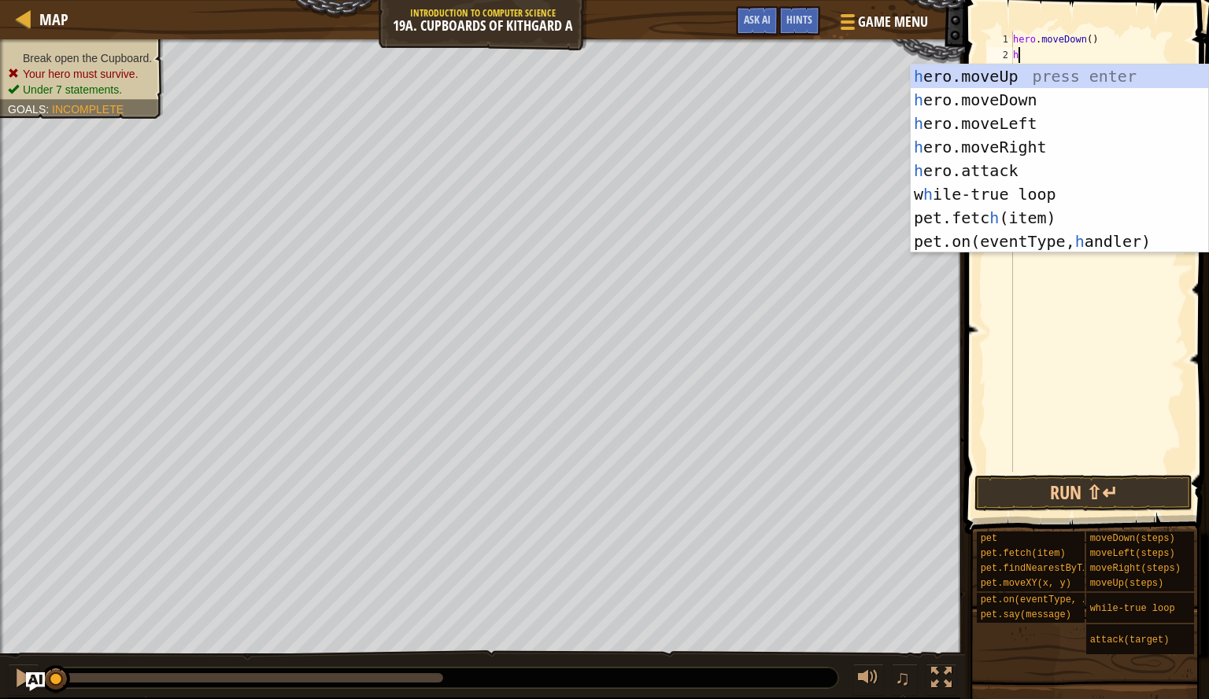
type textarea "her"
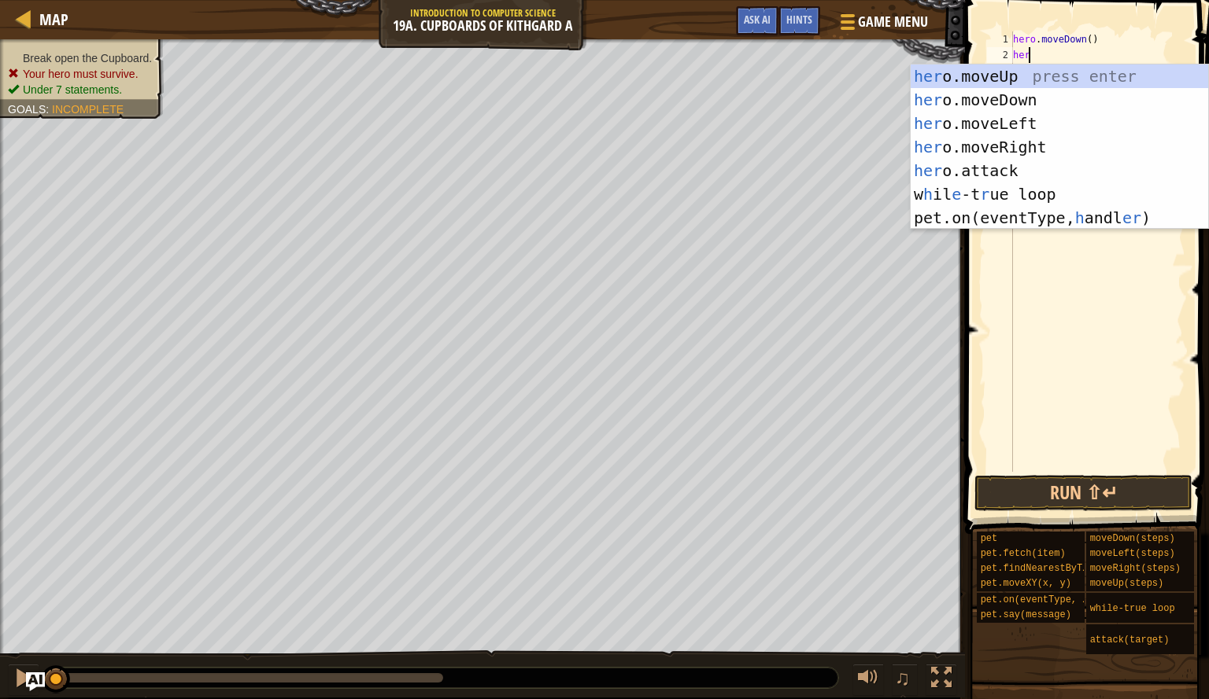
scroll to position [7, 1]
click at [1017, 148] on div "her o.moveUp press enter her o.moveDown press enter her o.moveLeft press enter …" at bounding box center [1058, 171] width 297 height 212
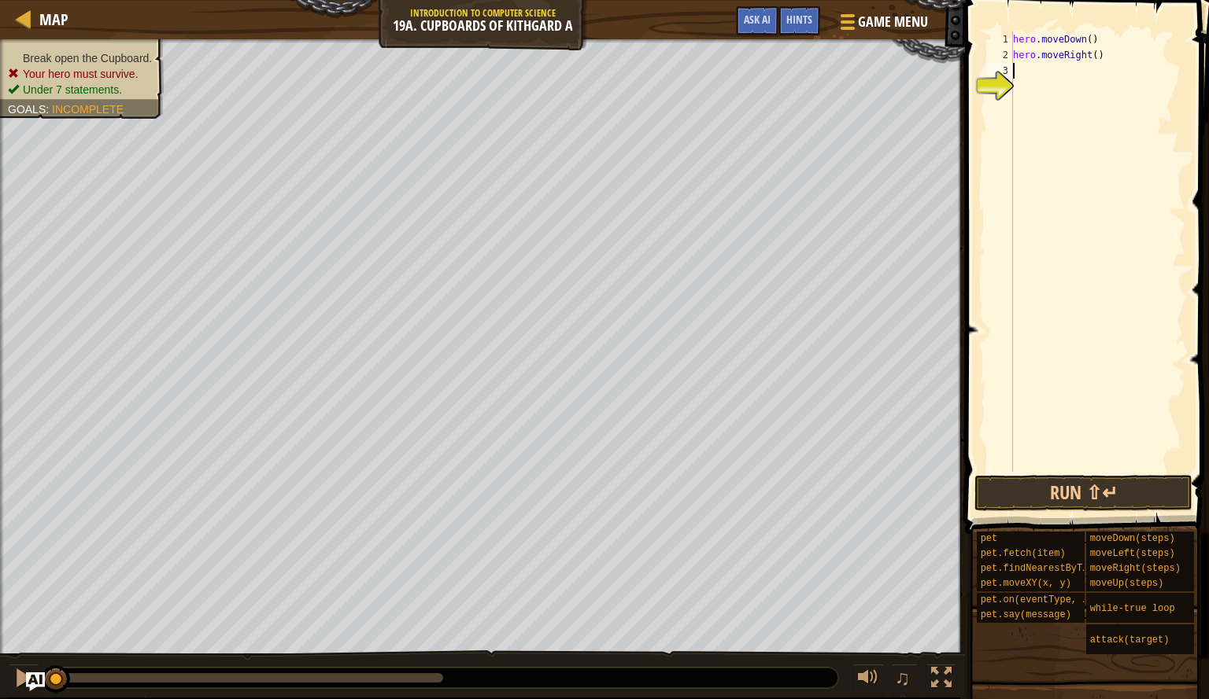
scroll to position [7, 0]
click at [1089, 54] on div "hero . moveDown ( ) hero . moveRight ( )" at bounding box center [1096, 267] width 175 height 472
type textarea "2"
click at [1072, 67] on div "hero . moveDown ( ) hero . moveRight ( 2 )" at bounding box center [1096, 267] width 175 height 472
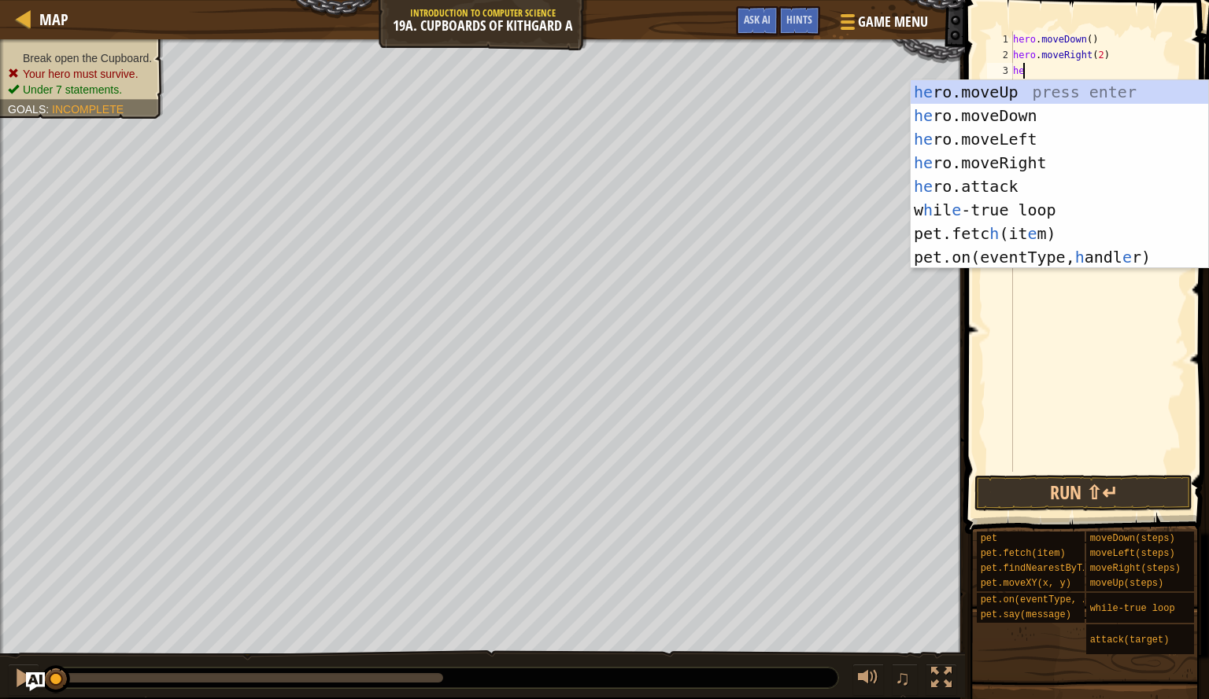
type textarea "her"
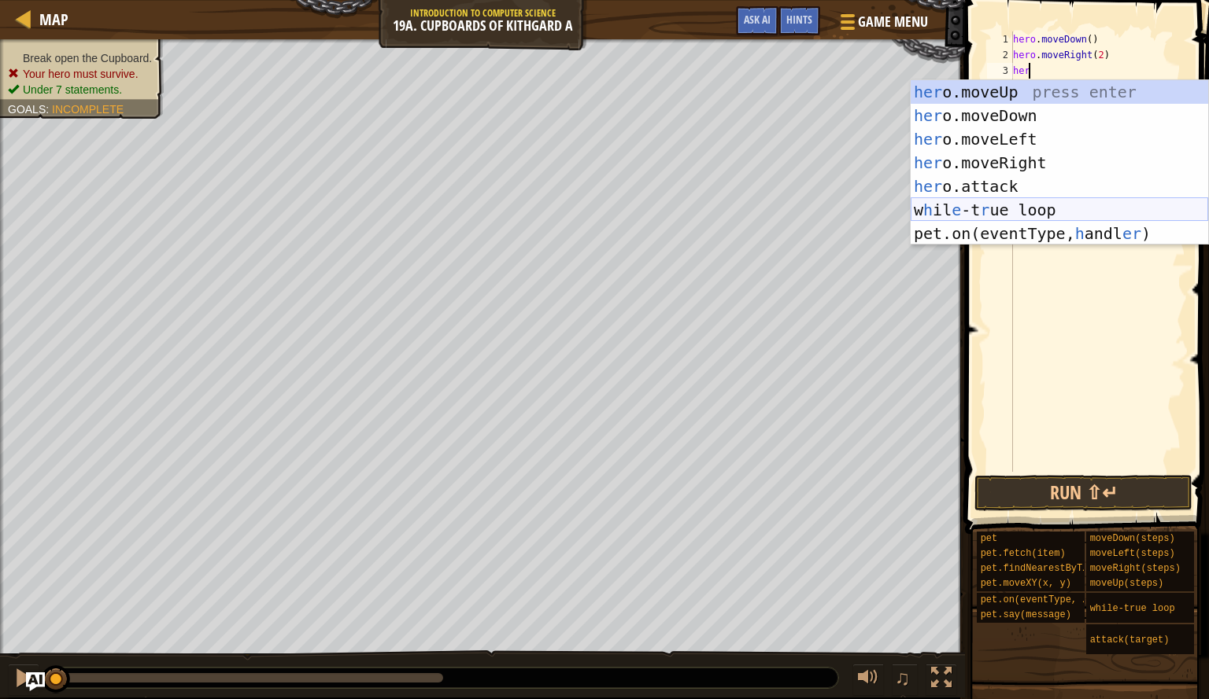
click at [1050, 204] on div "her o.moveUp press enter her o.moveDown press enter her o.moveLeft press enter …" at bounding box center [1058, 186] width 297 height 212
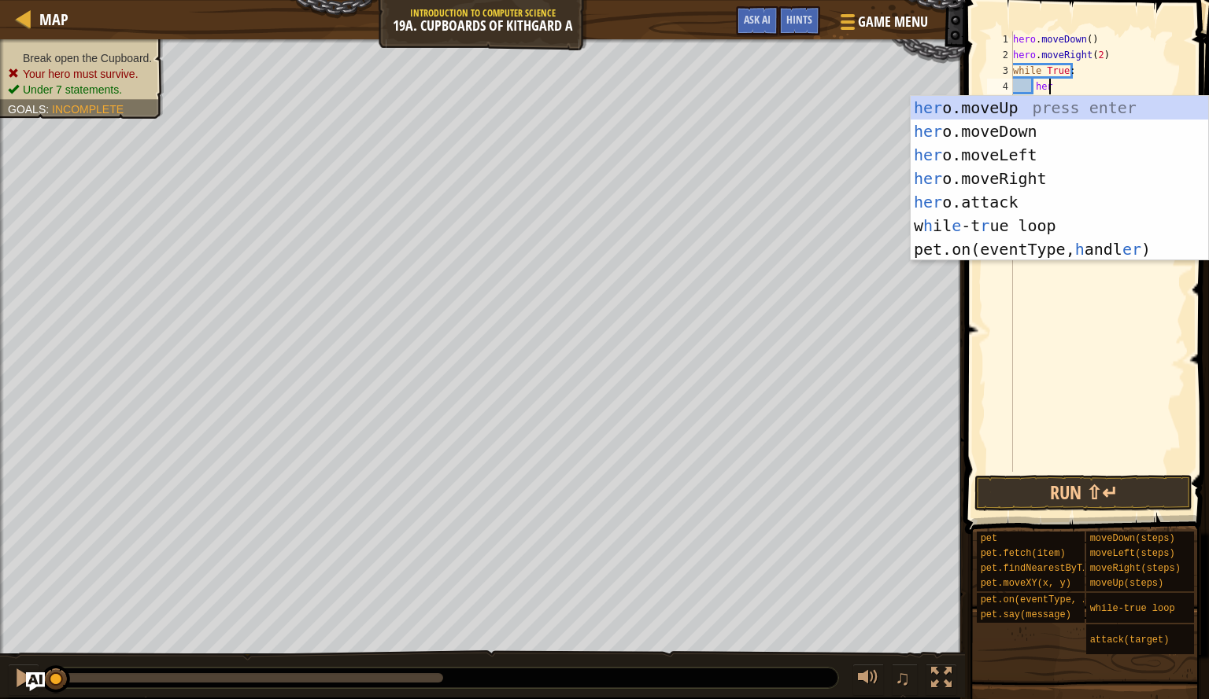
scroll to position [7, 2]
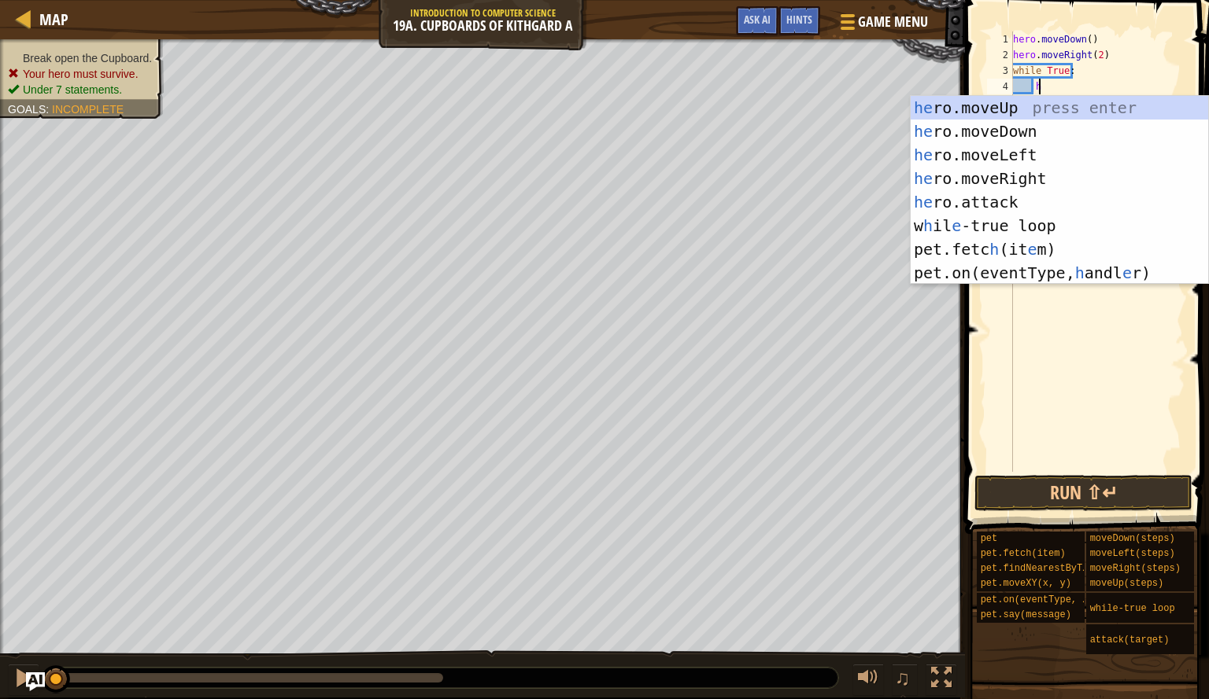
type textarea "h"
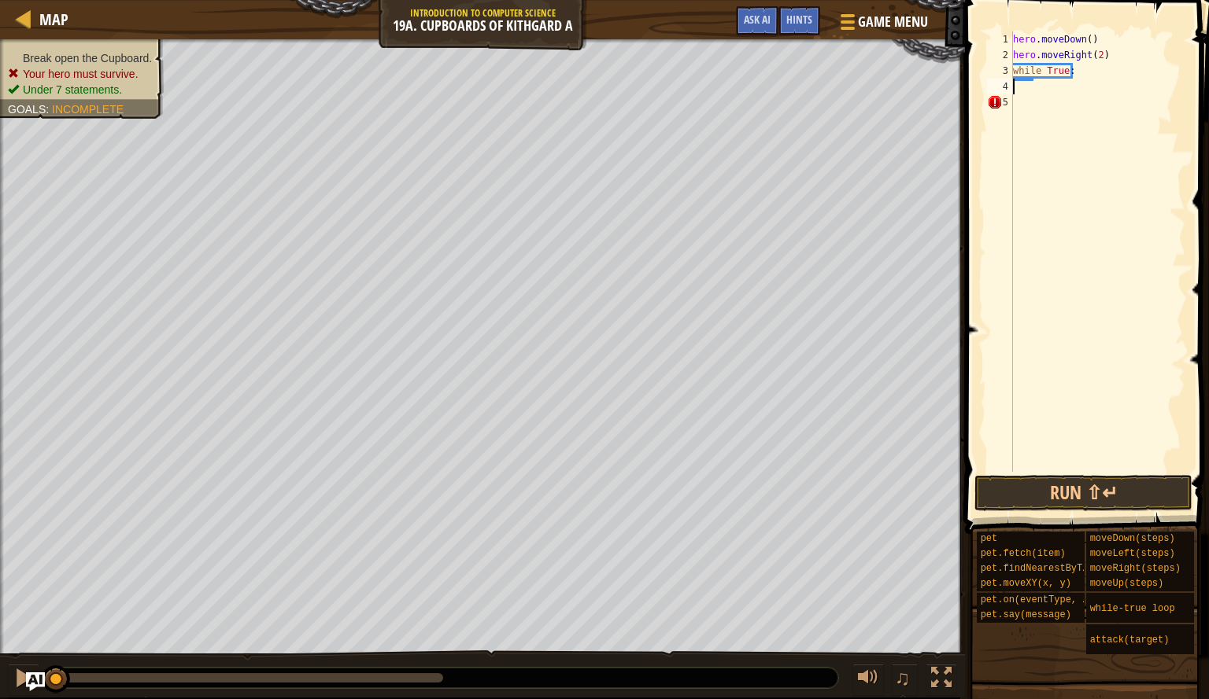
scroll to position [7, 0]
type textarea "w"
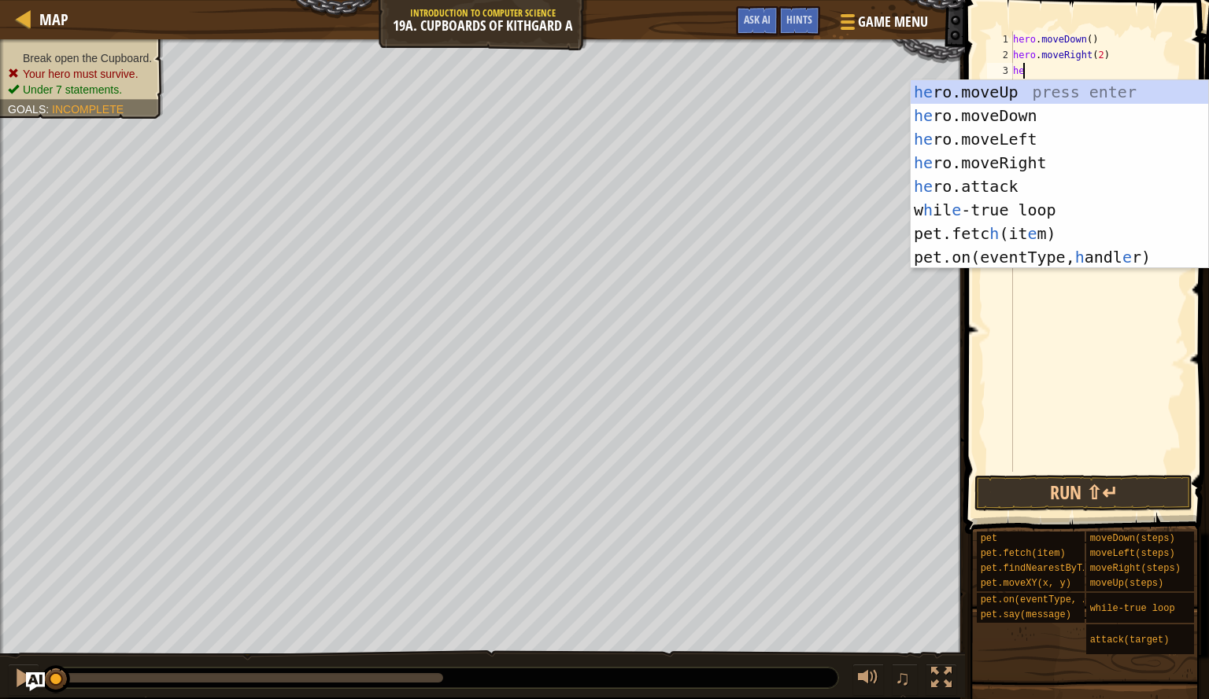
type textarea "her"
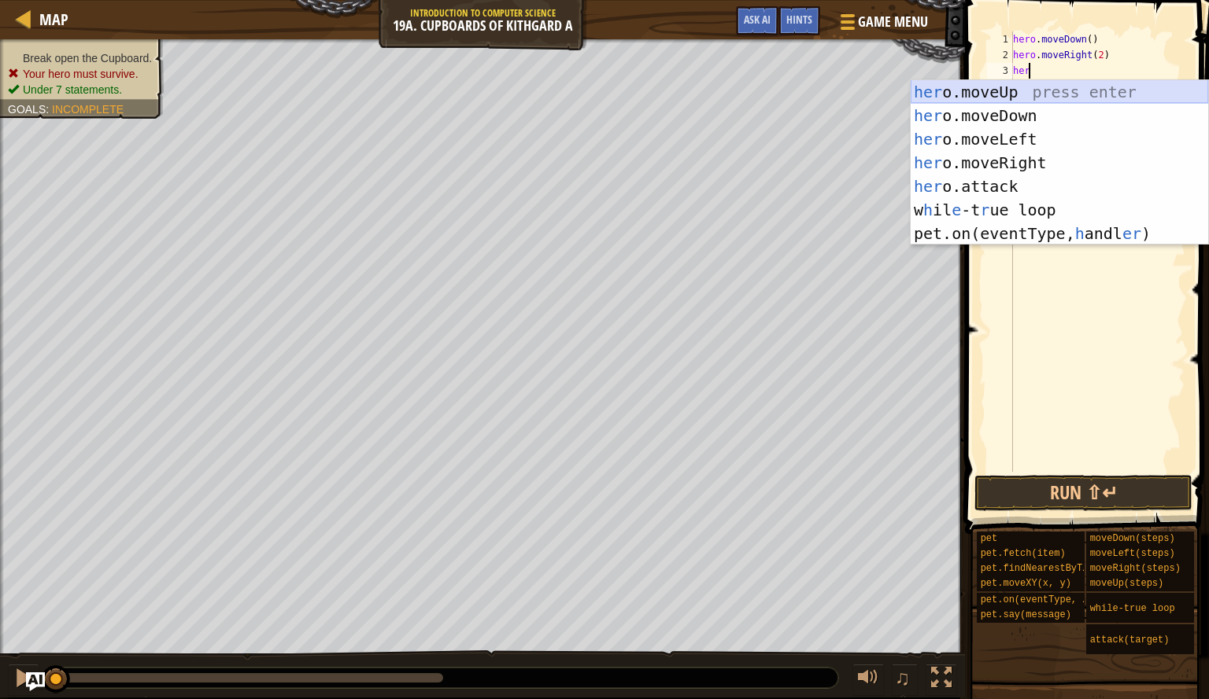
click at [1025, 87] on div "her o.moveUp press enter her o.moveDown press enter her o.moveLeft press enter …" at bounding box center [1058, 186] width 297 height 212
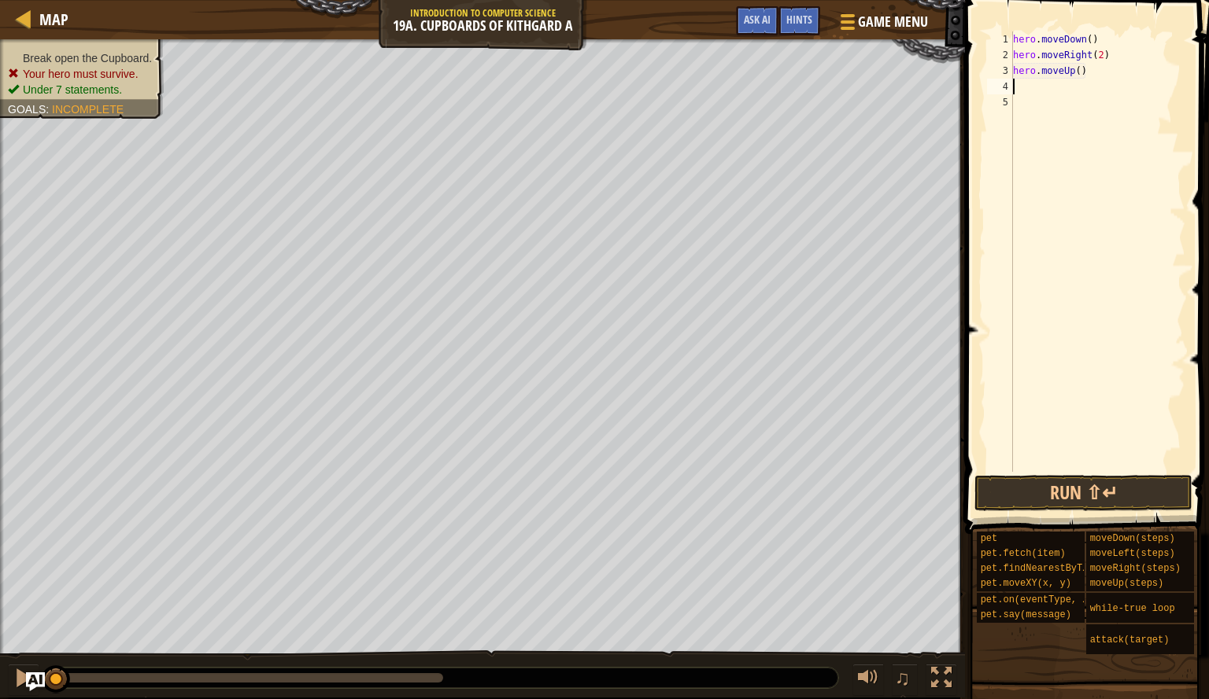
scroll to position [7, 0]
click at [1075, 68] on div "hero . moveDown ( ) hero . moveRight ( 2 ) hero . moveUp ( )" at bounding box center [1096, 267] width 175 height 472
type textarea "hero.moveUp(2)"
click at [1050, 87] on div "hero . moveDown ( ) hero . moveRight ( 2 ) hero . moveUp ( 2 )" at bounding box center [1096, 267] width 175 height 472
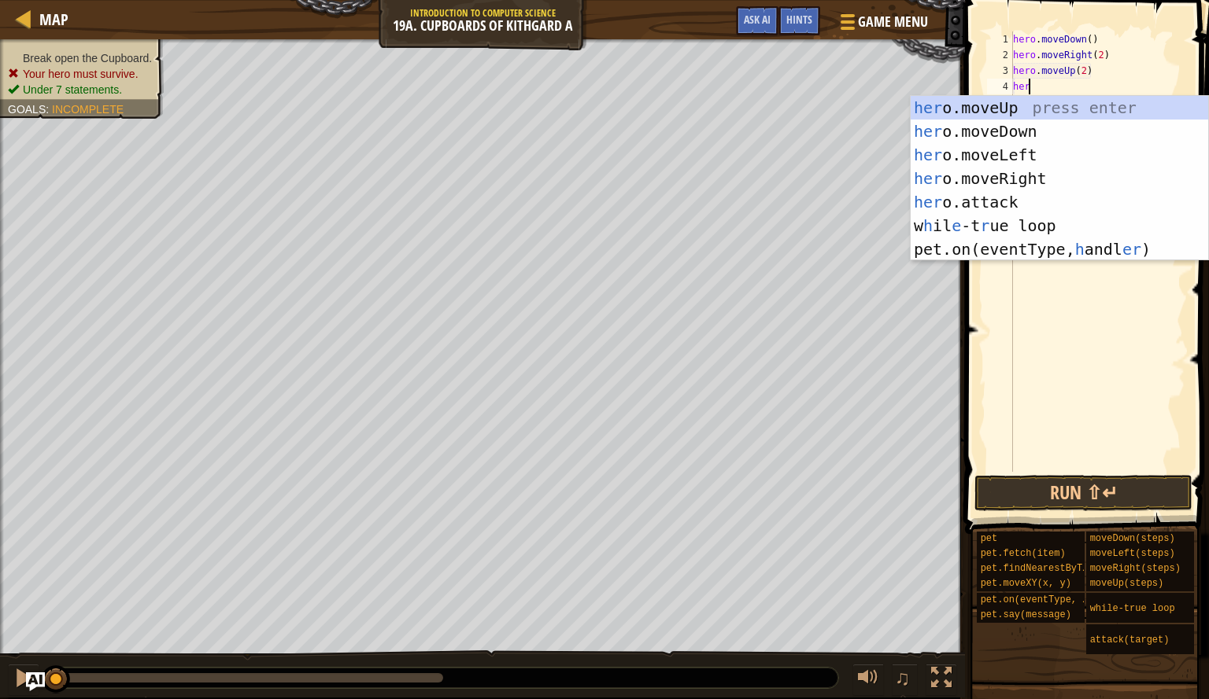
scroll to position [7, 1]
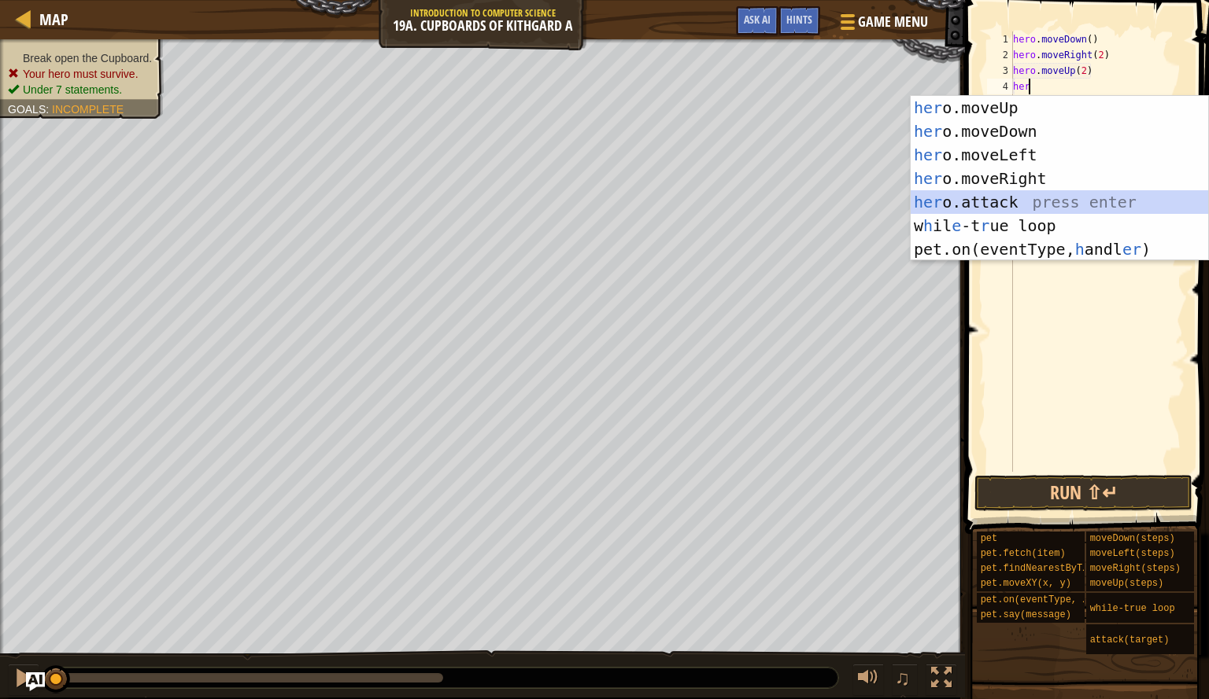
click at [1008, 200] on div "her o.moveUp press enter her o.moveDown press enter her o.moveLeft press enter …" at bounding box center [1058, 202] width 297 height 212
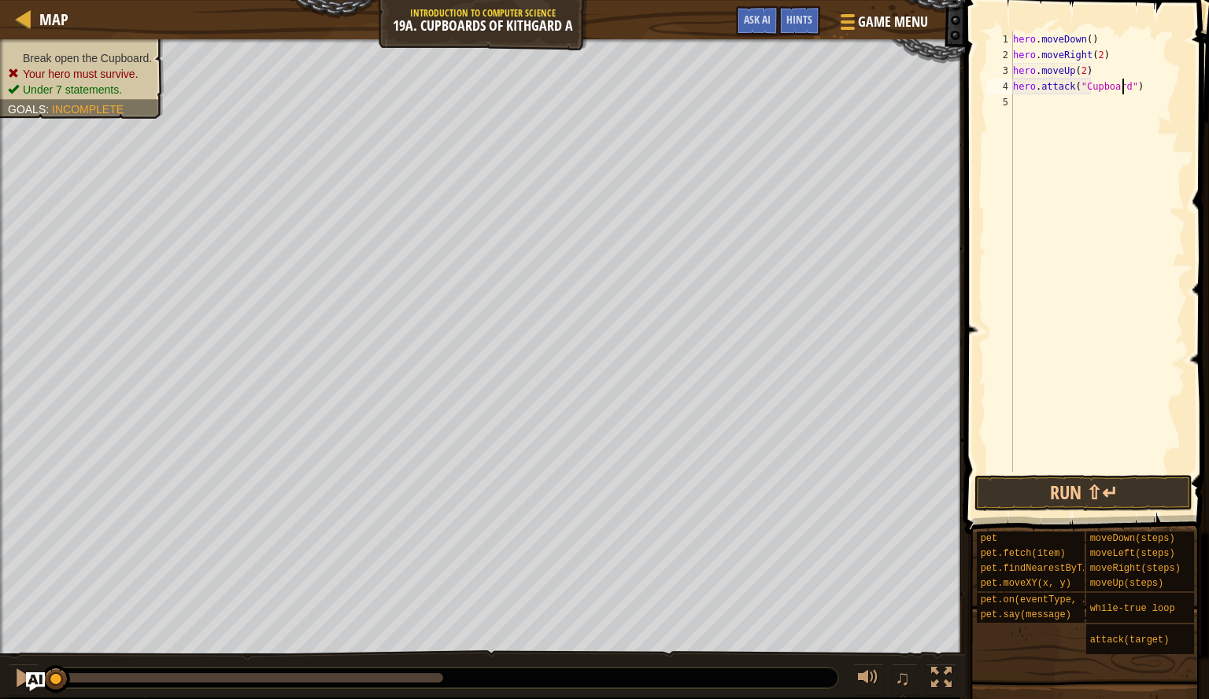
scroll to position [7, 9]
click at [1133, 496] on button "Run ⇧↵" at bounding box center [1083, 493] width 218 height 36
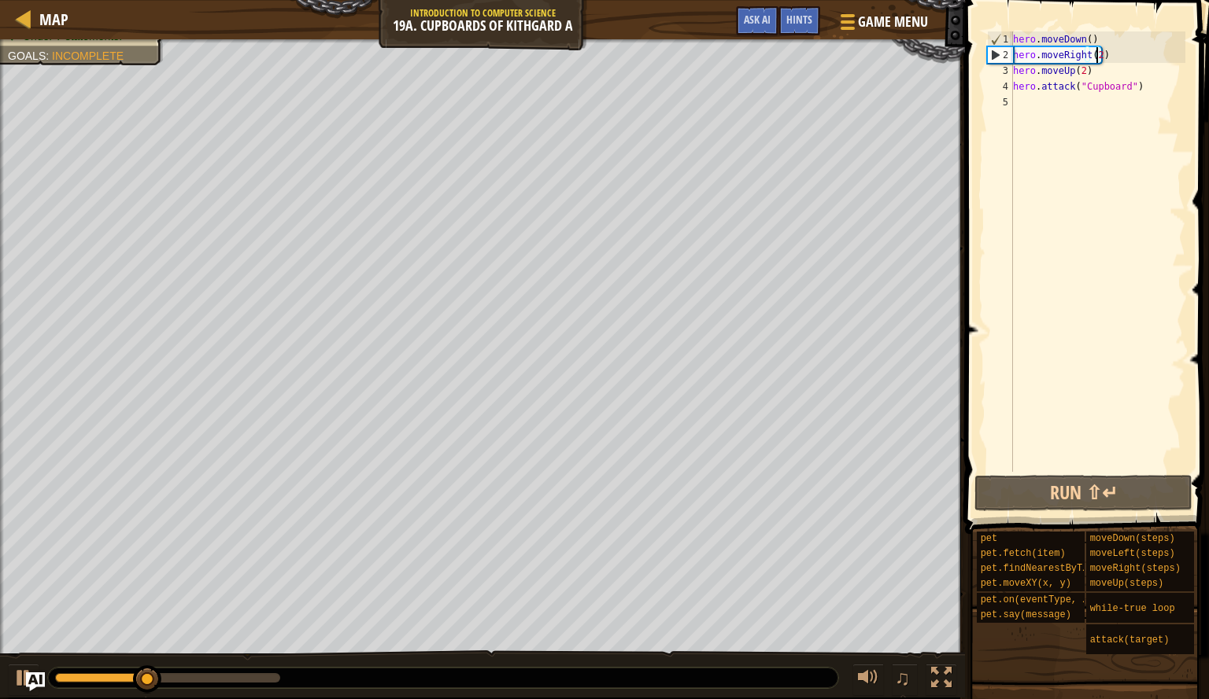
click at [1097, 56] on div "hero . moveDown ( ) hero . moveRight ( 2 ) hero . moveUp ( 2 ) hero . attack ( …" at bounding box center [1096, 267] width 175 height 472
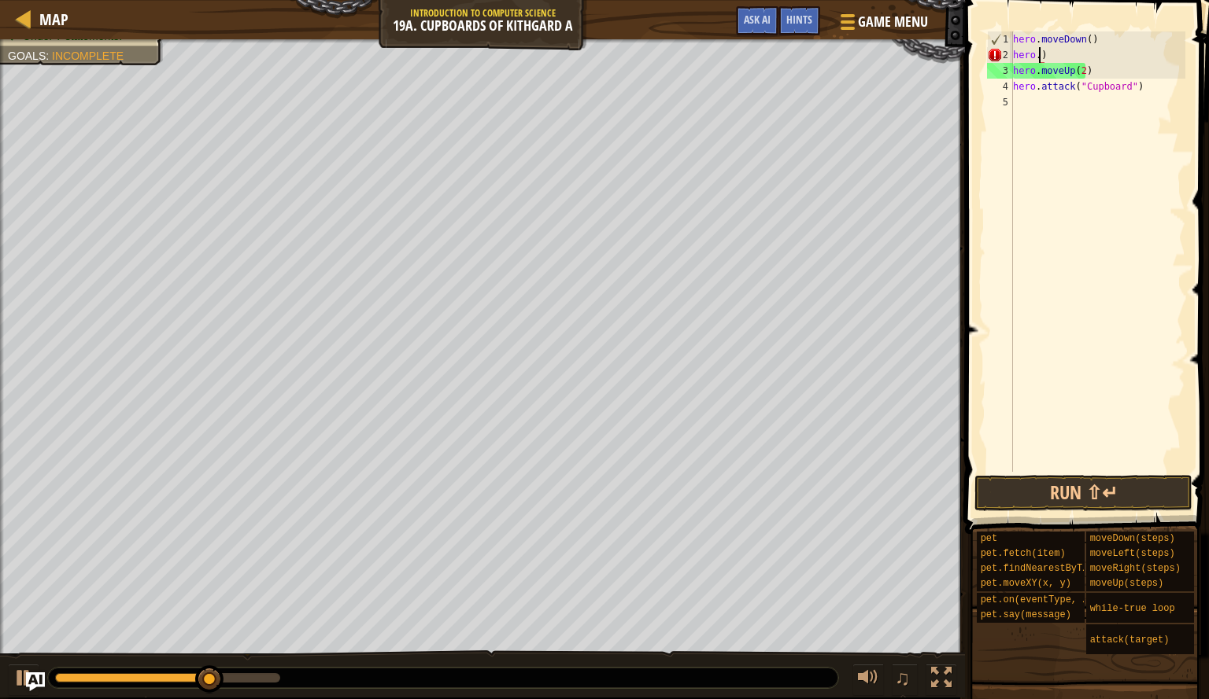
scroll to position [7, 2]
click at [1101, 83] on div "hero. move L eft press enter" at bounding box center [1058, 100] width 297 height 71
click at [1099, 53] on div "hero . moveDown ( ) hero . moveLeft ( )) hero . moveUp ( 2 ) hero . attack ( "C…" at bounding box center [1096, 267] width 175 height 472
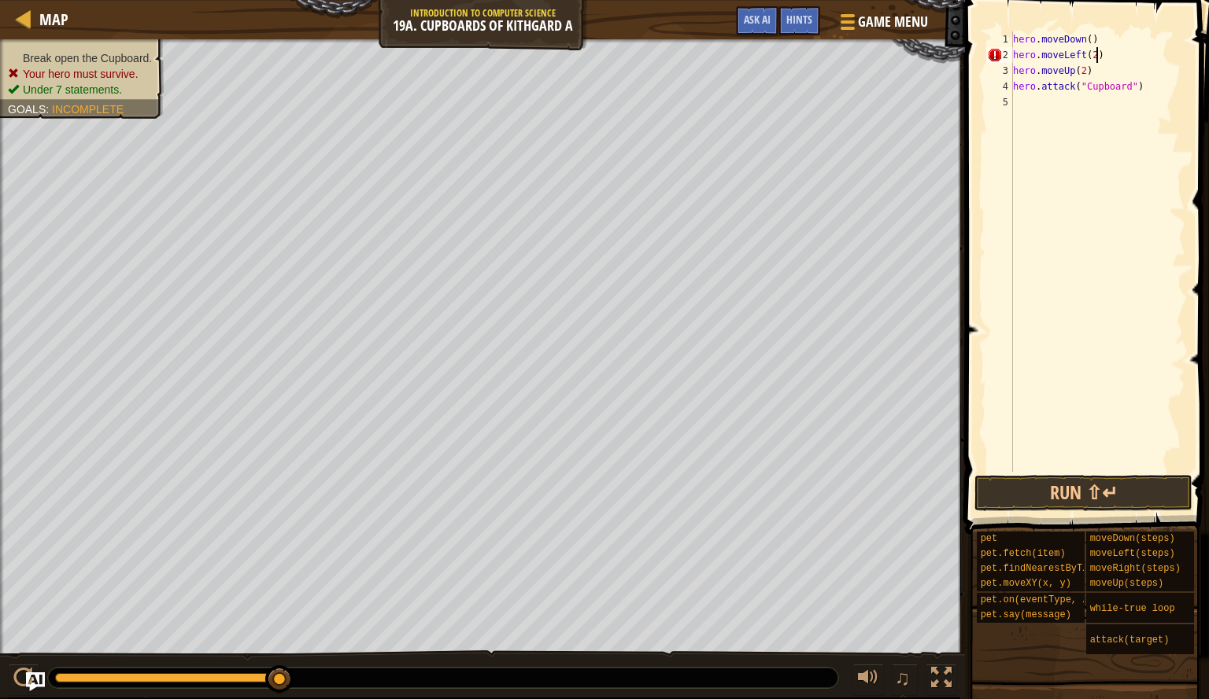
scroll to position [7, 6]
type textarea "hero.moveLeft(2)"
click at [1090, 498] on button "Run ⇧↵" at bounding box center [1083, 493] width 218 height 36
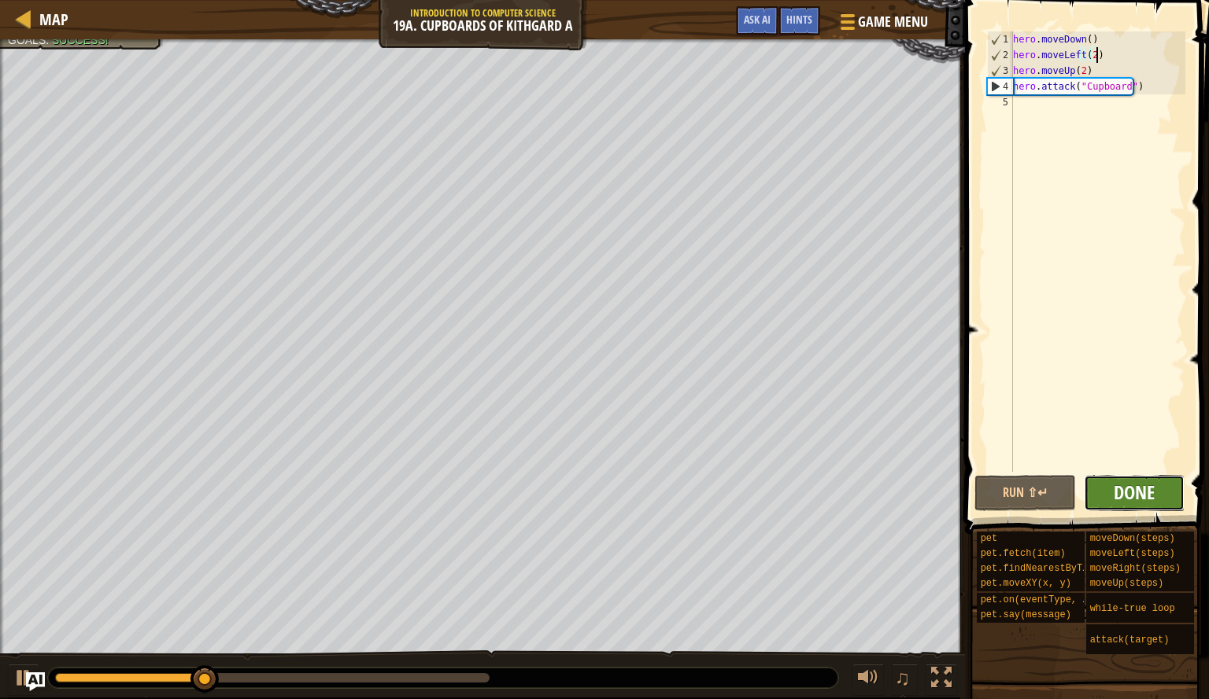
click at [1153, 496] on span "Done" at bounding box center [1133, 492] width 41 height 25
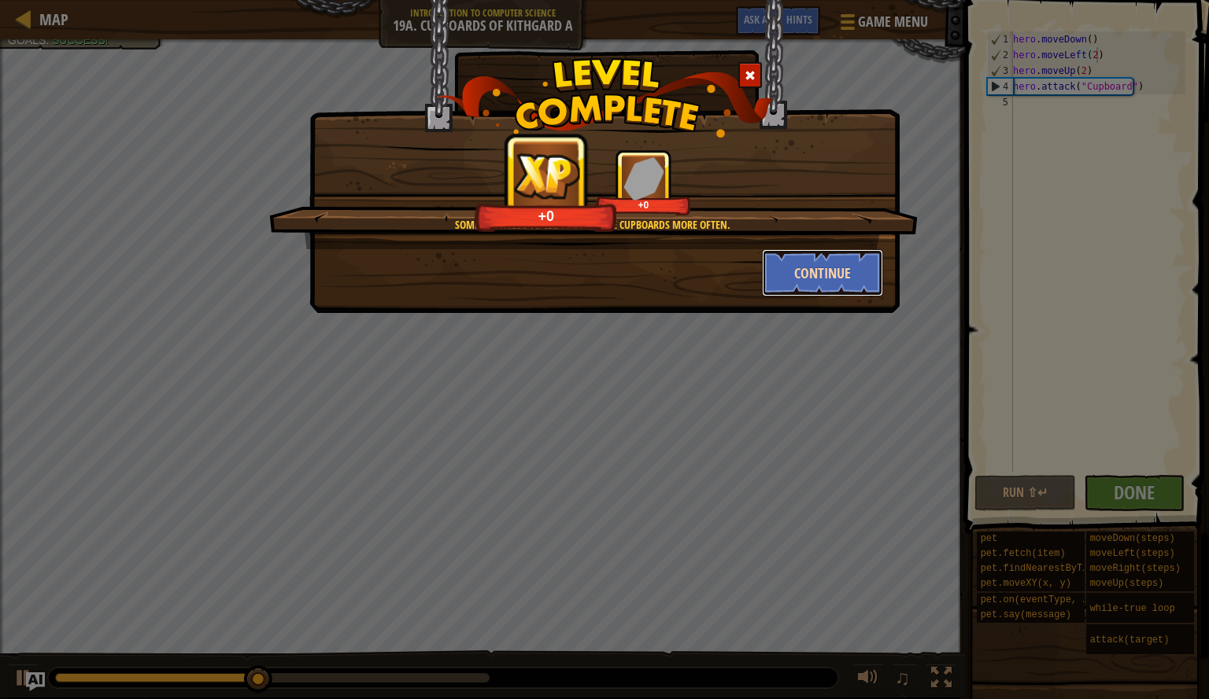
click at [857, 256] on button "Continue" at bounding box center [823, 272] width 122 height 47
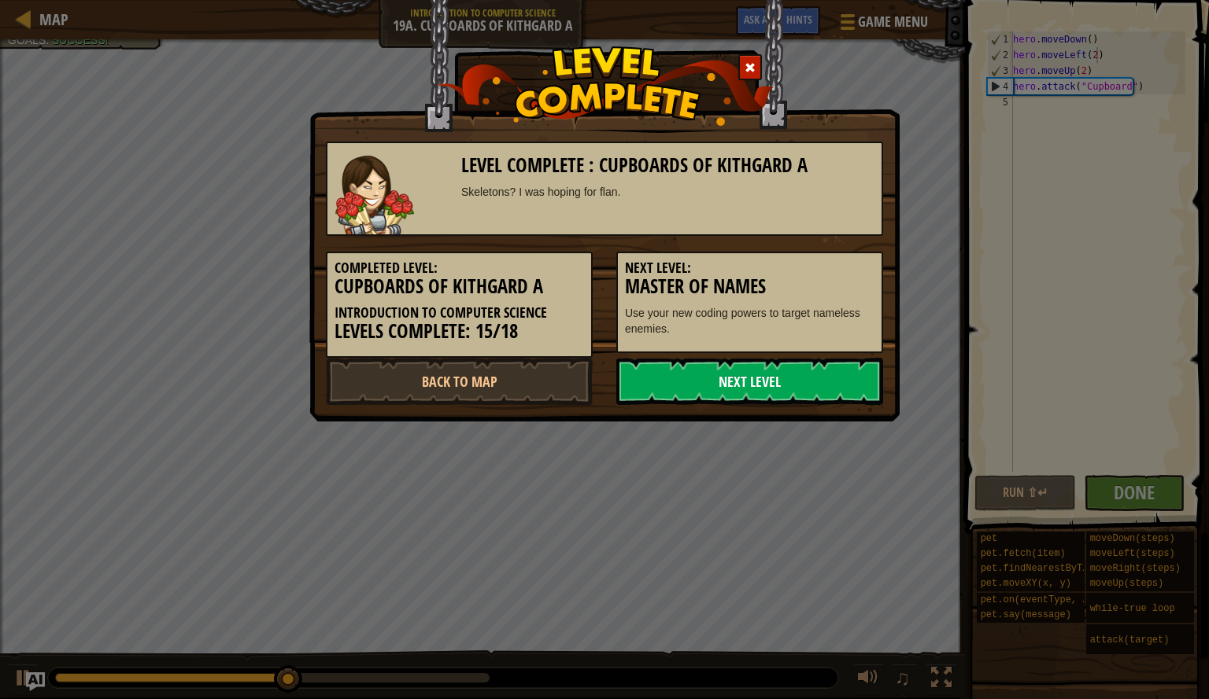
click at [784, 373] on link "Next Level" at bounding box center [749, 381] width 267 height 47
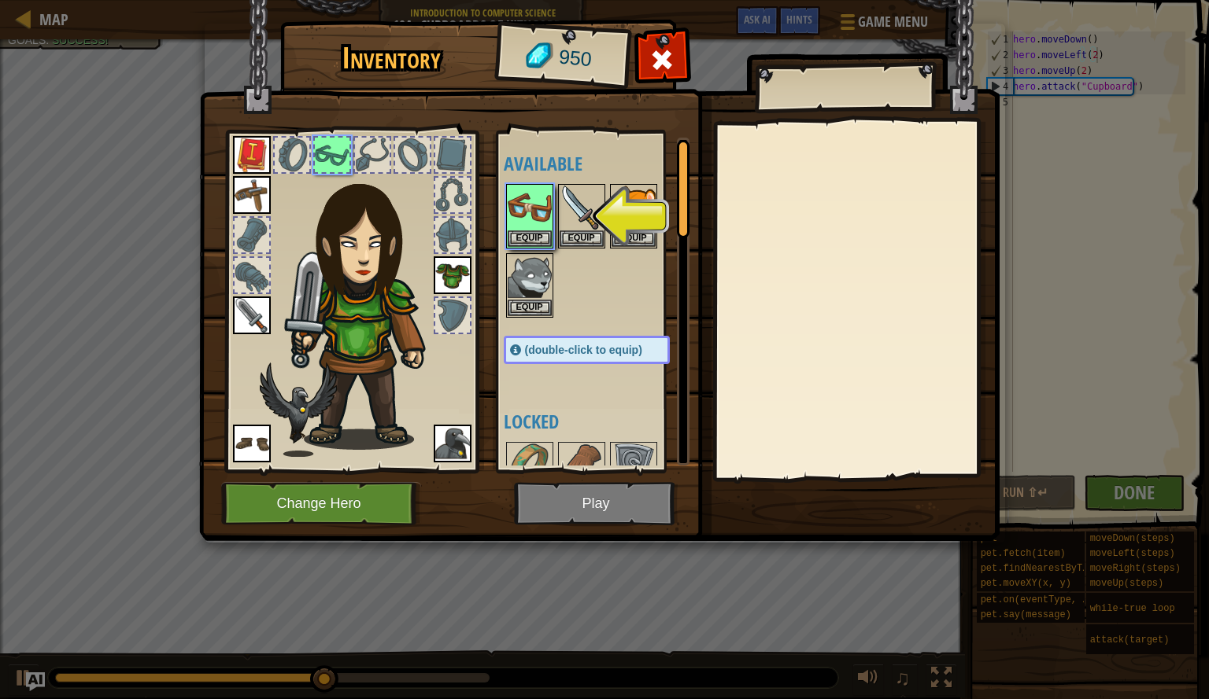
click at [624, 494] on img at bounding box center [599, 255] width 800 height 571
click at [537, 223] on img at bounding box center [529, 208] width 44 height 44
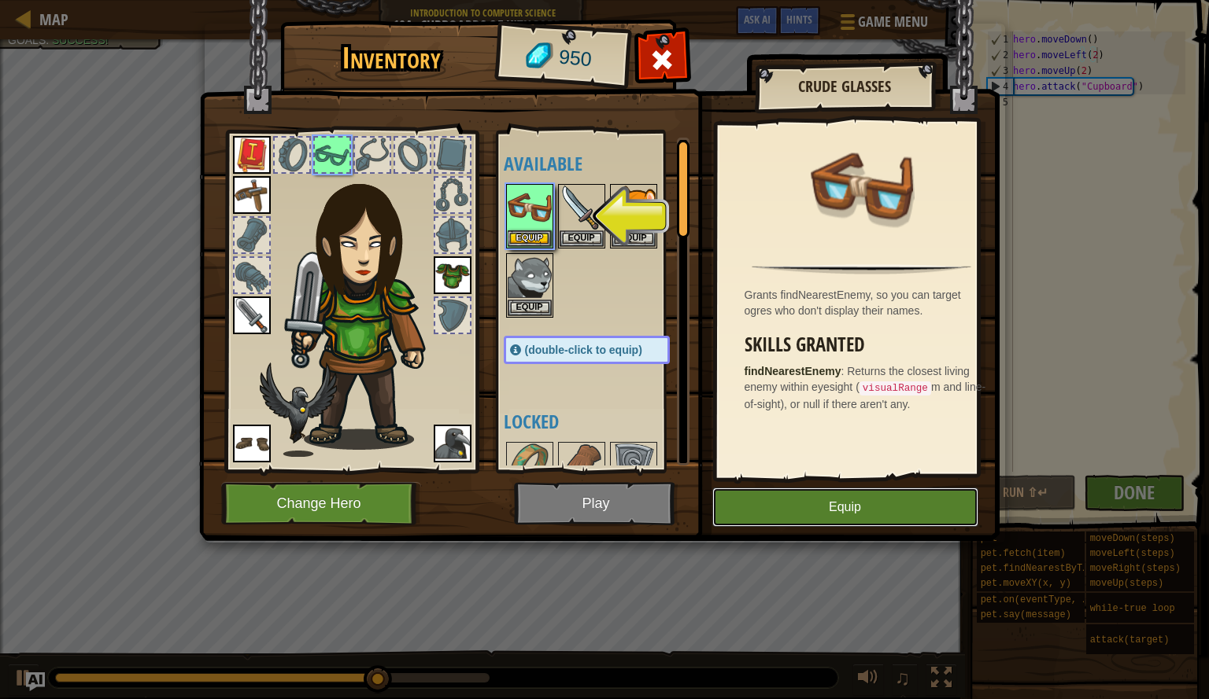
click at [768, 494] on button "Equip" at bounding box center [845, 507] width 266 height 39
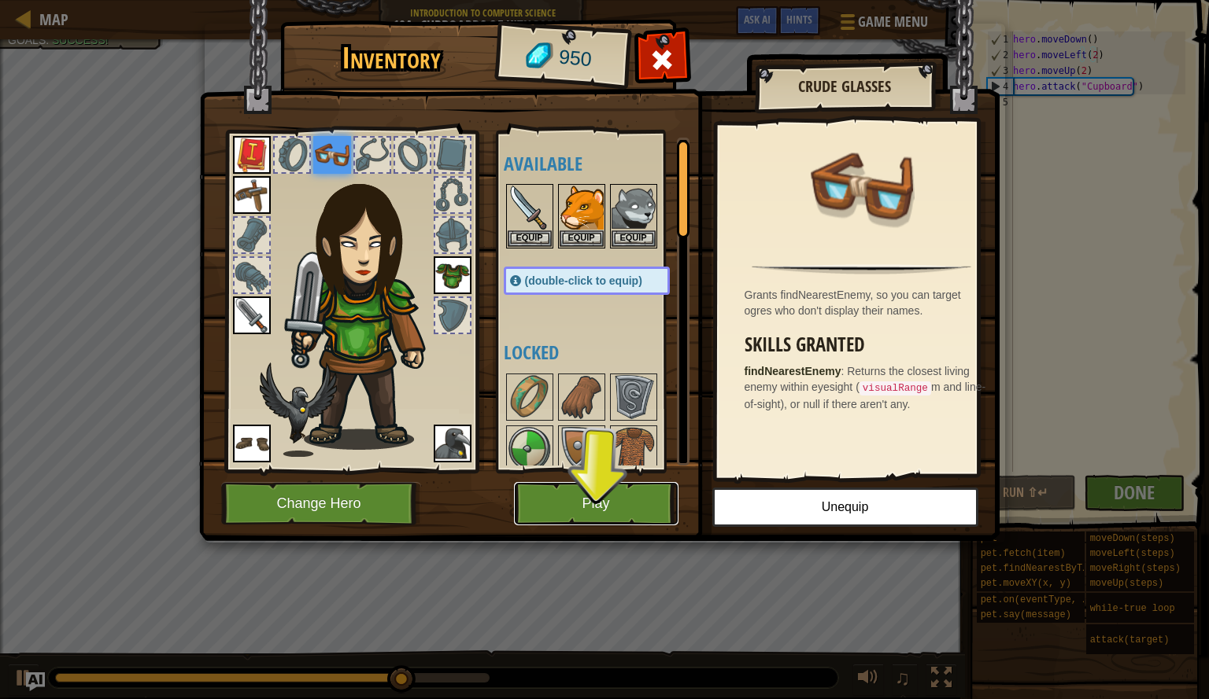
click at [633, 511] on button "Play" at bounding box center [596, 503] width 164 height 43
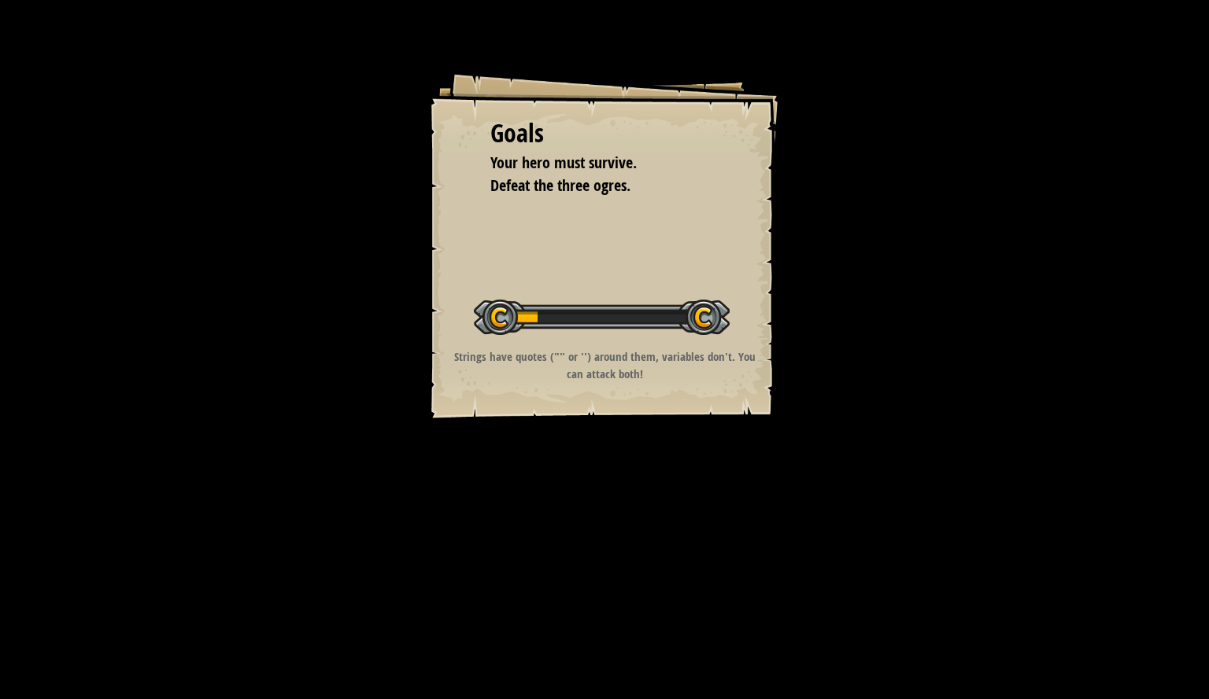
click at [681, 401] on div "Goals Your hero must survive. Defeat the three ogres. Start Level Error loading…" at bounding box center [604, 245] width 354 height 354
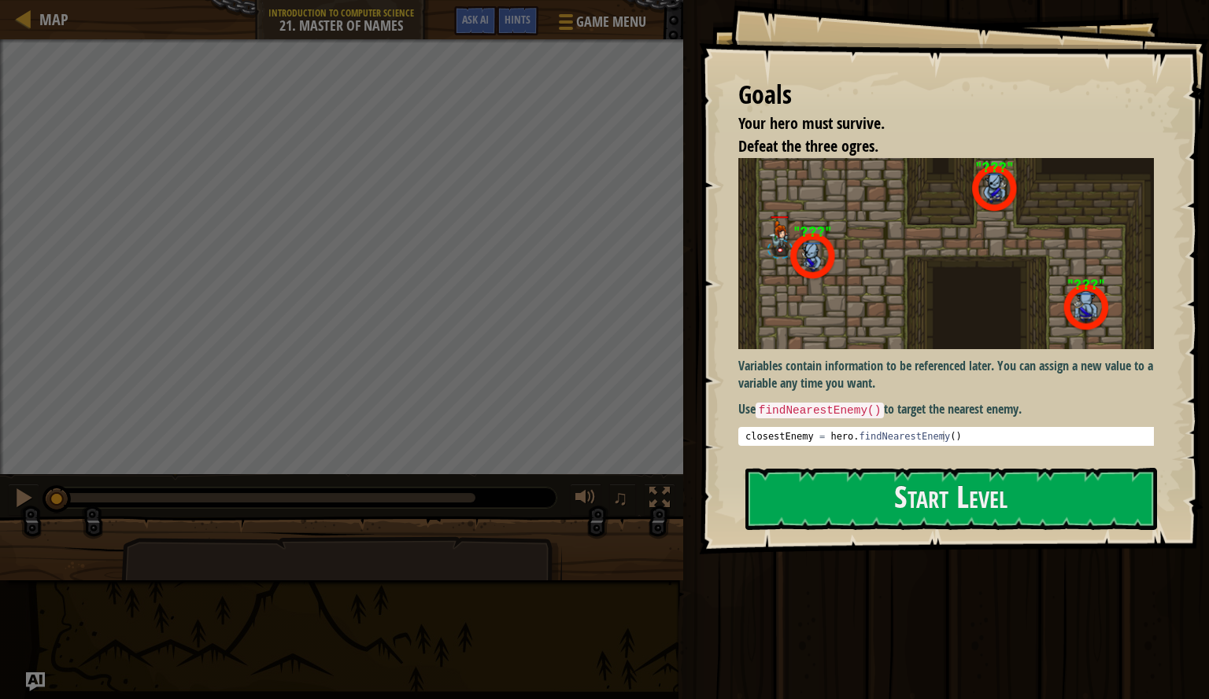
click at [927, 313] on img at bounding box center [951, 253] width 427 height 191
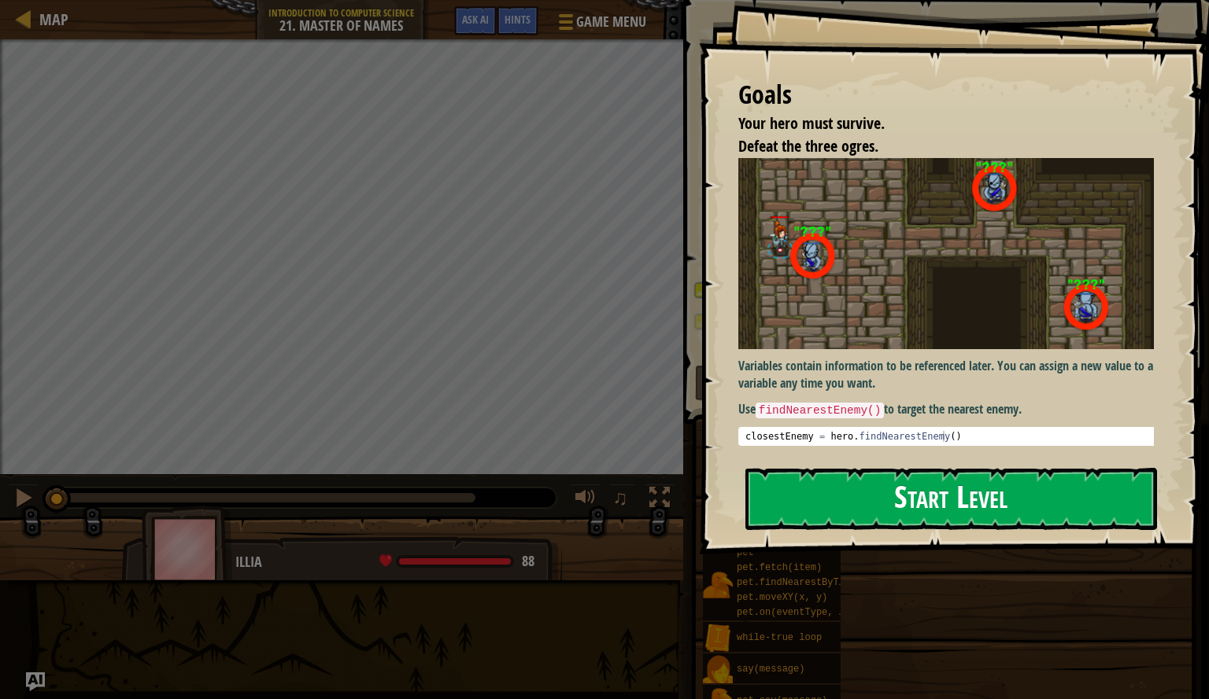
click at [882, 500] on button "Start Level" at bounding box center [951, 499] width 412 height 62
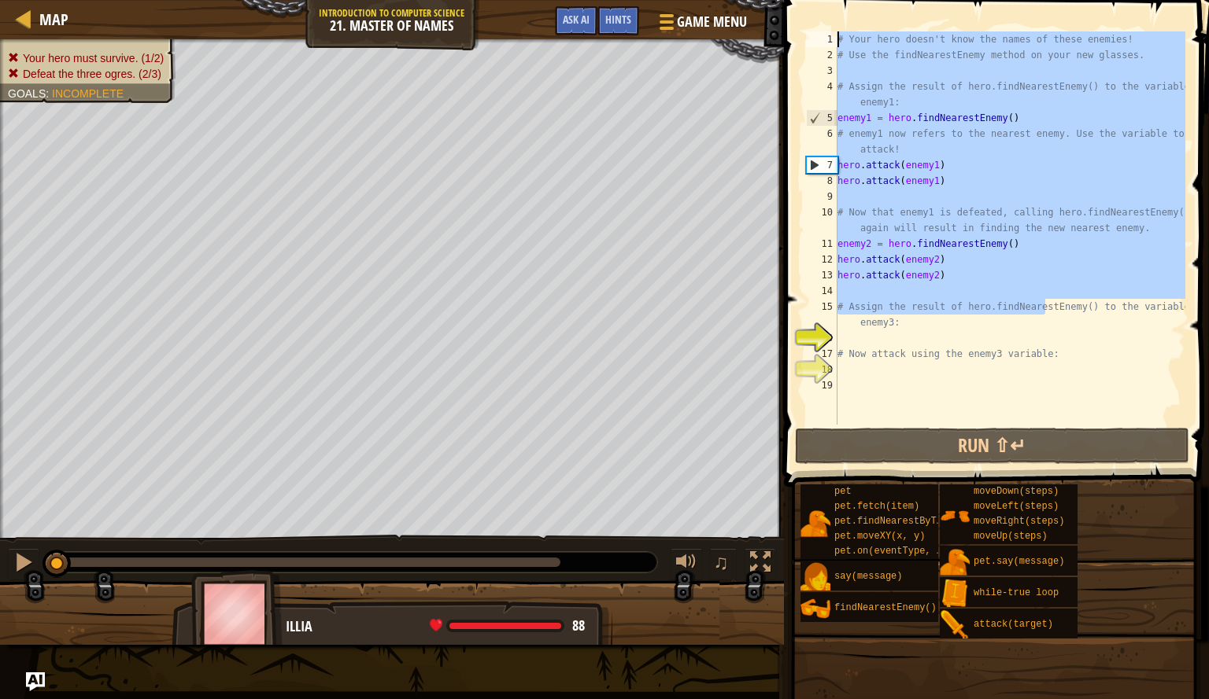
drag, startPoint x: 1046, startPoint y: 302, endPoint x: 832, endPoint y: 42, distance: 336.0
click at [832, 42] on div "1 2 3 4 5 6 7 8 9 10 11 12 13 14 15 16 17 18 19 # Your hero doesn't know the na…" at bounding box center [994, 227] width 382 height 393
type textarea "nemy() to the variable enemy3:"
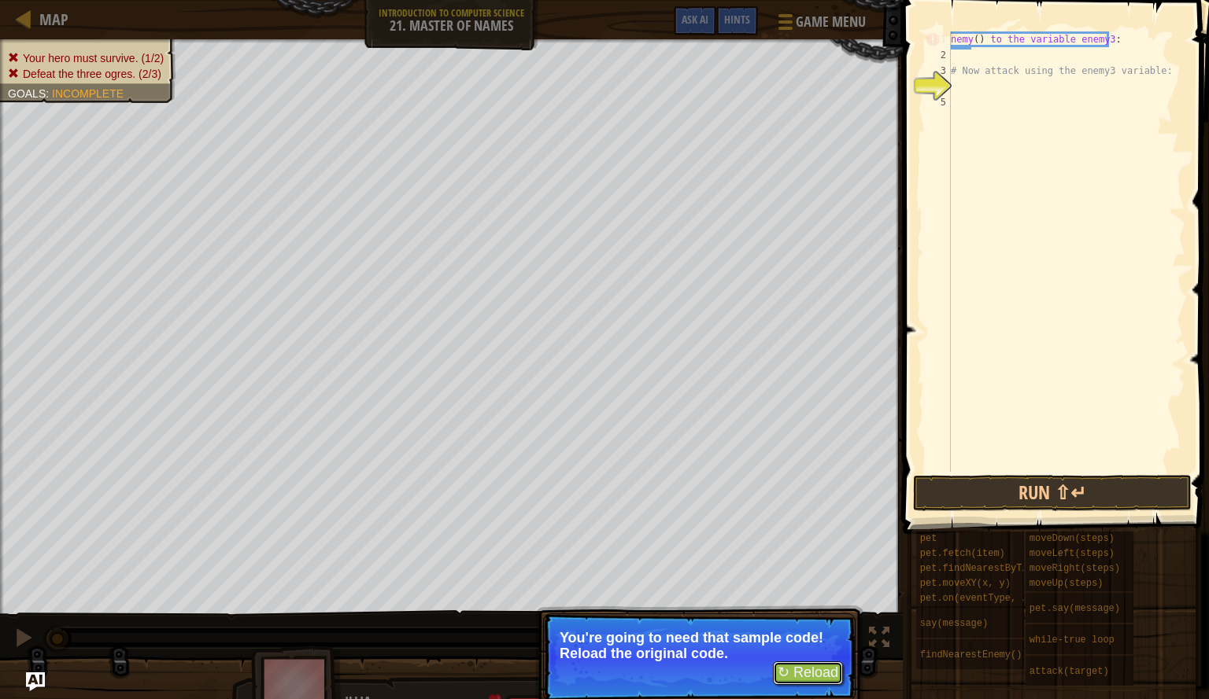
click at [828, 676] on button "↻ Reload" at bounding box center [808, 674] width 70 height 24
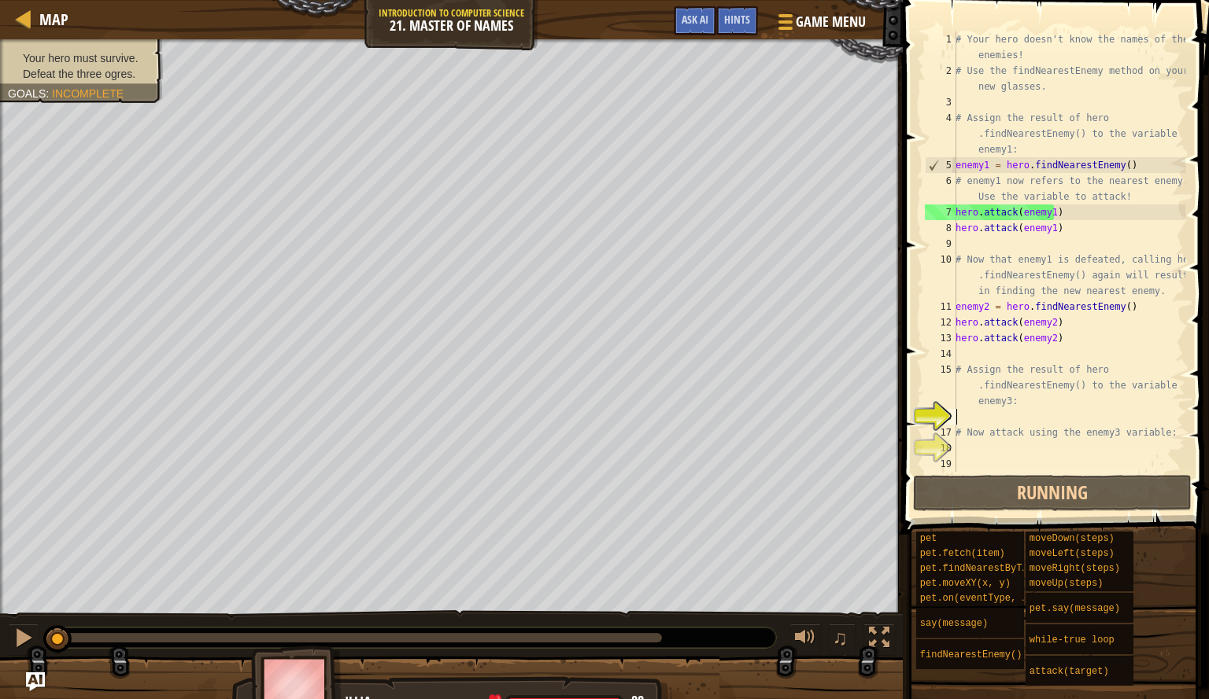
scroll to position [7, 0]
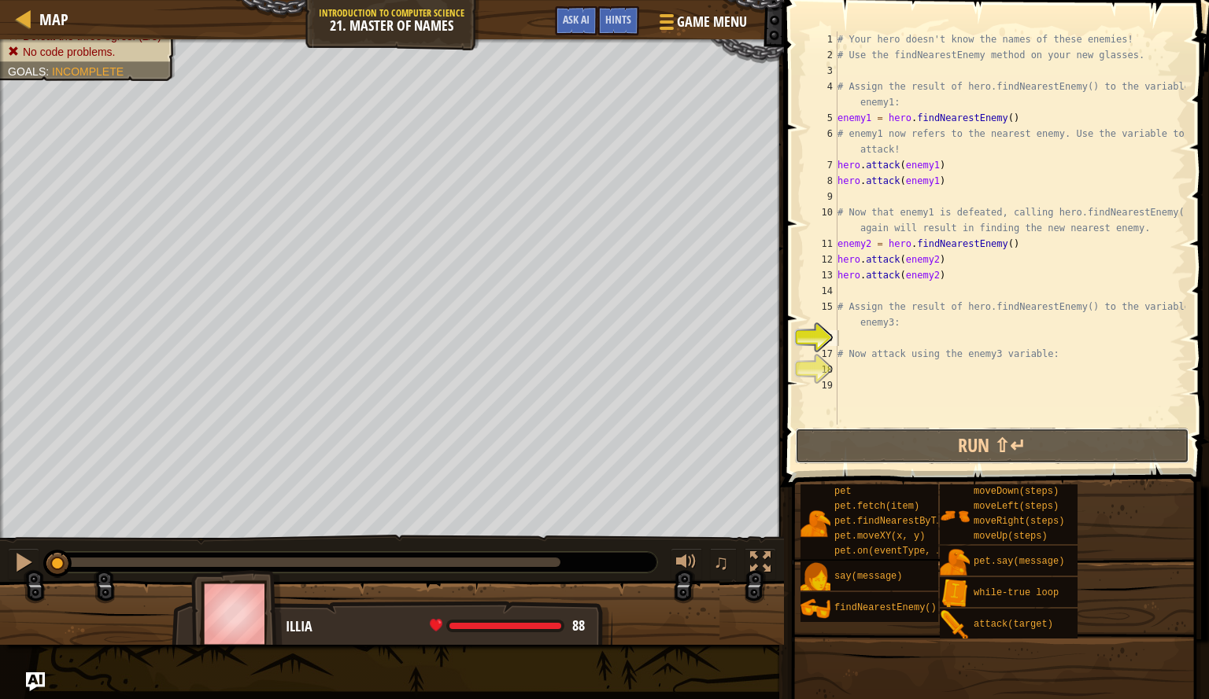
drag, startPoint x: 1013, startPoint y: 429, endPoint x: 1115, endPoint y: 252, distance: 204.1
click at [1115, 252] on div "1 2 3 4 5 6 7 8 9 10 11 12 13 14 15 16 17 18 19 # Your hero doesn't know the na…" at bounding box center [994, 274] width 430 height 533
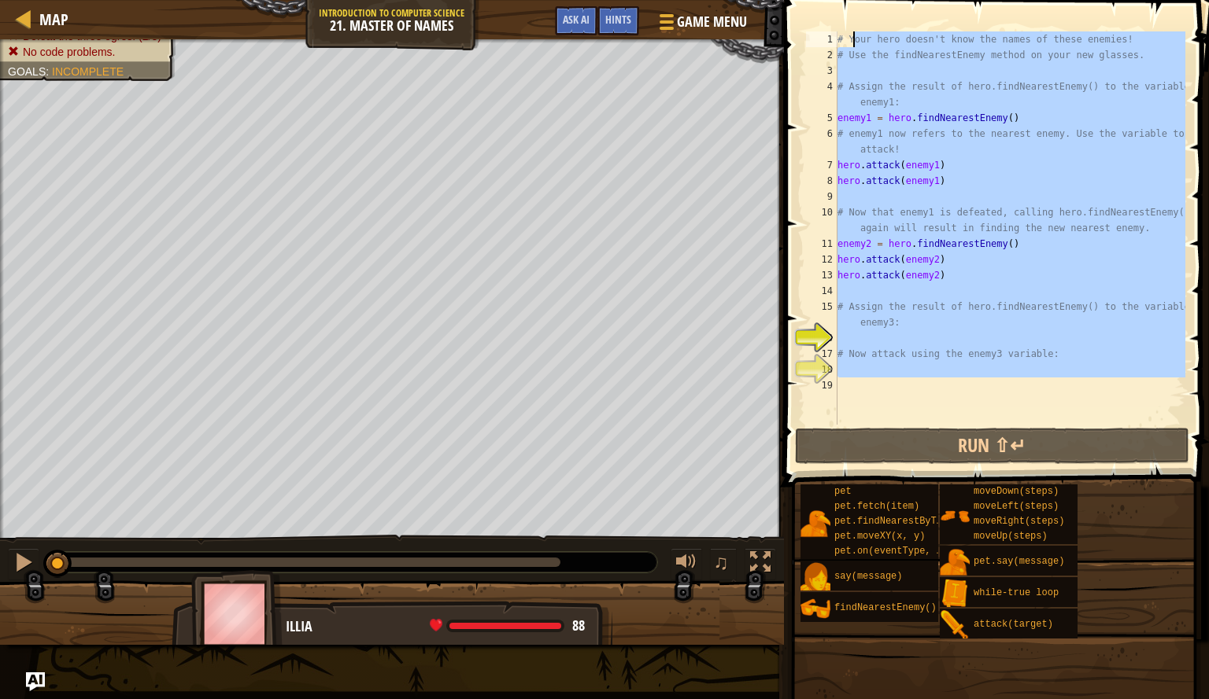
drag, startPoint x: 957, startPoint y: 384, endPoint x: 851, endPoint y: 36, distance: 363.6
click at [851, 36] on div "# Your hero doesn't know the names of these enemies! # Use the findNearestEnemy…" at bounding box center [1009, 243] width 351 height 425
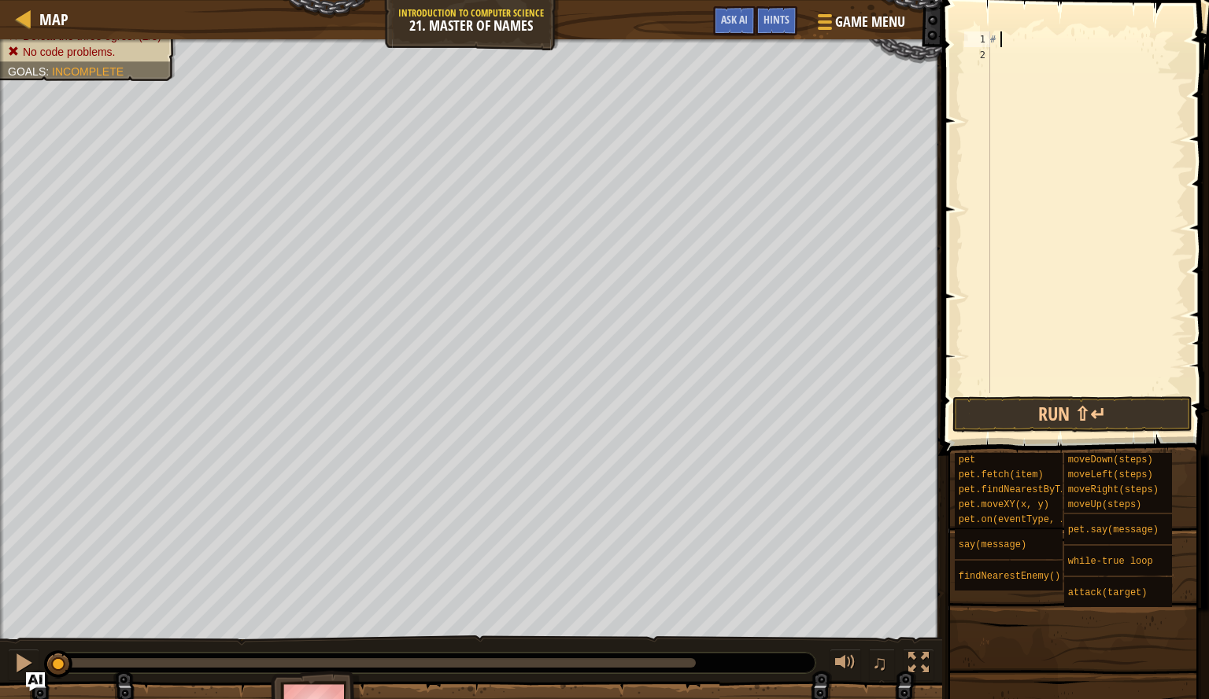
type textarea "#"
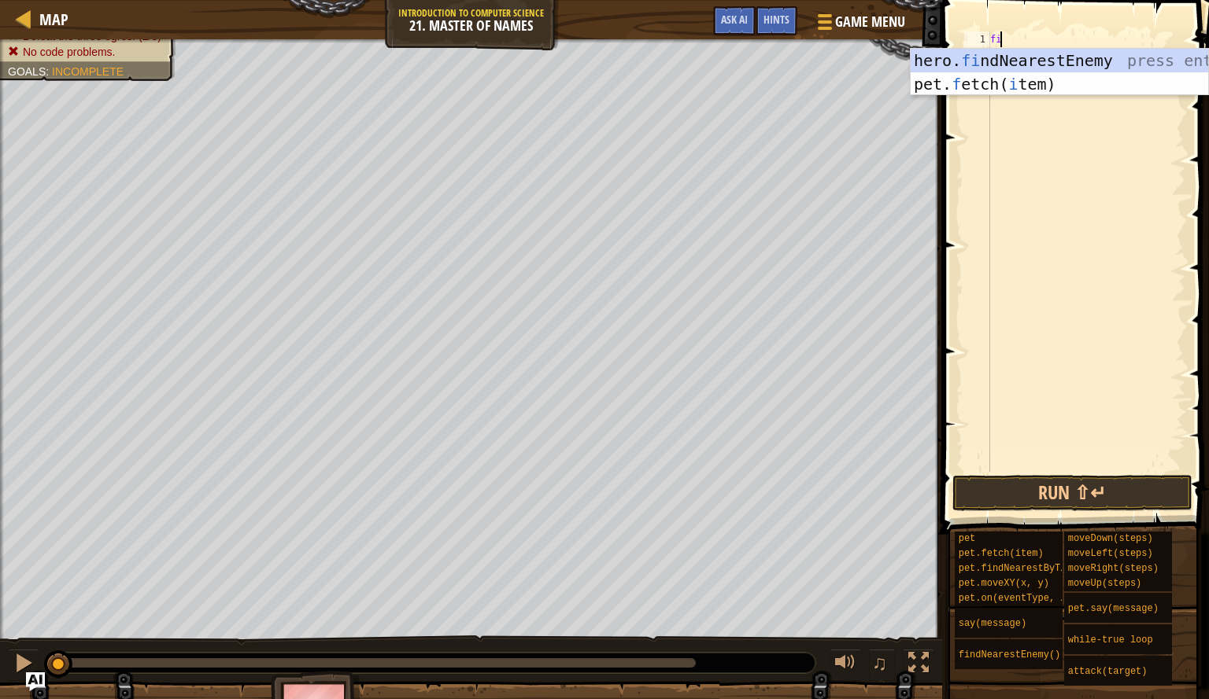
type textarea "find"
click at [955, 52] on div "hero. find NearestEnemy press enter" at bounding box center [1058, 84] width 297 height 71
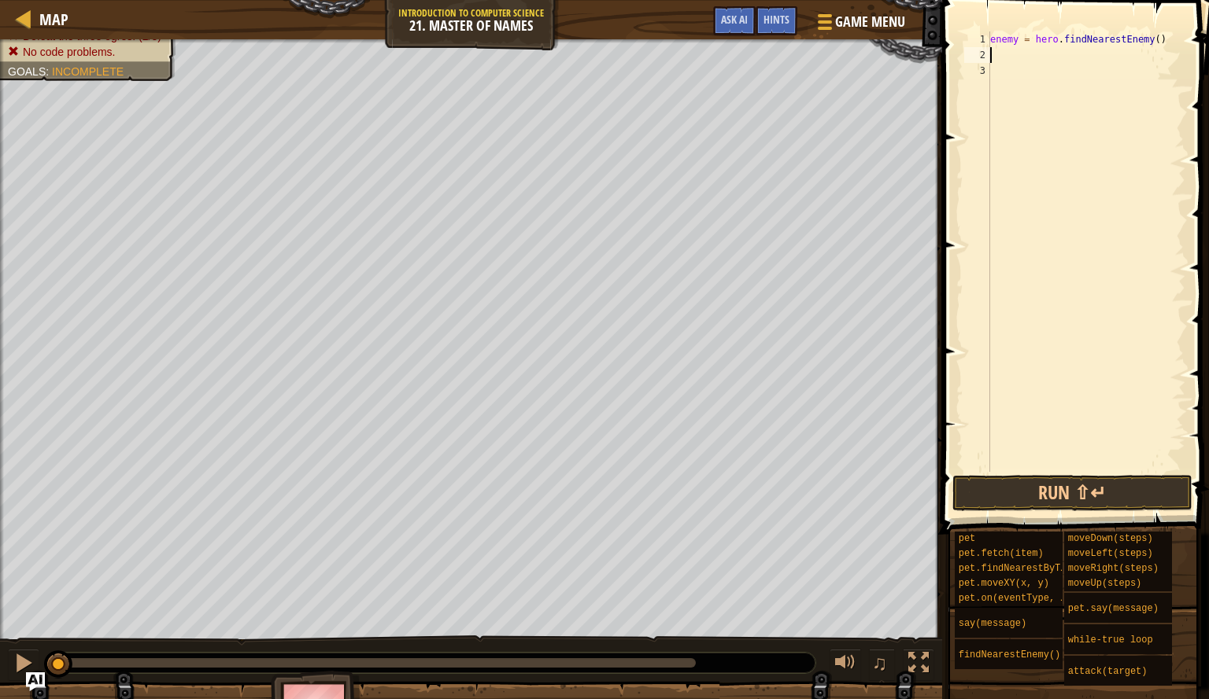
scroll to position [7, 0]
click at [1083, 489] on button "Run ⇧↵" at bounding box center [1072, 493] width 240 height 36
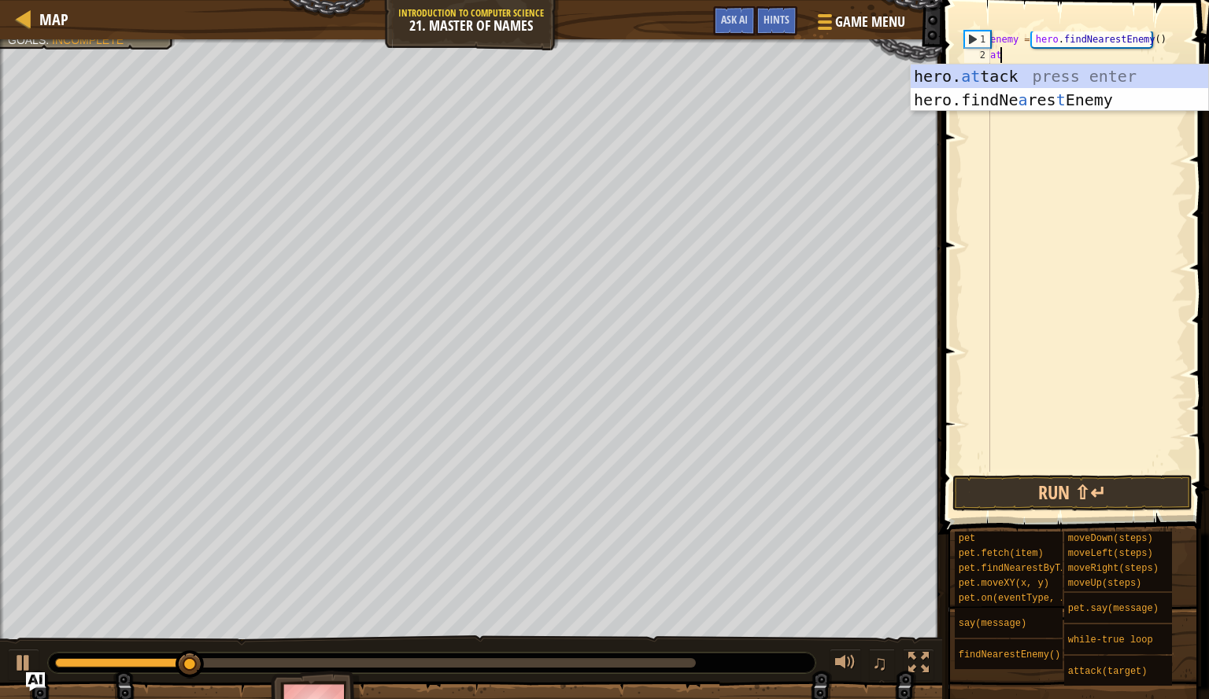
scroll to position [7, 1]
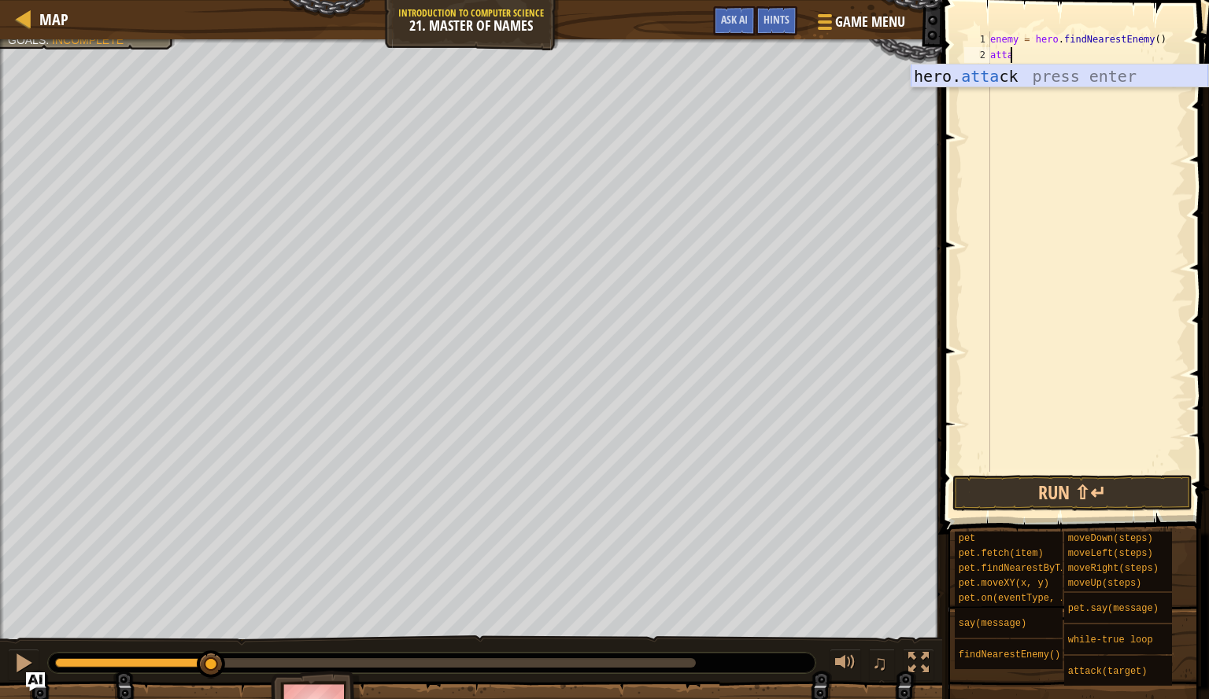
click at [1064, 76] on div "hero. [PERSON_NAME] press enter" at bounding box center [1058, 100] width 297 height 71
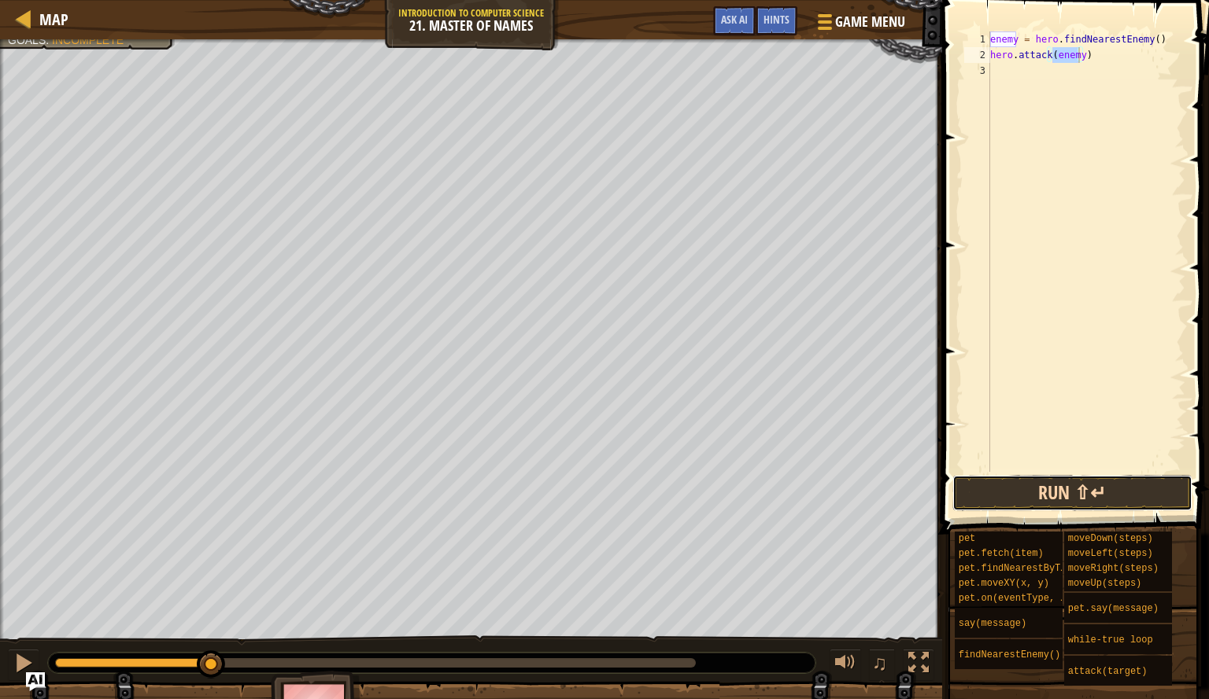
click at [1094, 490] on button "Run ⇧↵" at bounding box center [1072, 493] width 240 height 36
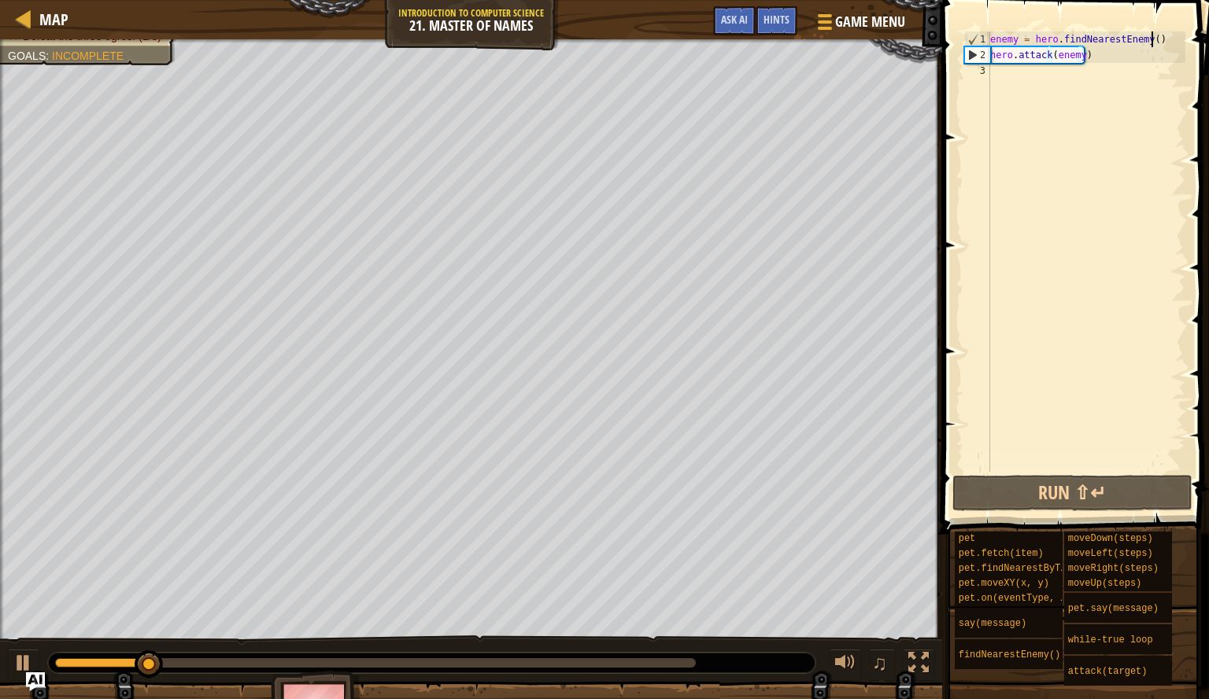
click at [1164, 40] on div "enemy = hero . findNearestEnemy ( ) hero . attack ( enemy )" at bounding box center [1086, 267] width 198 height 472
type textarea "enemy = hero.findNearestEnemy()"
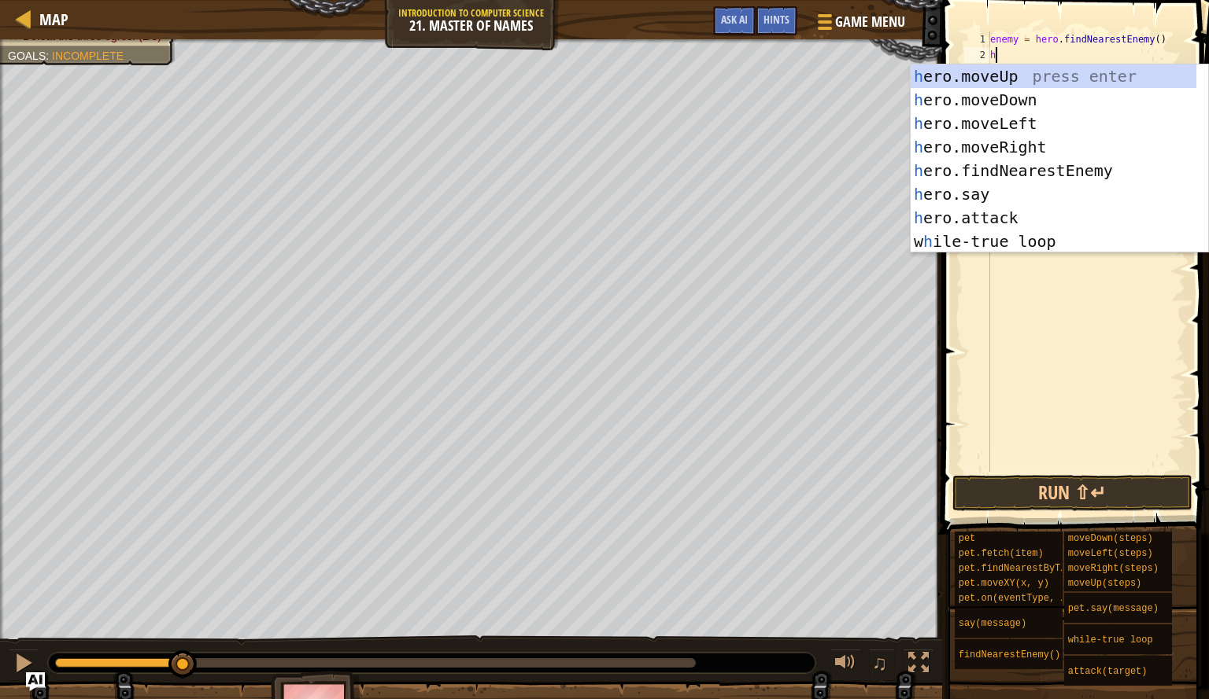
type textarea "he"
click at [1089, 246] on div "he ro.moveUp press enter he ro.moveDown press enter he ro.moveLeft press enter …" at bounding box center [1053, 183] width 286 height 236
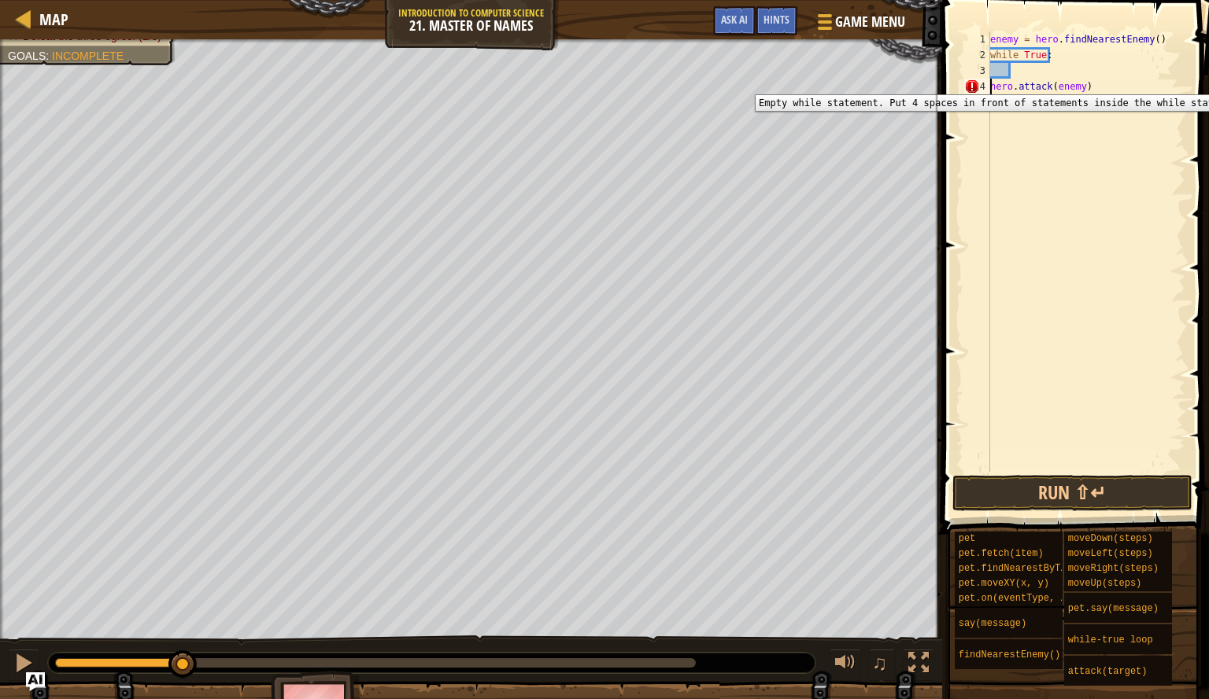
click at [990, 83] on div "enemy = hero . findNearestEnemy ( ) while True : hero . attack ( enemy )" at bounding box center [1086, 267] width 198 height 472
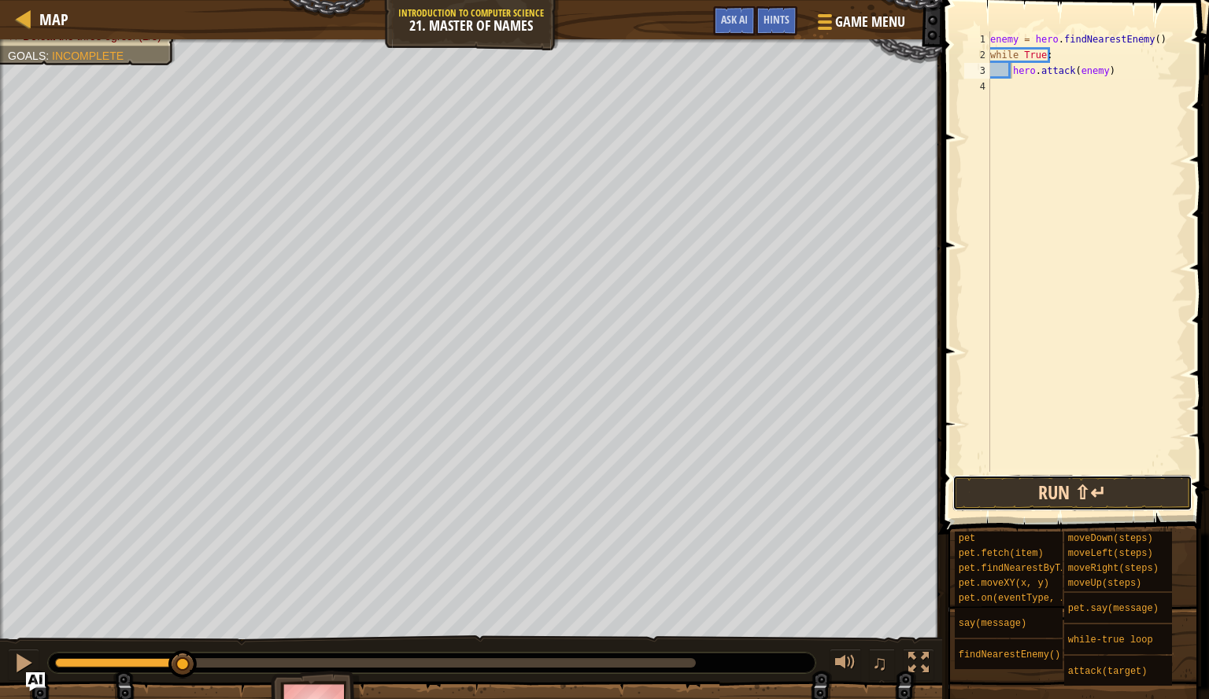
click at [1074, 482] on button "Run ⇧↵" at bounding box center [1072, 493] width 240 height 36
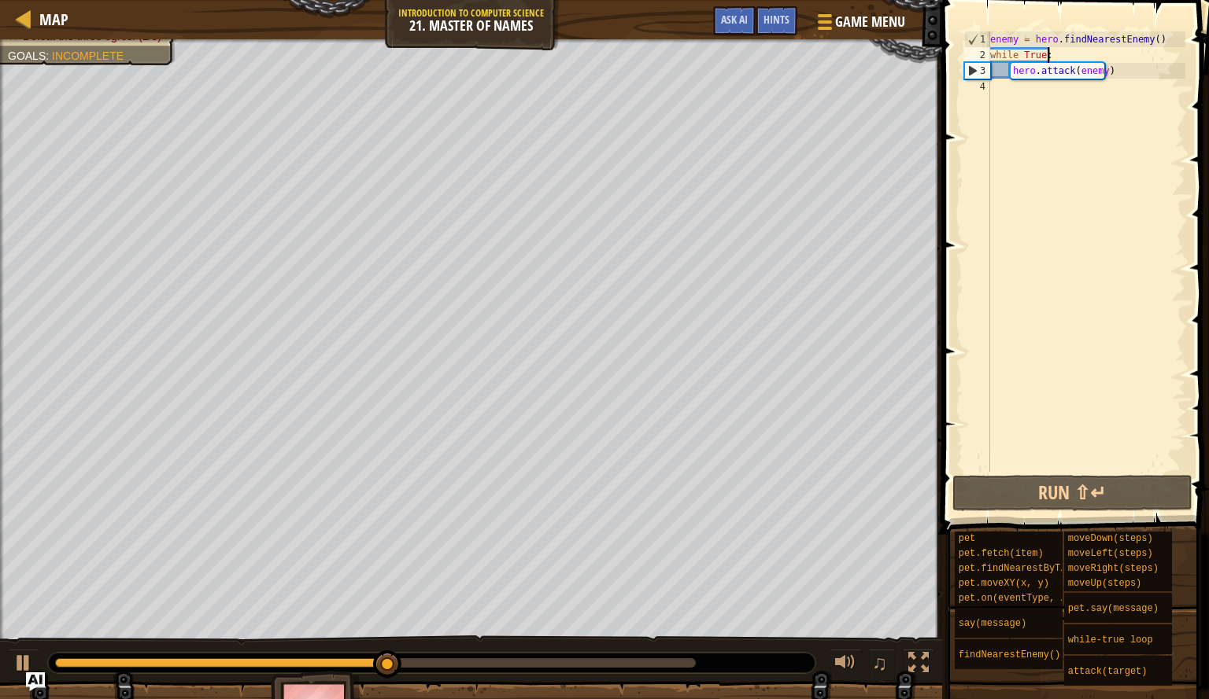
click at [1069, 53] on div "enemy = hero . findNearestEnemy ( ) while True : hero . attack ( enemy )" at bounding box center [1086, 267] width 198 height 472
drag, startPoint x: 1176, startPoint y: 35, endPoint x: 936, endPoint y: 42, distance: 239.3
click at [937, 42] on div "Hints Videos while True: 1 2 3 4 enemy = hero . findNearestEnemy ( ) while True…" at bounding box center [1072, 349] width 271 height 699
type textarea "enemy = hero.findNearestEnemy()"
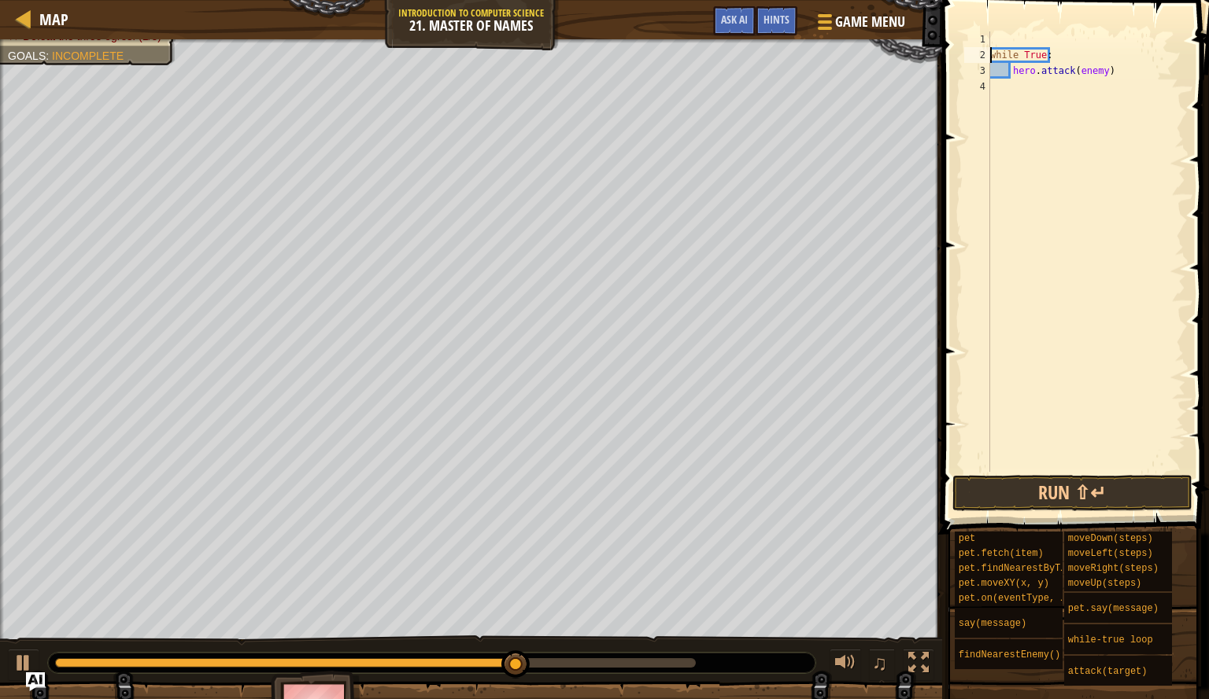
click at [991, 55] on div "while True : hero . attack ( enemy )" at bounding box center [1086, 267] width 198 height 472
type textarea "while True:"
click at [1061, 31] on span at bounding box center [1076, 244] width 279 height 581
click at [1059, 40] on div "while True : hero . attack ( enemy )" at bounding box center [1086, 267] width 198 height 472
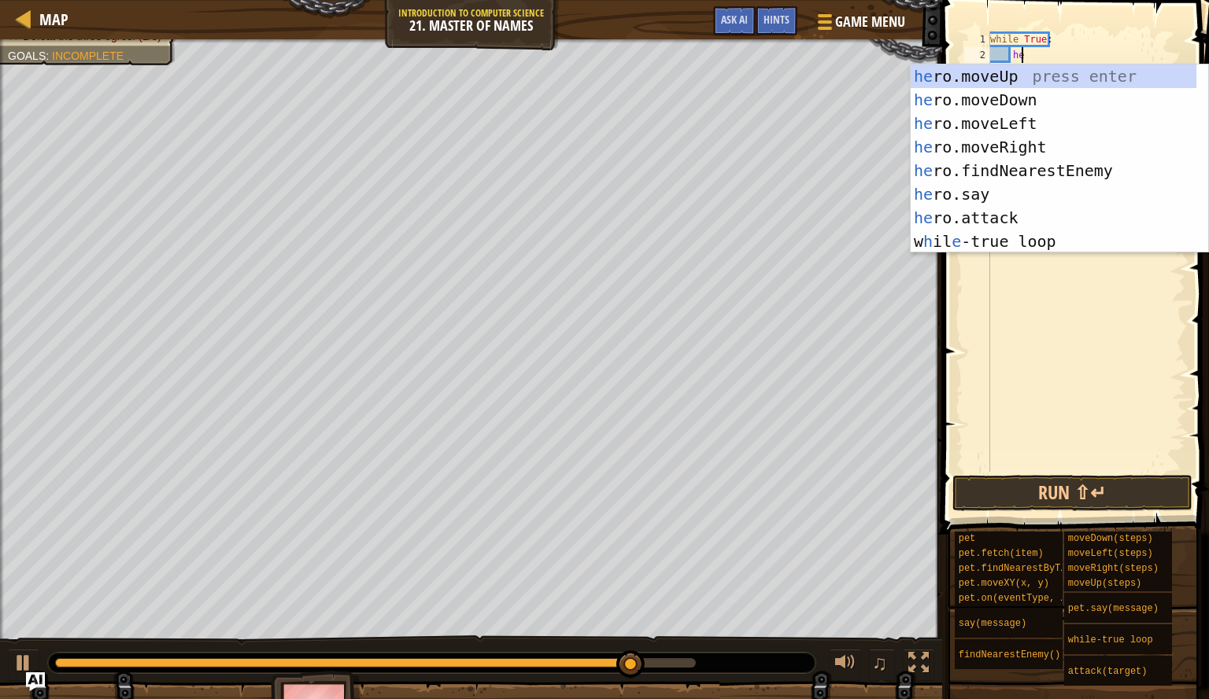
type textarea "her"
click at [1044, 175] on div "her o.moveUp press enter her o.moveDown press enter her o.moveLeft press enter …" at bounding box center [1053, 183] width 286 height 236
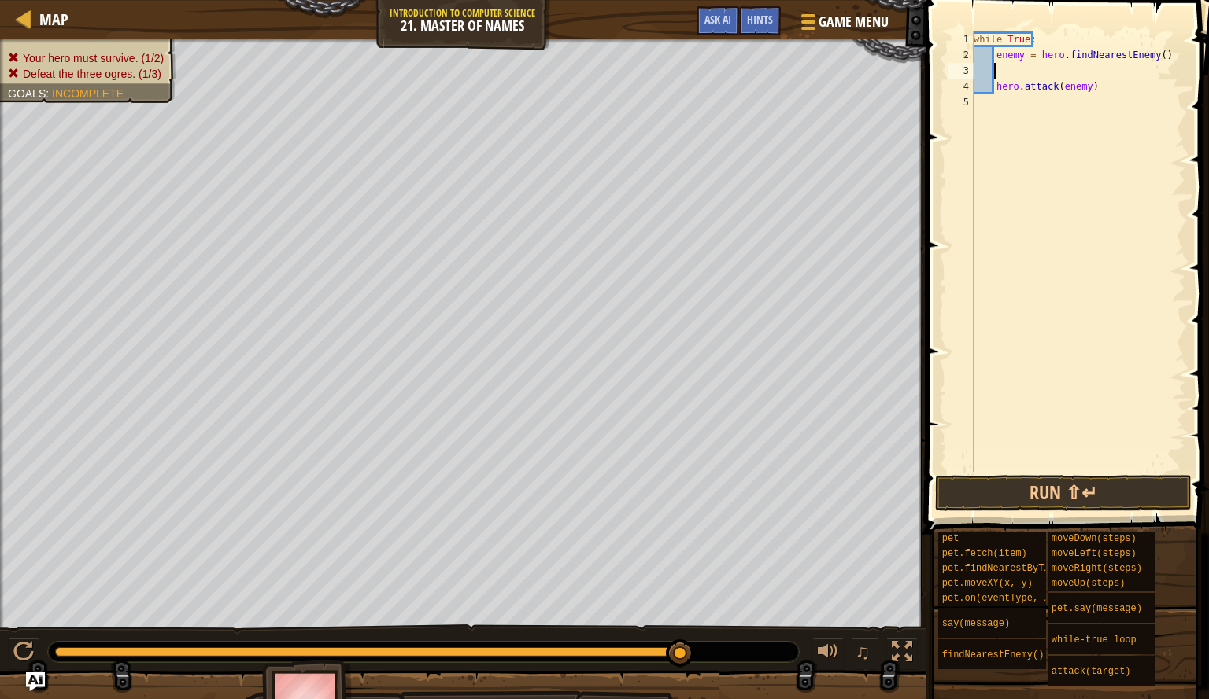
scroll to position [7, 0]
type textarea "enemy = hero.findNearestEnemy()"
click at [1073, 489] on button "Run ⇧↵" at bounding box center [1063, 493] width 257 height 36
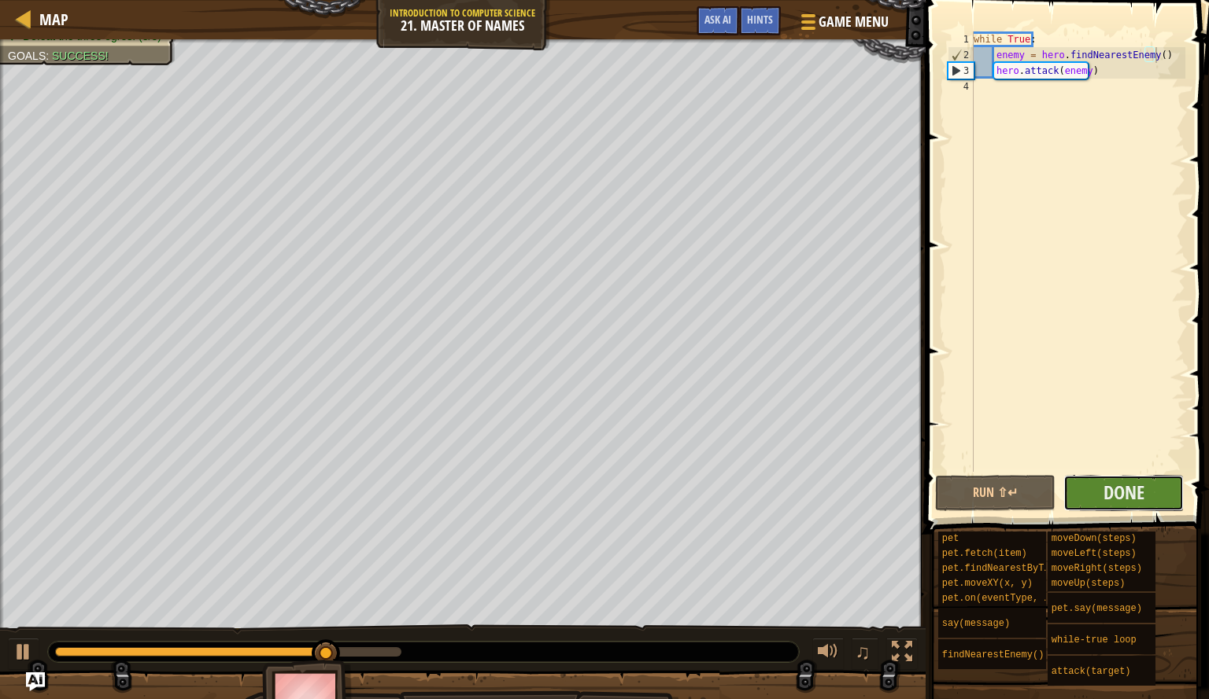
click at [1128, 505] on button "Done" at bounding box center [1123, 493] width 120 height 36
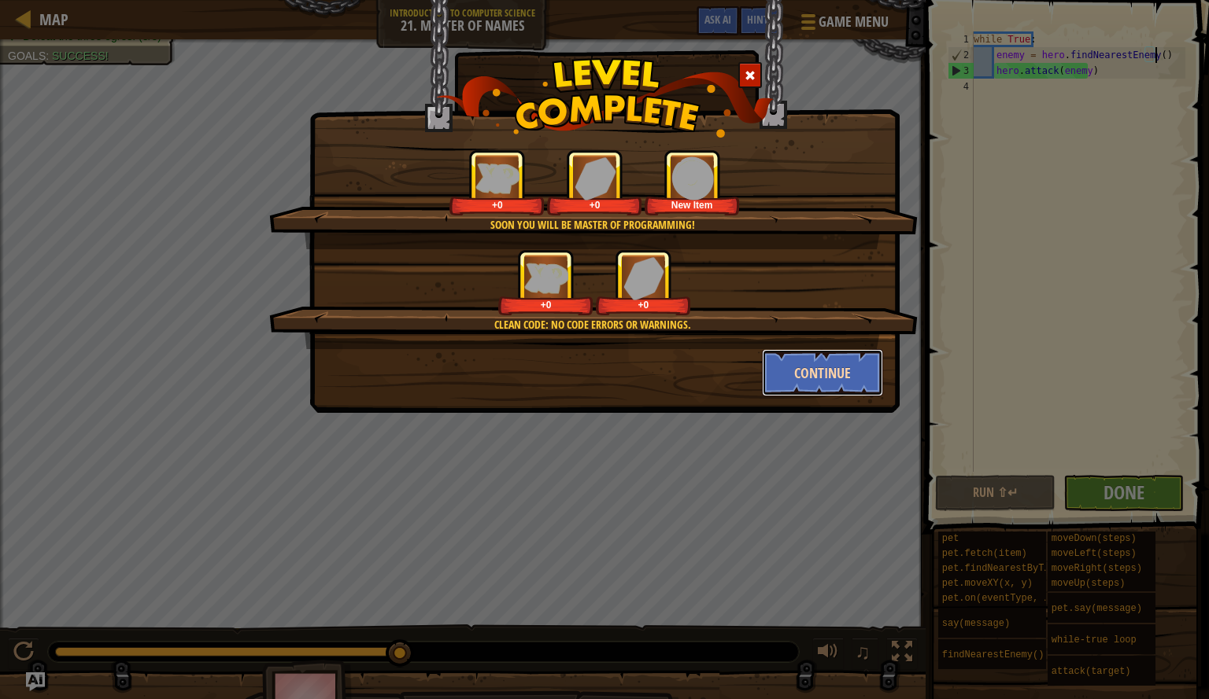
click at [865, 378] on button "Continue" at bounding box center [823, 372] width 122 height 47
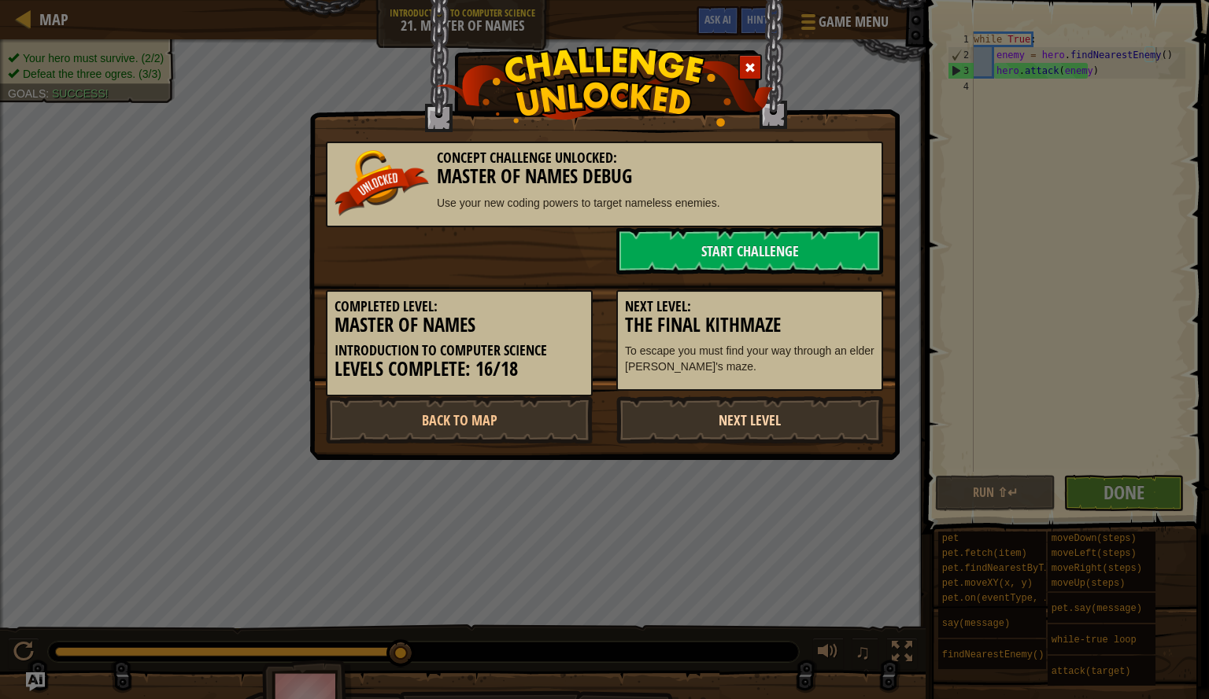
click at [806, 418] on link "Next Level" at bounding box center [749, 420] width 267 height 47
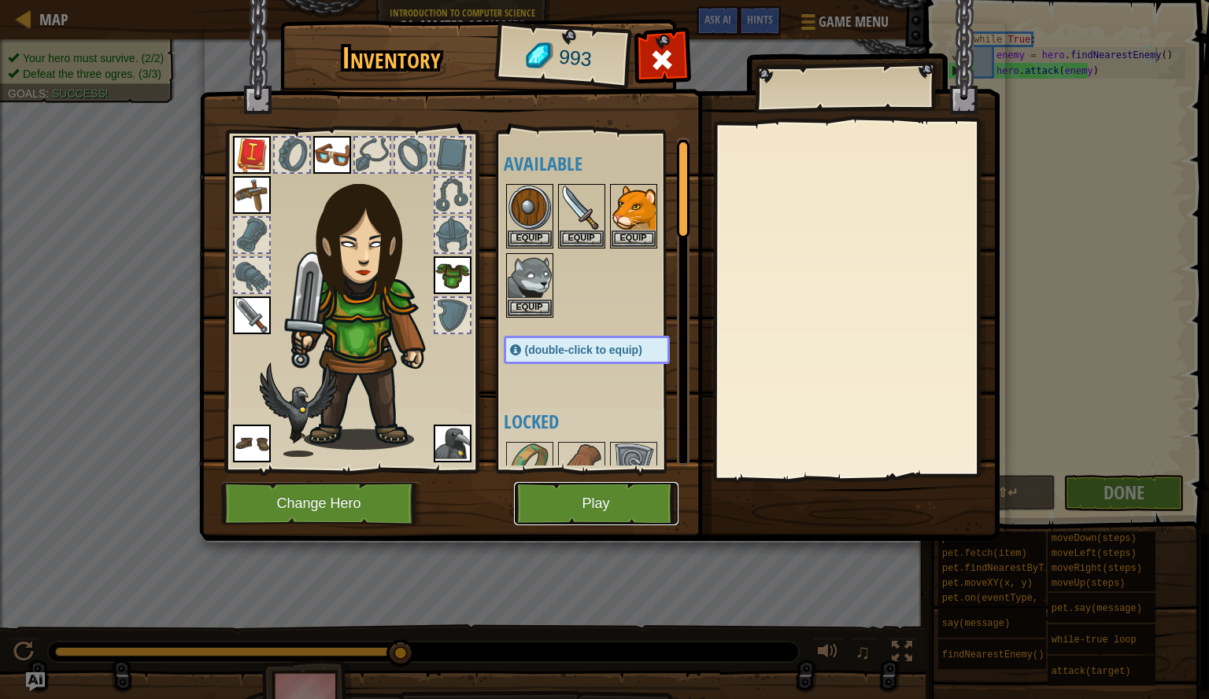
click at [604, 506] on button "Play" at bounding box center [596, 503] width 164 height 43
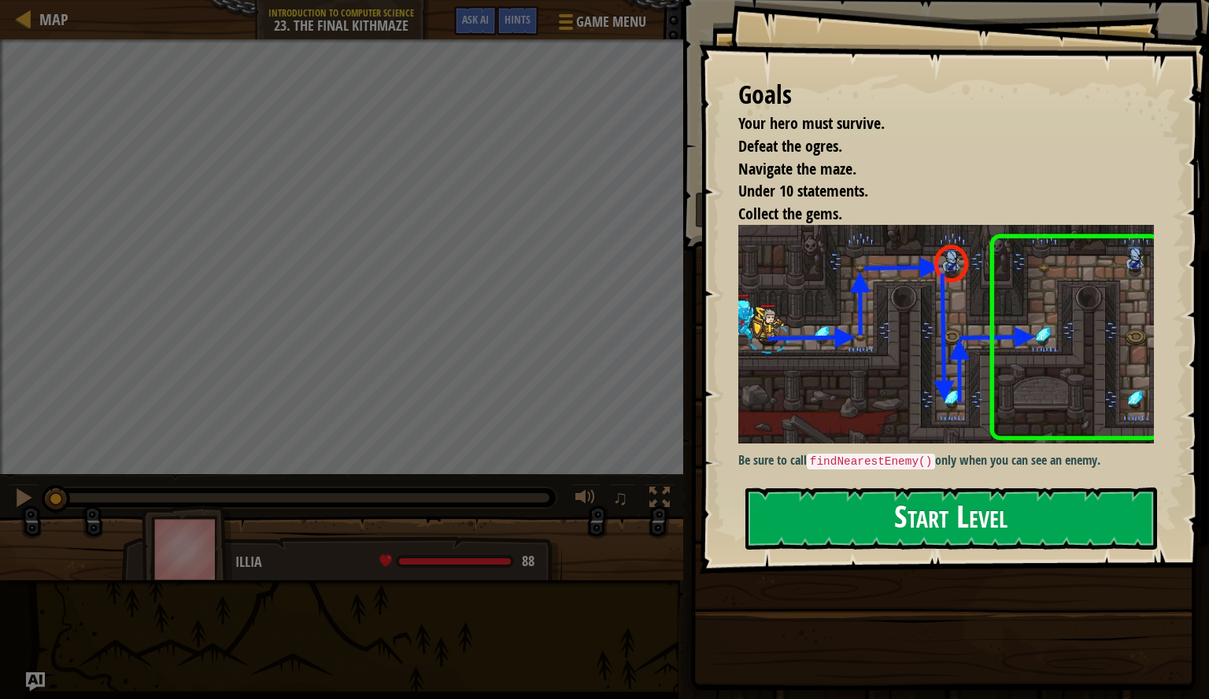
click at [890, 369] on div "Goals Your hero must survive. Defeat the ogres. Navigate the maze. Under 10 sta…" at bounding box center [954, 287] width 510 height 574
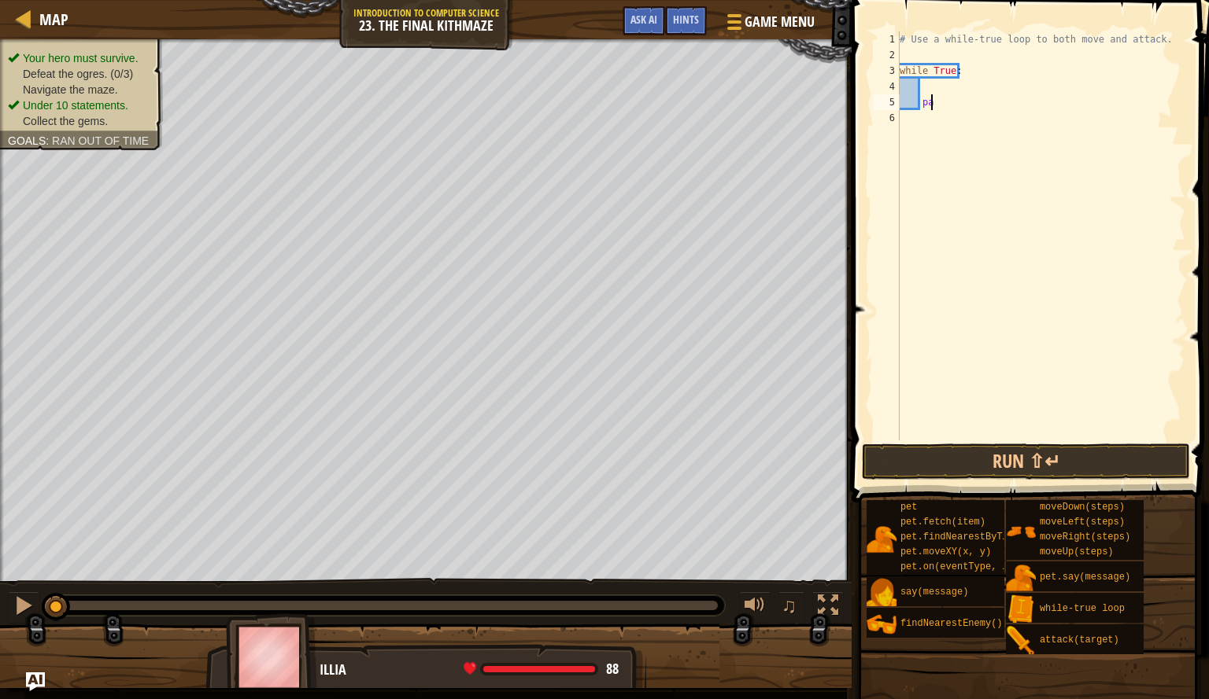
type textarea "p"
click at [912, 47] on div "# Use a while-true loop to both move and attack. while True :" at bounding box center [1040, 251] width 289 height 441
drag, startPoint x: 1137, startPoint y: 42, endPoint x: 919, endPoint y: 41, distance: 218.0
click at [919, 41] on div "# Use a while-true loop to both move and attack. while True :" at bounding box center [1040, 251] width 289 height 441
type textarea "#"
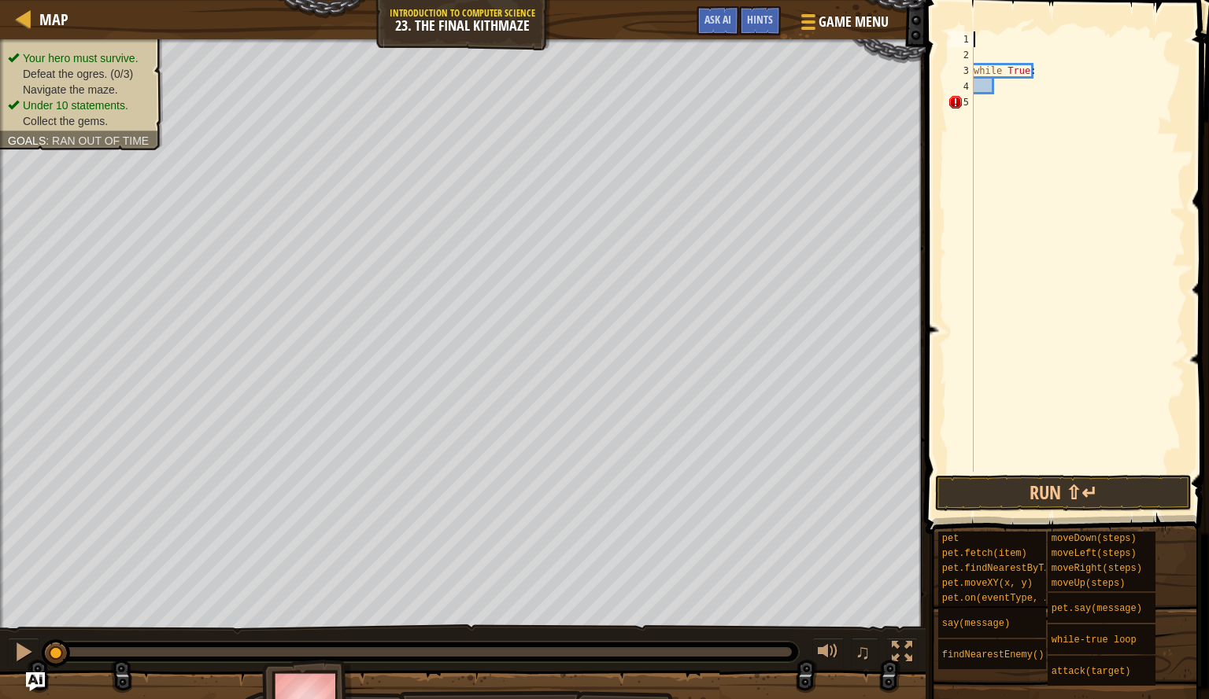
scroll to position [7, 0]
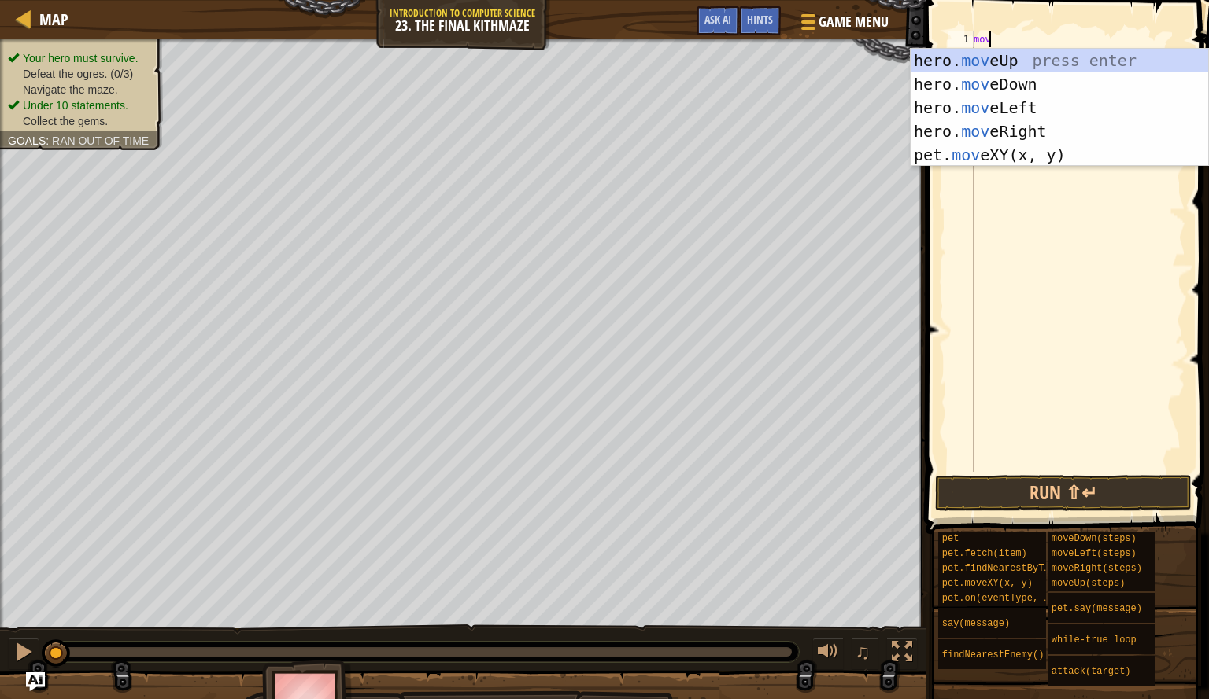
type textarea "move"
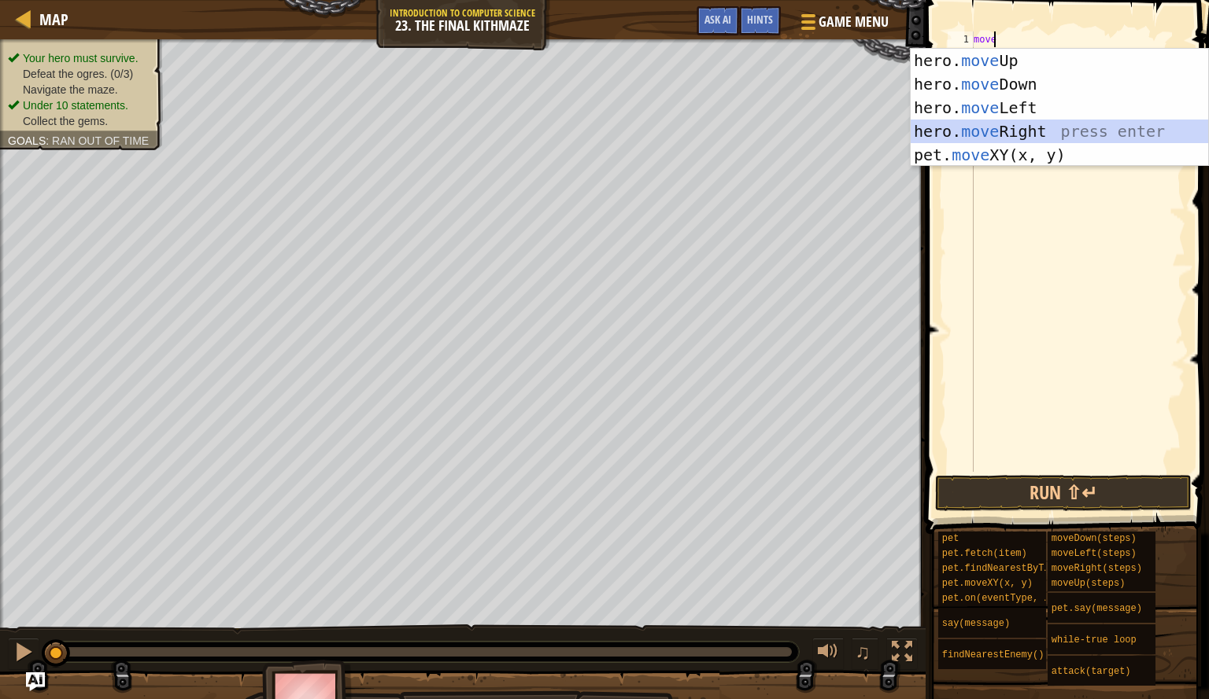
click at [1002, 131] on div "hero. move Up press enter hero. move Down press enter hero. move Left press ent…" at bounding box center [1058, 131] width 297 height 165
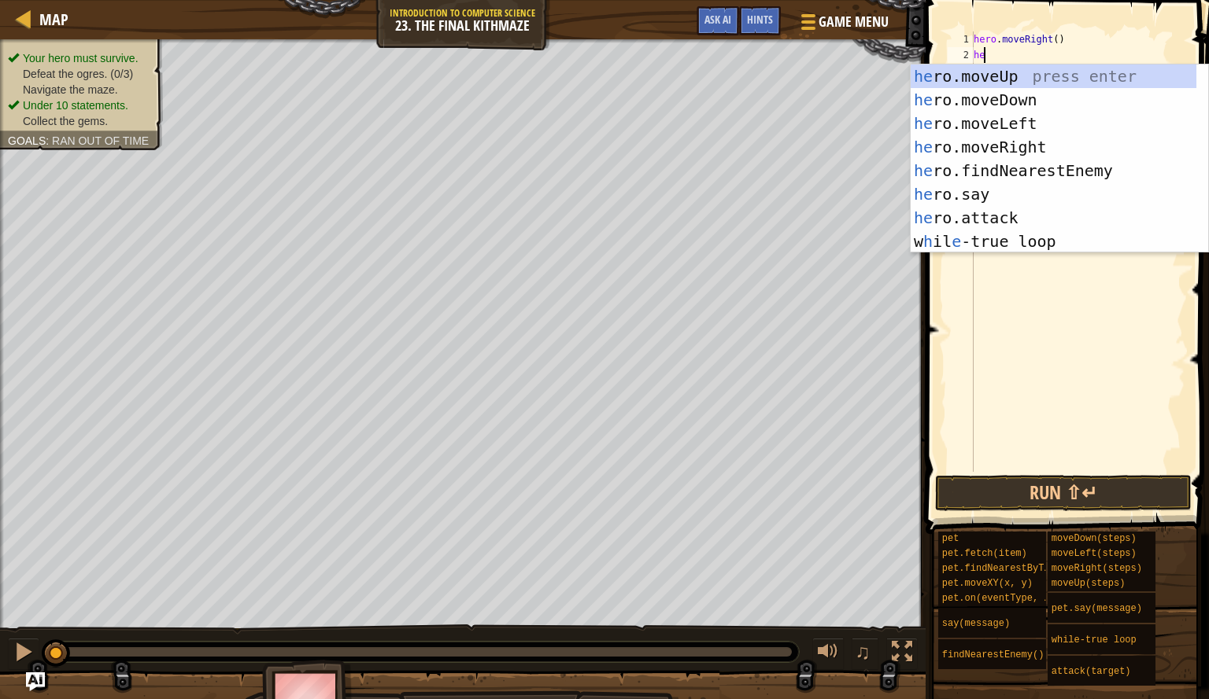
type textarea "her"
click at [1033, 73] on div "her o.moveUp press enter her o.moveDown press enter her o.moveLeft press enter …" at bounding box center [1053, 183] width 286 height 236
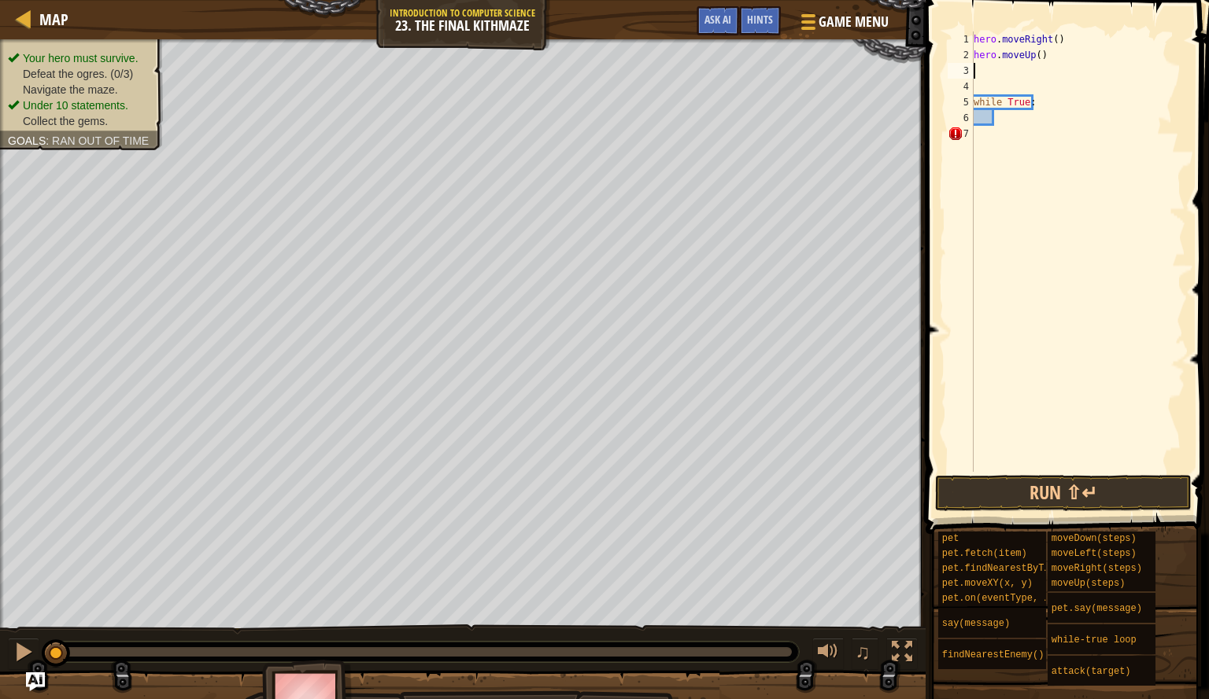
click at [1019, 78] on div "hero . moveRight ( ) hero . moveUp ( ) while True :" at bounding box center [1077, 267] width 215 height 472
click at [1014, 86] on div "hero . moveRight ( ) hero . moveUp ( ) while True :" at bounding box center [1077, 267] width 215 height 472
type textarea "hero.moveUp()"
click at [1014, 86] on div "hero . moveRight ( ) hero . moveUp ( ) while True :" at bounding box center [1077, 267] width 215 height 472
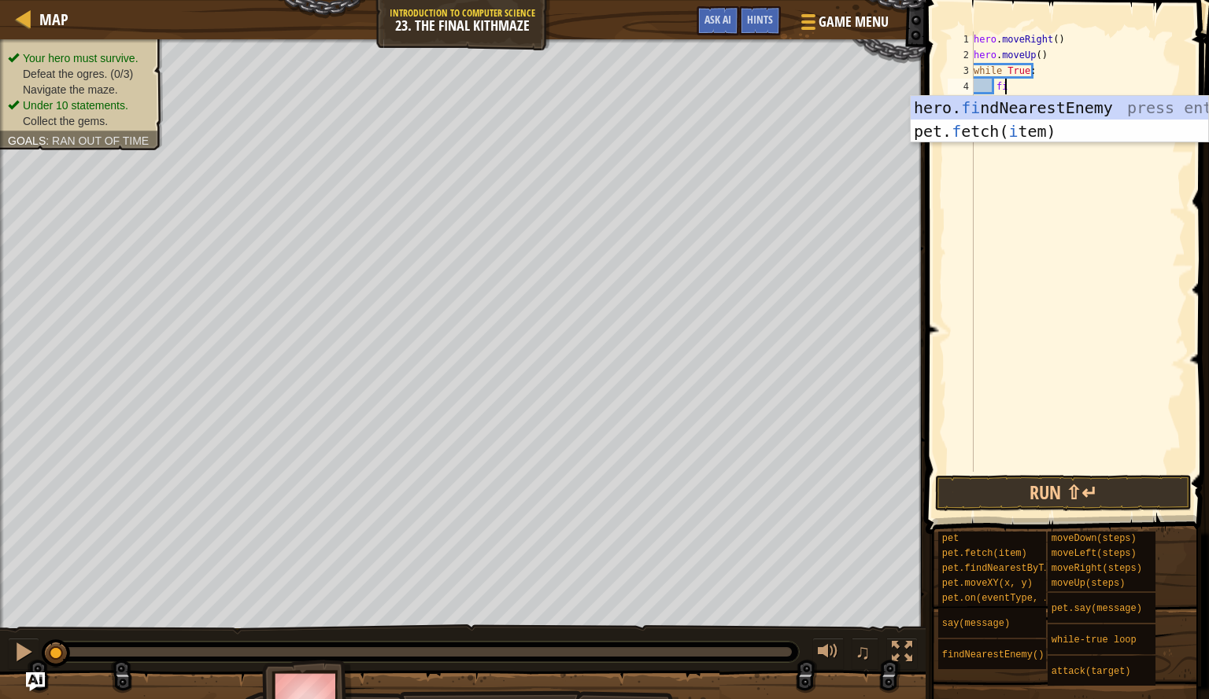
type textarea "find"
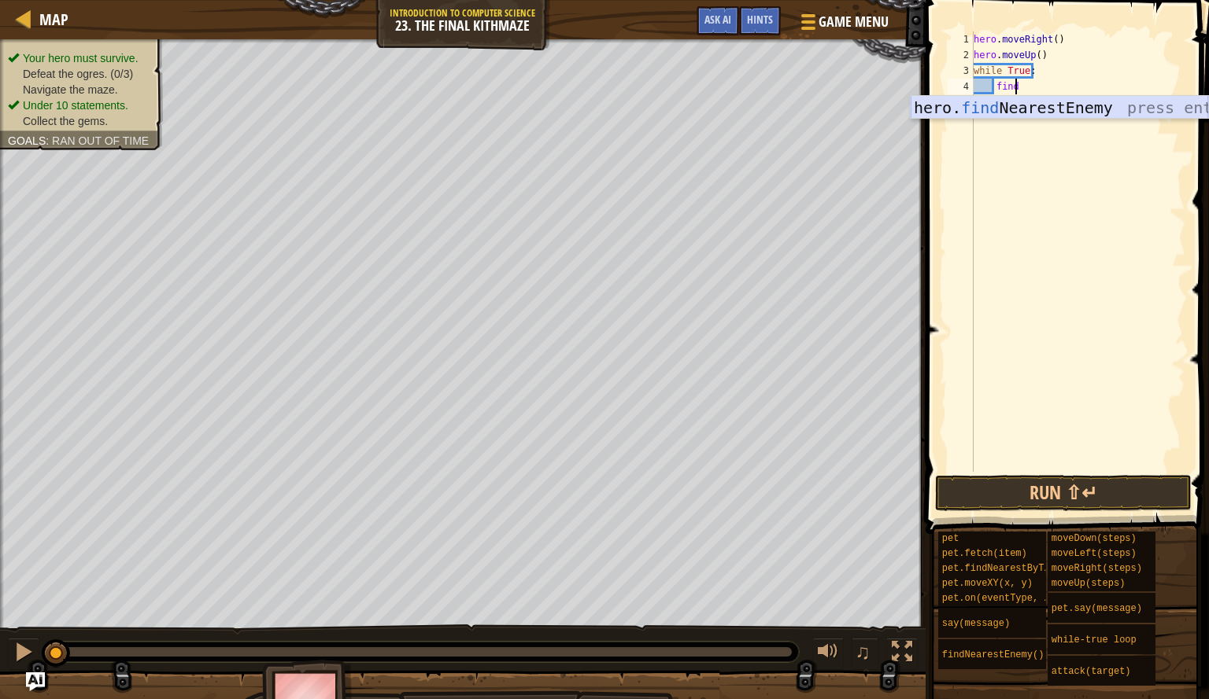
click at [1050, 113] on div "hero. find NearestEnemy press enter" at bounding box center [1058, 131] width 297 height 71
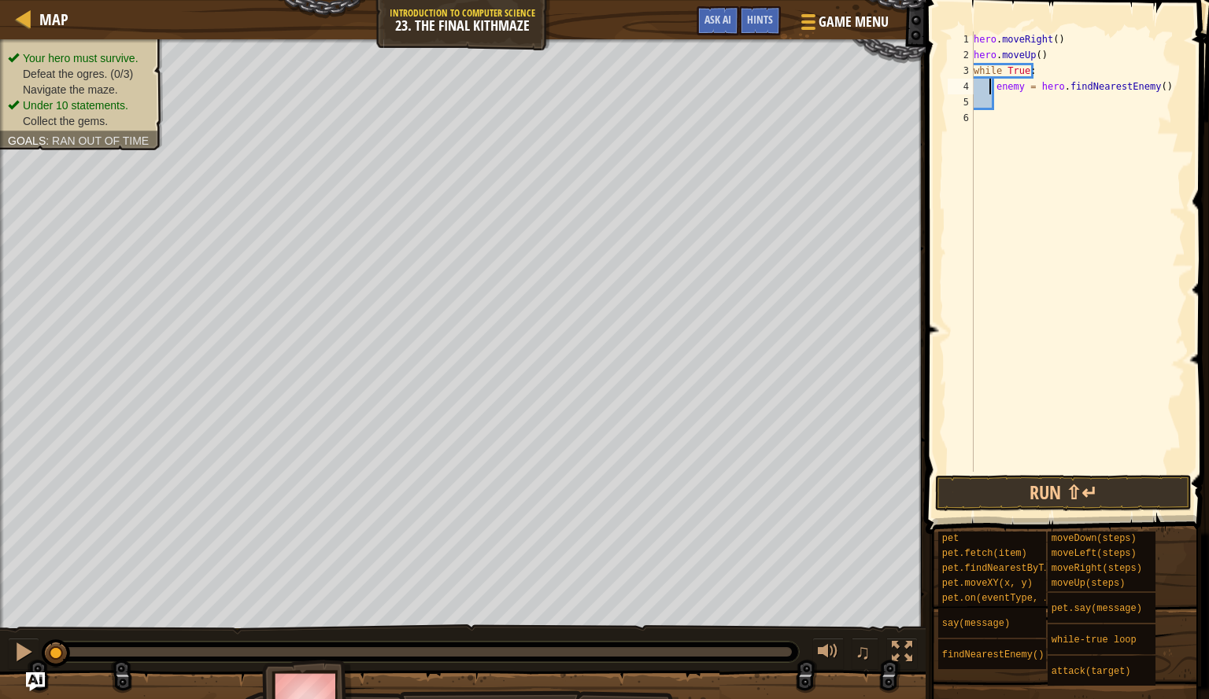
click at [991, 86] on div "hero . moveRight ( ) hero . moveUp ( ) while True : enemy = hero . findNearestE…" at bounding box center [1077, 267] width 215 height 472
type textarea "enemy = hero.findNearestEnemy()"
click at [1003, 105] on div "hero . moveRight ( ) hero . moveUp ( ) while True : enemy = hero . findNearestE…" at bounding box center [1077, 267] width 215 height 472
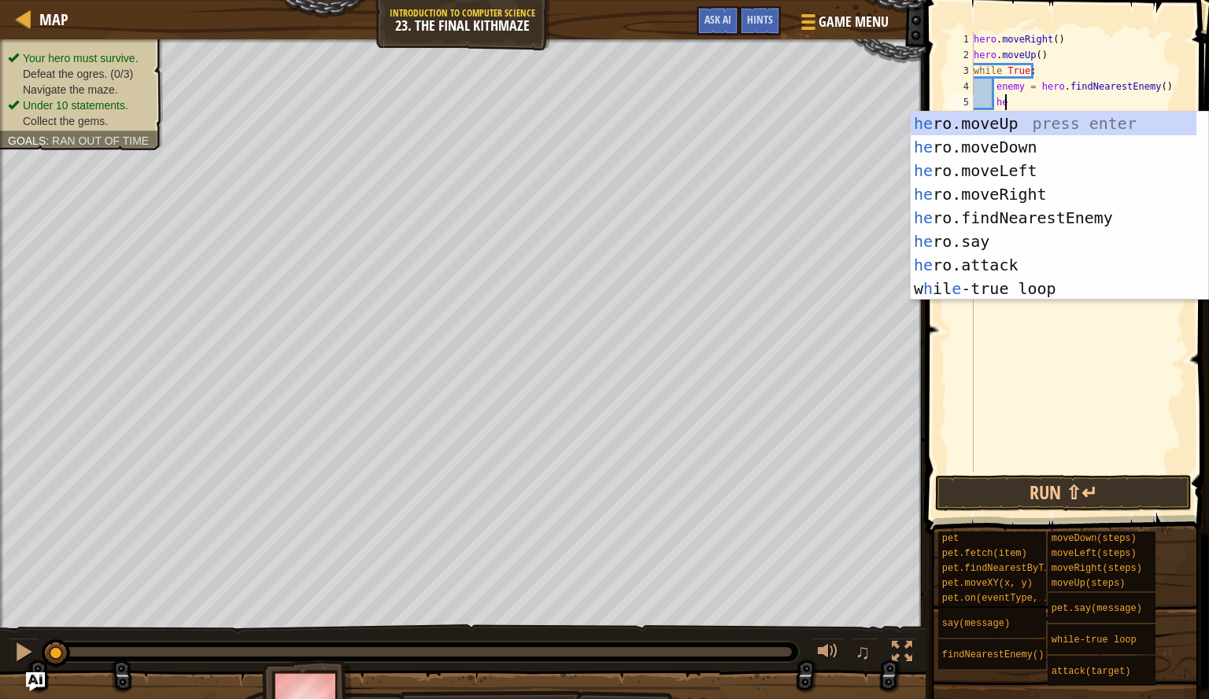
scroll to position [7, 2]
click at [985, 271] on div "he ro.moveUp press enter he ro.moveDown press enter he ro.moveLeft press enter …" at bounding box center [1053, 230] width 286 height 236
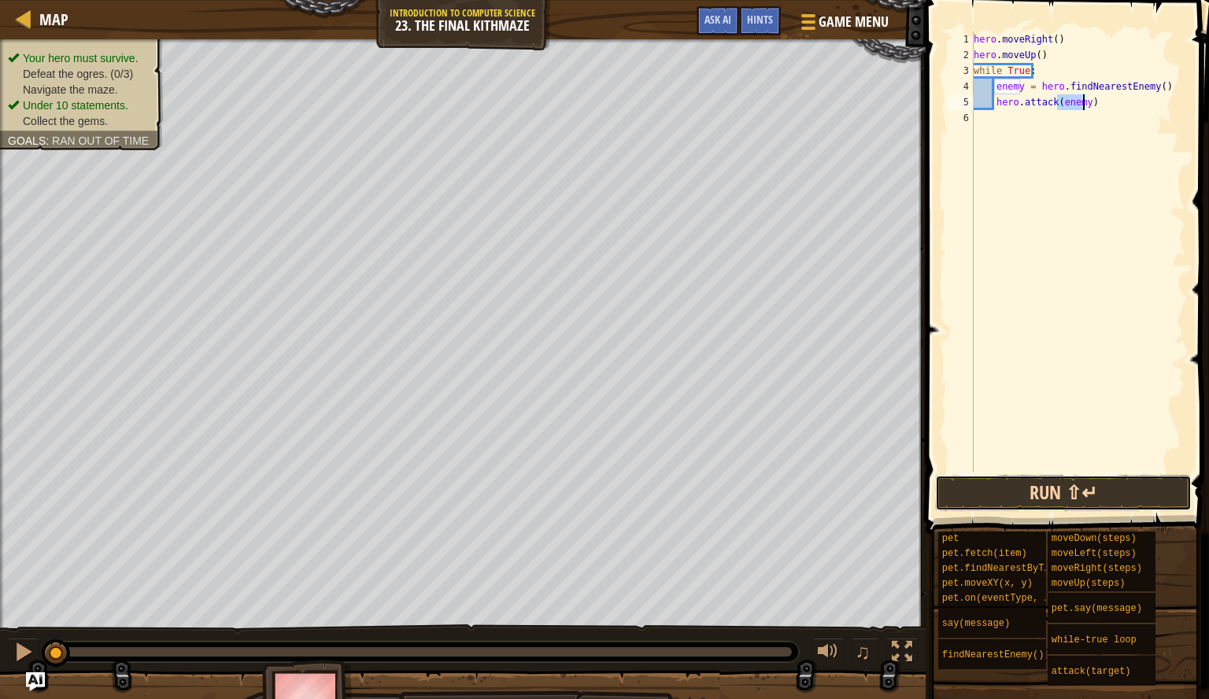
click at [1069, 478] on button "Run ⇧↵" at bounding box center [1063, 493] width 257 height 36
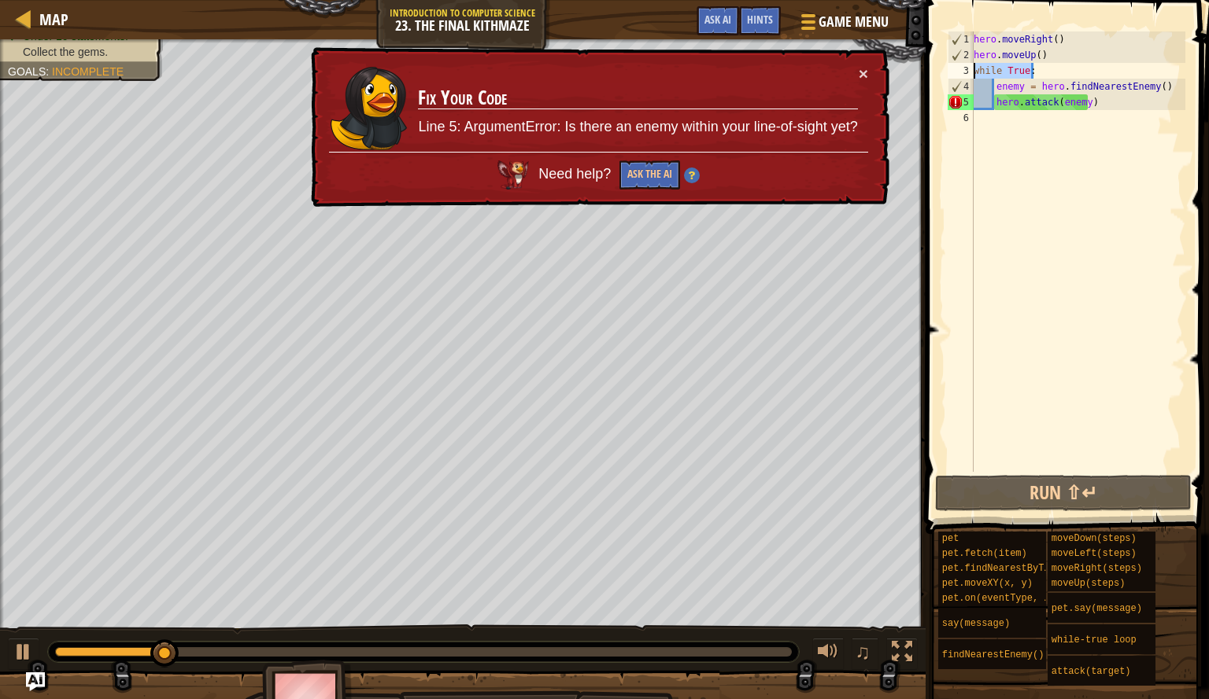
drag, startPoint x: 1069, startPoint y: 76, endPoint x: 970, endPoint y: 69, distance: 98.6
click at [970, 69] on div "hero.attack(enemy) 1 2 3 4 5 6 hero . moveRight ( ) hero . moveUp ( ) while Tru…" at bounding box center [1064, 251] width 241 height 441
type textarea "while True:"
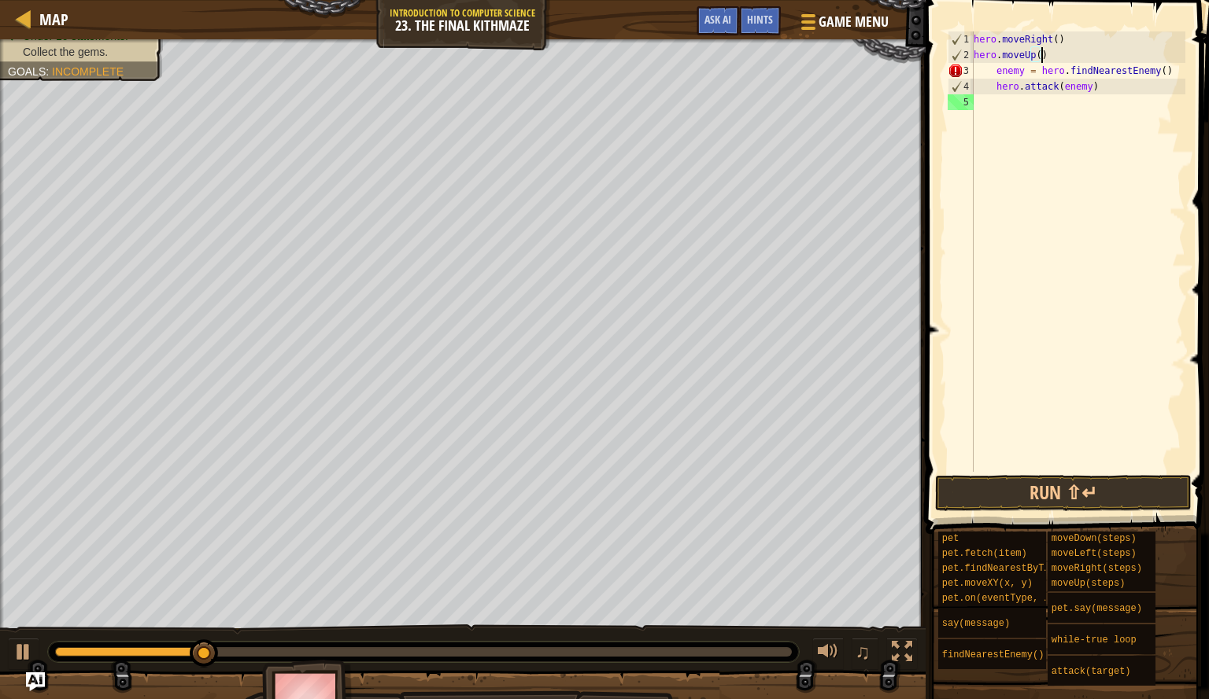
click at [992, 72] on div "hero . moveRight ( ) hero . moveUp ( ) enemy = hero . findNearestEnemy ( ) hero…" at bounding box center [1077, 267] width 215 height 472
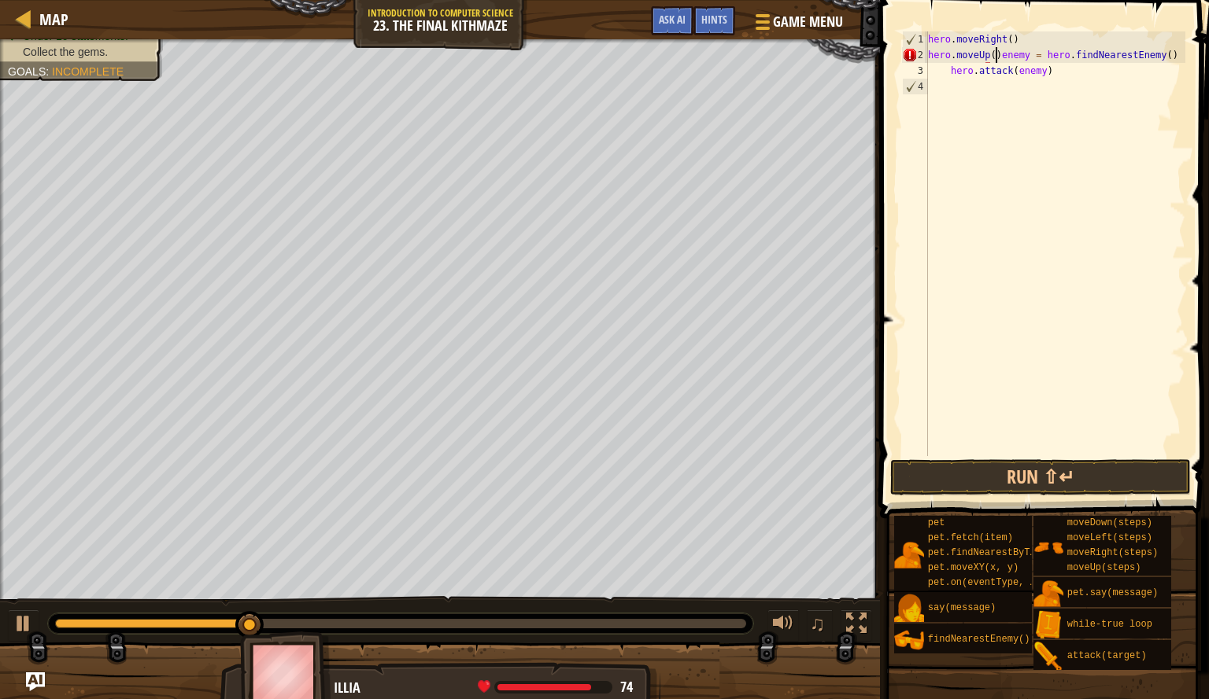
scroll to position [7, 6]
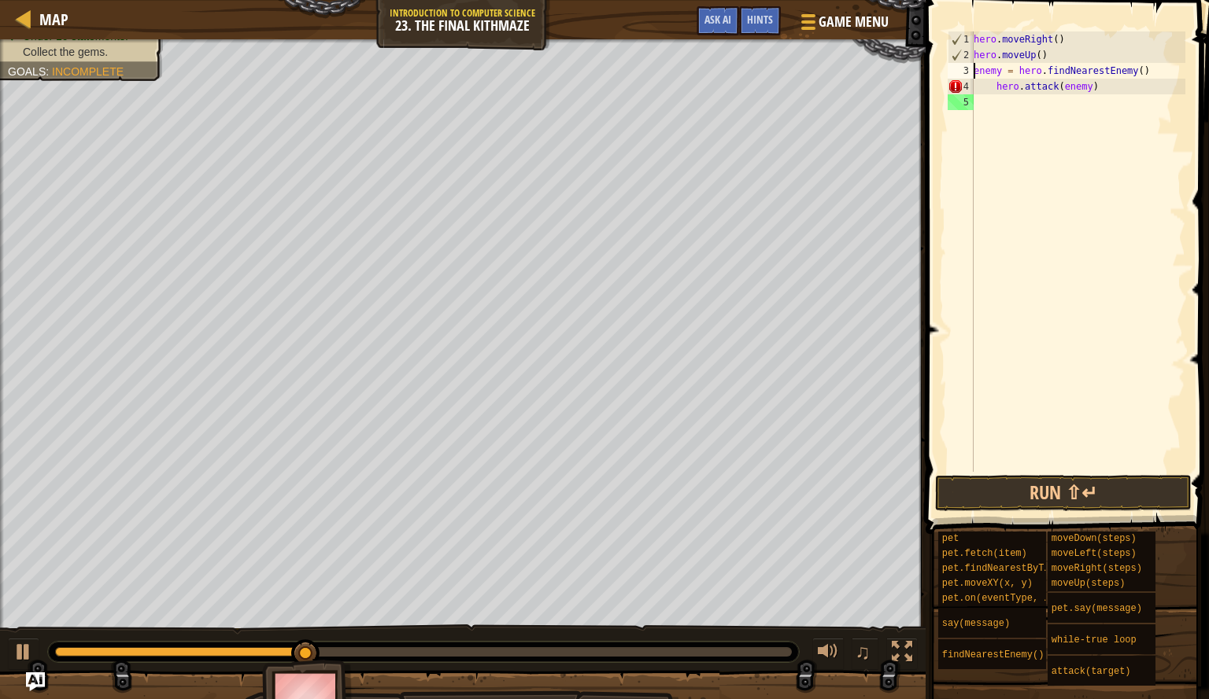
click at [997, 86] on div "hero . moveRight ( ) hero . moveUp ( ) enemy = hero . findNearestEnemy ( ) hero…" at bounding box center [1077, 267] width 215 height 472
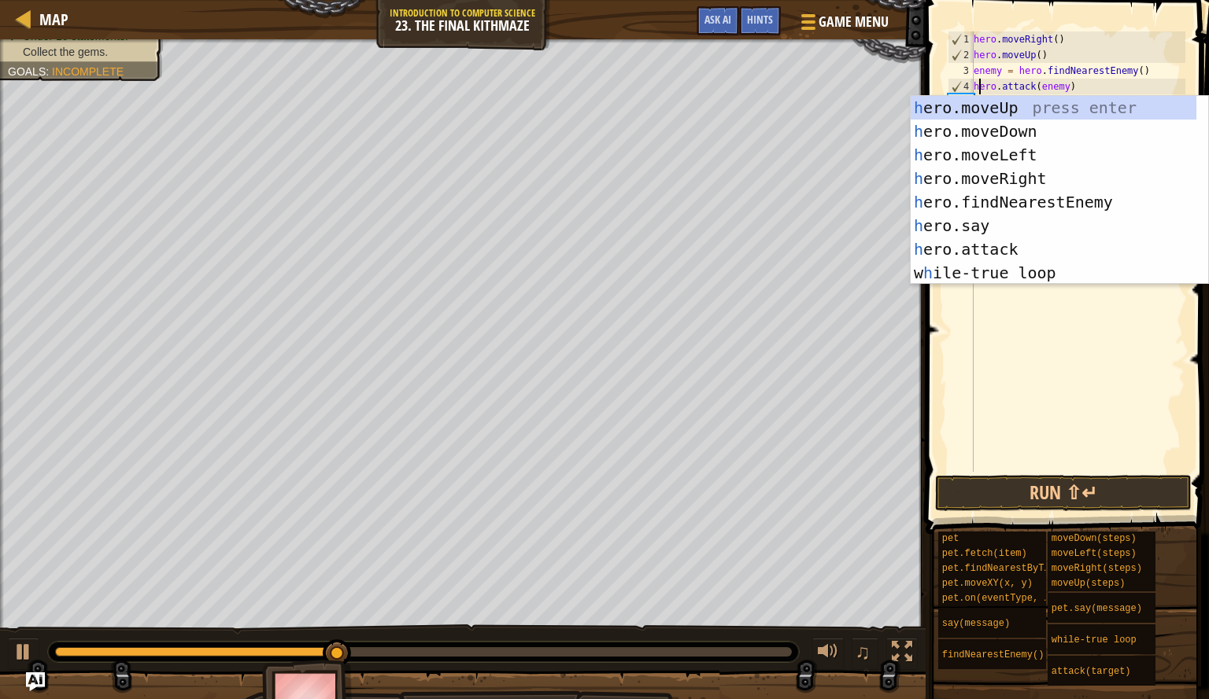
scroll to position [7, 0]
type textarea "hero.attack(enemy)"
click at [1116, 493] on button "Run ⇧↵" at bounding box center [1063, 493] width 257 height 36
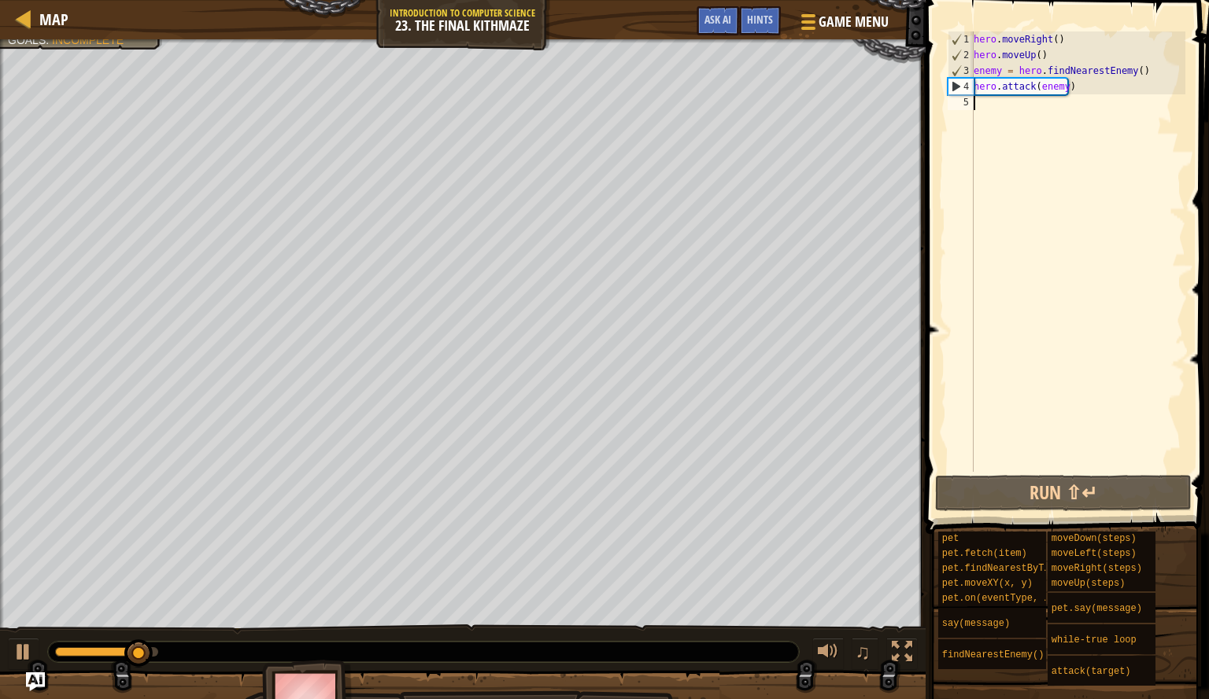
click at [1012, 113] on div "hero . moveRight ( ) hero . moveUp ( ) enemy = hero . findNearestEnemy ( ) hero…" at bounding box center [1077, 267] width 215 height 472
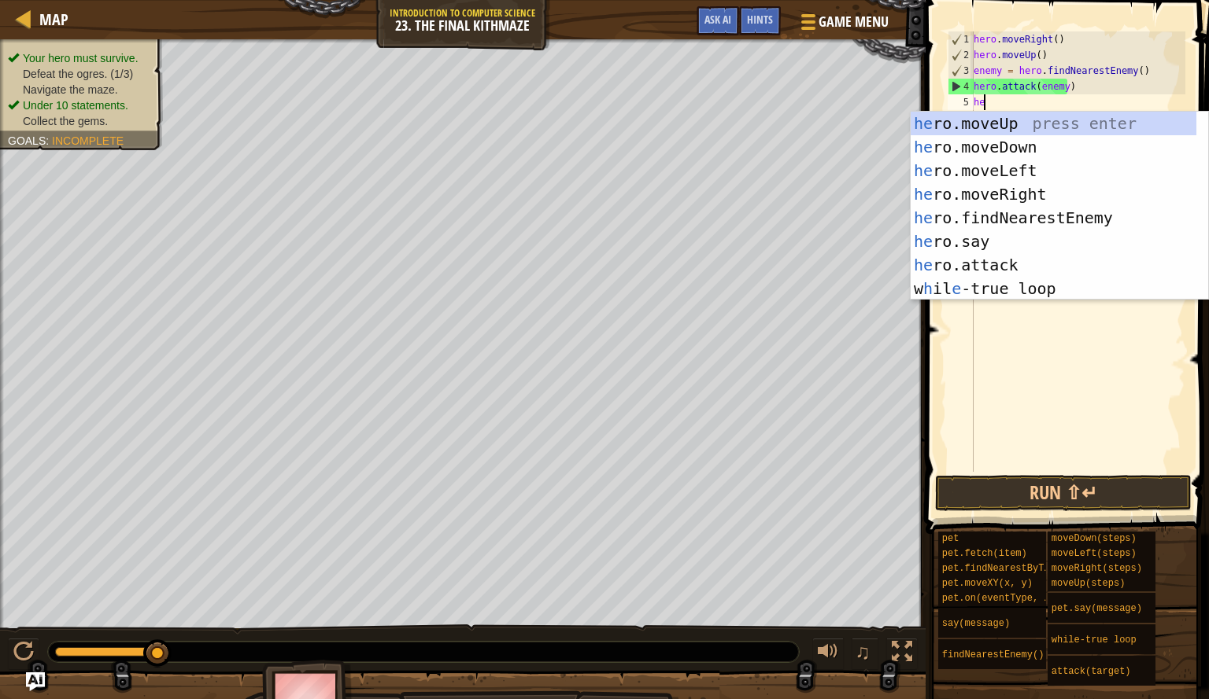
type textarea "her"
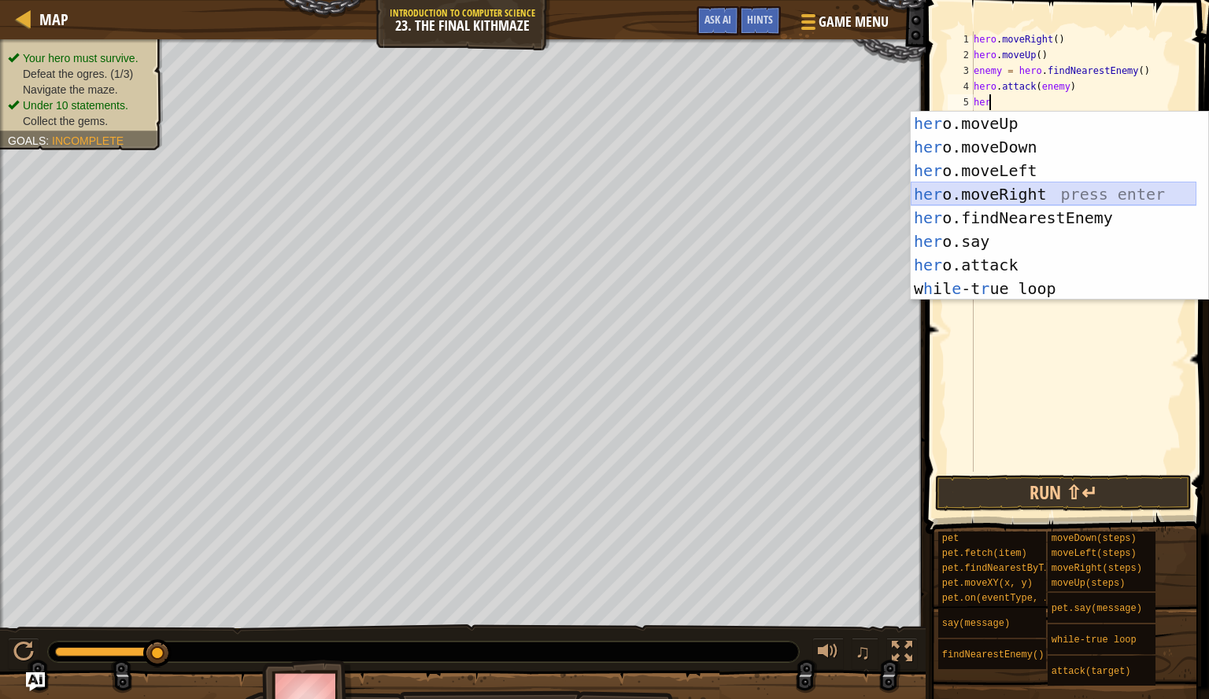
drag, startPoint x: 1019, startPoint y: 187, endPoint x: 1027, endPoint y: 188, distance: 7.9
click at [1027, 188] on div "her o.moveUp press enter her o.moveDown press enter her o.moveLeft press enter …" at bounding box center [1053, 230] width 286 height 236
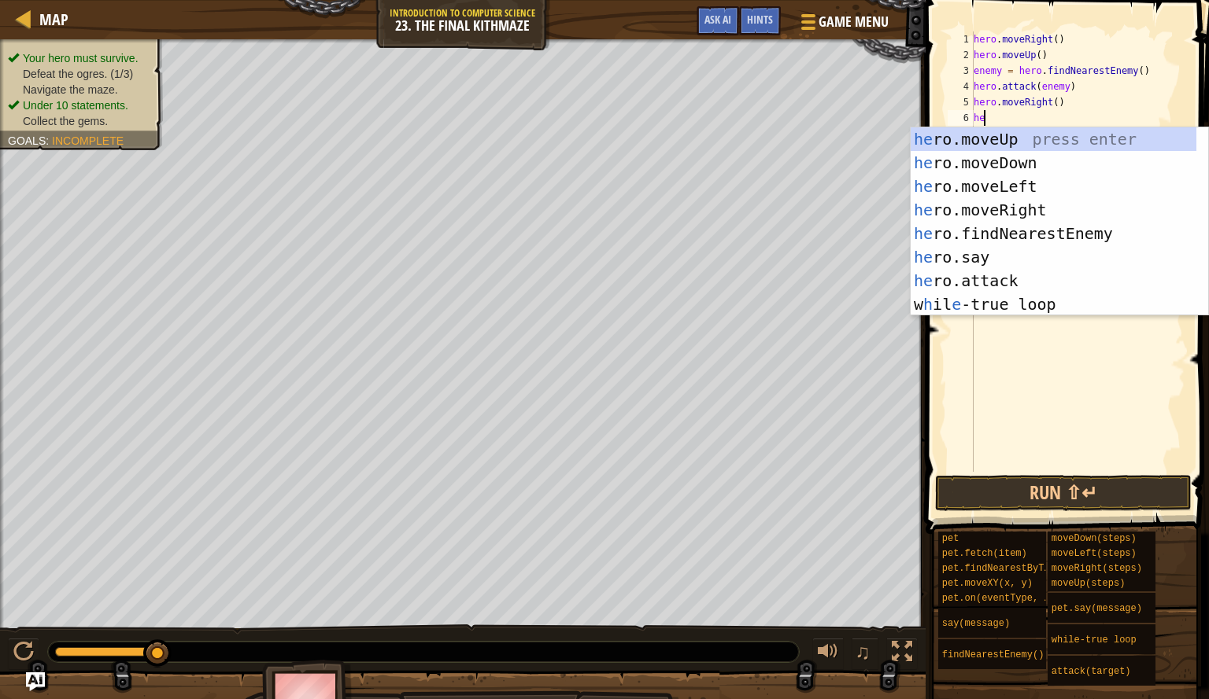
type textarea "her"
click at [1012, 163] on div "her o.moveUp press enter her o.moveDown press enter her o.moveLeft press enter …" at bounding box center [1053, 245] width 286 height 236
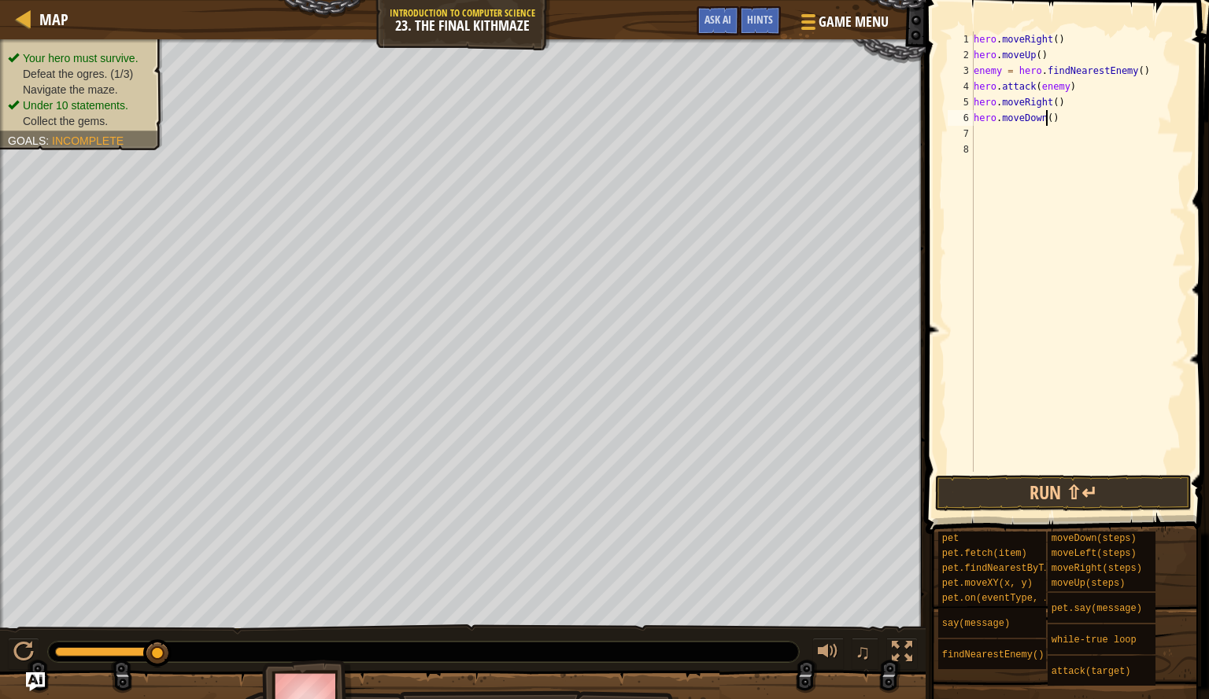
click at [1043, 116] on div "hero . moveRight ( ) hero . moveUp ( ) enemy = hero . findNearestEnemy ( ) hero…" at bounding box center [1077, 267] width 215 height 472
type textarea "hero.moveDown(2)"
click at [998, 134] on div "hero . moveRight ( ) hero . moveUp ( ) enemy = hero . findNearestEnemy ( ) hero…" at bounding box center [1077, 267] width 215 height 472
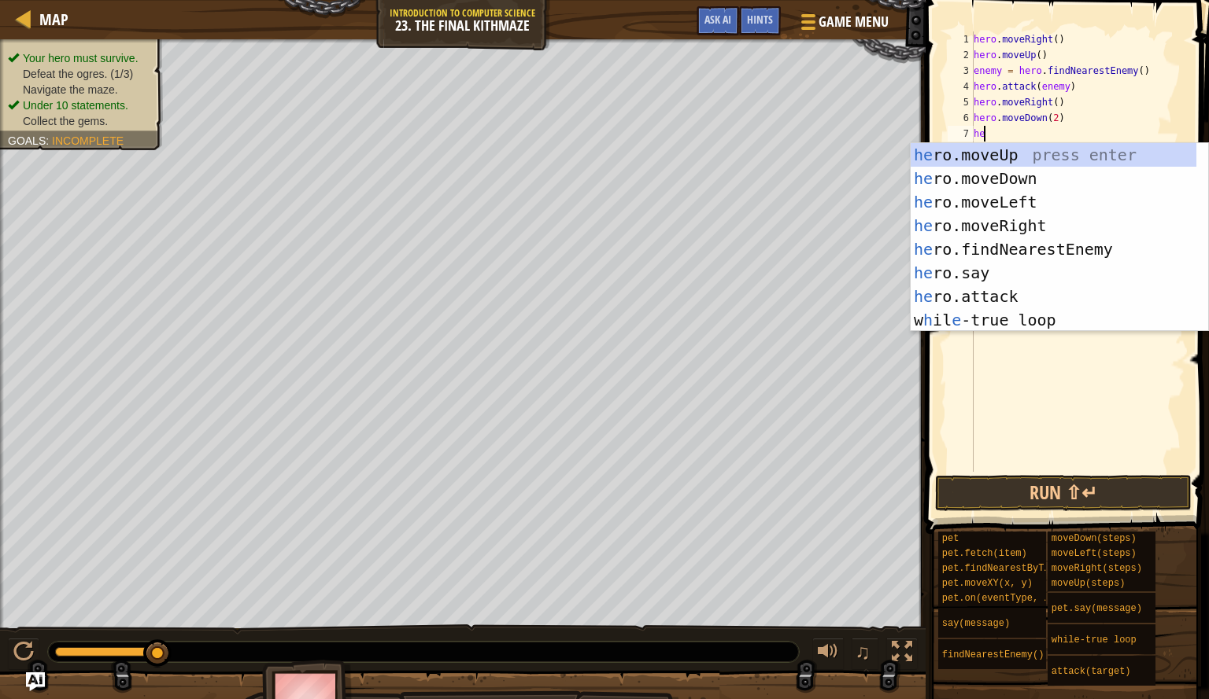
type textarea "her"
click at [1002, 149] on div "her o.moveUp press enter her o.moveDown press enter her o.moveLeft press enter …" at bounding box center [1053, 261] width 286 height 236
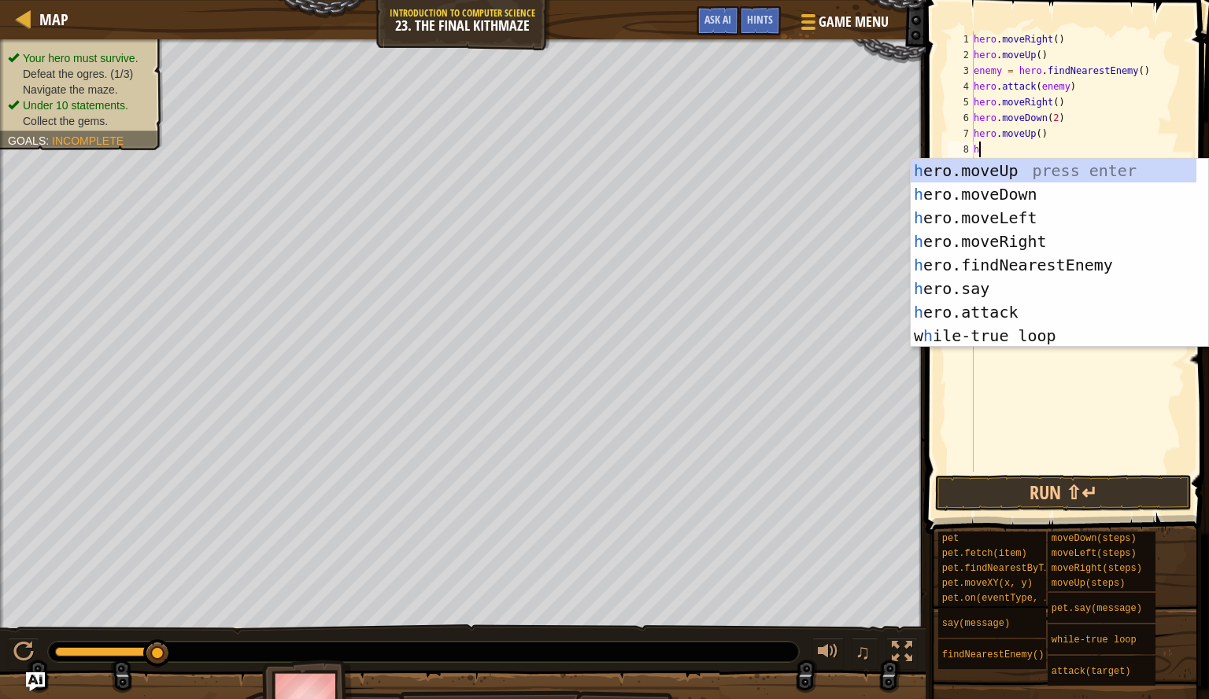
type textarea "hero"
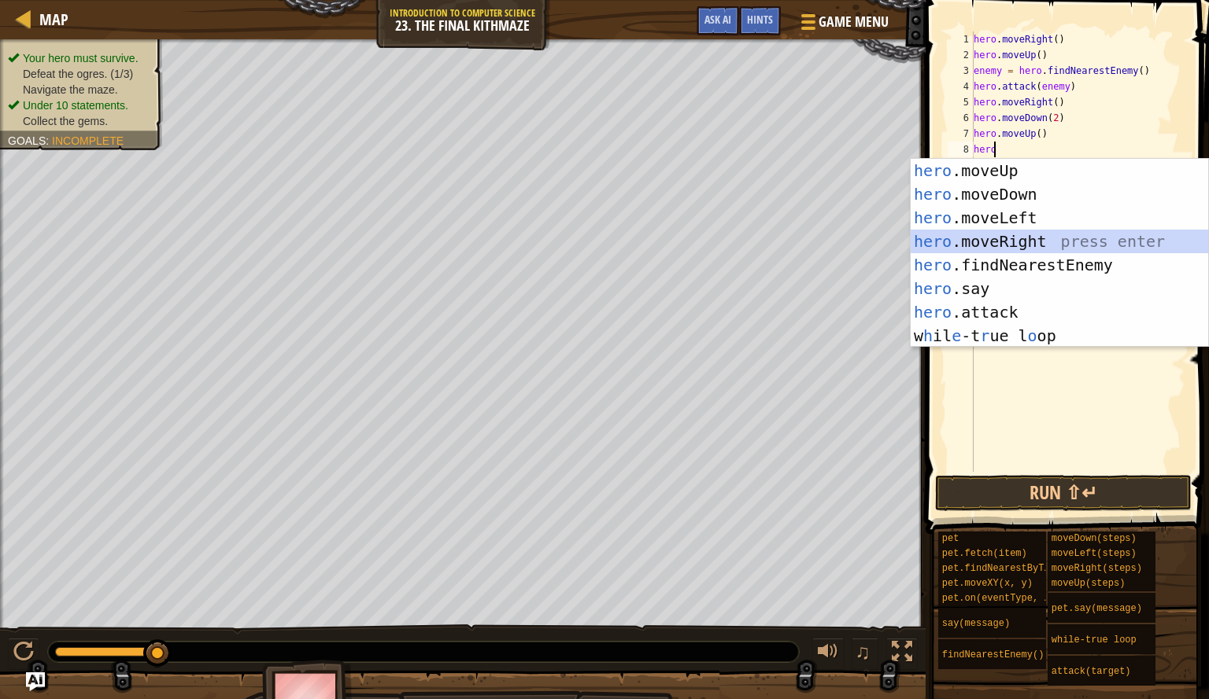
click at [1024, 241] on div "hero .moveUp press enter hero .moveDown press enter hero .moveLeft press enter …" at bounding box center [1058, 277] width 297 height 236
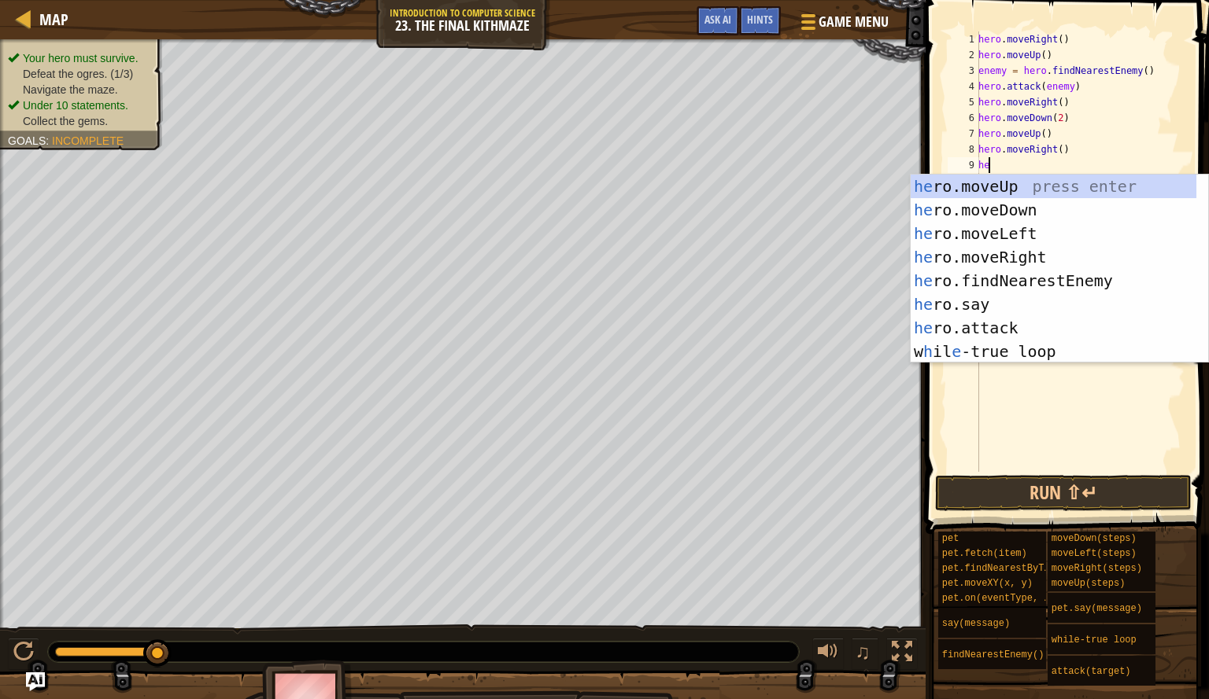
type textarea "her"
click at [1035, 181] on div "her o.moveUp press enter her o.moveDown press enter her o.moveLeft press enter …" at bounding box center [1053, 293] width 286 height 236
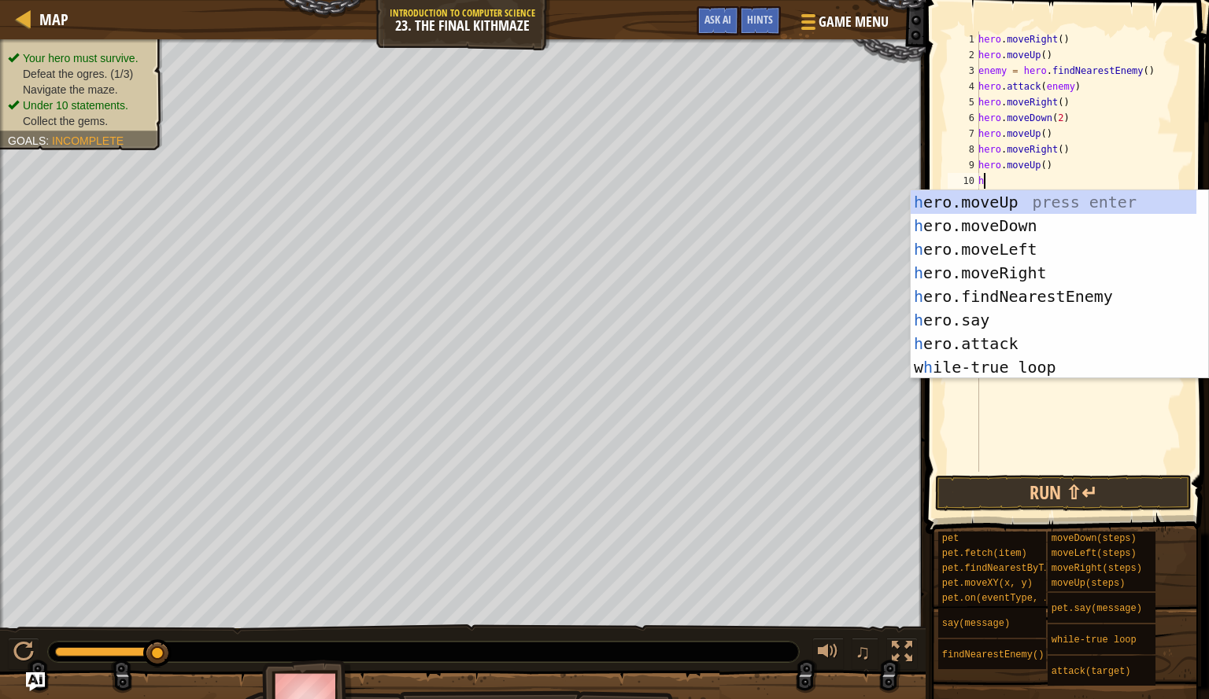
type textarea "he"
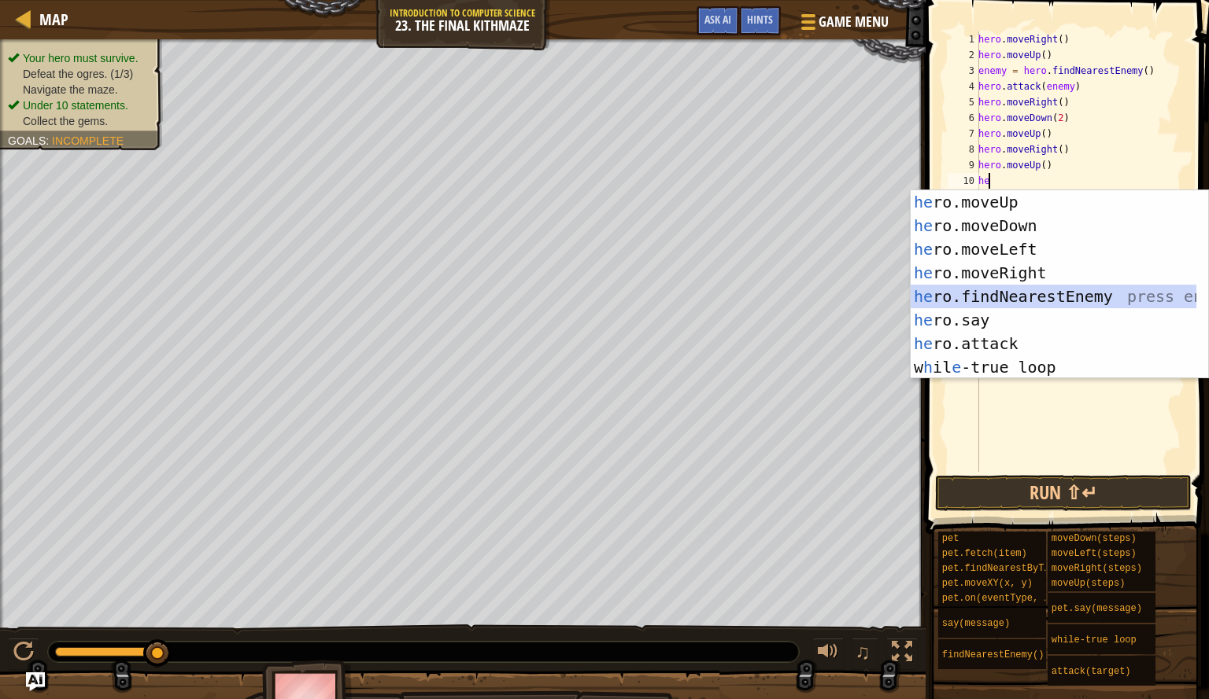
click at [1054, 290] on div "he ro.moveUp press enter he ro.moveDown press enter he ro.moveLeft press enter …" at bounding box center [1053, 308] width 286 height 236
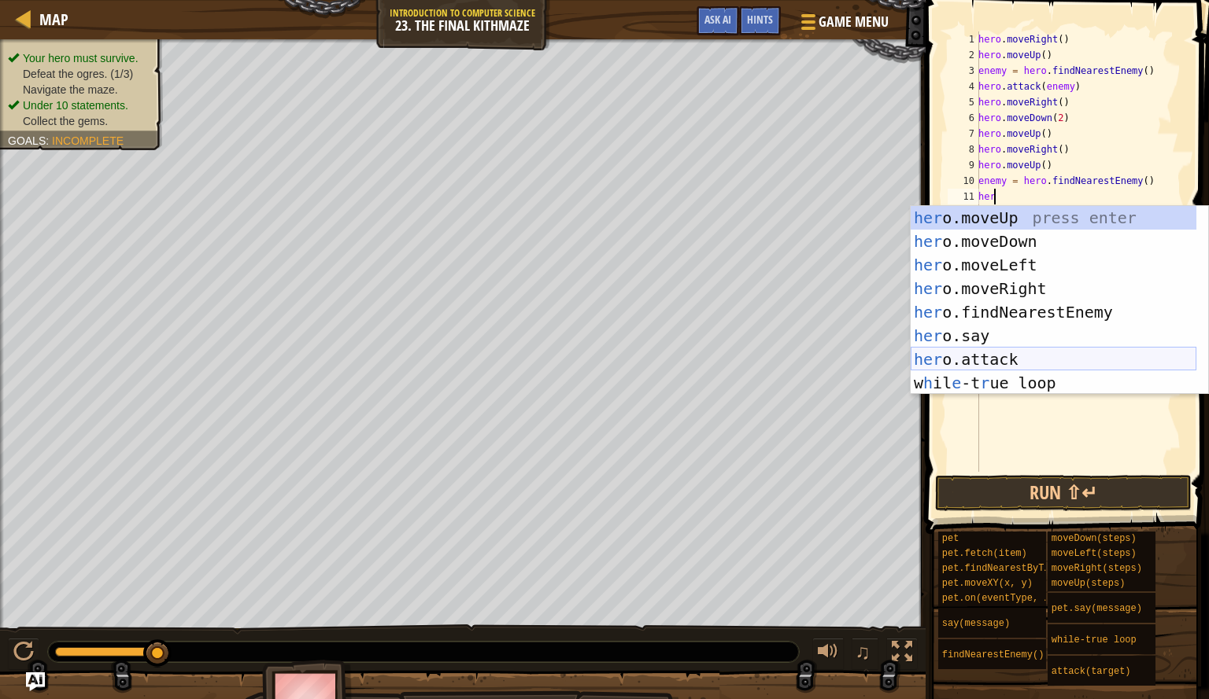
click at [1031, 356] on div "her o.moveUp press enter her o.moveDown press enter her o.moveLeft press enter …" at bounding box center [1053, 324] width 286 height 236
type textarea "hero.attack(enemy)"
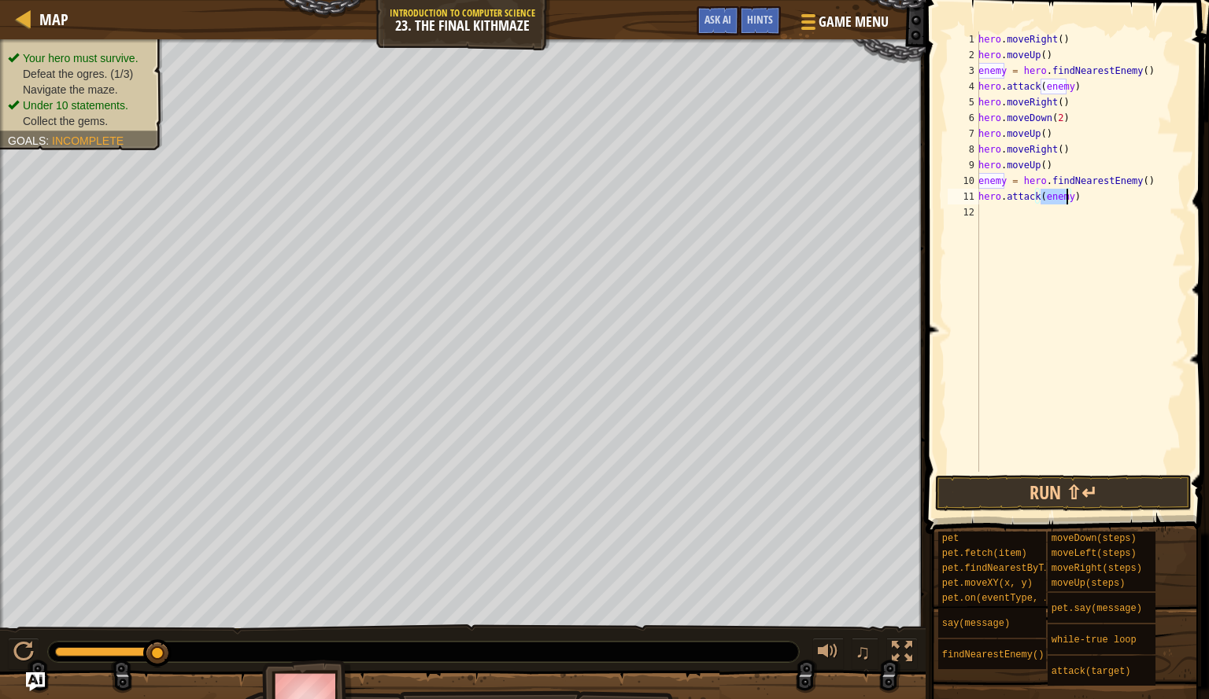
click at [1018, 220] on div "hero . moveRight ( ) hero . moveUp ( ) enemy = hero . findNearestEnemy ( ) hero…" at bounding box center [1080, 267] width 210 height 472
click at [1107, 494] on button "Run ⇧↵" at bounding box center [1063, 493] width 257 height 36
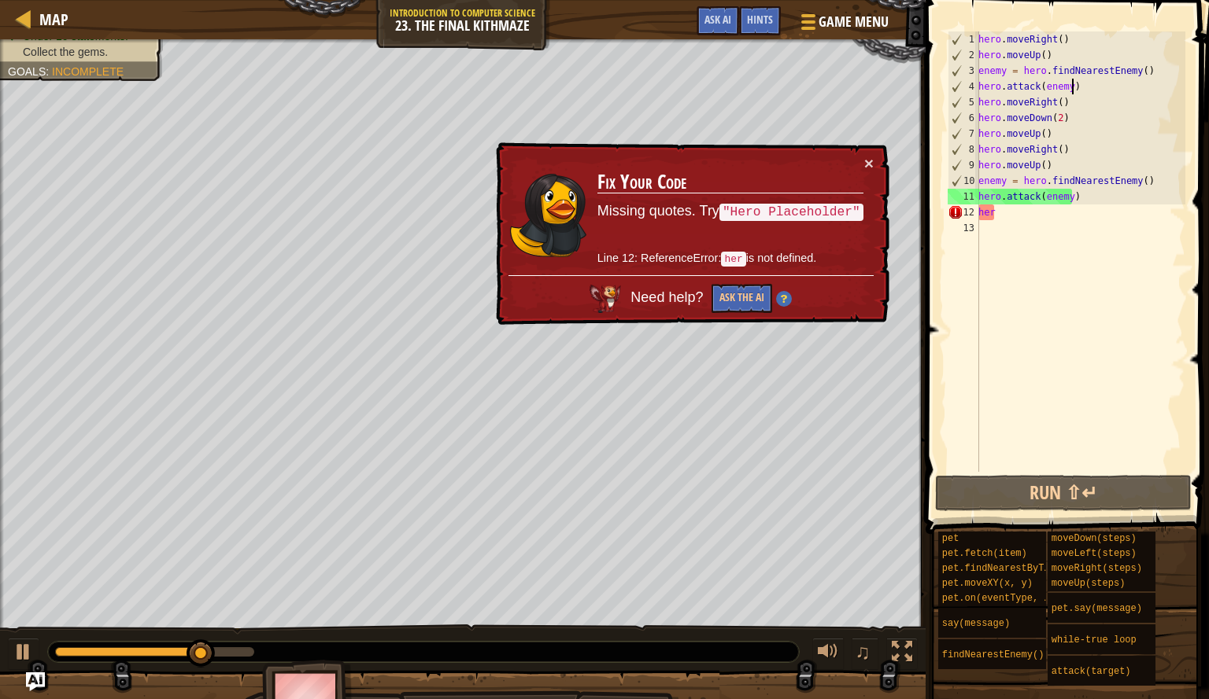
click at [1087, 82] on div "hero . moveRight ( ) hero . moveUp ( ) enemy = hero . findNearestEnemy ( ) hero…" at bounding box center [1080, 267] width 210 height 472
type textarea "hero.attack(enemy)"
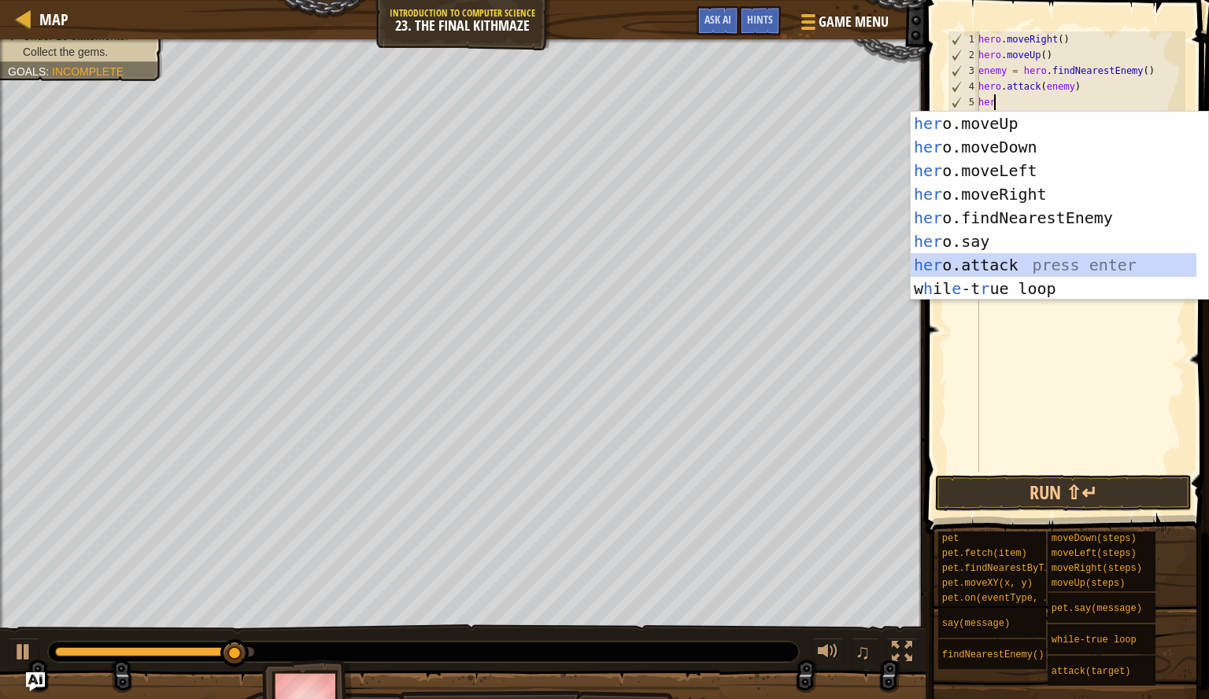
click at [1046, 261] on div "her o.moveUp press enter her o.moveDown press enter her o.moveLeft press enter …" at bounding box center [1053, 230] width 286 height 236
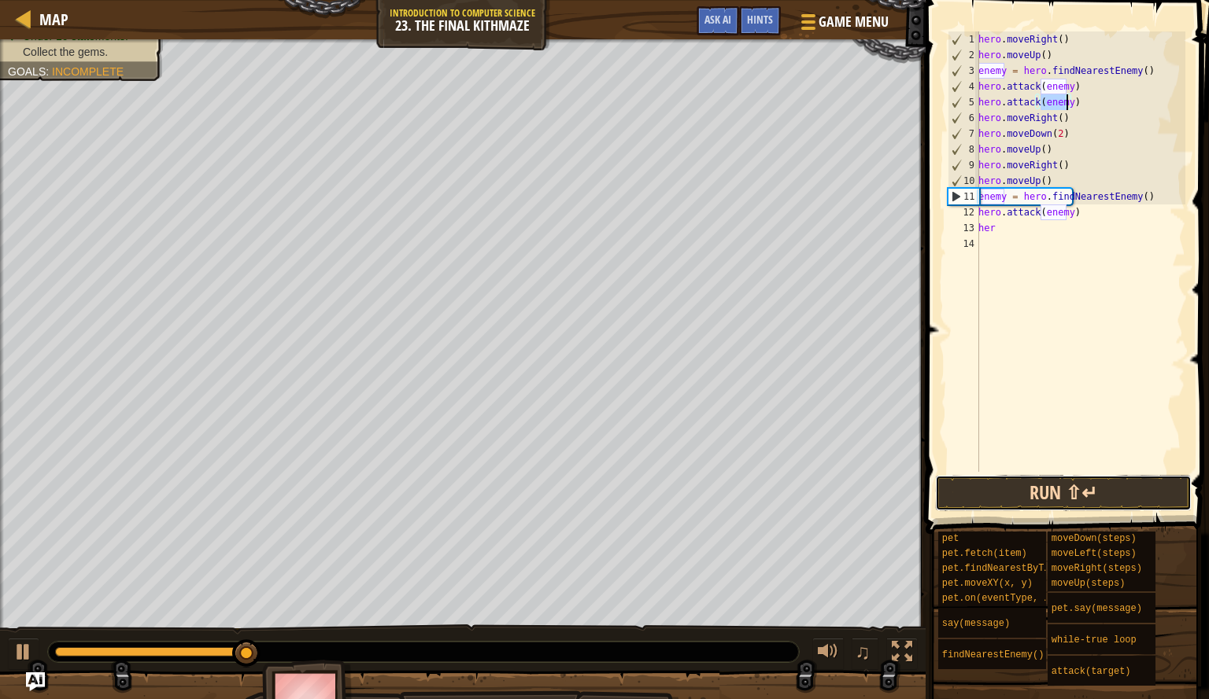
click at [1028, 488] on button "Run ⇧↵" at bounding box center [1063, 493] width 257 height 36
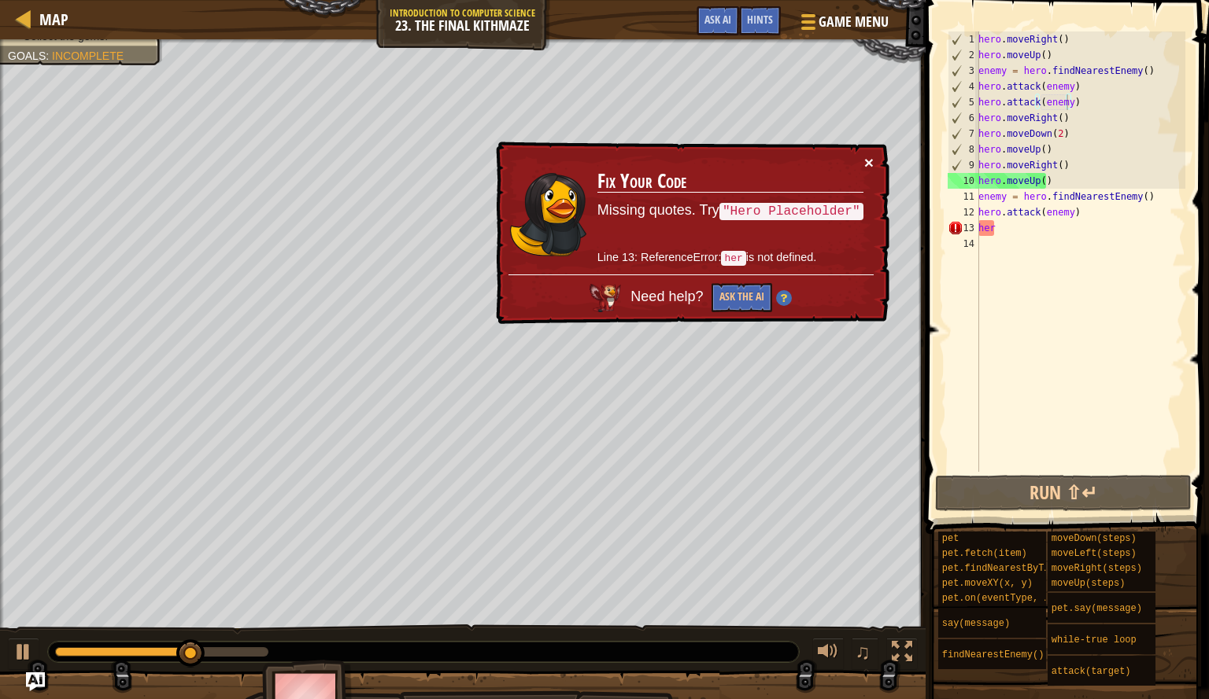
click at [868, 158] on button "×" at bounding box center [868, 162] width 9 height 17
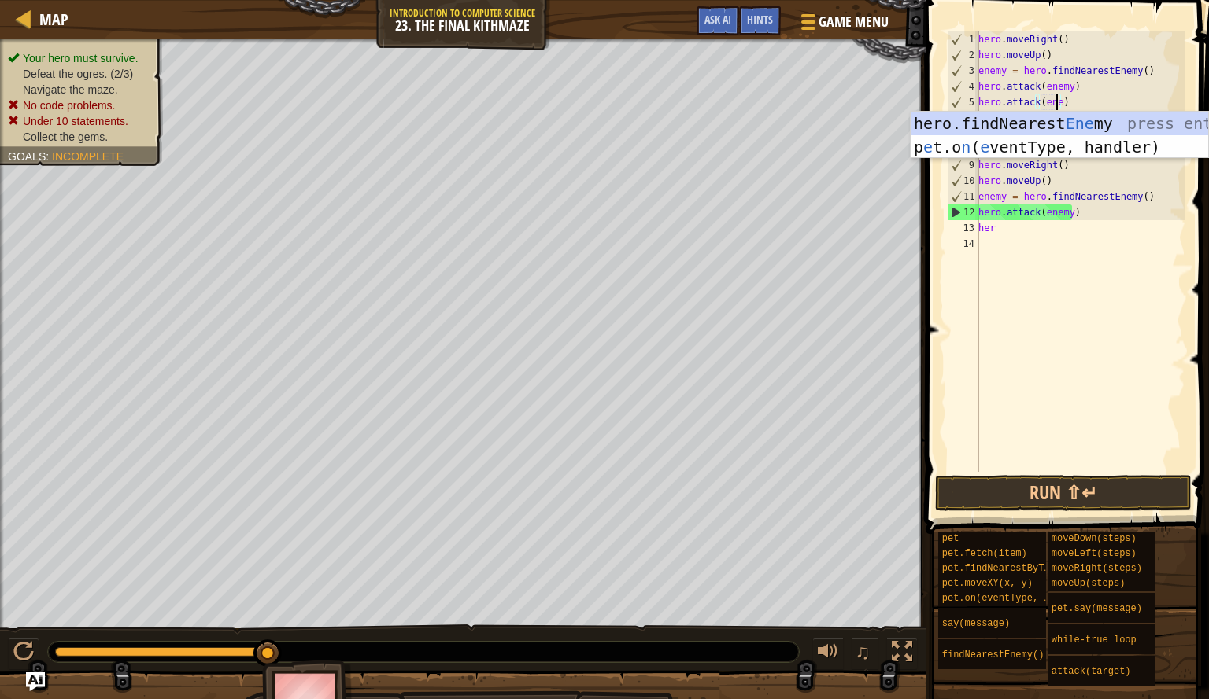
scroll to position [7, 6]
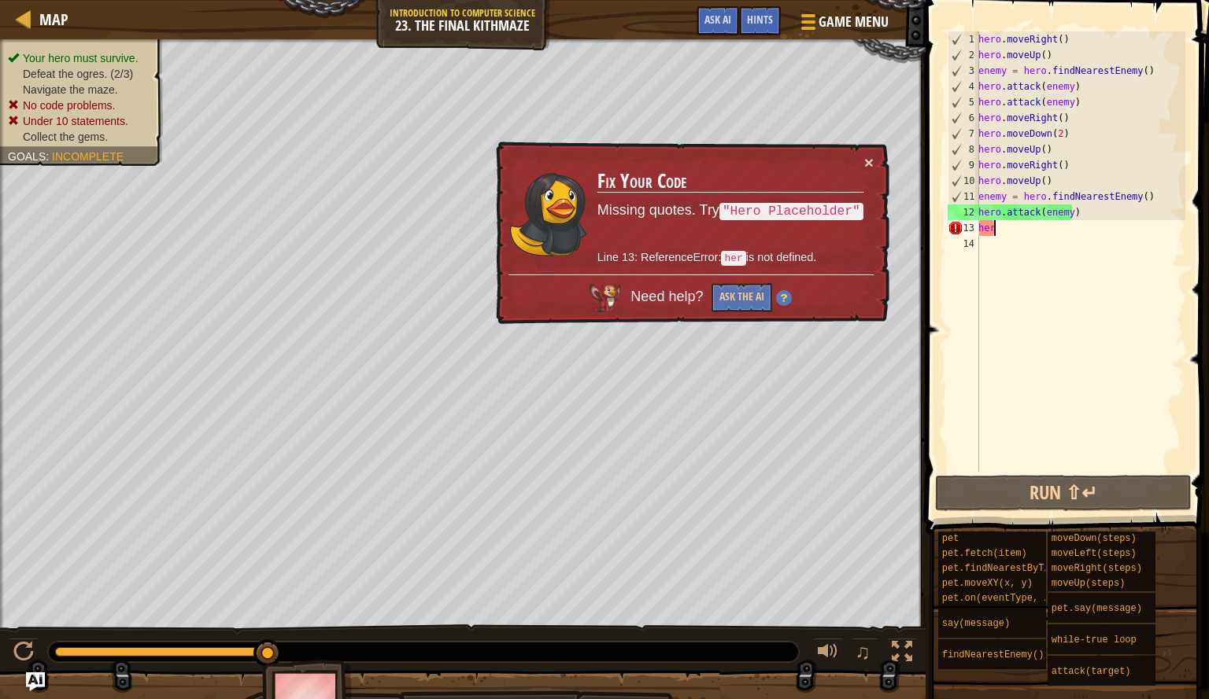
click at [1044, 227] on div "hero . moveRight ( ) hero . moveUp ( ) enemy = hero . findNearestEnemy ( ) hero…" at bounding box center [1080, 267] width 210 height 472
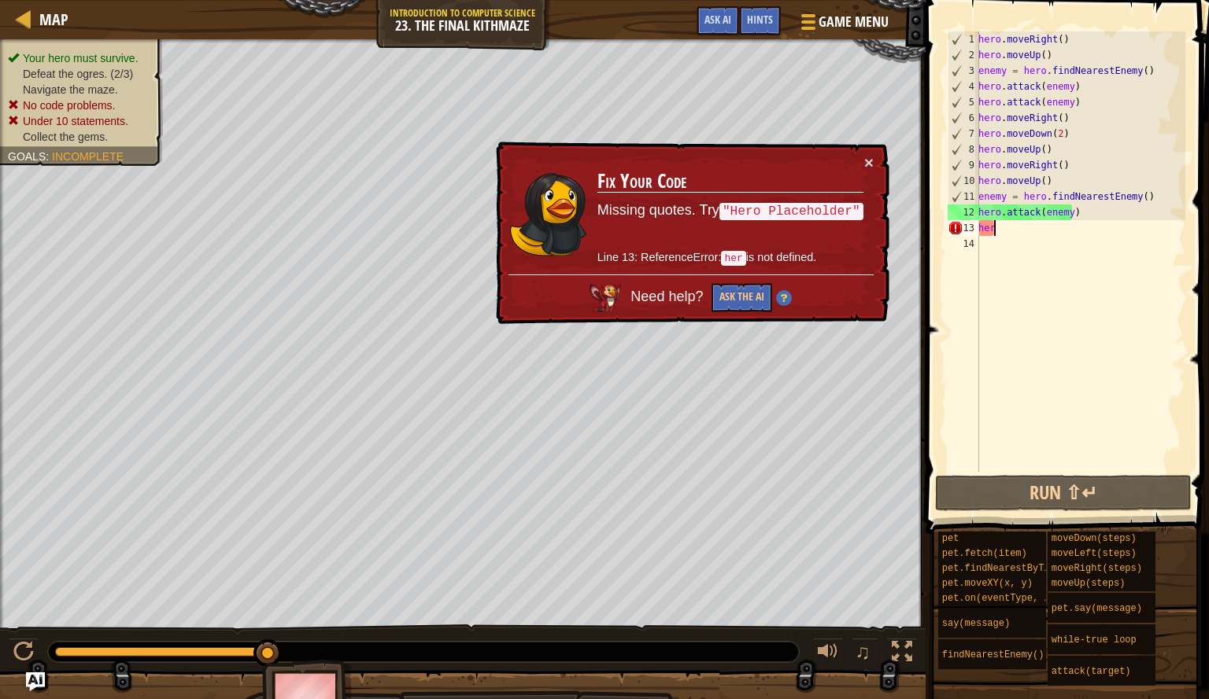
scroll to position [7, 1]
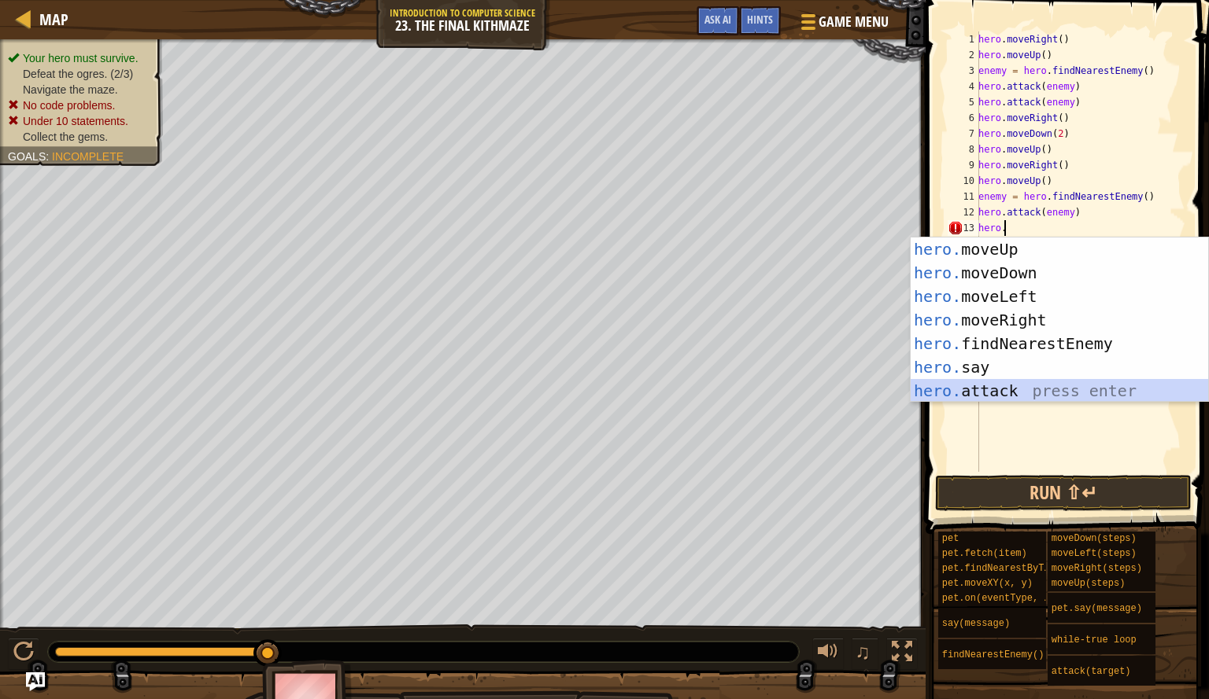
click at [1024, 389] on div "hero. moveUp press enter hero. moveDown press enter hero. moveLeft press enter …" at bounding box center [1058, 344] width 297 height 212
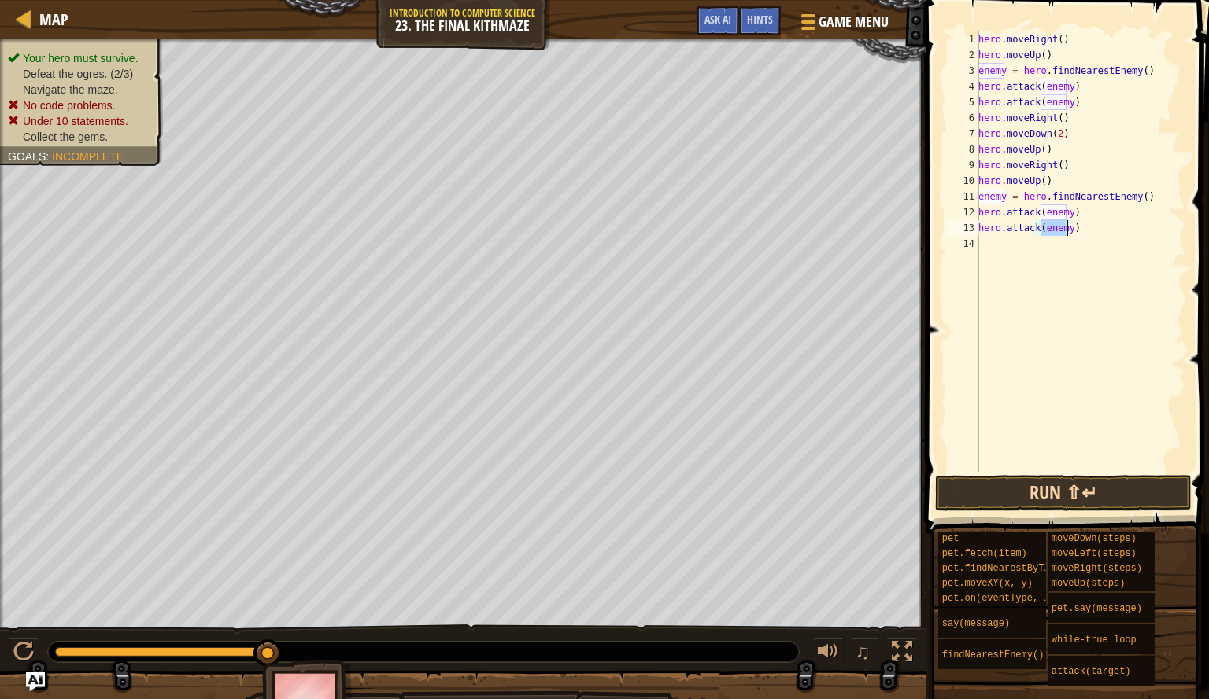
type textarea "hero.attack(enemy)"
click at [1065, 486] on button "Run ⇧↵" at bounding box center [1063, 493] width 257 height 36
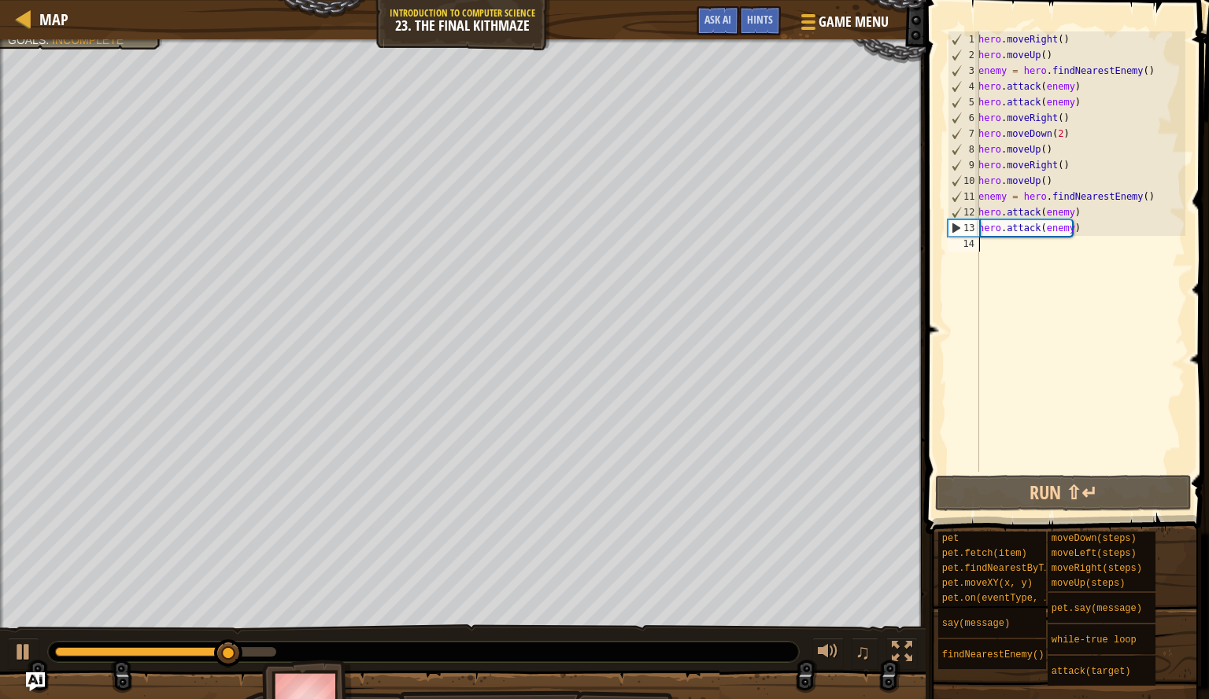
click at [1028, 253] on div "hero . moveRight ( ) hero . moveUp ( ) enemy = hero . findNearestEnemy ( ) hero…" at bounding box center [1080, 267] width 210 height 472
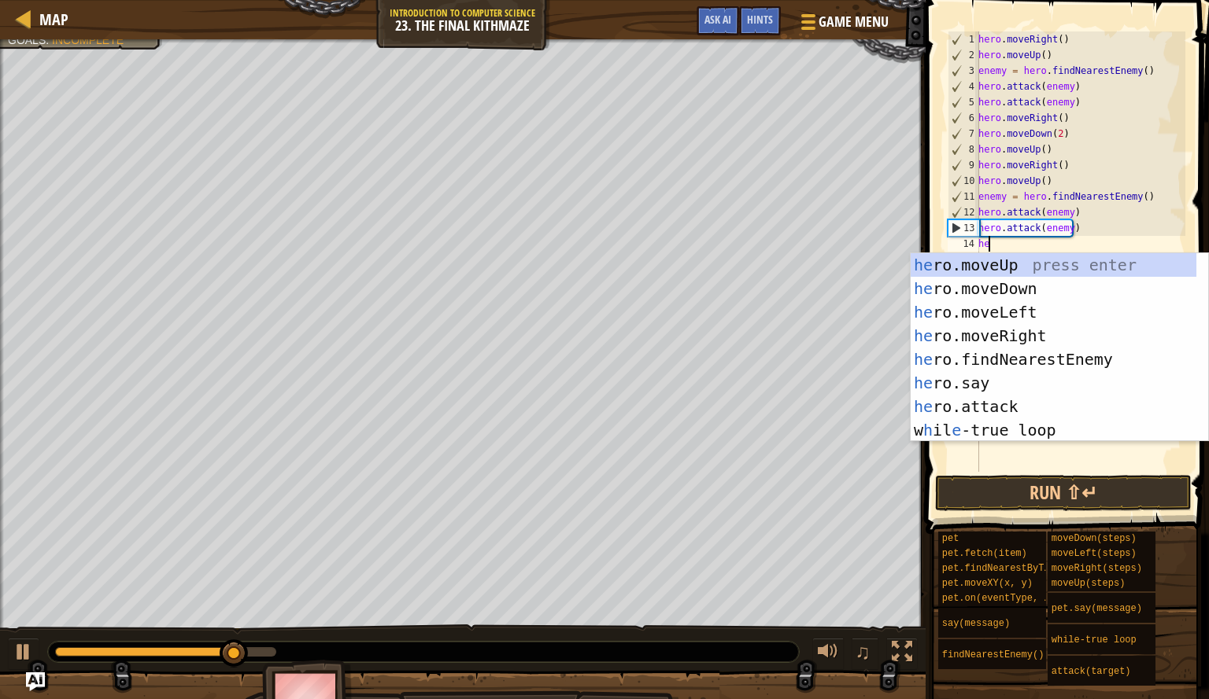
type textarea "her"
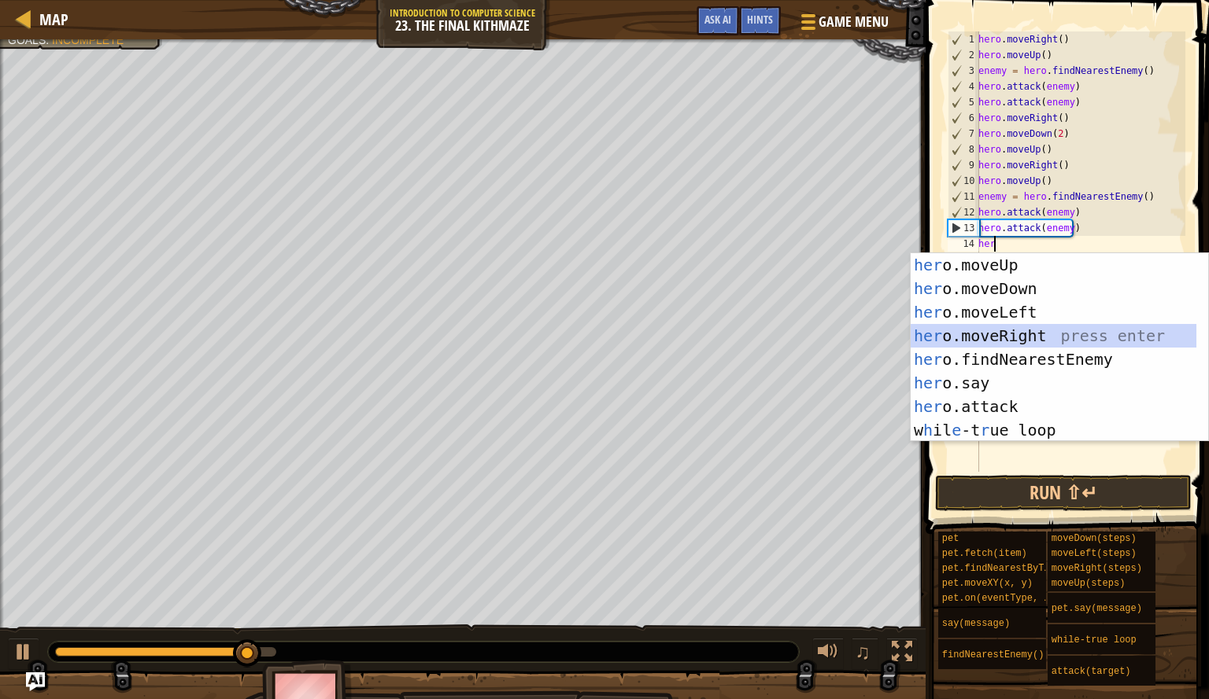
click at [1019, 328] on div "her o.moveUp press enter her o.moveDown press enter her o.moveLeft press enter …" at bounding box center [1053, 371] width 286 height 236
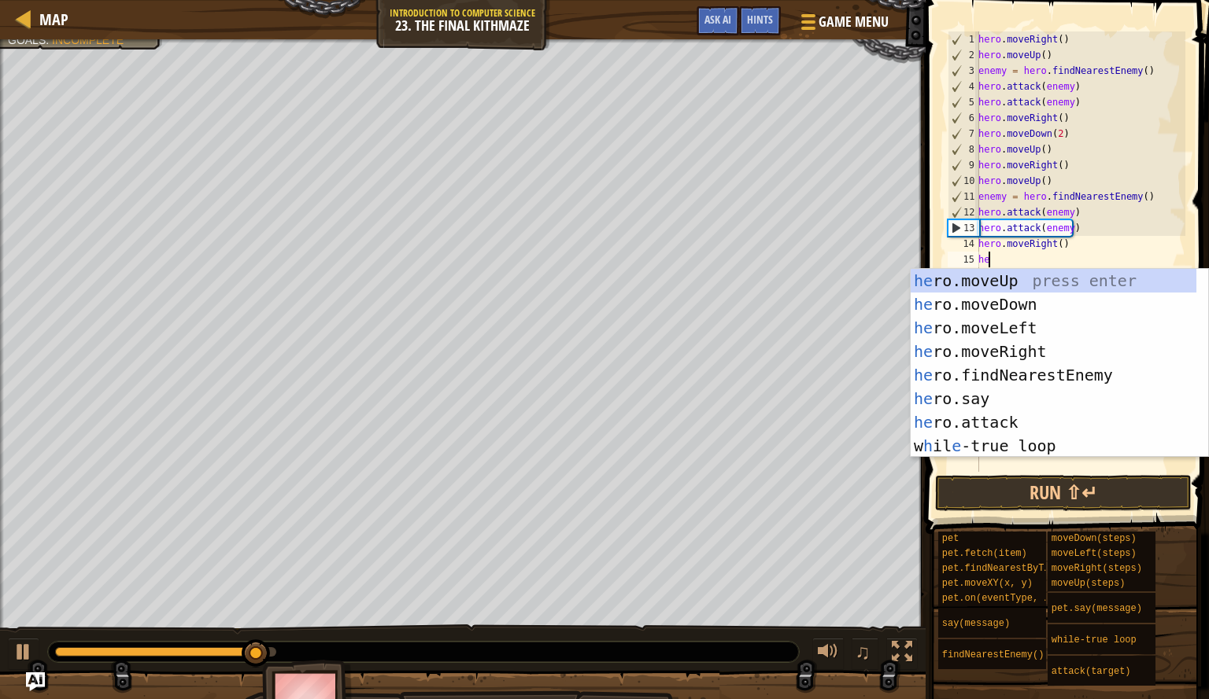
type textarea "her"
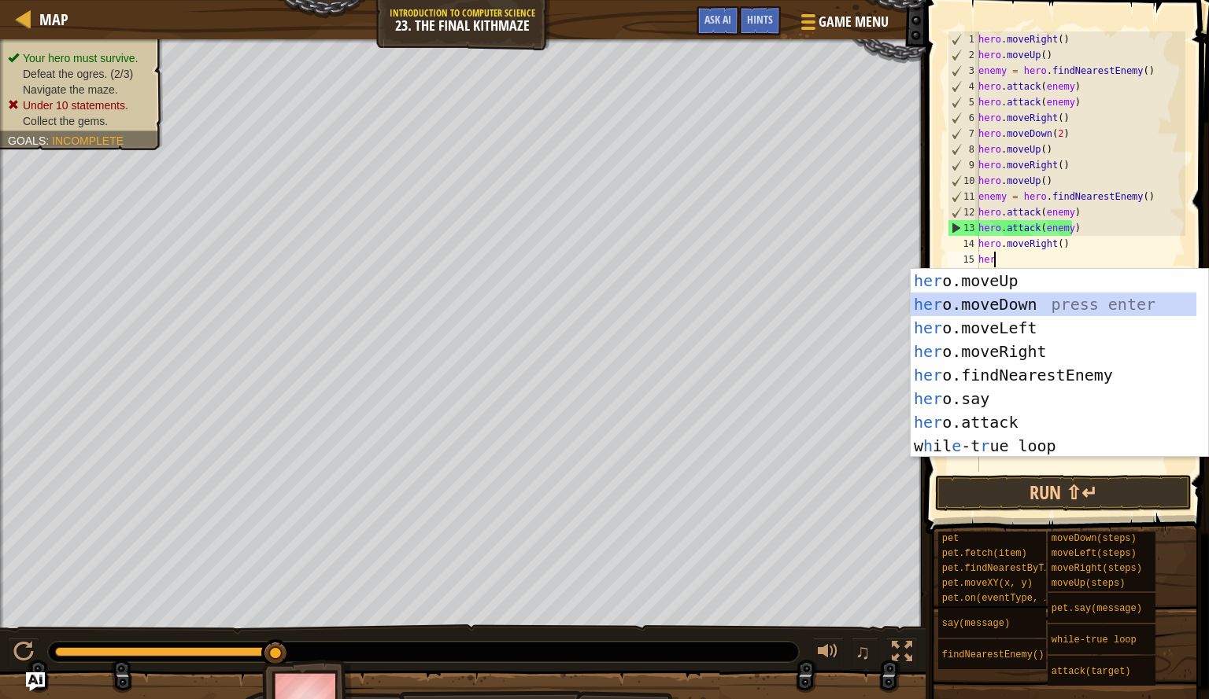
click at [1030, 305] on div "her o.moveUp press enter her o.moveDown press enter her o.moveLeft press enter …" at bounding box center [1053, 387] width 286 height 236
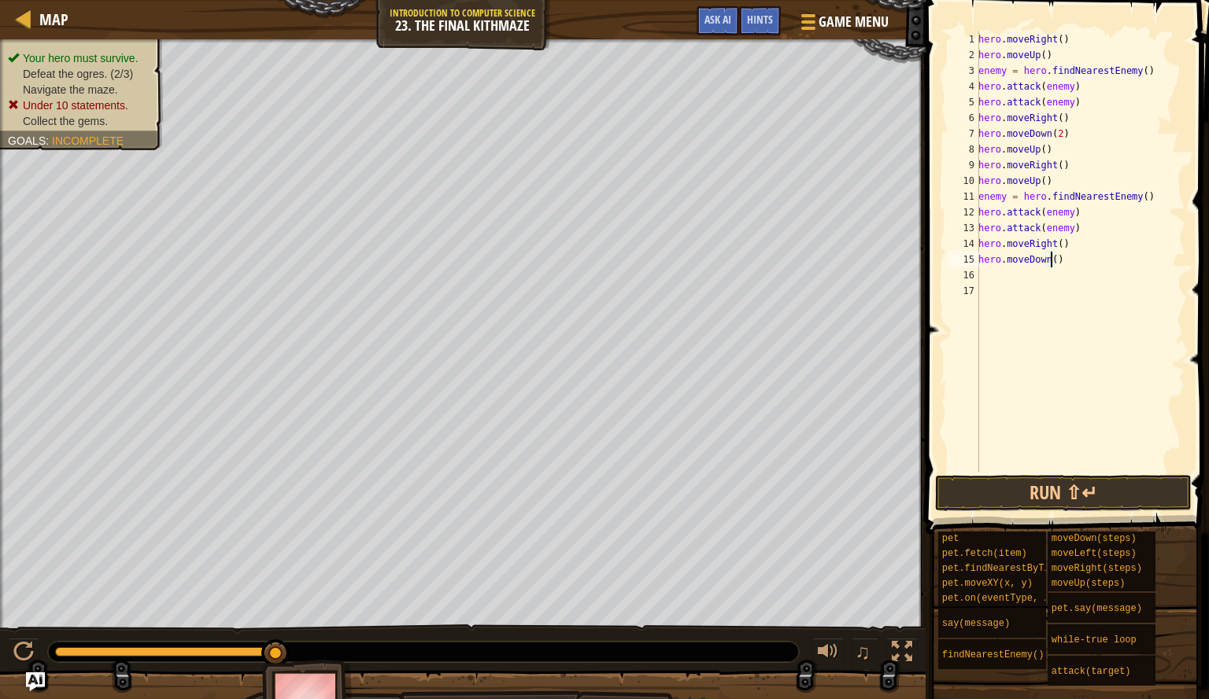
click at [1051, 259] on div "hero . moveRight ( ) hero . moveUp ( ) enemy = hero . findNearestEnemy ( ) hero…" at bounding box center [1080, 267] width 210 height 472
type textarea "hero.moveDown(2)"
click at [1017, 280] on div "hero . moveRight ( ) hero . moveUp ( ) enemy = hero . findNearestEnemy ( ) hero…" at bounding box center [1080, 267] width 210 height 472
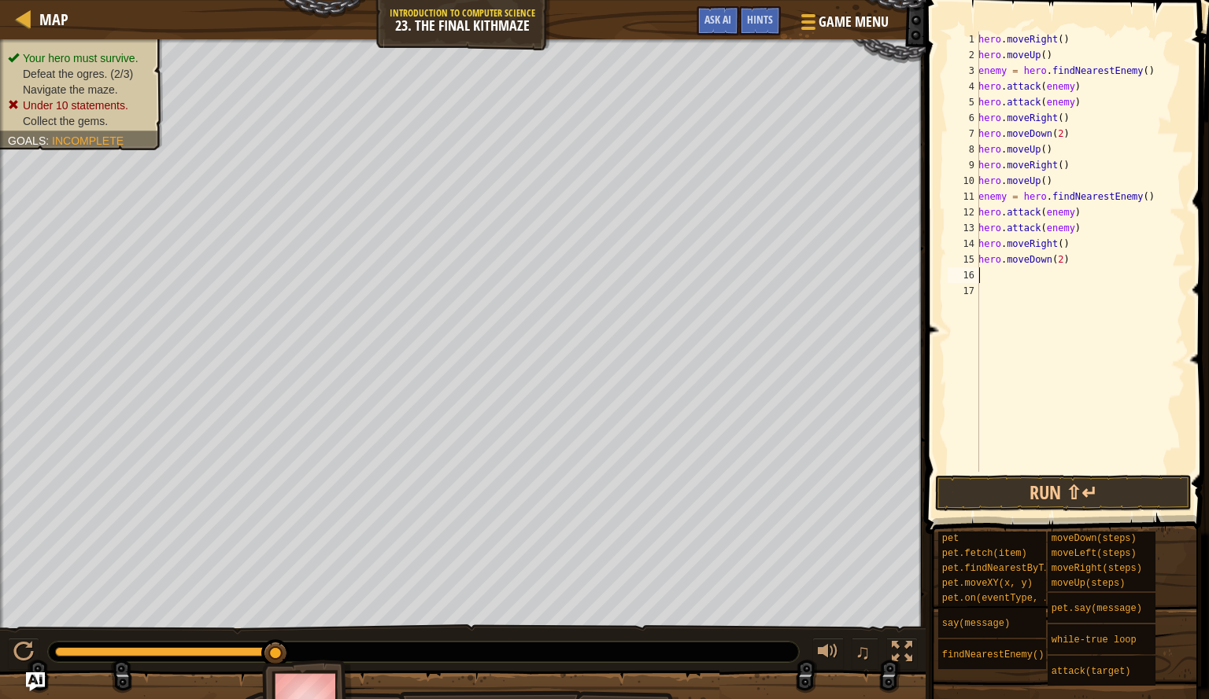
type textarea "he"
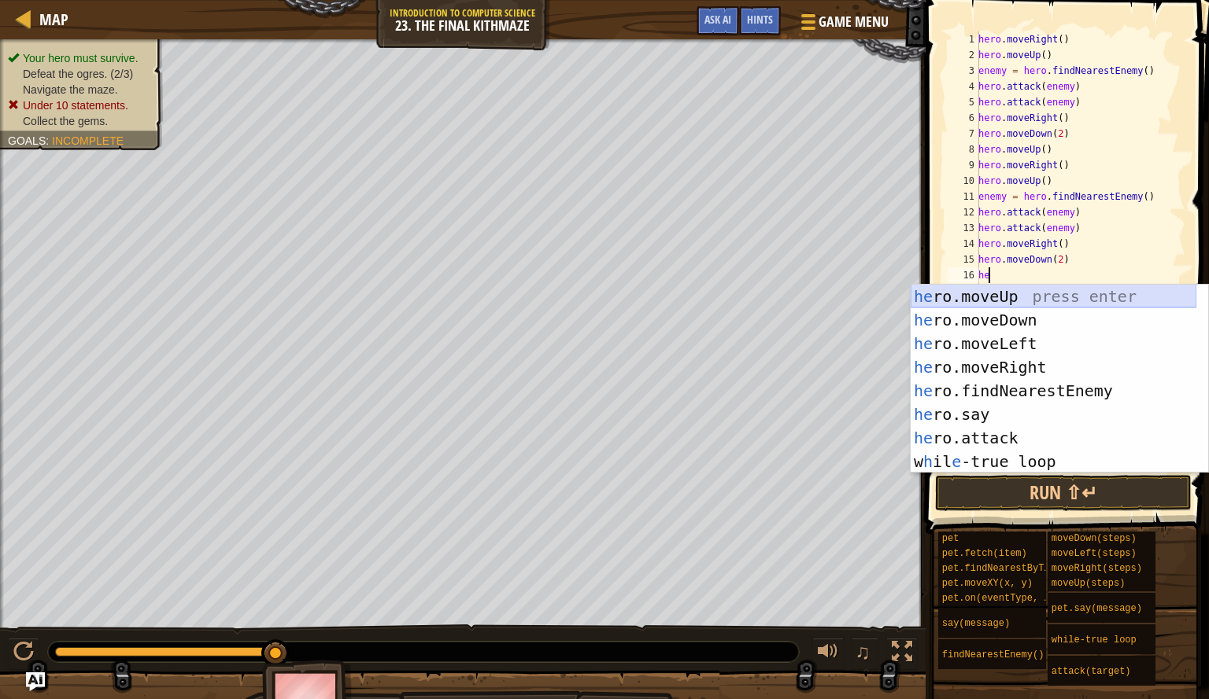
click at [1017, 292] on div "he ro.moveUp press enter he ro.moveDown press enter he ro.moveLeft press enter …" at bounding box center [1053, 403] width 286 height 236
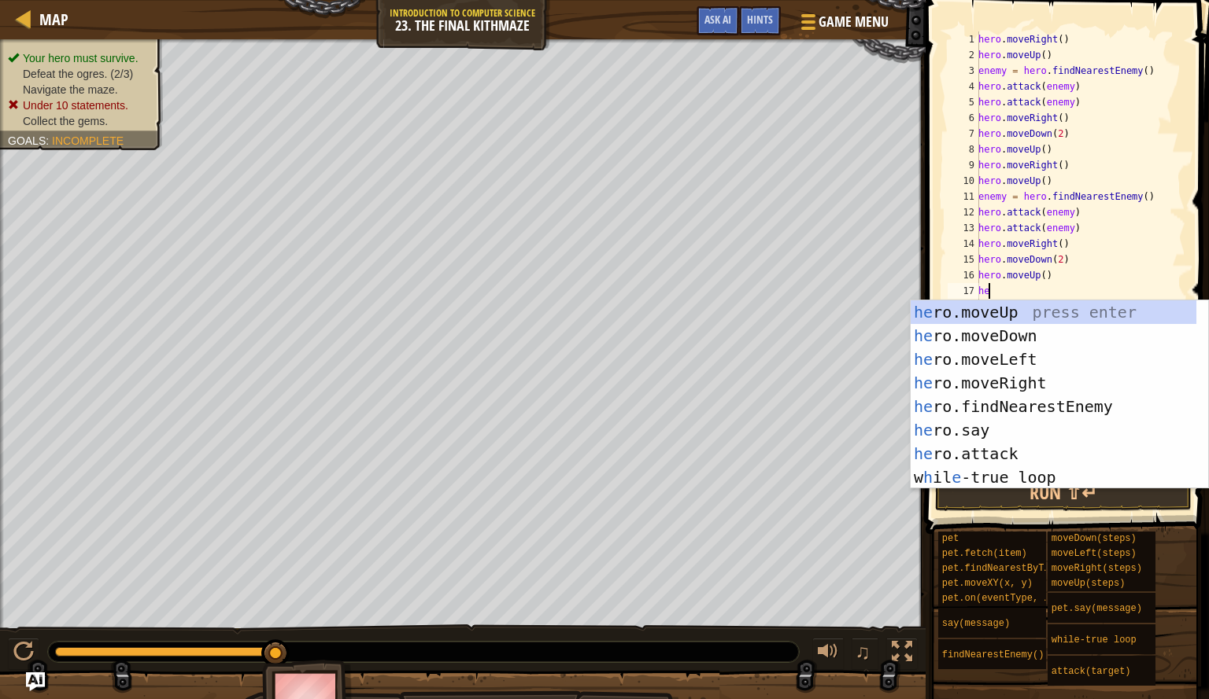
type textarea "her"
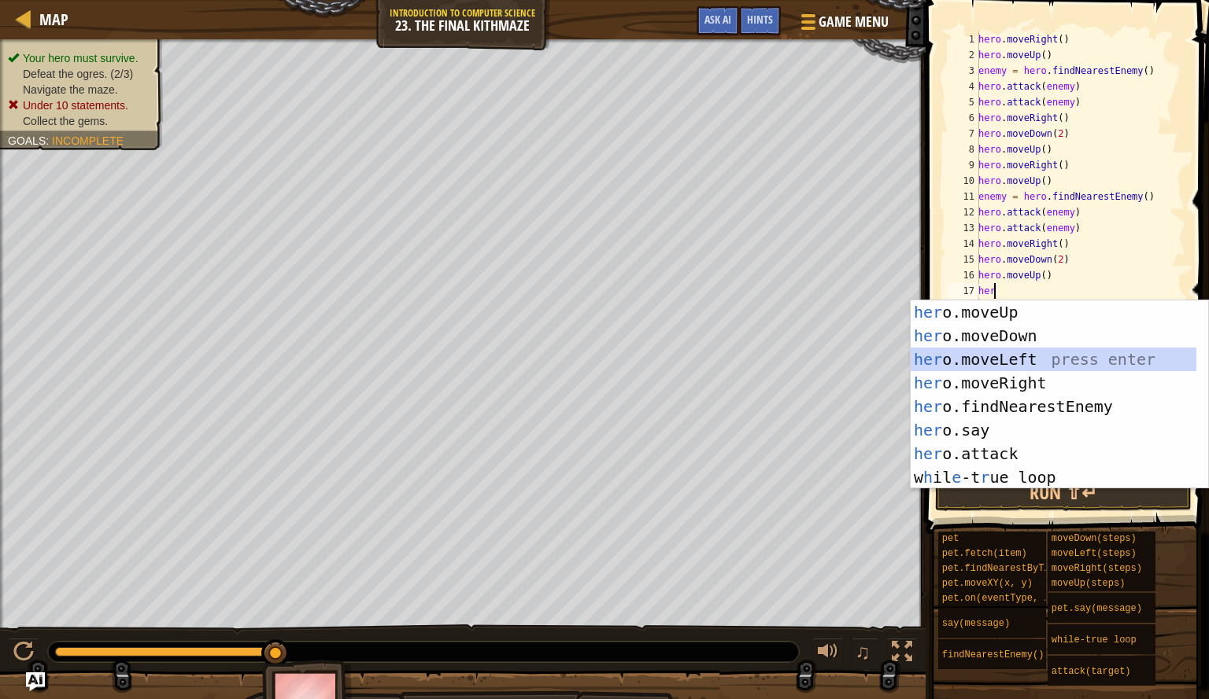
click at [1008, 359] on div "her o.moveUp press enter her o.moveDown press enter her o.moveLeft press enter …" at bounding box center [1053, 419] width 286 height 236
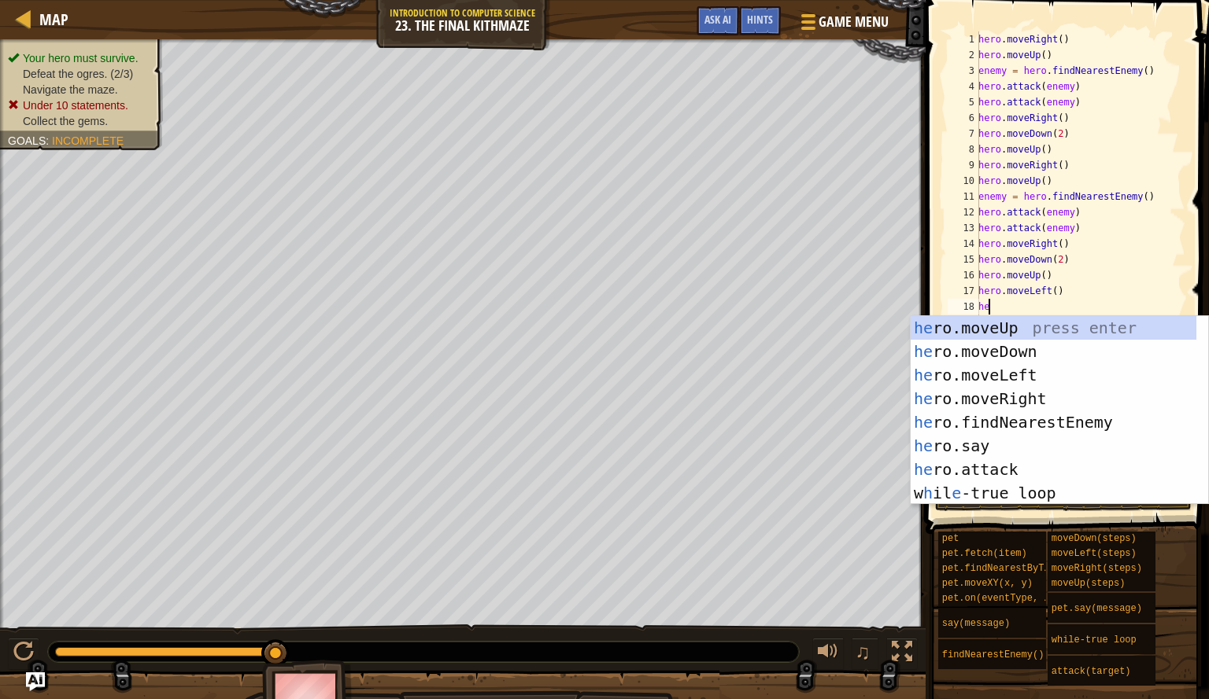
type textarea "hee"
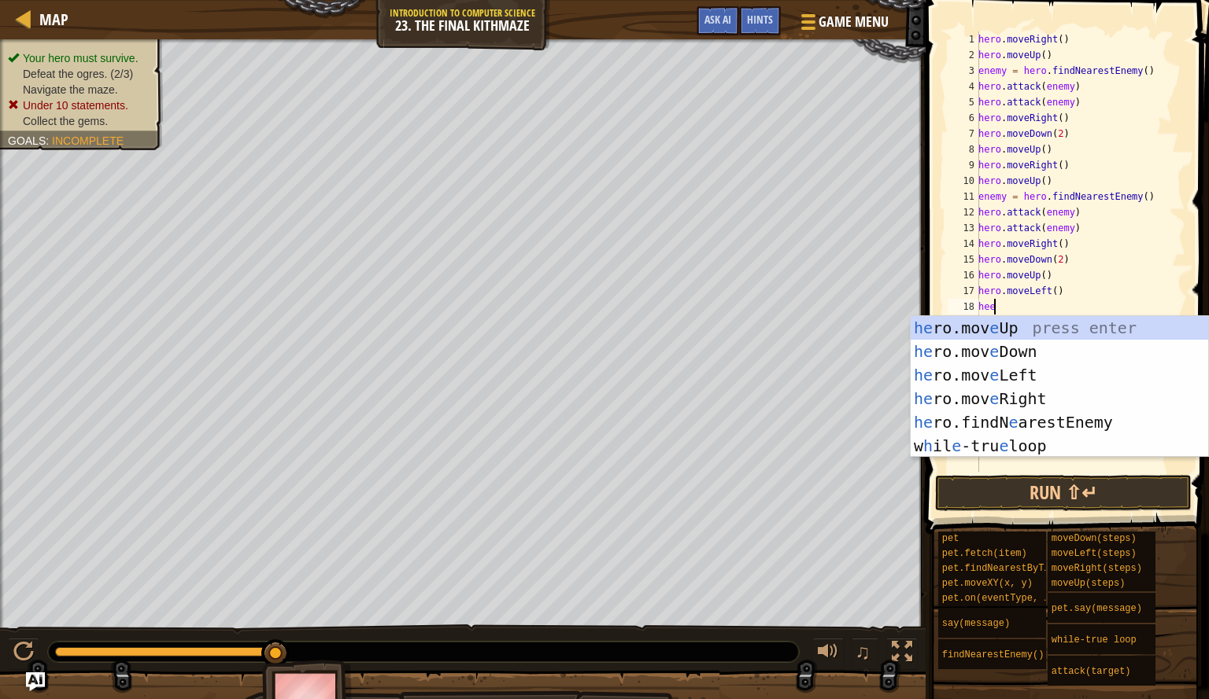
click at [1021, 329] on div "he ro.mov e Up press enter he ro.mov e Down press enter he ro.mov e Left press …" at bounding box center [1058, 410] width 297 height 189
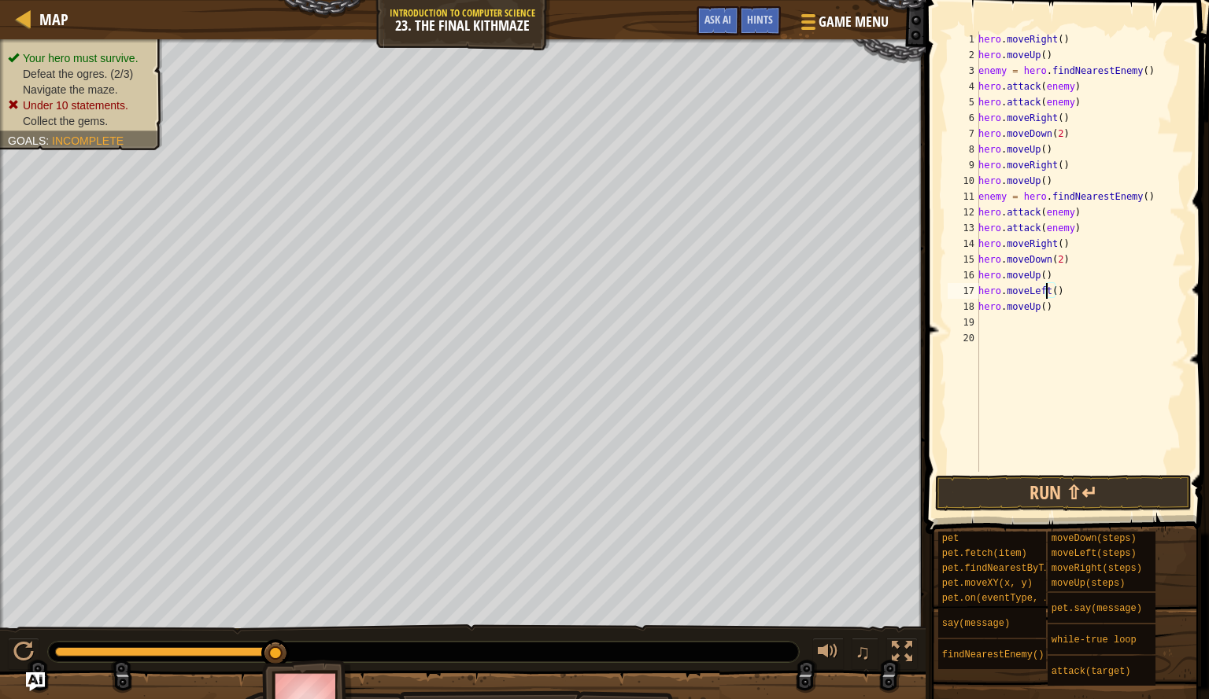
click at [1045, 291] on div "hero . moveRight ( ) hero . moveUp ( ) enemy = hero . findNearestEnemy ( ) hero…" at bounding box center [1080, 267] width 210 height 472
click at [1053, 315] on div "hero.moveRight press enter" at bounding box center [1058, 336] width 297 height 71
type textarea "hero.moveRight()"
click at [987, 323] on div "hero . moveRight ( ) hero . moveUp ( ) enemy = hero . findNearestEnemy ( ) hero…" at bounding box center [1080, 267] width 210 height 472
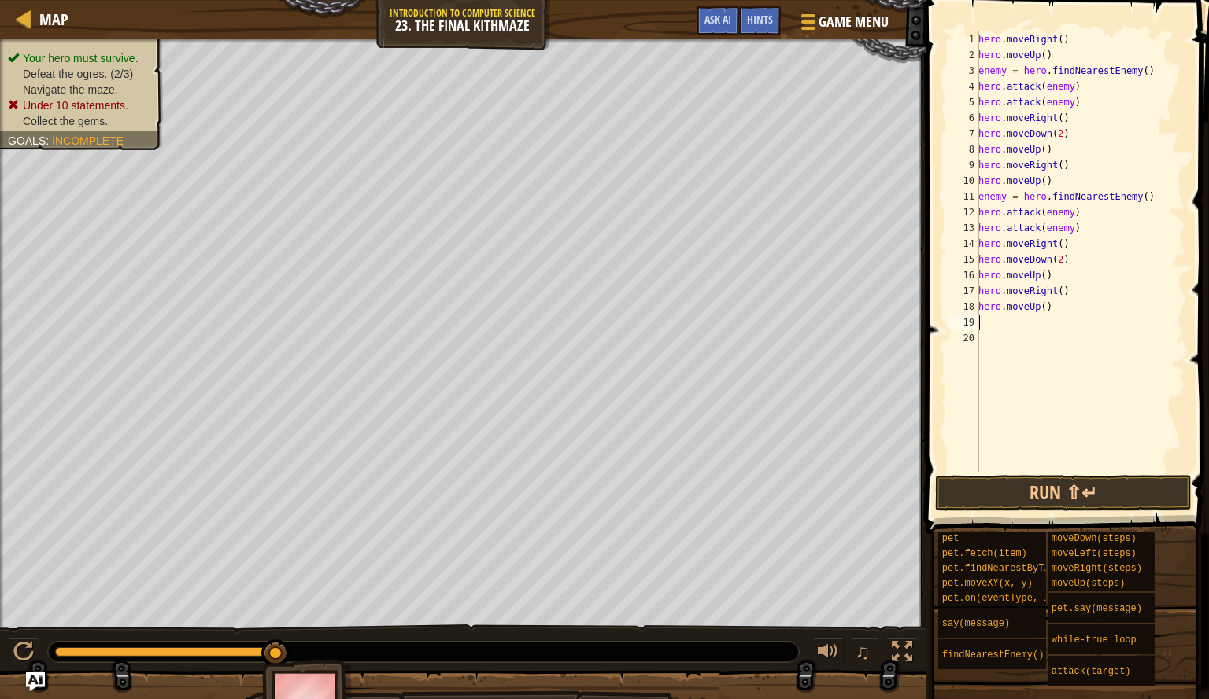
scroll to position [7, 0]
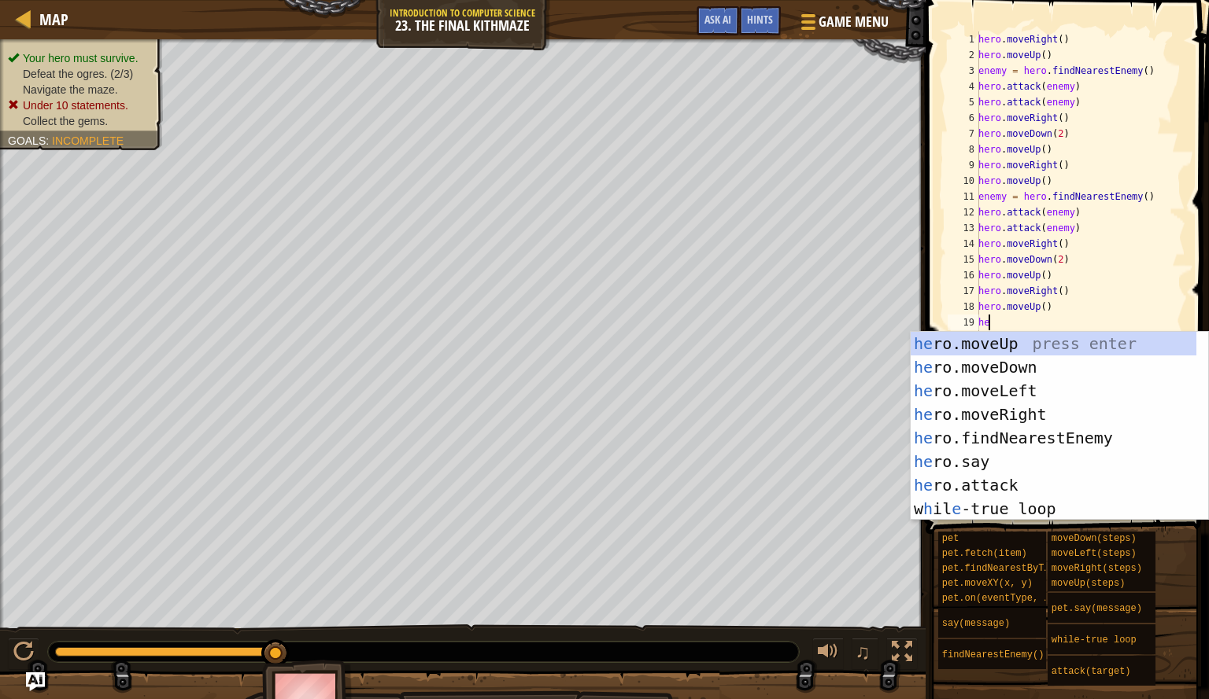
type textarea "her"
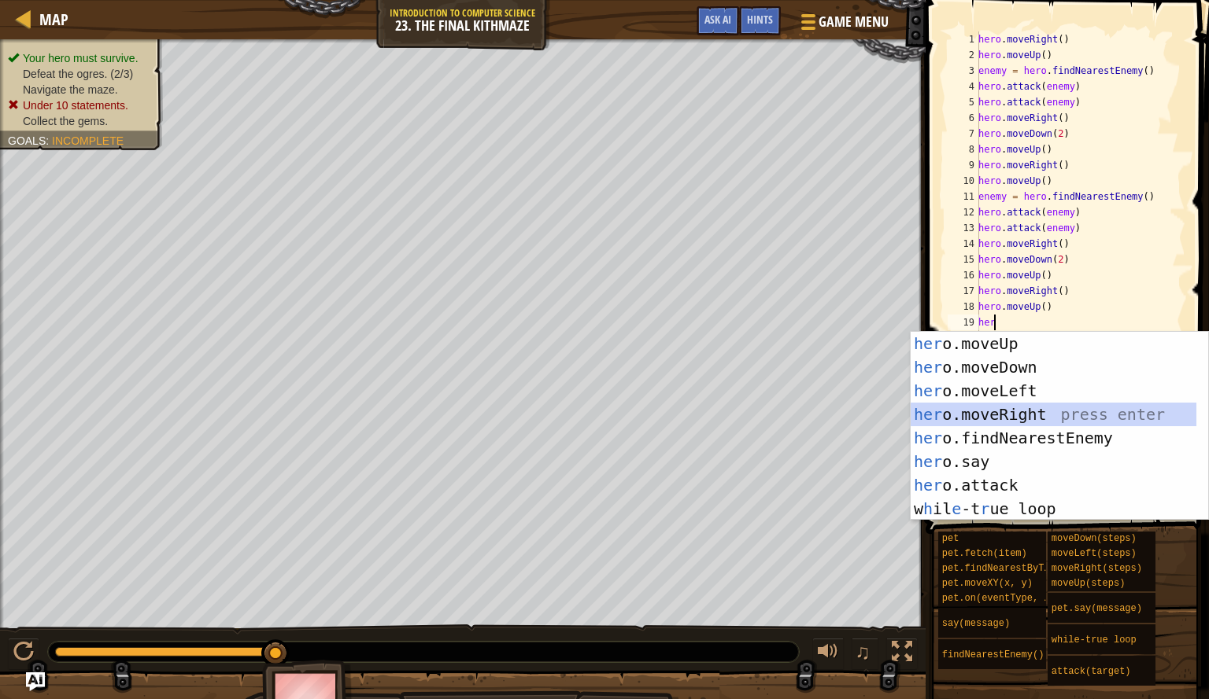
click at [1001, 418] on div "her o.moveUp press enter her o.moveDown press enter her o.moveLeft press enter …" at bounding box center [1053, 450] width 286 height 236
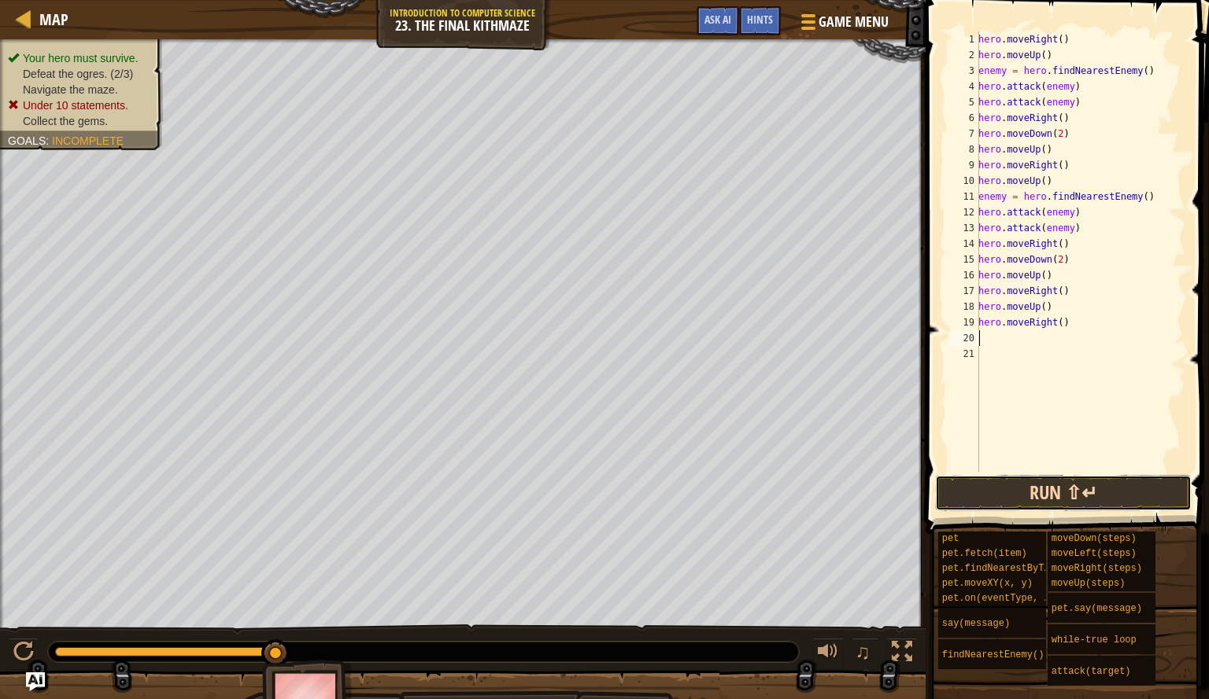
click at [1045, 496] on button "Run ⇧↵" at bounding box center [1063, 493] width 257 height 36
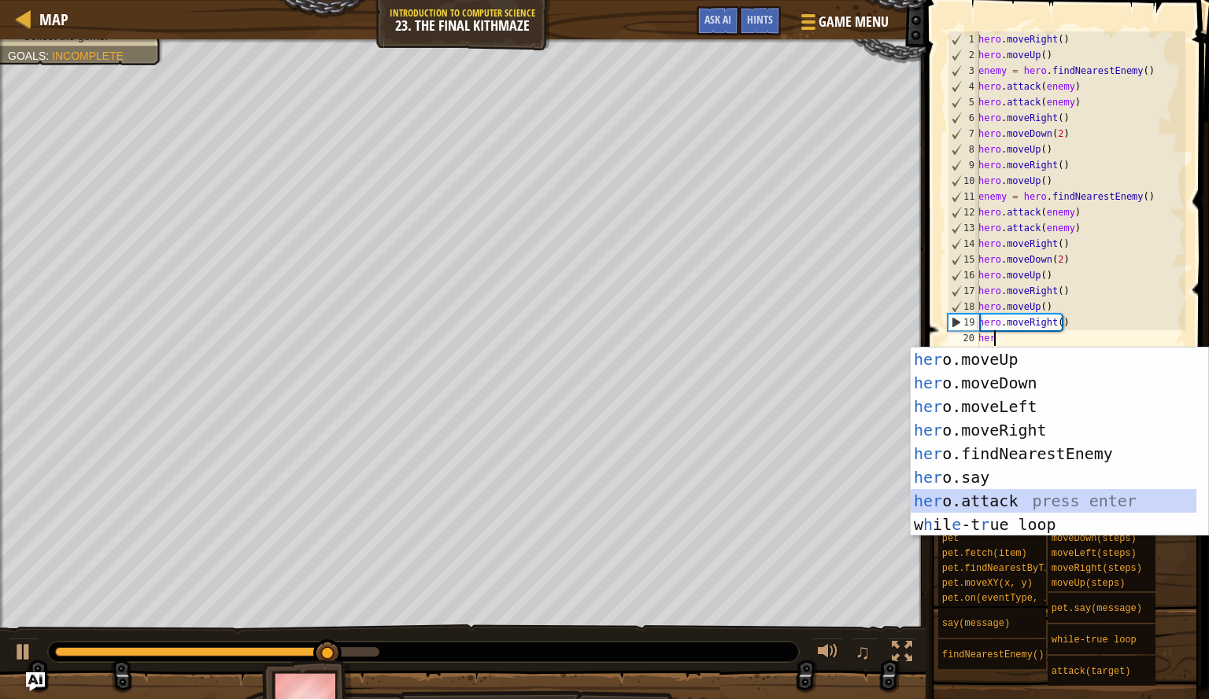
click at [1011, 493] on div "her o.moveUp press enter her o.moveDown press enter her o.moveLeft press enter …" at bounding box center [1053, 466] width 286 height 236
type textarea "hero.attack(enemy)"
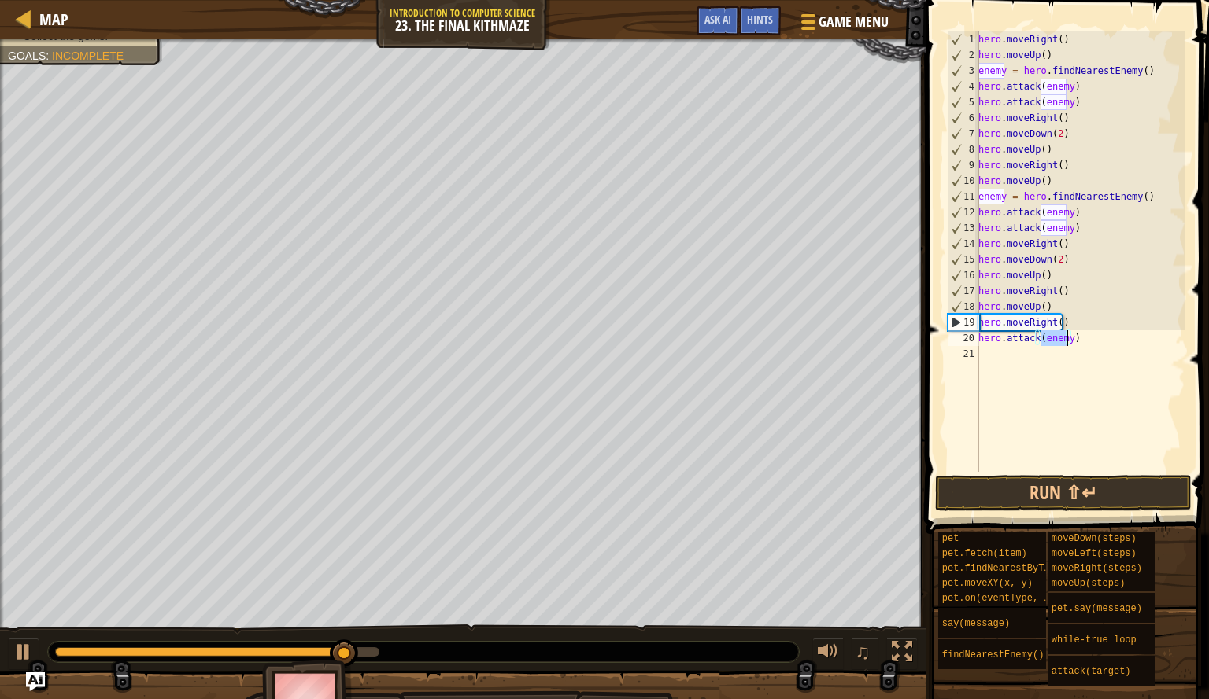
click at [1017, 366] on div "hero . moveRight ( ) hero . moveUp ( ) enemy = hero . findNearestEnemy ( ) hero…" at bounding box center [1080, 267] width 210 height 472
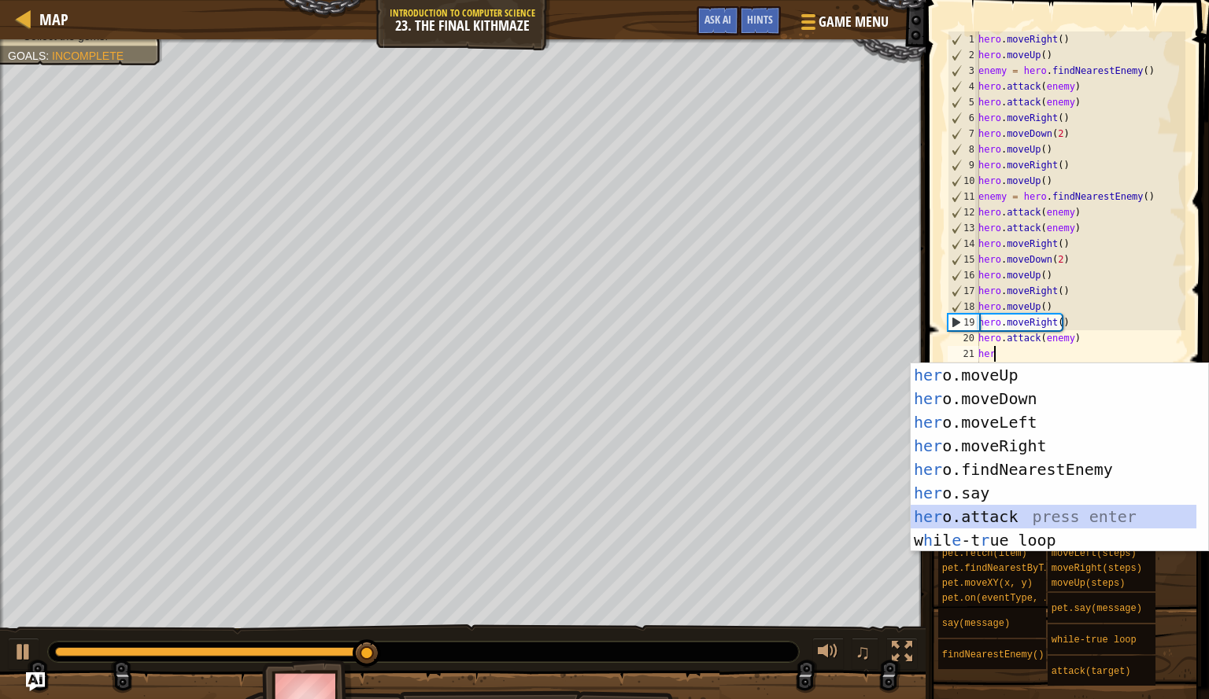
click at [1020, 509] on div "her o.moveUp press enter her o.moveDown press enter her o.moveLeft press enter …" at bounding box center [1053, 482] width 286 height 236
type textarea "hero.attack(enemy)"
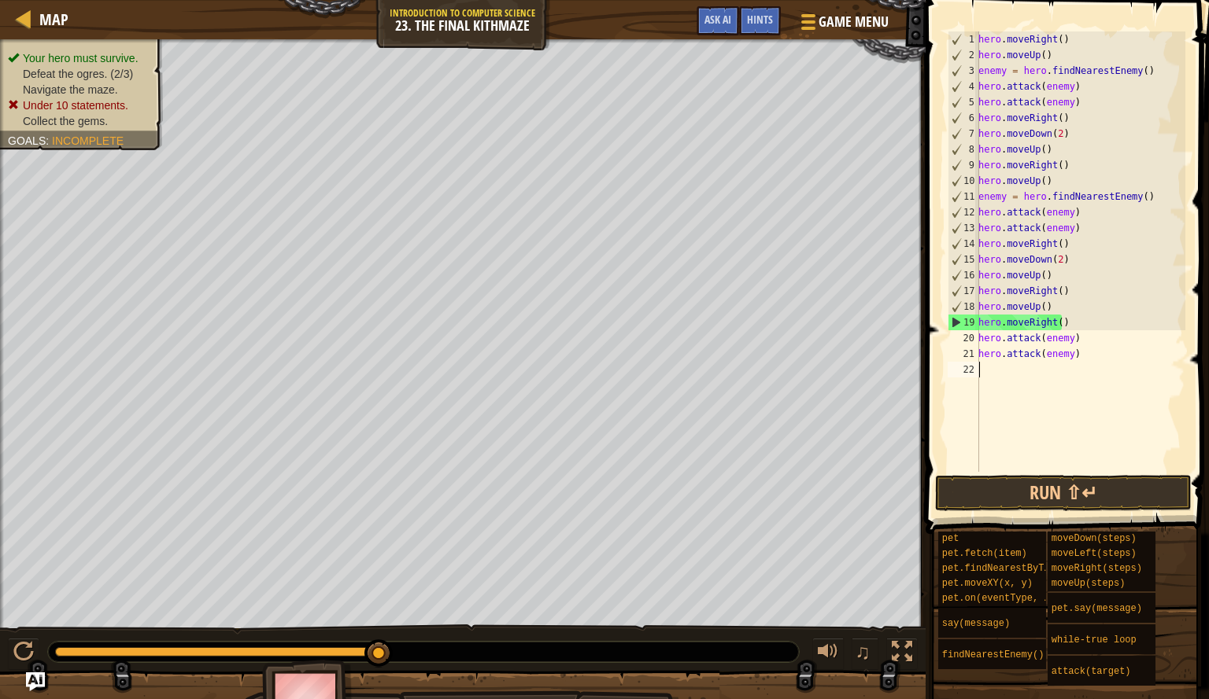
click at [1014, 378] on div "hero . moveRight ( ) hero . moveUp ( ) enemy = hero . findNearestEnemy ( ) hero…" at bounding box center [1080, 267] width 210 height 472
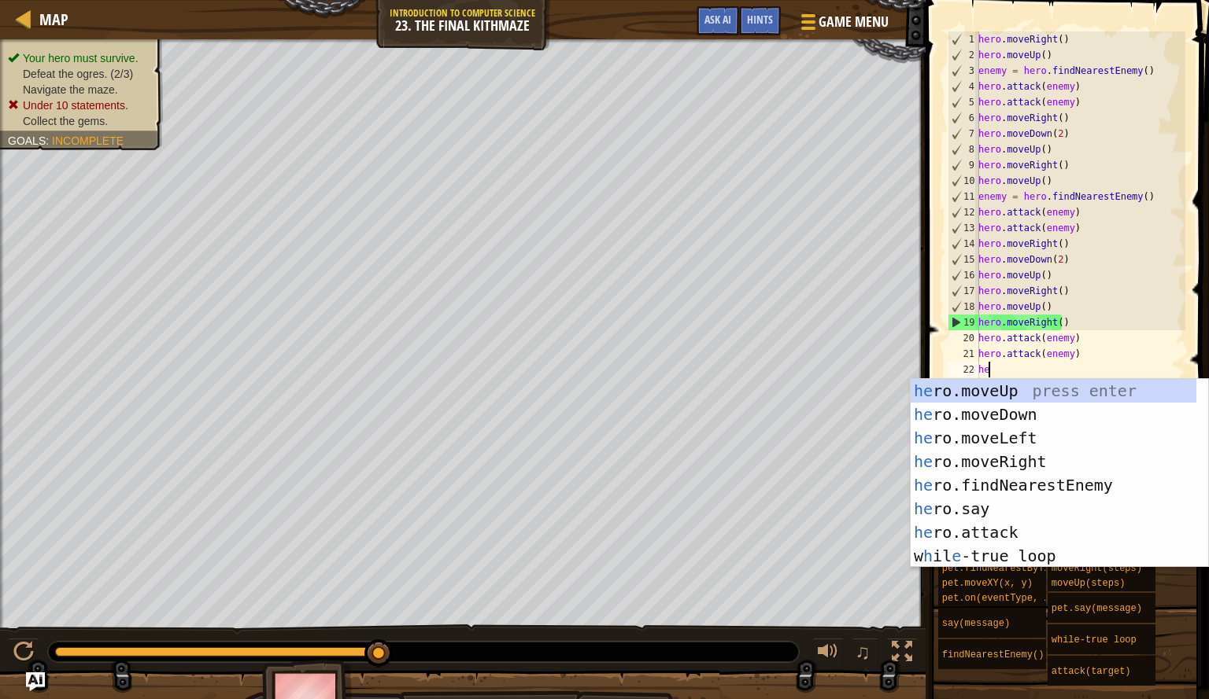
type textarea "her"
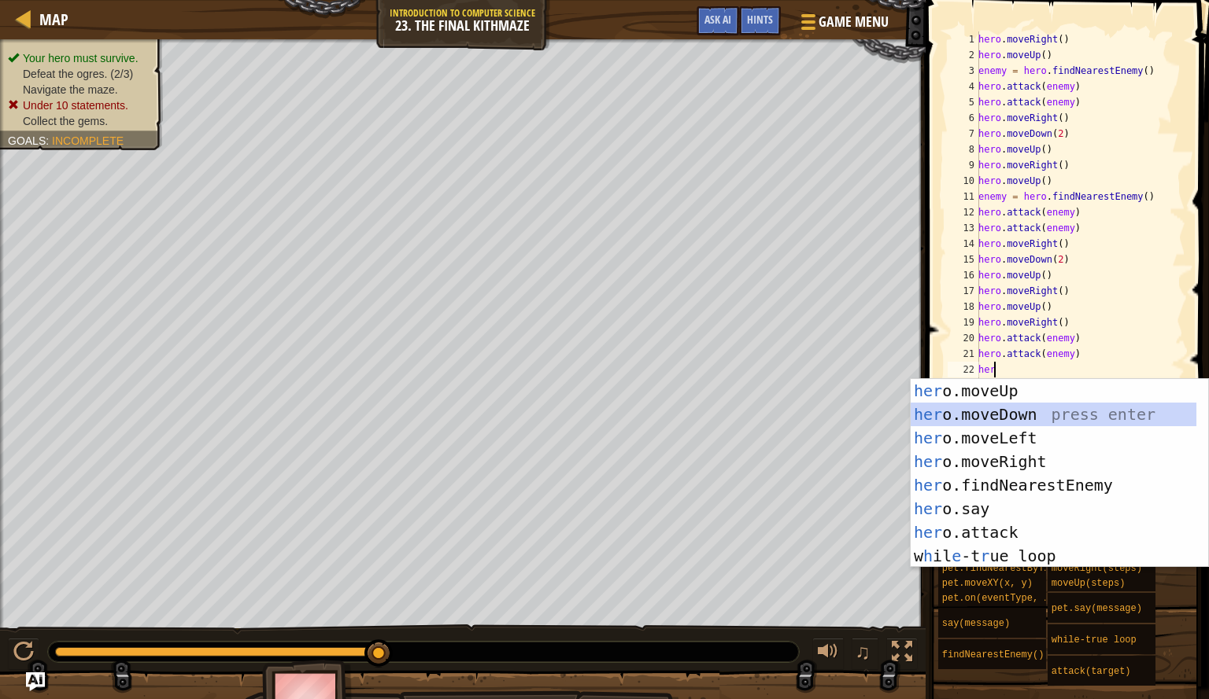
click at [1013, 409] on div "her o.moveUp press enter her o.moveDown press enter her o.moveLeft press enter …" at bounding box center [1053, 497] width 286 height 236
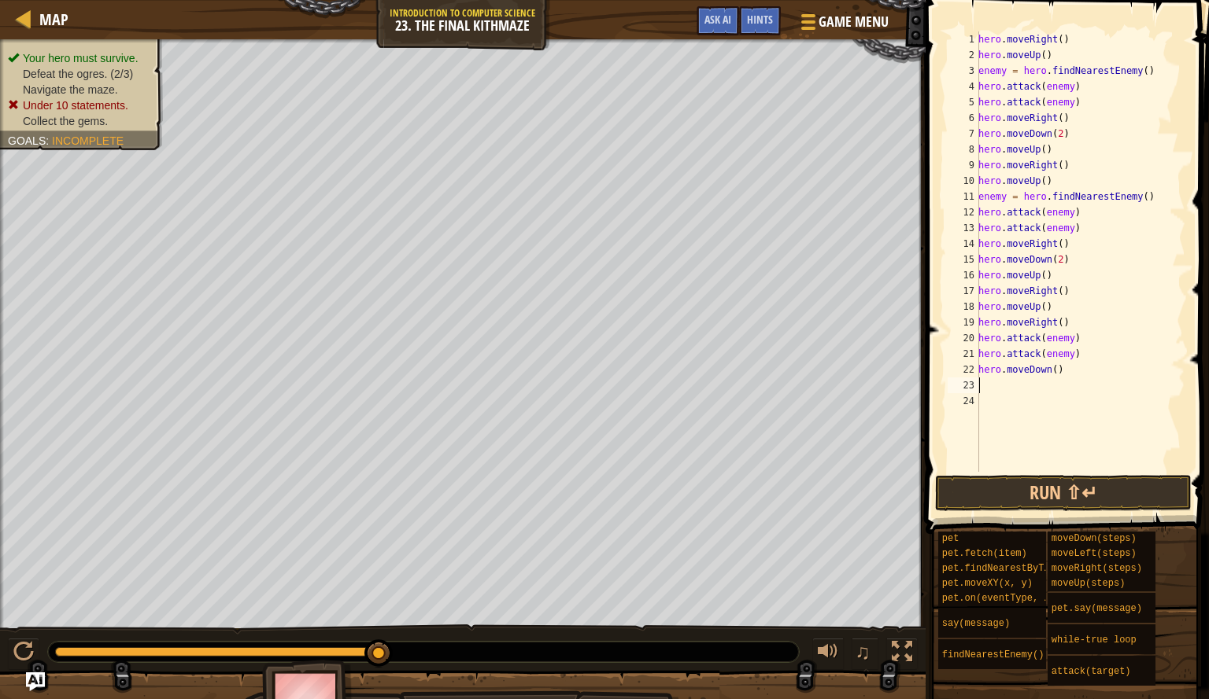
click at [1050, 367] on div "hero . moveRight ( ) hero . moveUp ( ) enemy = hero . findNearestEnemy ( ) hero…" at bounding box center [1080, 267] width 210 height 472
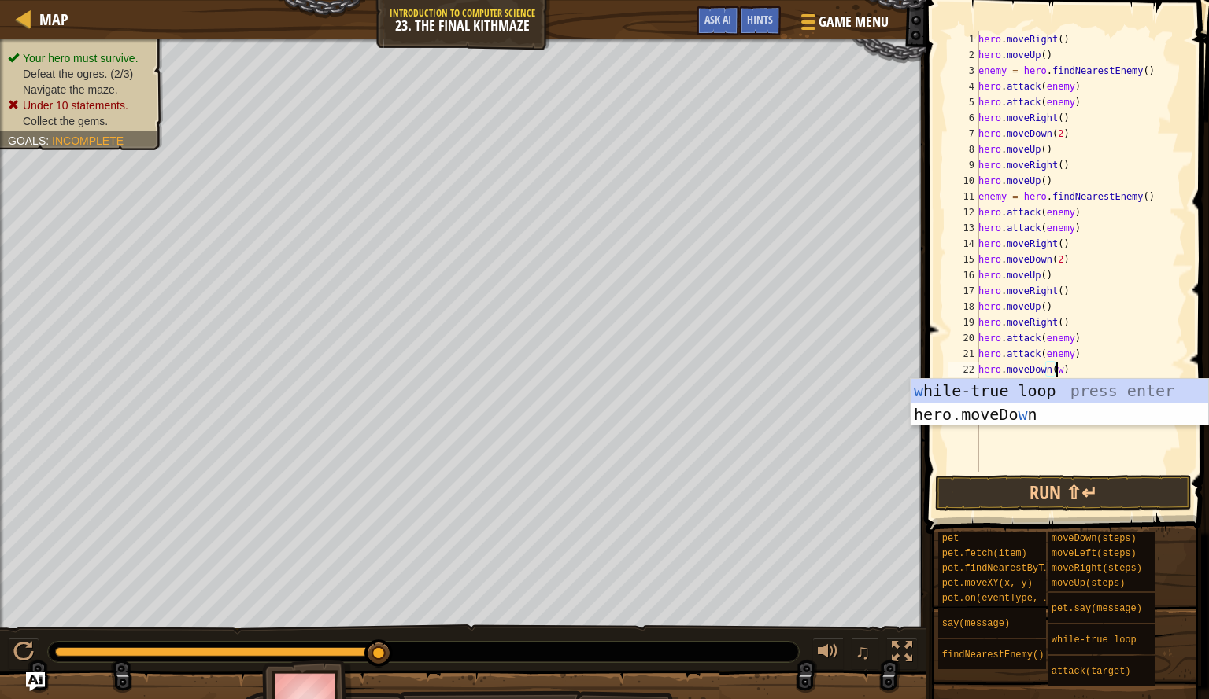
scroll to position [7, 6]
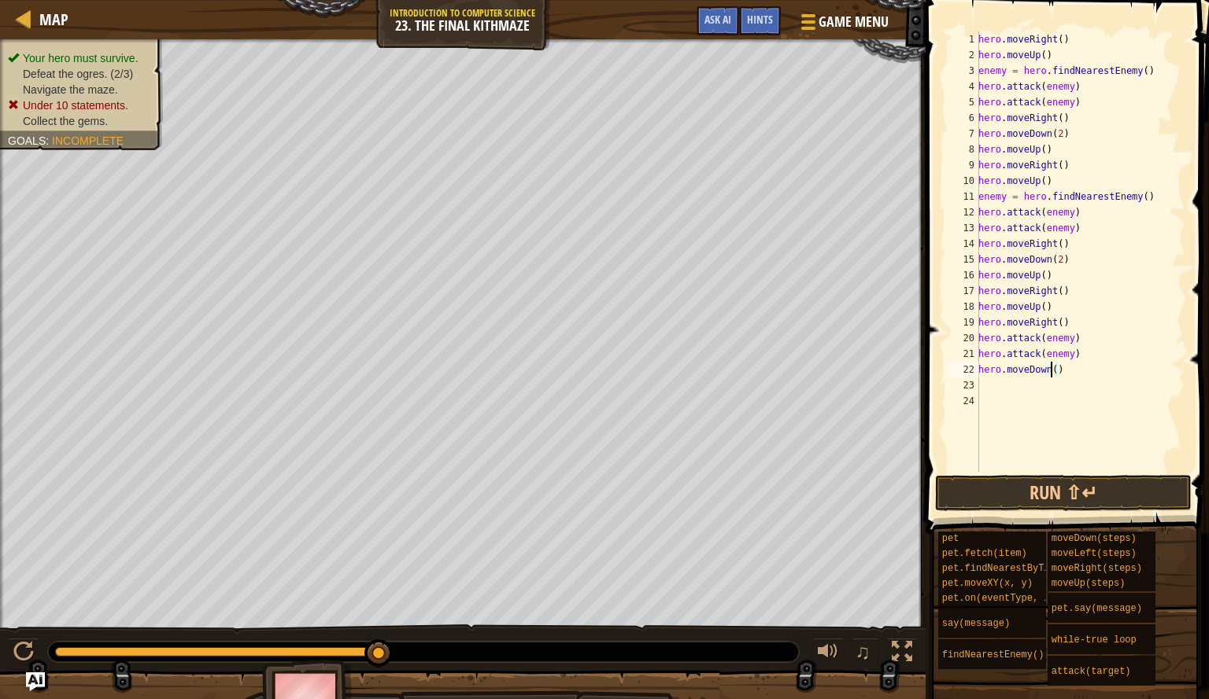
type textarea "hero.moveDown(2)"
click at [1058, 396] on div "hero . moveRight ( ) hero . moveUp ( ) enemy = hero . findNearestEnemy ( ) hero…" at bounding box center [1080, 267] width 210 height 472
click at [1047, 378] on div "hero . moveRight ( ) hero . moveUp ( ) enemy = hero . findNearestEnemy ( ) hero…" at bounding box center [1080, 267] width 210 height 472
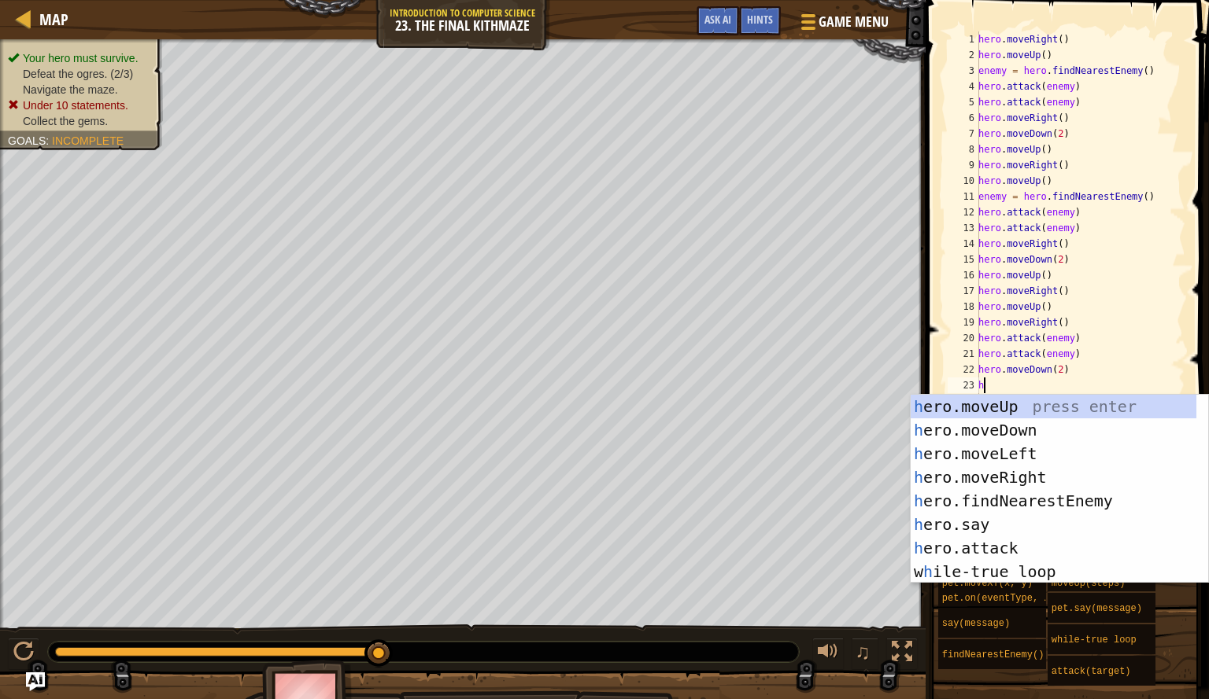
type textarea "he"
click at [1035, 403] on div "he ro.moveUp press enter he ro.moveDown press enter he ro.moveLeft press enter …" at bounding box center [1053, 513] width 286 height 236
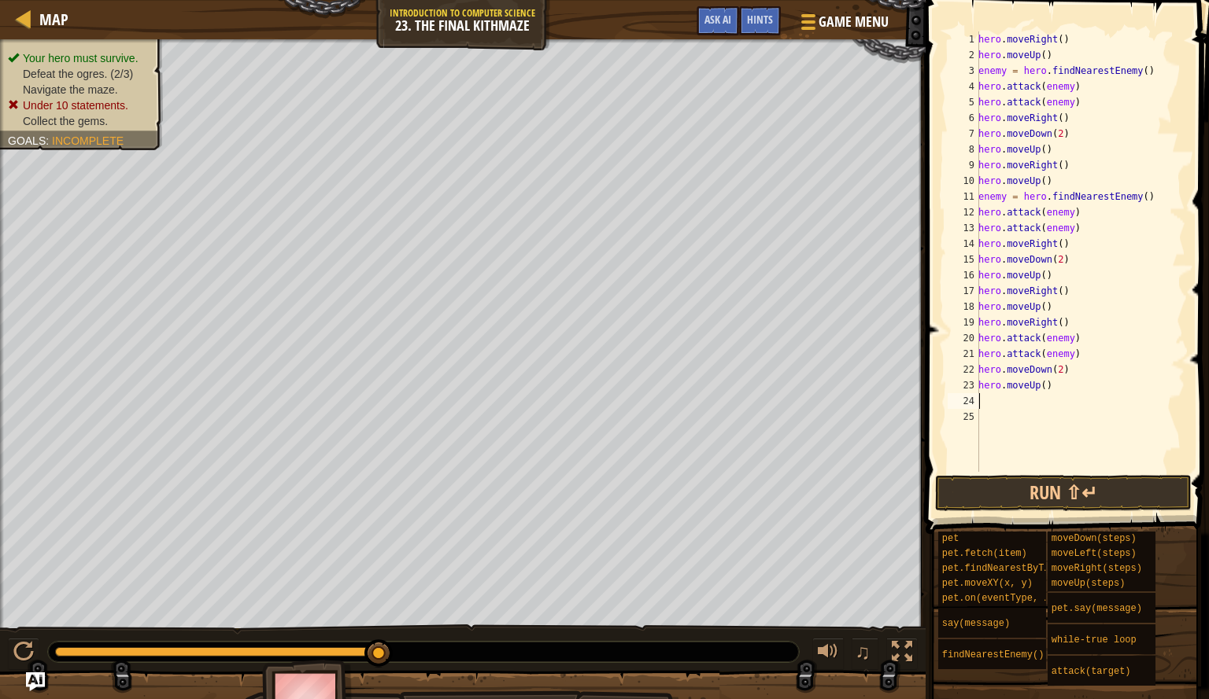
click at [1028, 402] on div "hero . moveRight ( ) hero . moveUp ( ) enemy = hero . findNearestEnemy ( ) hero…" at bounding box center [1080, 267] width 210 height 472
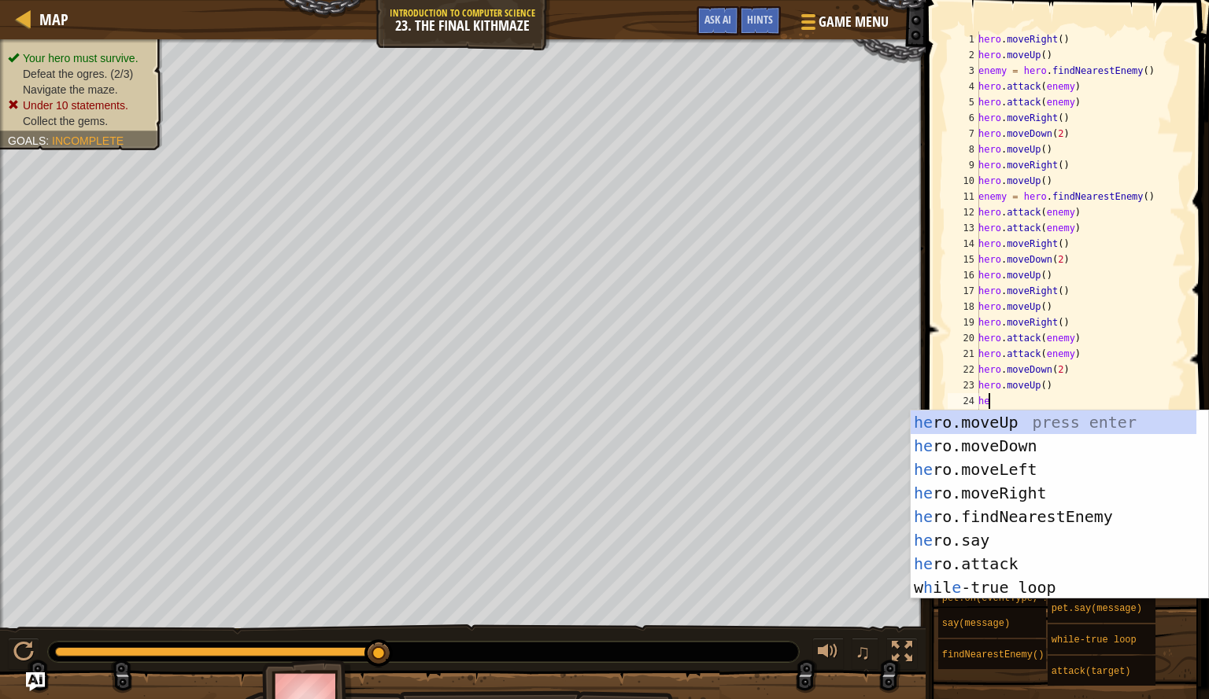
type textarea "her"
click at [1020, 491] on div "her o.moveUp press enter her o.moveDown press enter her o.moveLeft press enter …" at bounding box center [1053, 529] width 286 height 236
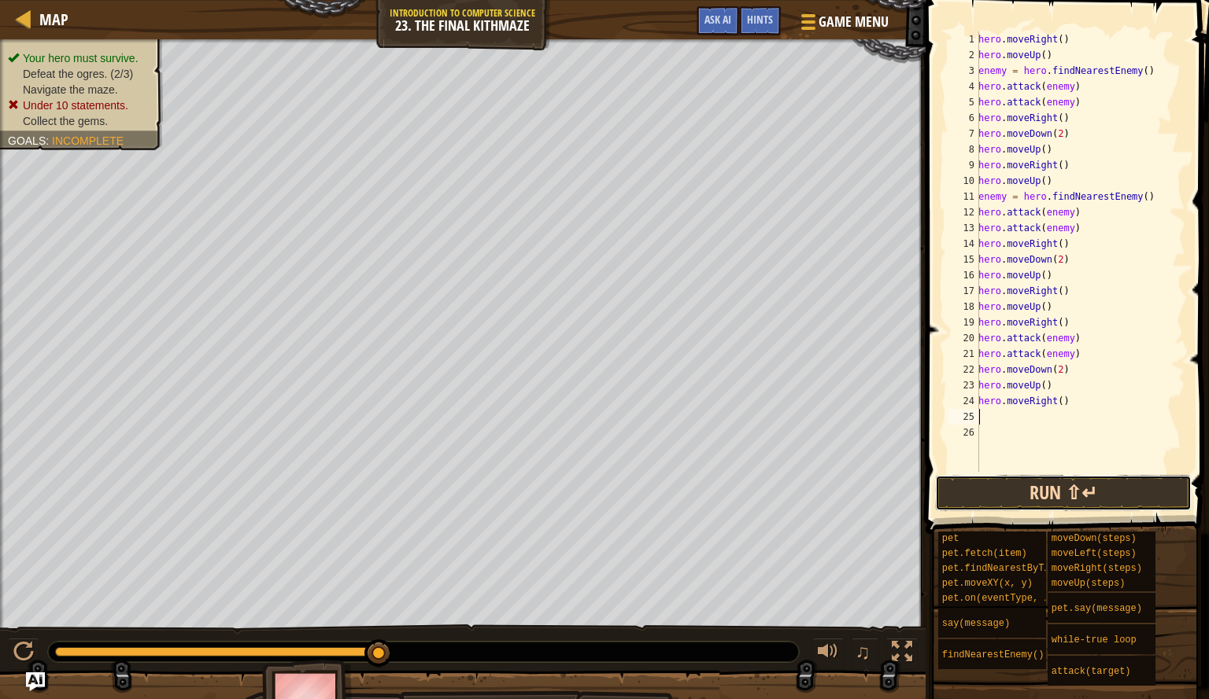
click at [1033, 494] on button "Run ⇧↵" at bounding box center [1063, 493] width 257 height 36
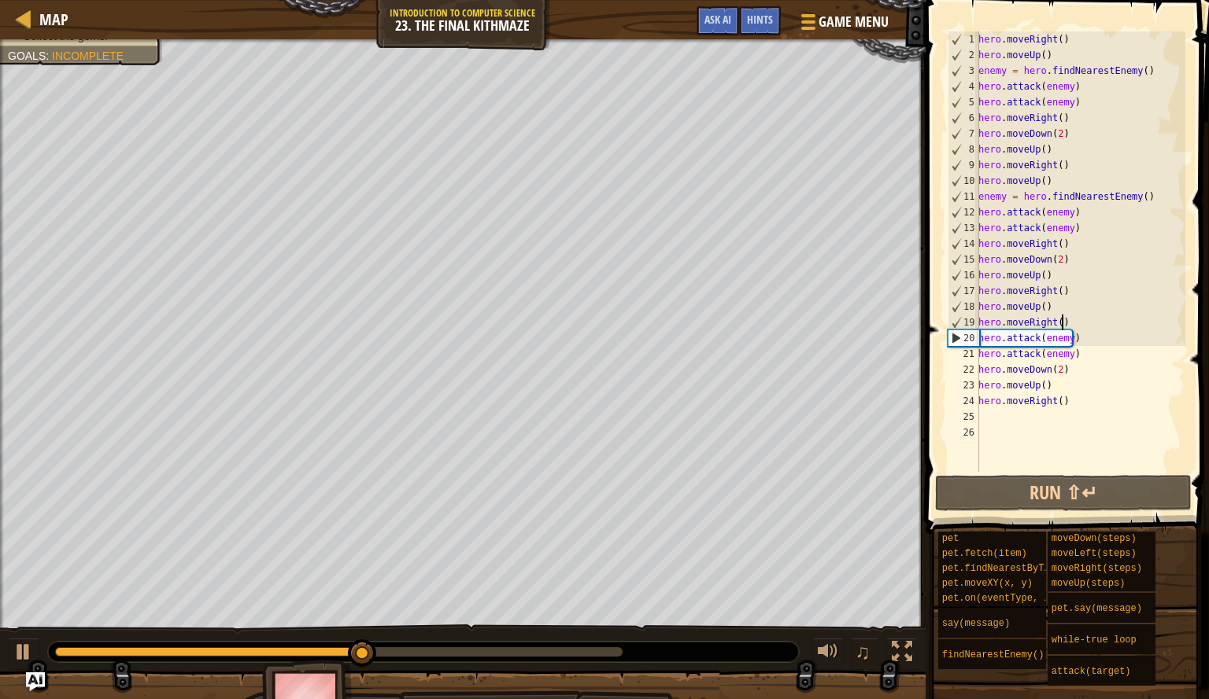
click at [1081, 325] on div "hero . moveRight ( ) hero . moveUp ( ) enemy = hero . findNearestEnemy ( ) hero…" at bounding box center [1080, 267] width 210 height 472
type textarea "hero.moveRight()"
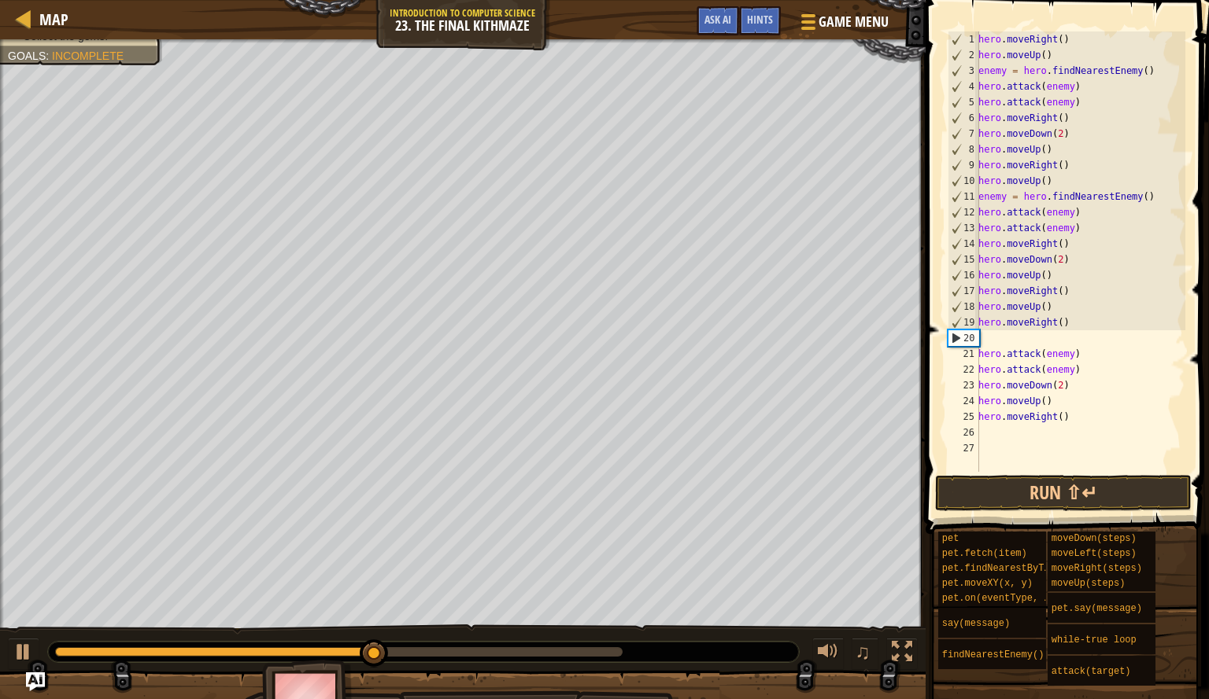
type textarea "he"
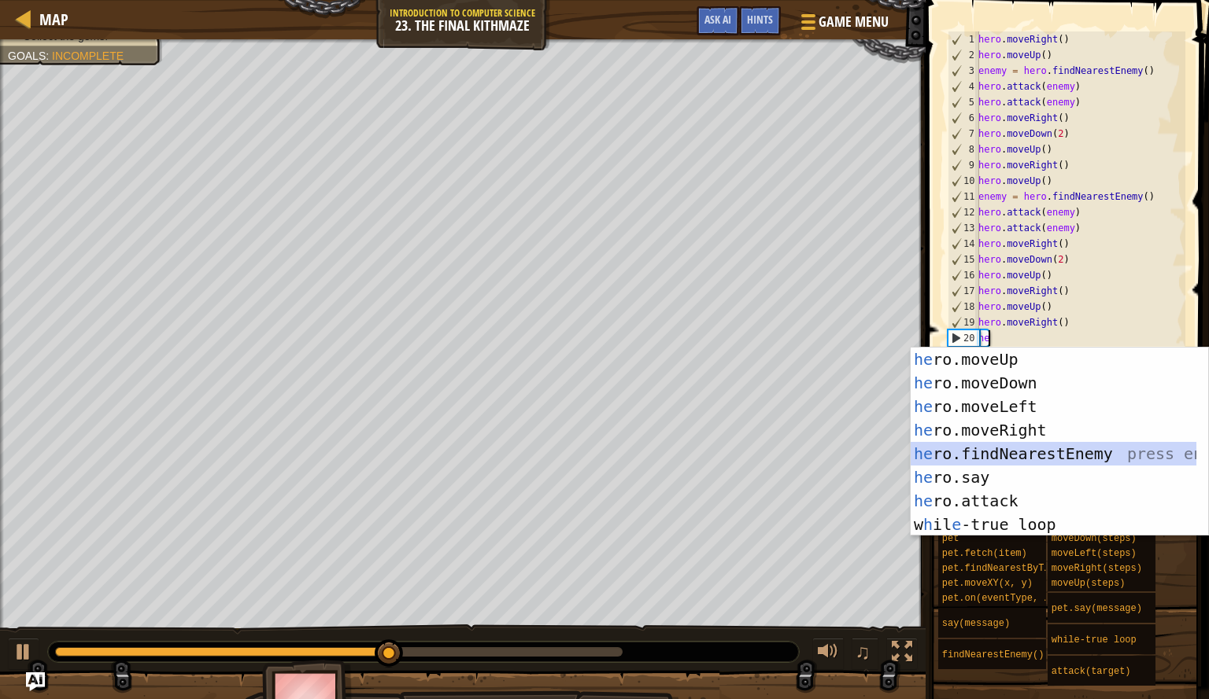
click at [1046, 454] on div "he ro.moveUp press enter he ro.moveDown press enter he ro.moveLeft press enter …" at bounding box center [1053, 466] width 286 height 236
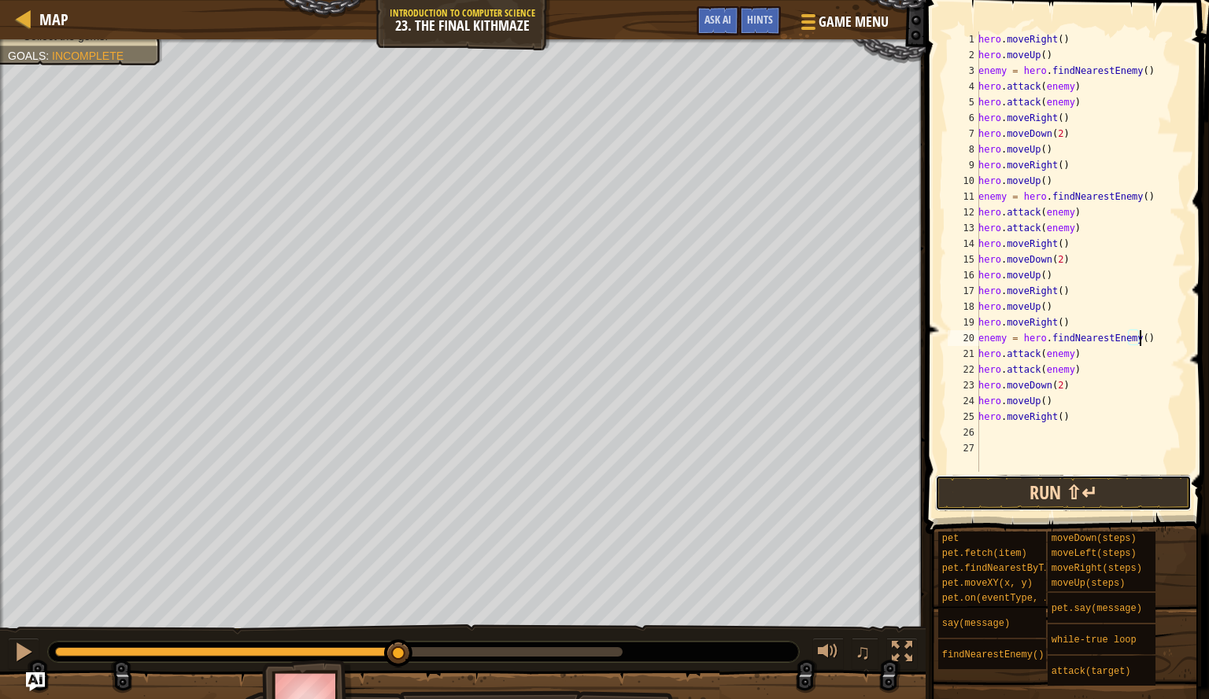
click at [1034, 496] on button "Run ⇧↵" at bounding box center [1063, 493] width 257 height 36
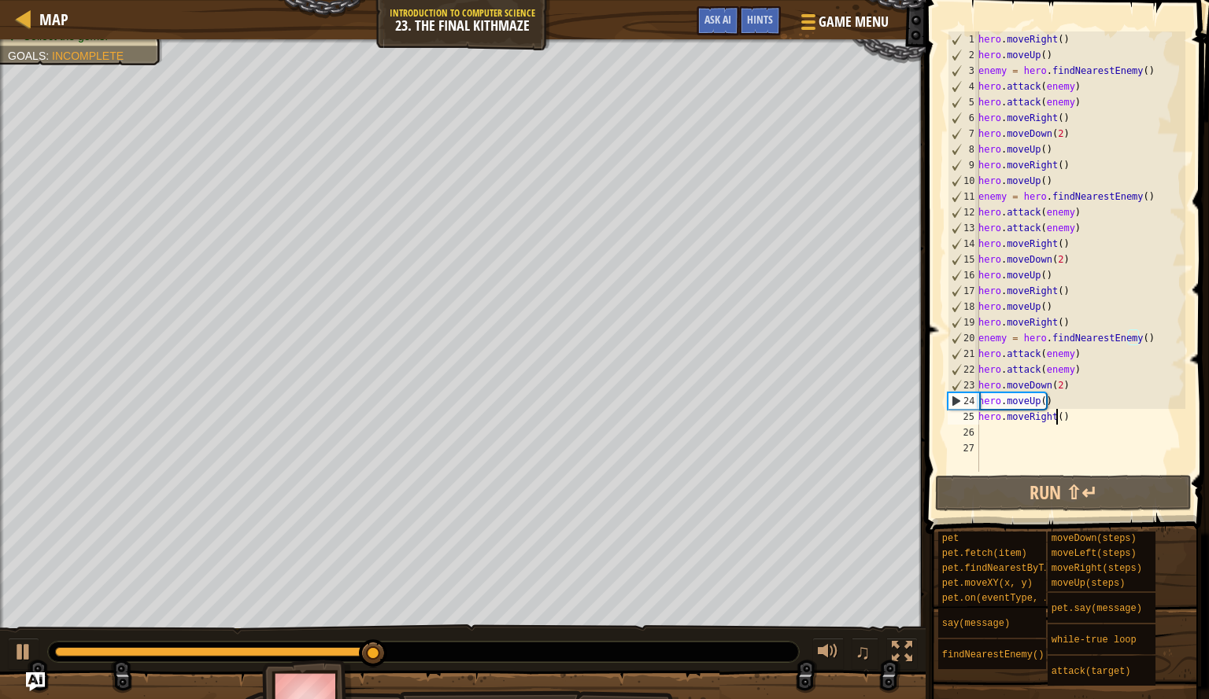
click at [1054, 418] on div "hero . moveRight ( ) hero . moveUp ( ) enemy = hero . findNearestEnemy ( ) hero…" at bounding box center [1080, 267] width 210 height 472
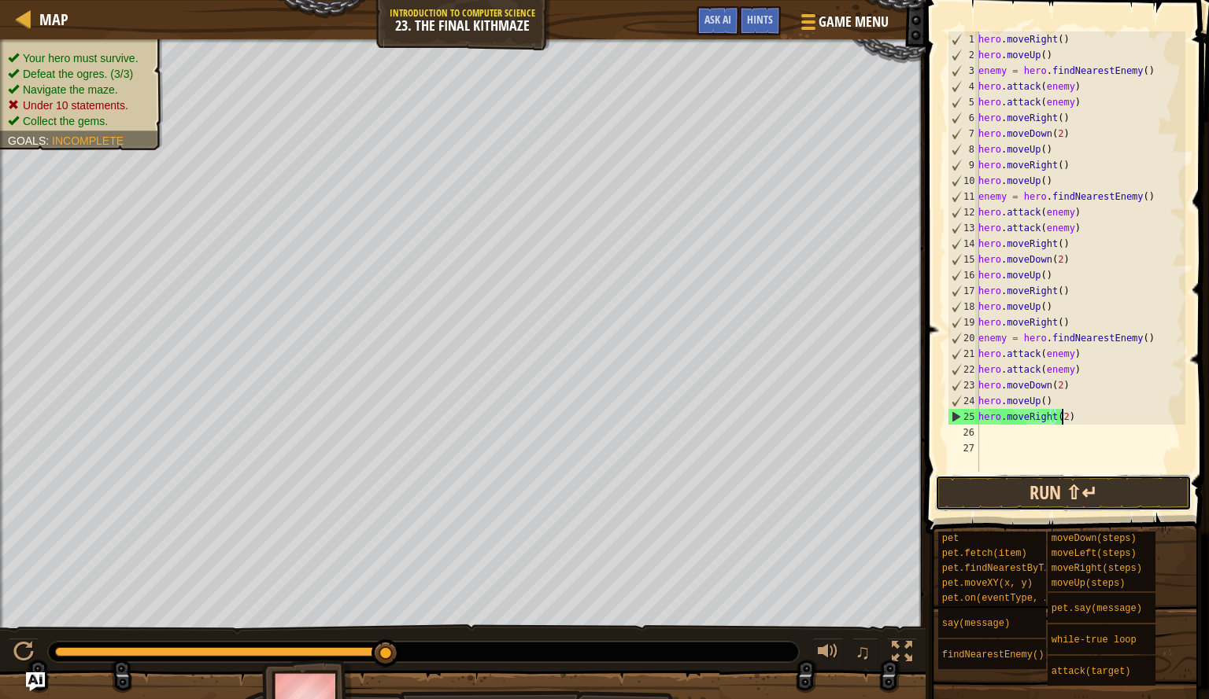
click at [1035, 495] on button "Run ⇧↵" at bounding box center [1063, 493] width 257 height 36
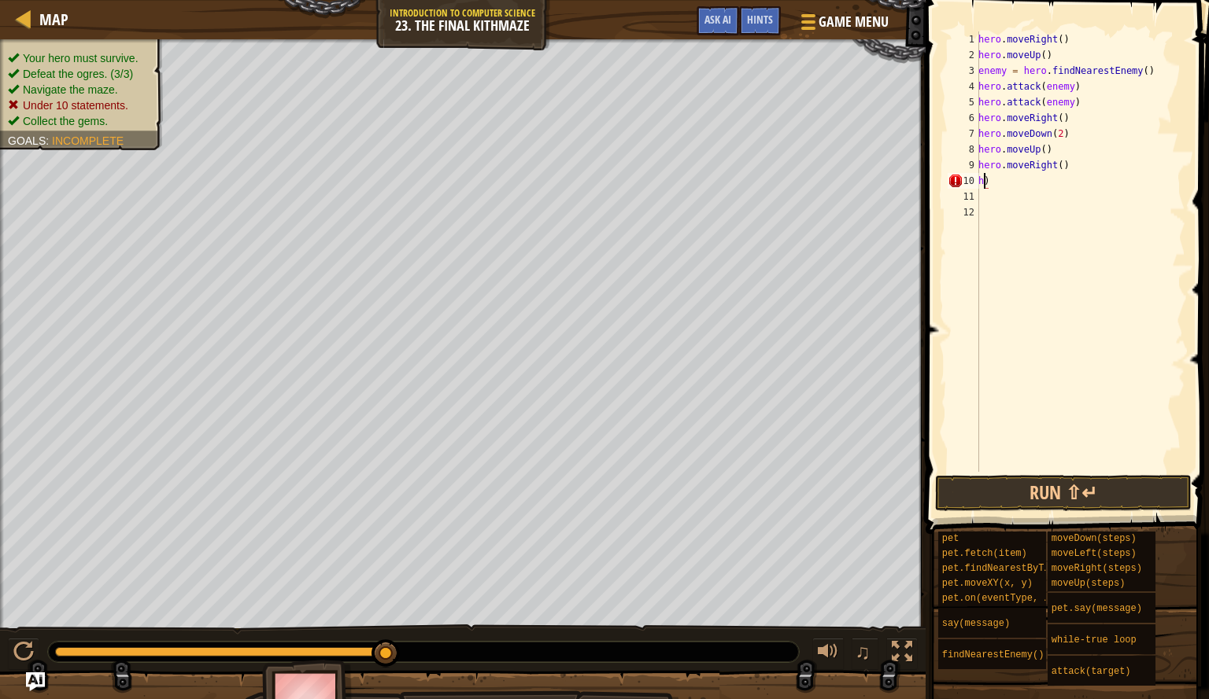
click at [1069, 188] on div "hero . moveRight ( ) hero . moveUp ( ) enemy = hero . findNearestEnemy ( ) hero…" at bounding box center [1080, 267] width 210 height 472
type textarea "h"
type textarea "hero.moveRight()"
click at [980, 35] on div "hero . moveRight ( ) hero . moveUp ( ) enemy = hero . findNearestEnemy ( ) hero…" at bounding box center [1080, 267] width 210 height 472
click at [1024, 40] on div "hero . moveRight ( ) hero . moveUp ( ) enemy = hero . findNearestEnemy ( ) hero…" at bounding box center [1080, 267] width 210 height 472
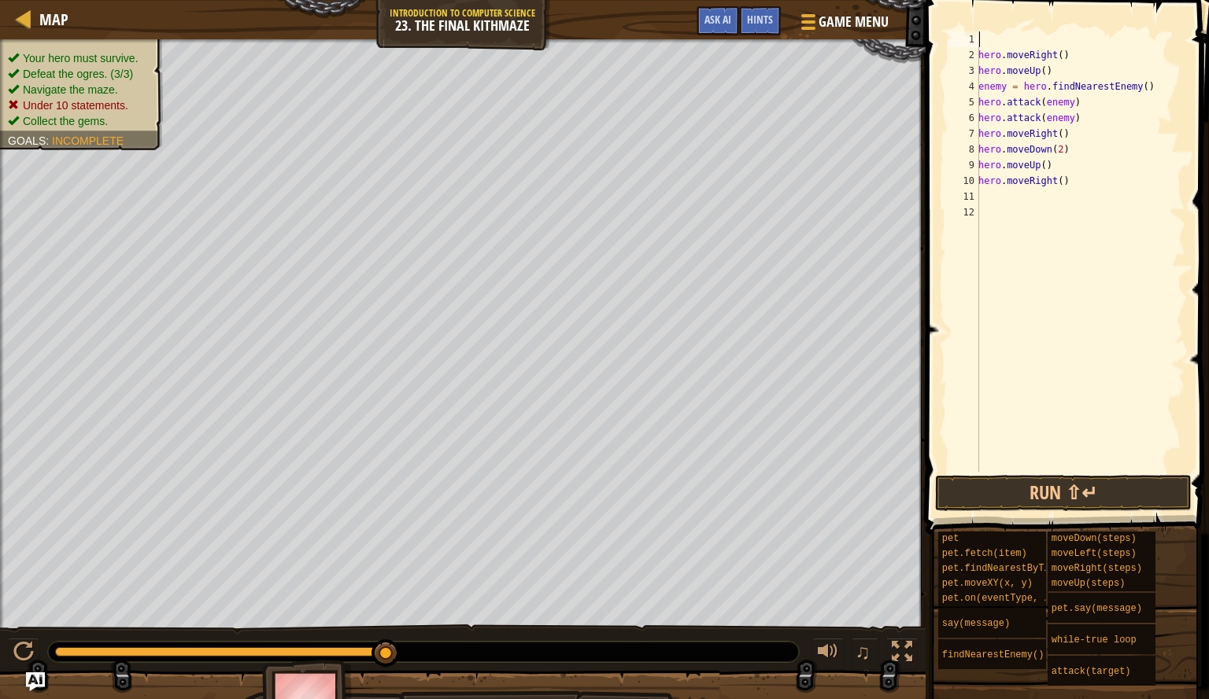
type textarea "he"
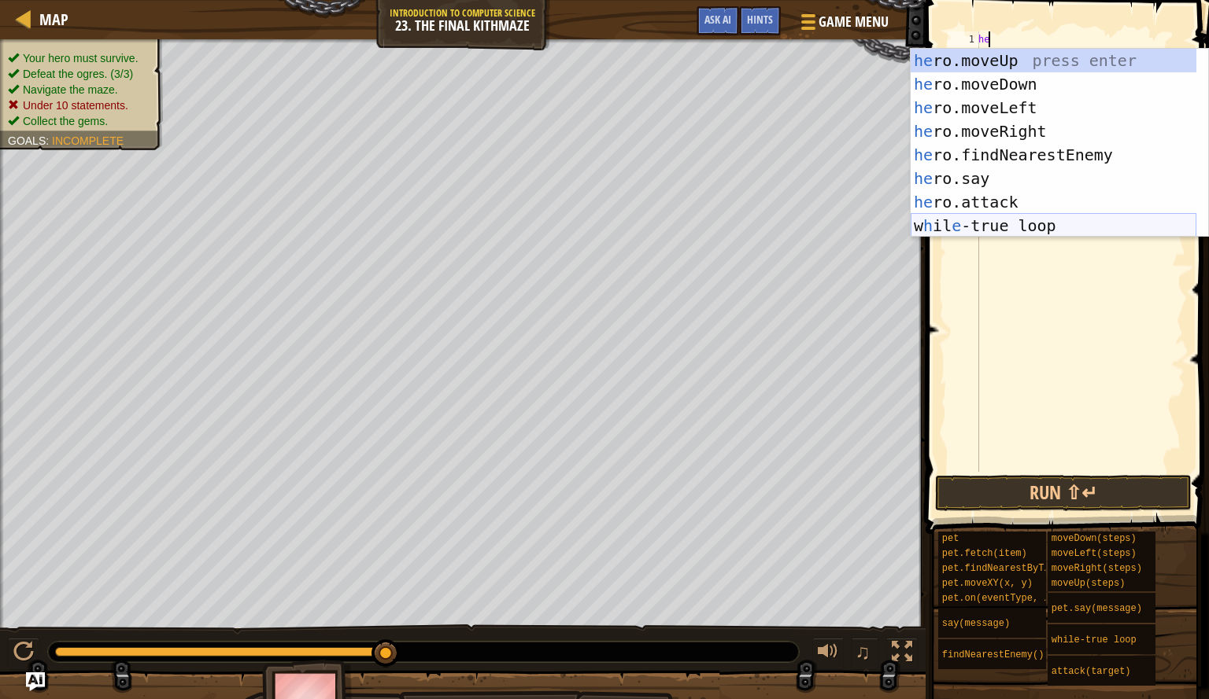
click at [1001, 228] on div "he ro.moveUp press enter he ro.moveDown press enter he ro.moveLeft press enter …" at bounding box center [1053, 167] width 286 height 236
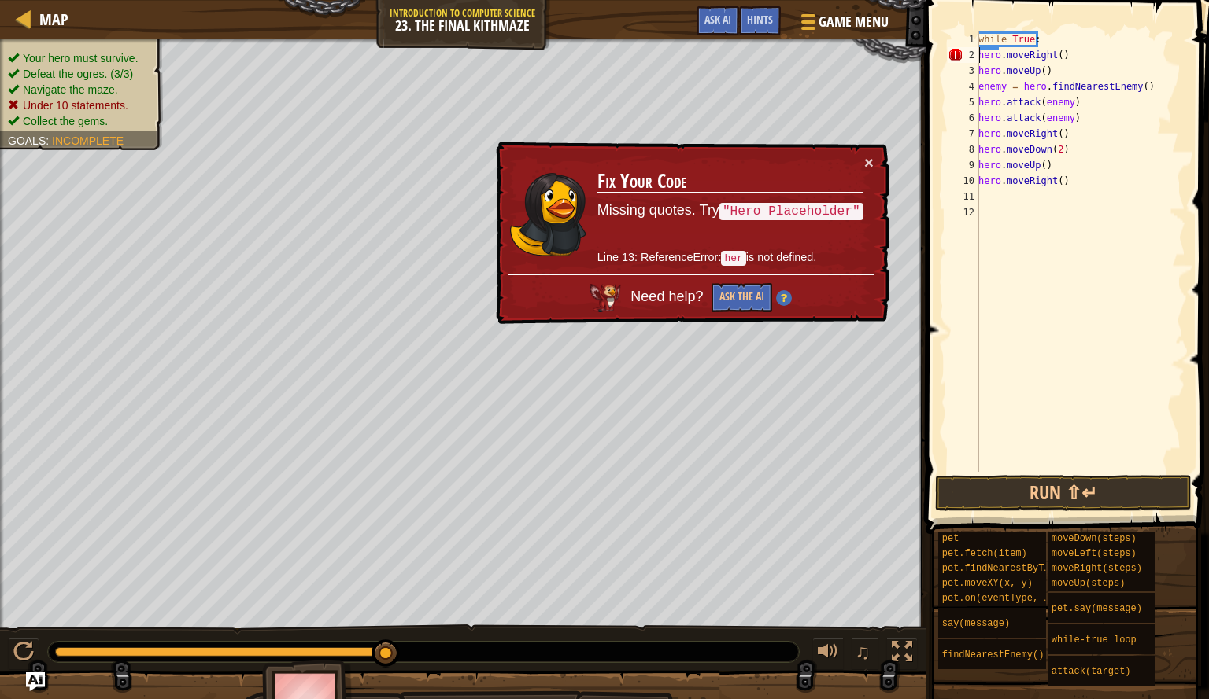
click at [979, 54] on div "while True : hero . moveRight ( ) hero . moveUp ( ) enemy = hero . findNearestE…" at bounding box center [1080, 267] width 210 height 472
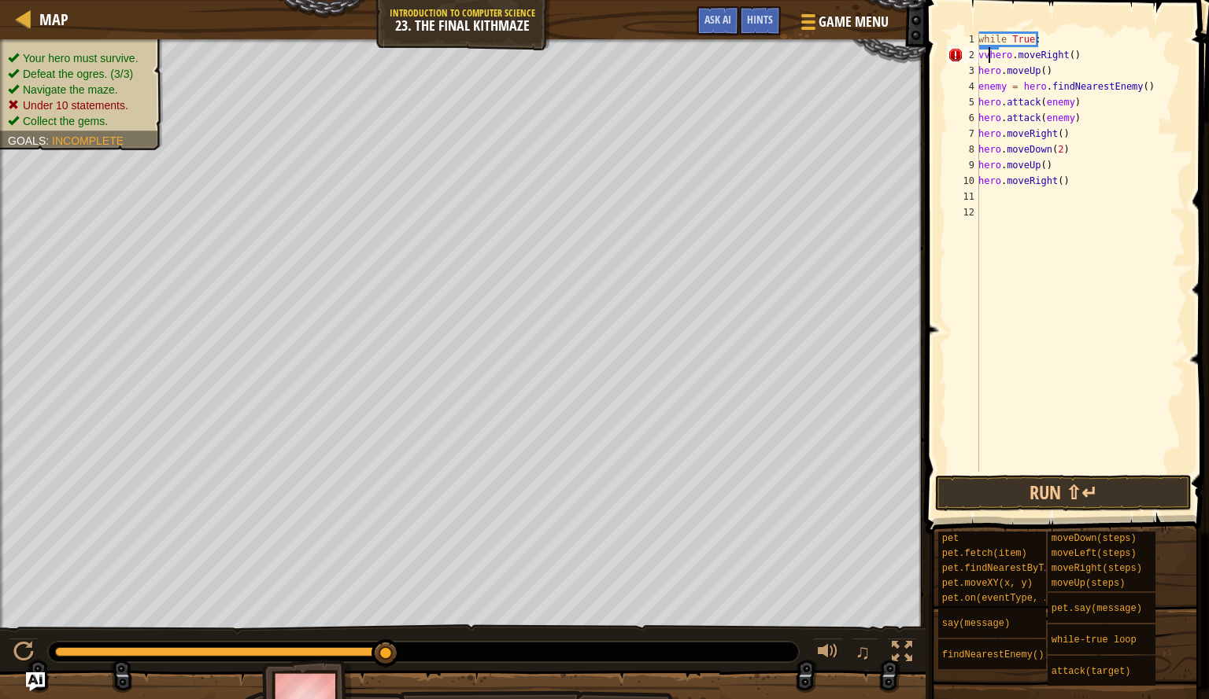
scroll to position [7, 1]
click at [980, 69] on div "while True : hero . moveRight ( ) hero . moveUp ( ) enemy = hero . findNearestE…" at bounding box center [1080, 267] width 210 height 472
click at [978, 87] on div "4" at bounding box center [962, 87] width 31 height 16
click at [979, 98] on div "while True : hero . moveRight ( ) hero . moveUp ( ) enemy = hero . findNearestE…" at bounding box center [1080, 267] width 210 height 472
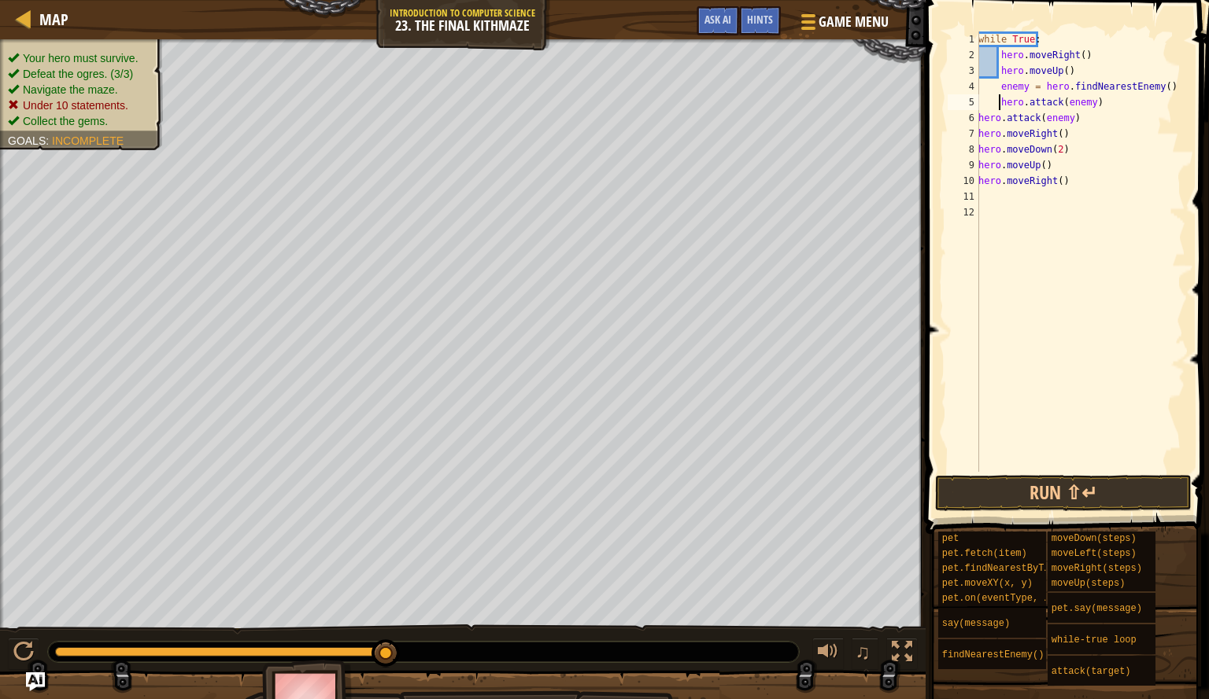
click at [978, 118] on div "6" at bounding box center [962, 118] width 31 height 16
click at [978, 131] on div "7" at bounding box center [962, 134] width 31 height 16
click at [980, 149] on div "while True : hero . moveRight ( ) hero . moveUp ( ) enemy = hero . findNearestE…" at bounding box center [1080, 267] width 210 height 472
click at [980, 168] on div "while True : hero . moveRight ( ) hero . moveUp ( ) enemy = hero . findNearestE…" at bounding box center [1080, 267] width 210 height 472
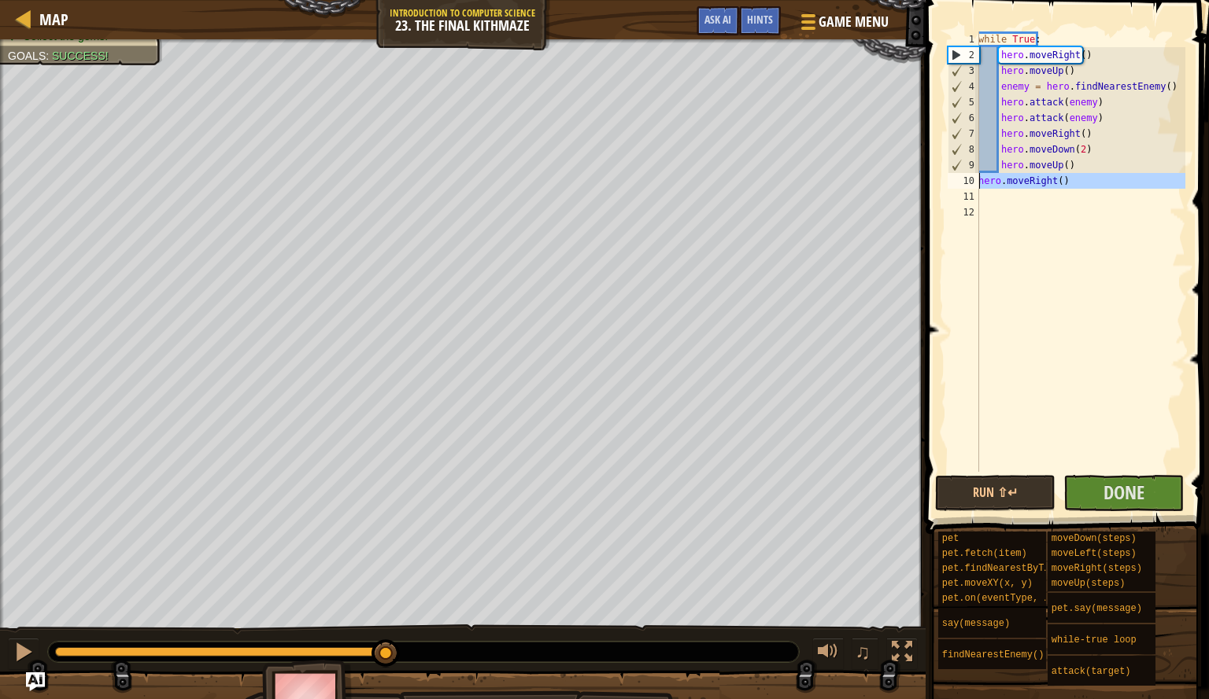
click at [978, 179] on div "10" at bounding box center [962, 181] width 31 height 16
type textarea "hero.moveRight()"
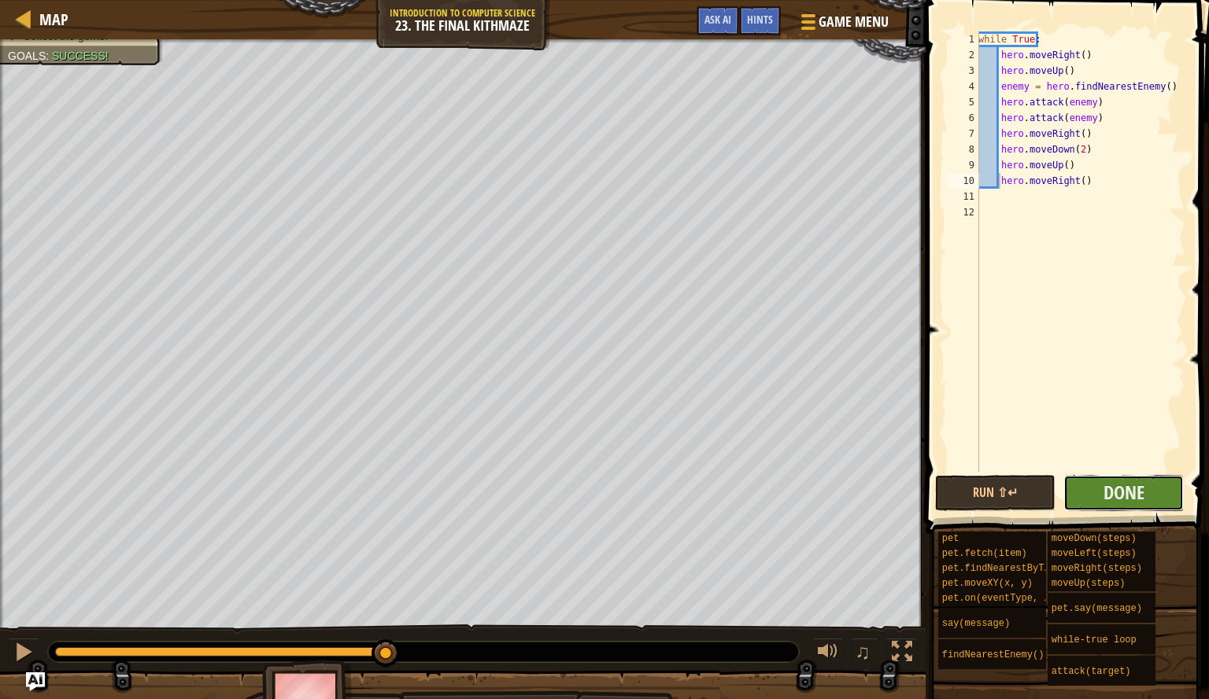
click at [1087, 478] on button "Done" at bounding box center [1123, 493] width 120 height 36
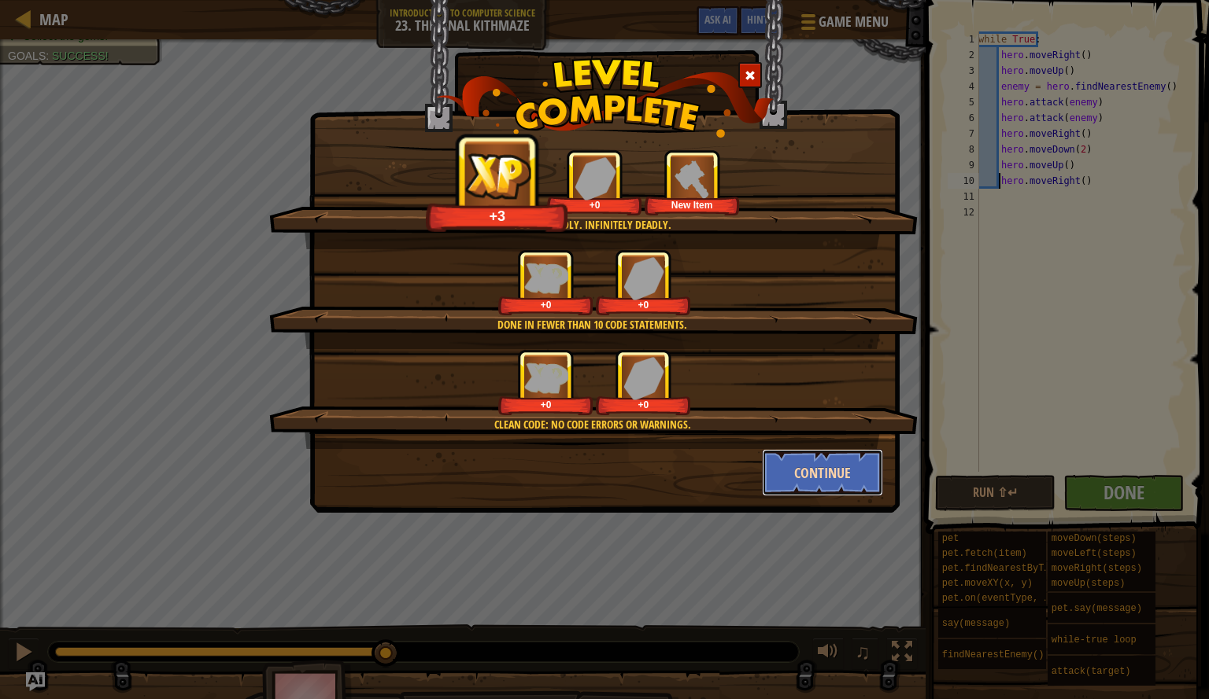
click at [795, 479] on button "Continue" at bounding box center [823, 472] width 122 height 47
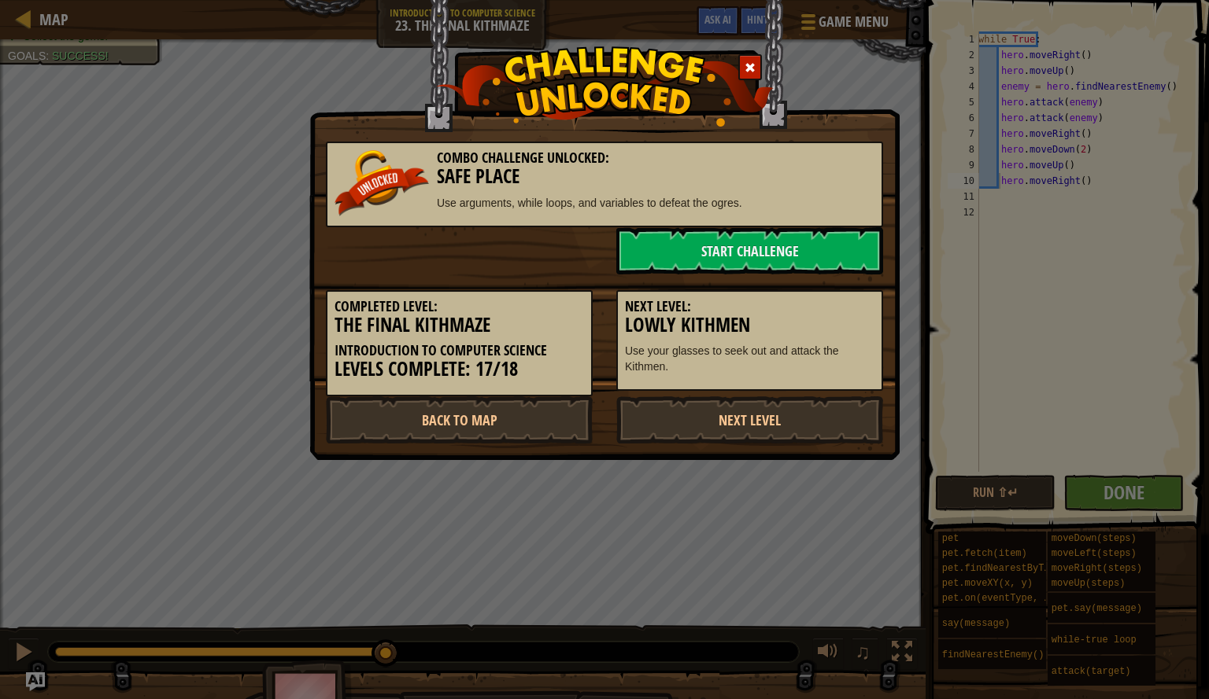
click at [795, 479] on div "Combo Challenge Unlocked: Safe Place Use arguments, while loops, and variables …" at bounding box center [604, 349] width 1209 height 699
click at [810, 420] on link "Next Level" at bounding box center [749, 420] width 267 height 47
